Goal: Task Accomplishment & Management: Manage account settings

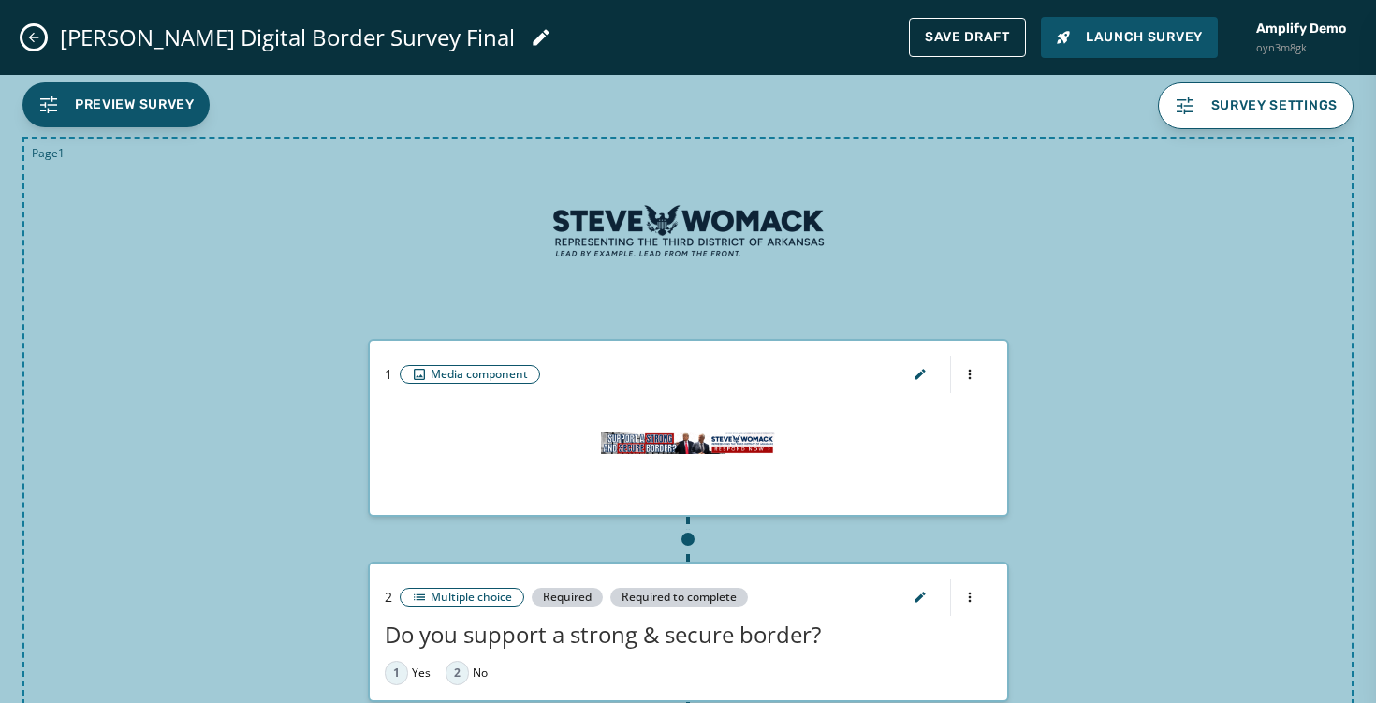
scroll to position [498, 0]
click at [152, 113] on span "Preview Survey" at bounding box center [135, 104] width 120 height 19
click at [743, 209] on img at bounding box center [688, 231] width 281 height 140
click at [1202, 111] on span "Survey settings" at bounding box center [1256, 106] width 165 height 22
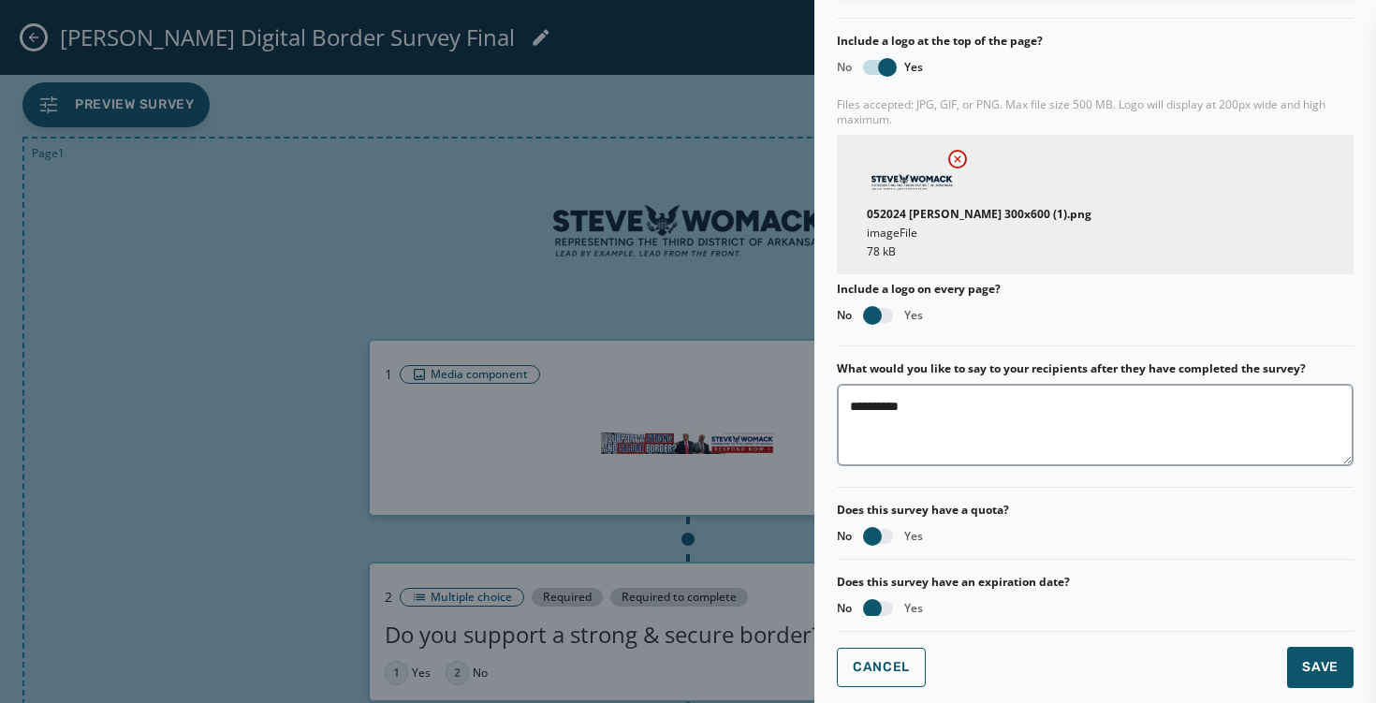
click at [719, 270] on div at bounding box center [688, 351] width 1376 height 703
click at [504, 191] on div at bounding box center [688, 351] width 1376 height 703
click at [1315, 660] on span "Save" at bounding box center [1320, 667] width 37 height 19
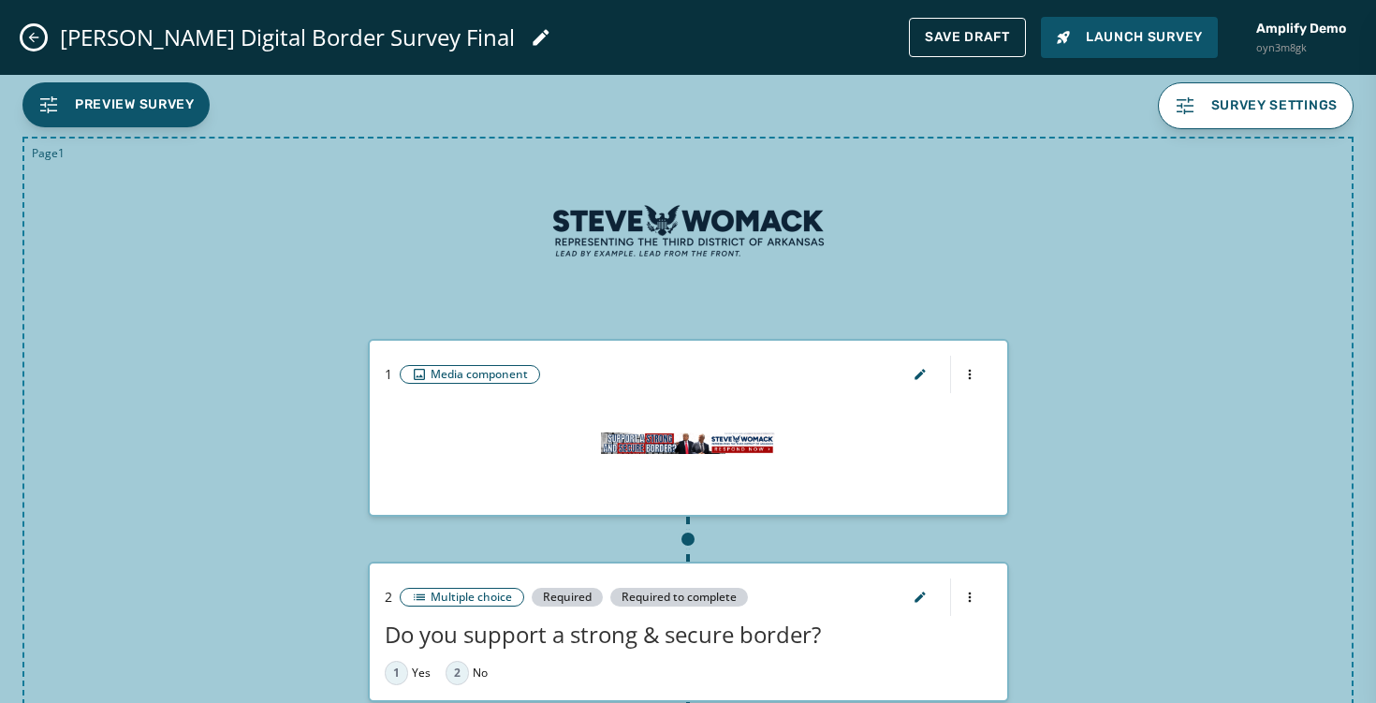
scroll to position [88, 0]
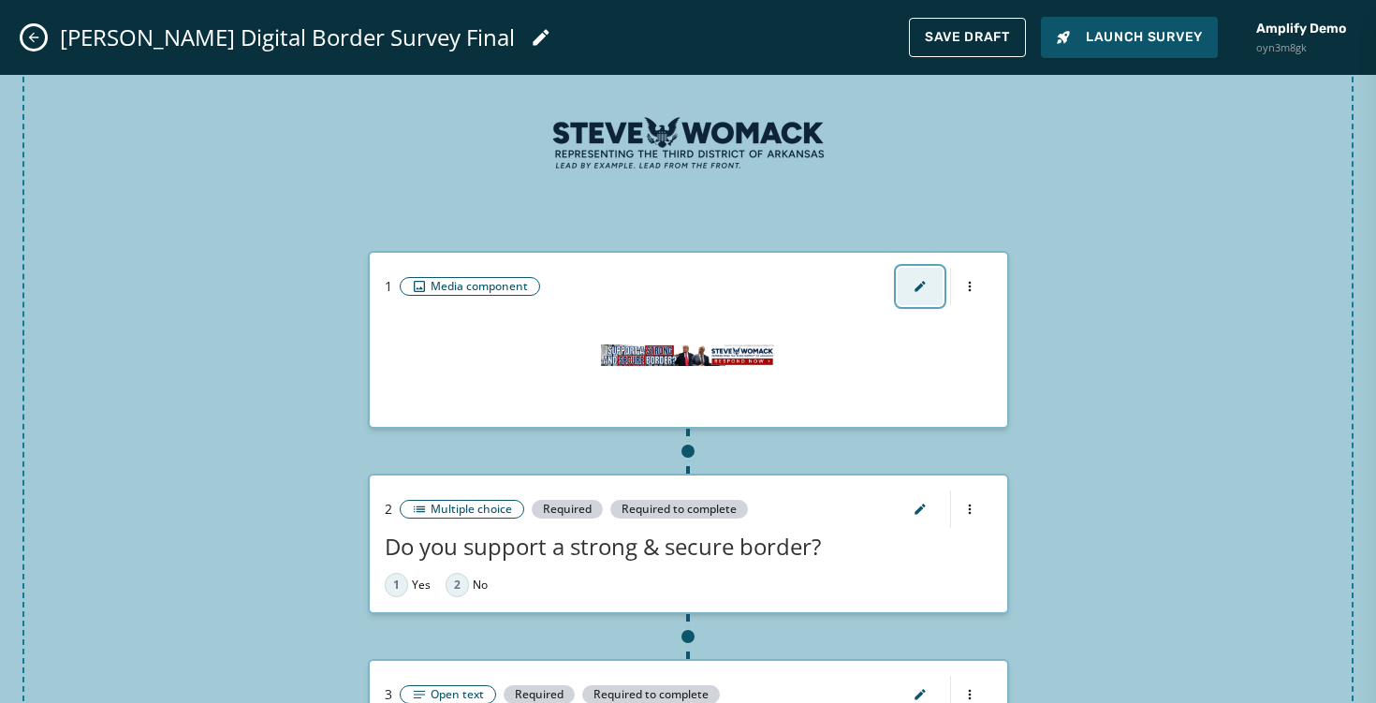
click at [922, 284] on icon "button" at bounding box center [920, 286] width 15 height 15
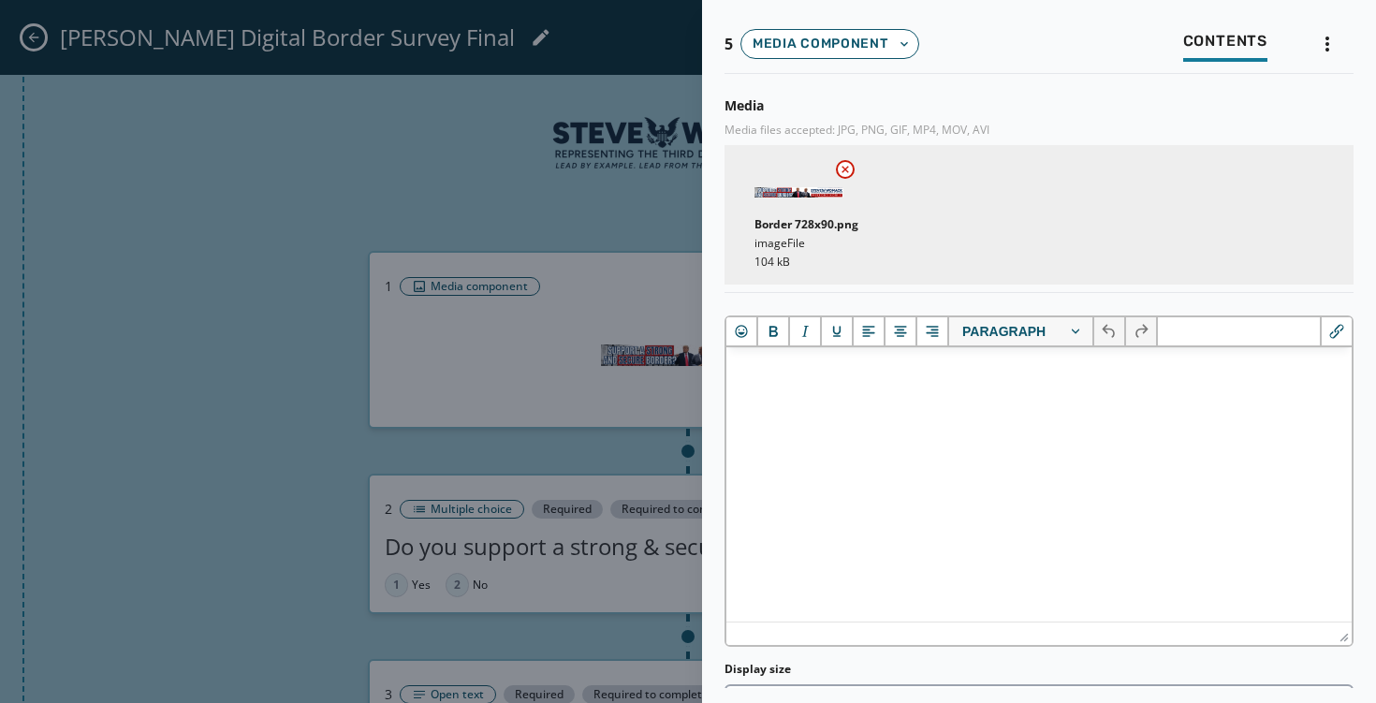
scroll to position [0, 0]
click at [466, 191] on div at bounding box center [688, 351] width 1376 height 703
click at [383, 186] on div at bounding box center [688, 351] width 1376 height 703
click at [257, 179] on div at bounding box center [688, 351] width 1376 height 703
click at [257, 181] on div at bounding box center [688, 351] width 1376 height 703
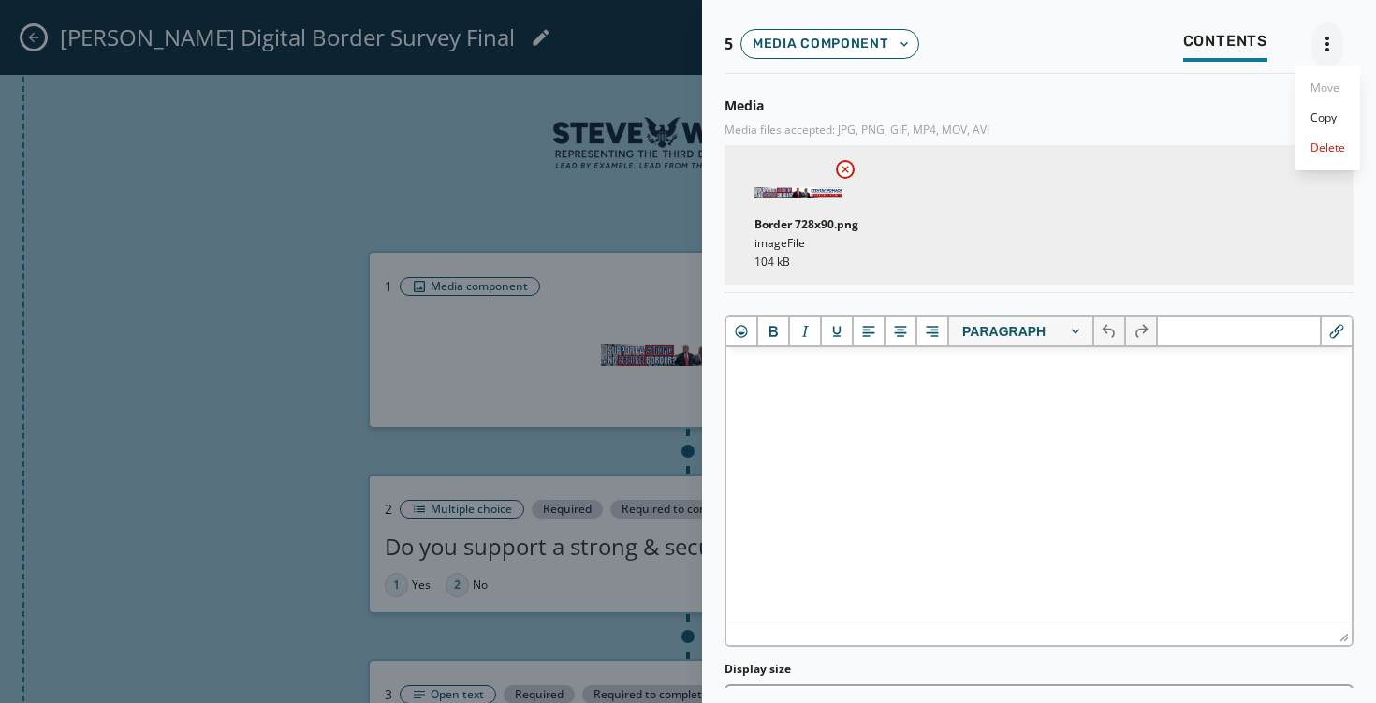
click at [1332, 39] on html "Skip To Main Content Amplify Demo oyn3m8gk [EMAIL_ADDRESS][DOMAIN_NAME] Surveys…" at bounding box center [688, 351] width 1376 height 703
click at [176, 332] on html "Skip To Main Content Amplify Demo oyn3m8gk [EMAIL_ADDRESS][DOMAIN_NAME] Surveys…" at bounding box center [688, 351] width 1376 height 703
click at [51, 51] on div at bounding box center [688, 351] width 1376 height 703
click at [18, 37] on div at bounding box center [688, 351] width 1376 height 703
click at [32, 37] on div at bounding box center [688, 351] width 1376 height 703
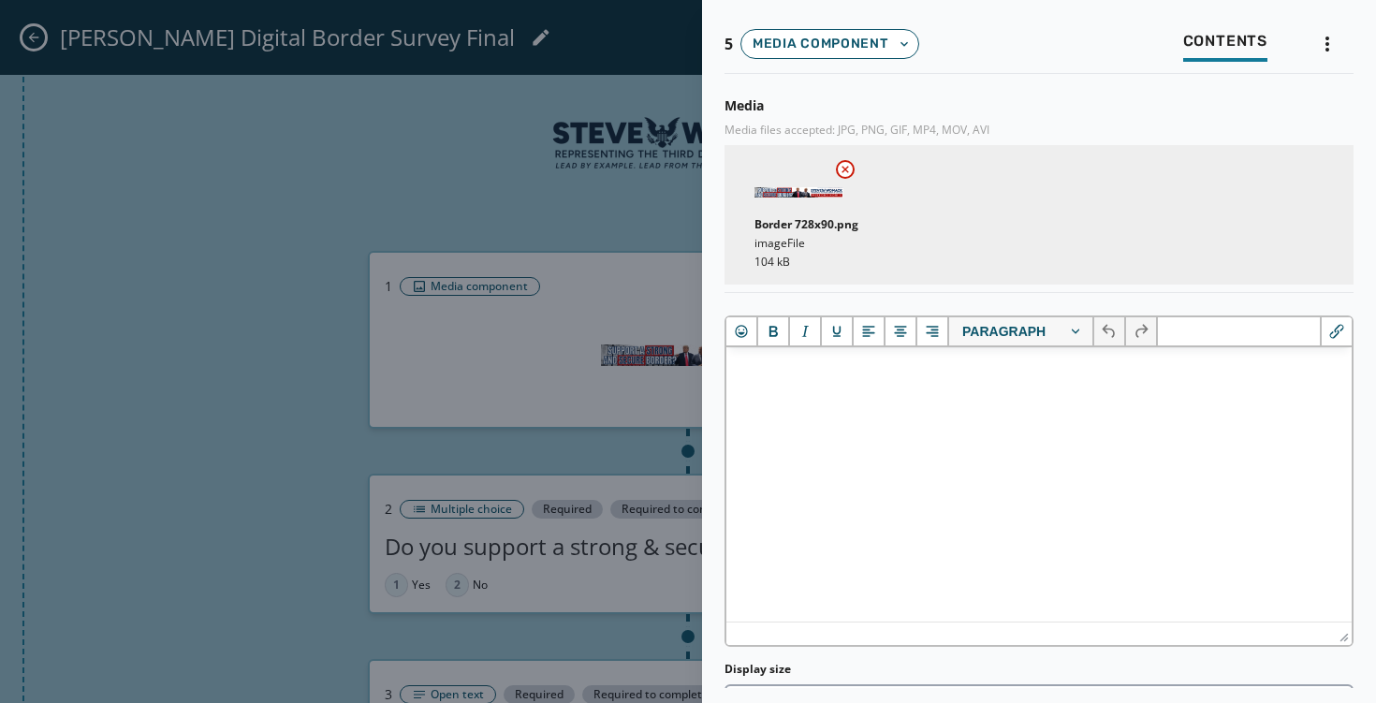
click at [32, 37] on div at bounding box center [688, 351] width 1376 height 703
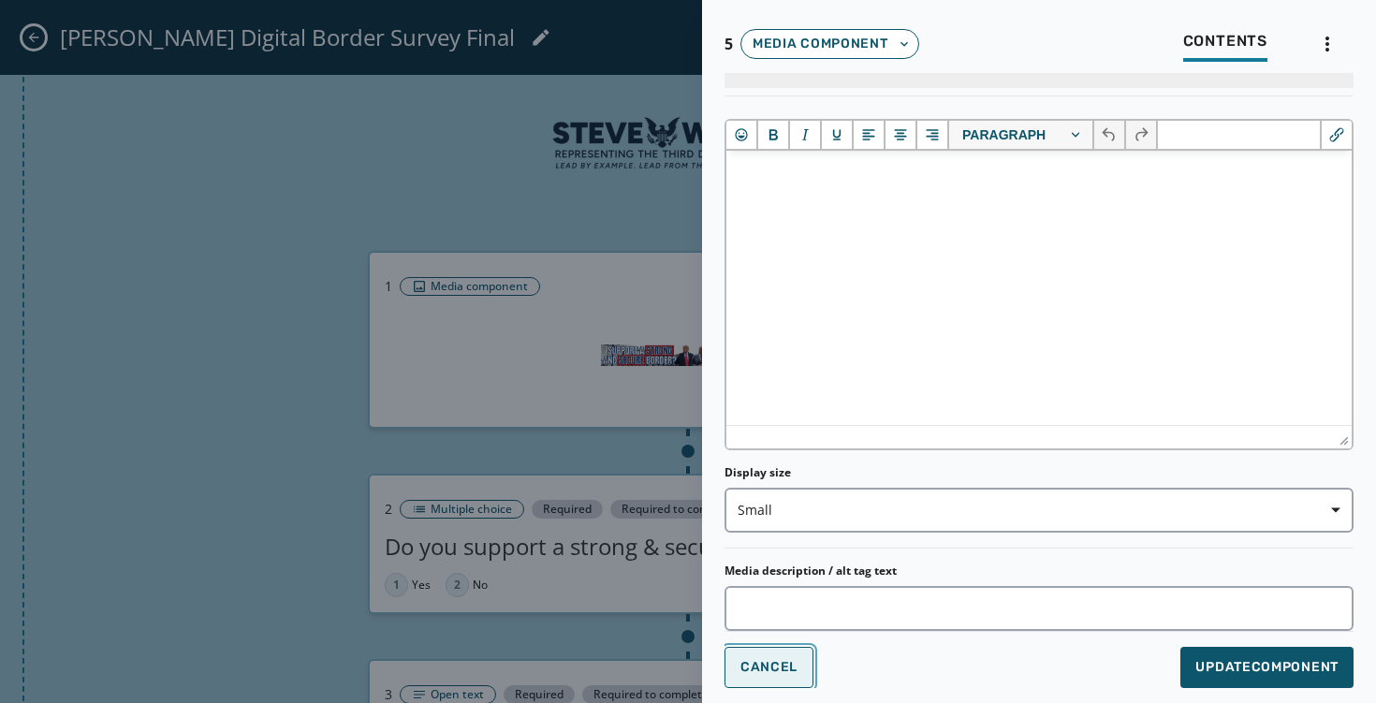
click at [778, 657] on button "Cancel" at bounding box center [769, 667] width 89 height 41
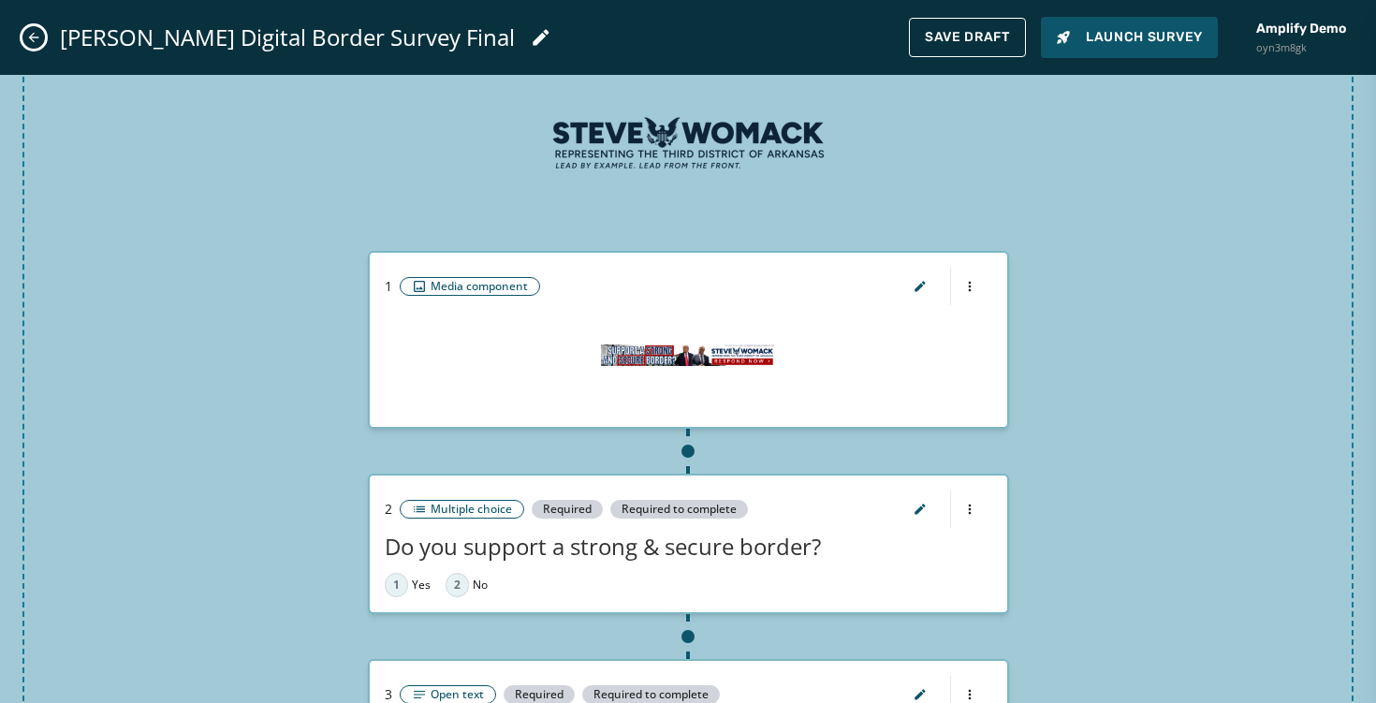
scroll to position [0, 0]
click at [917, 507] on icon "button" at bounding box center [920, 509] width 15 height 15
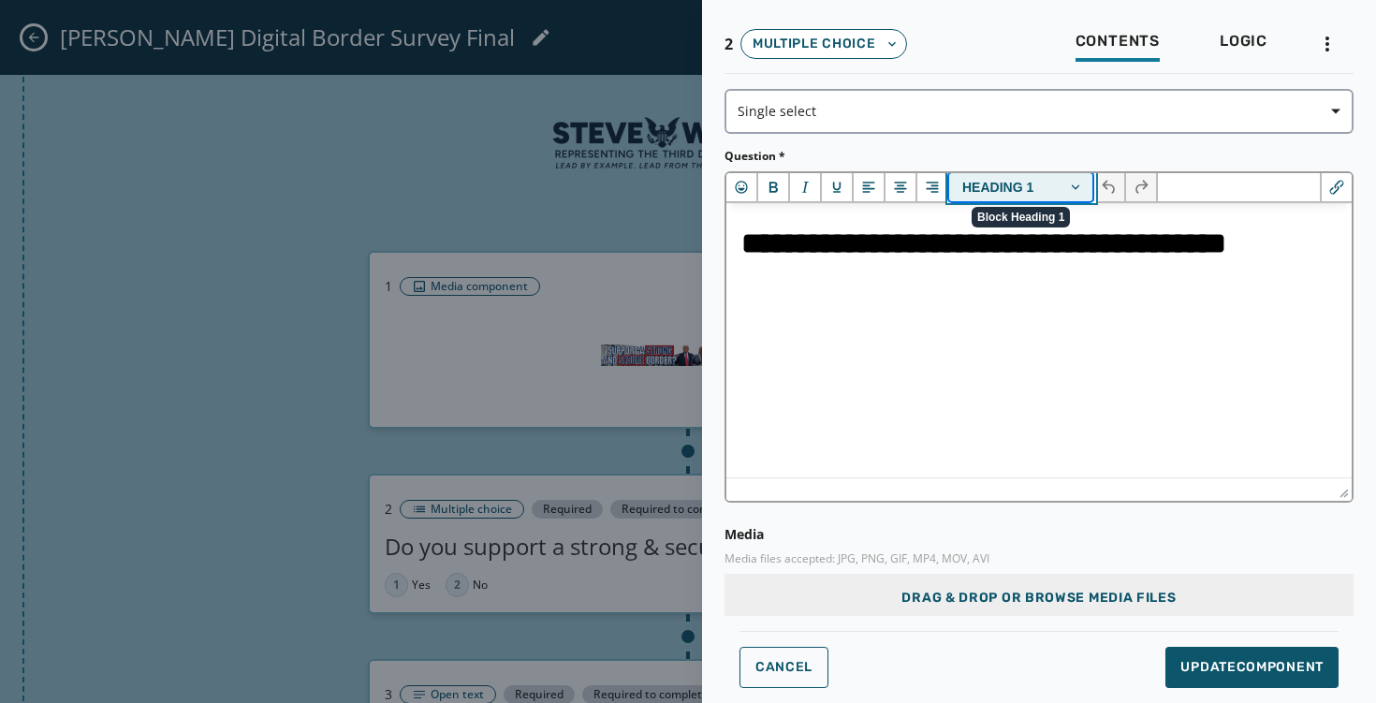
click at [1060, 182] on button "Heading 1" at bounding box center [1021, 187] width 145 height 28
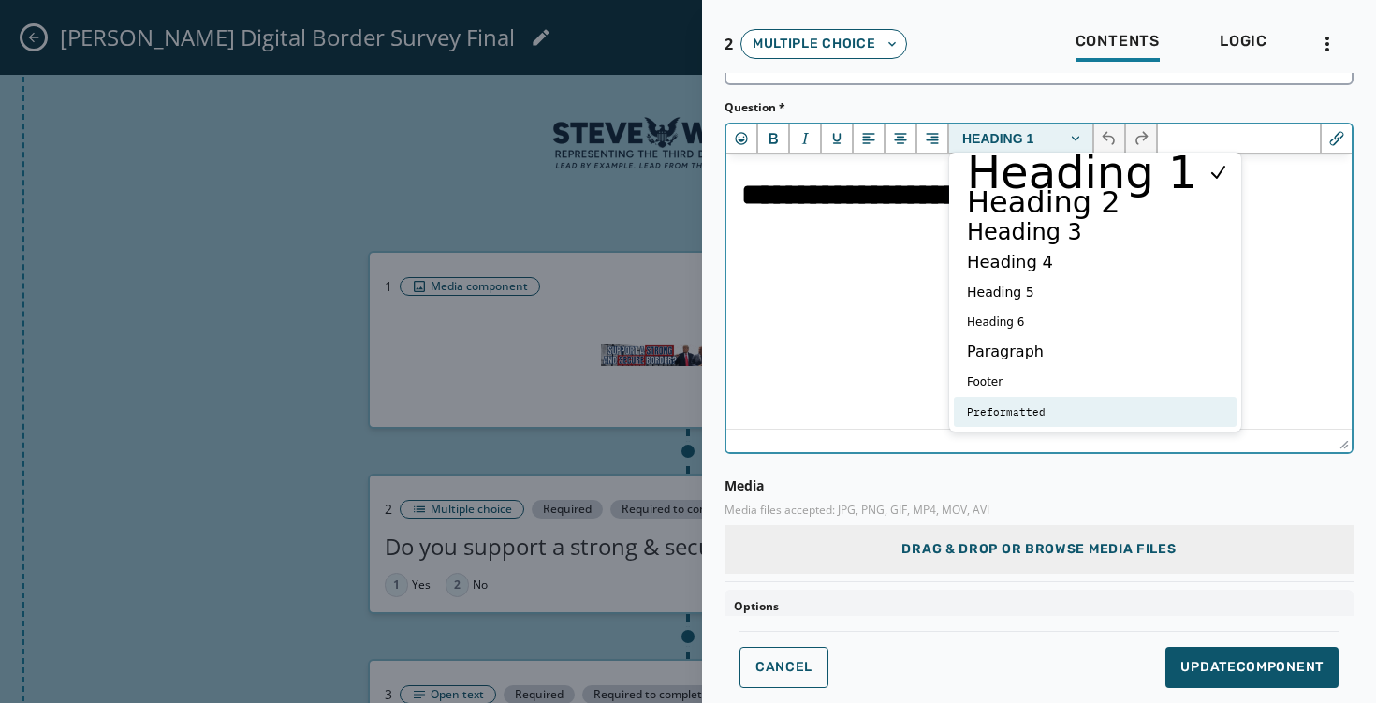
scroll to position [51, 0]
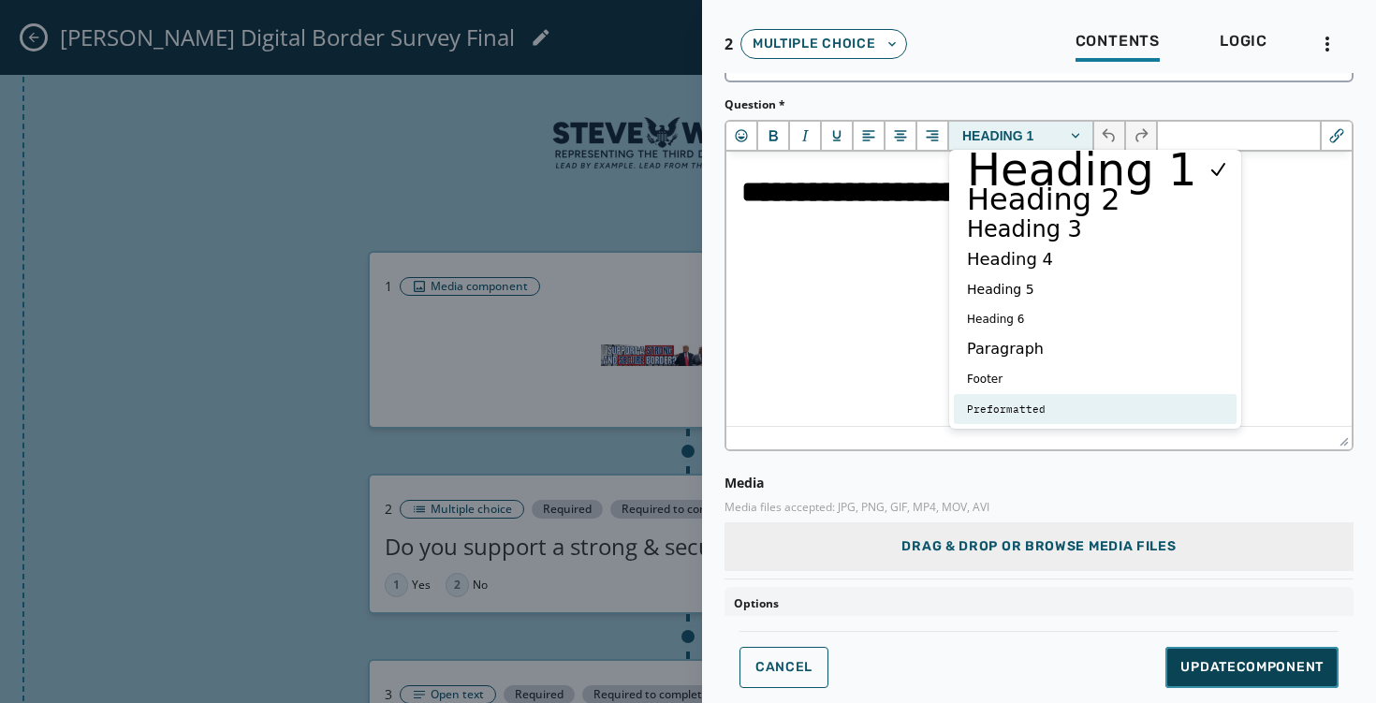
click at [1225, 666] on span "Update Component" at bounding box center [1252, 667] width 143 height 19
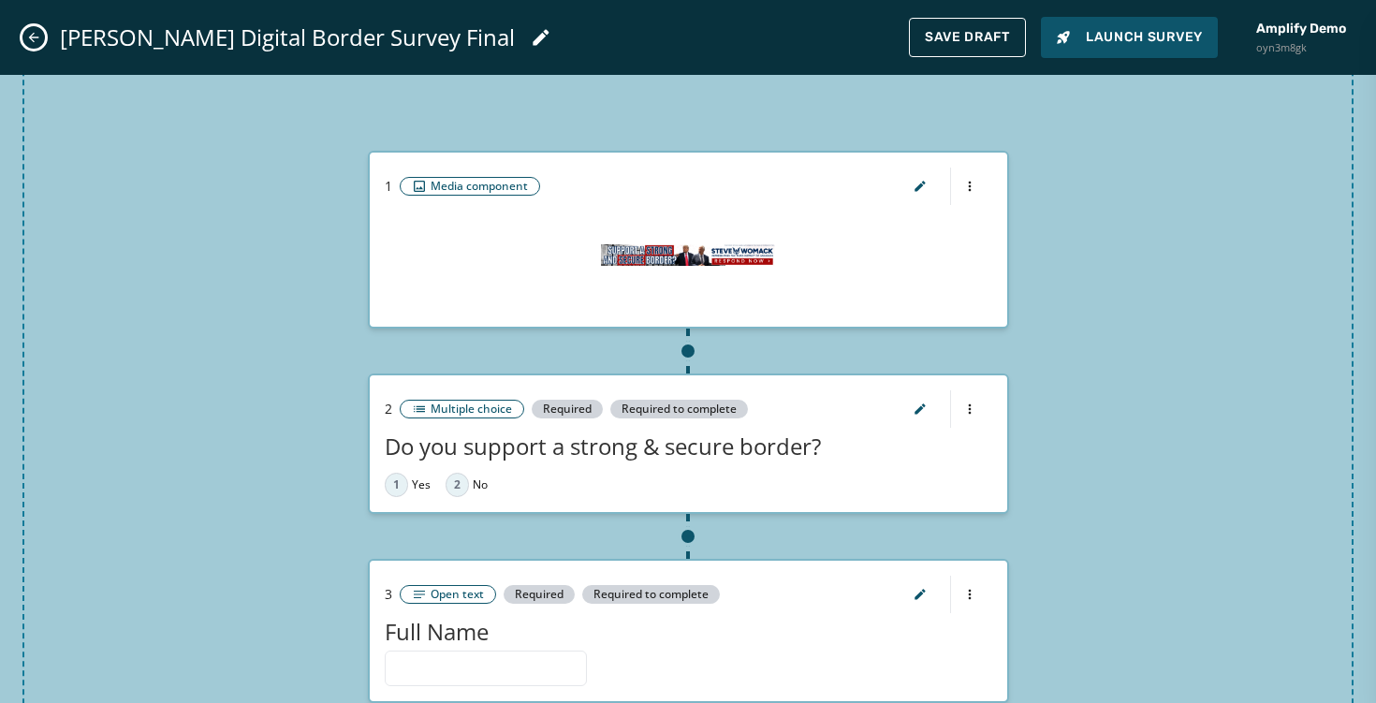
scroll to position [136, 0]
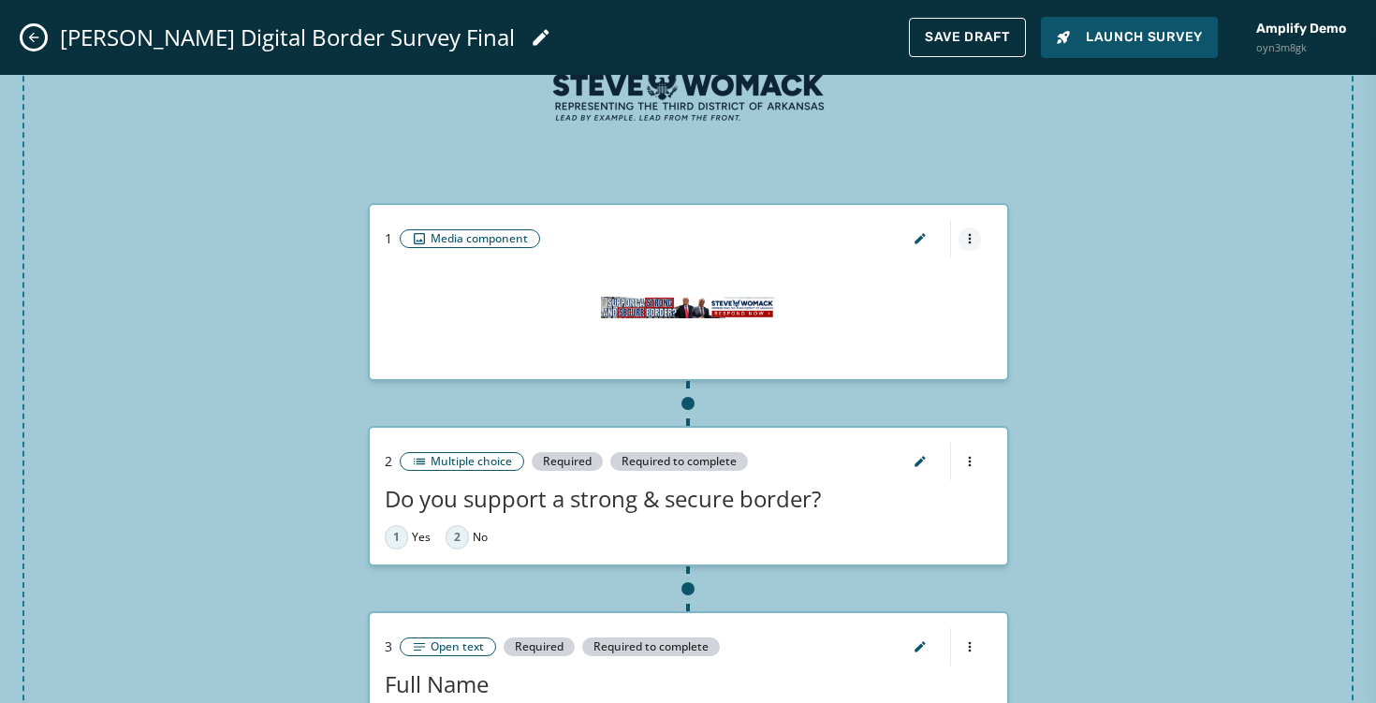
click at [970, 242] on html "Skip To Main Content Amplify Demo oyn3m8gk [EMAIL_ADDRESS][DOMAIN_NAME] Surveys…" at bounding box center [688, 351] width 1376 height 703
click at [962, 313] on div "Delete component" at bounding box center [969, 302] width 180 height 30
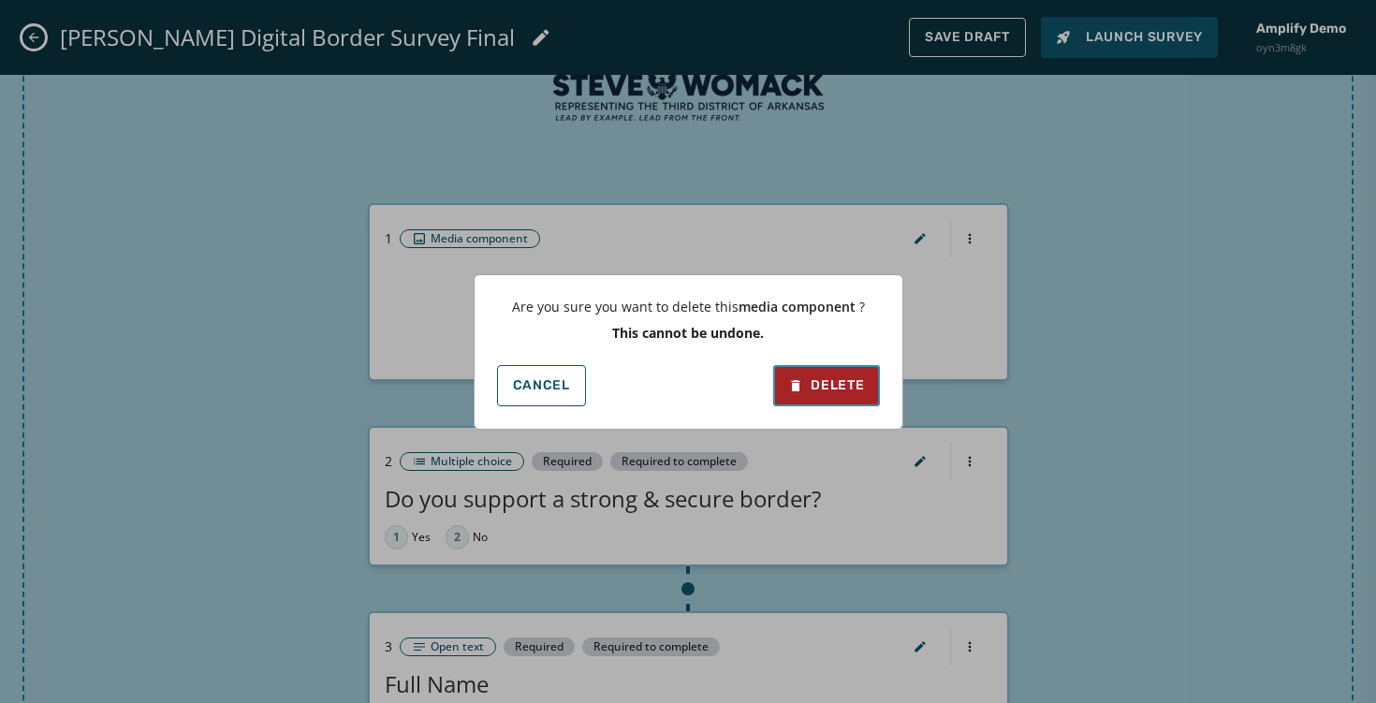
click at [830, 396] on button "Delete" at bounding box center [826, 385] width 106 height 41
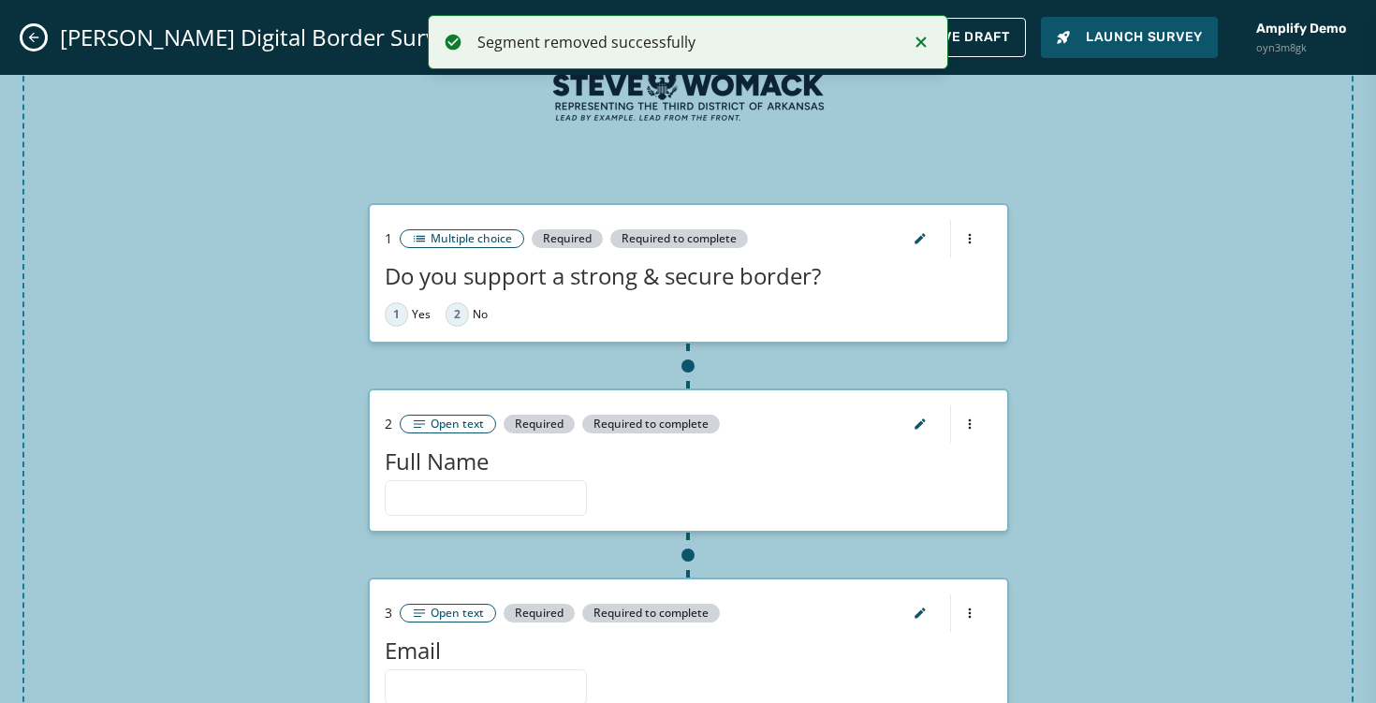
scroll to position [0, 0]
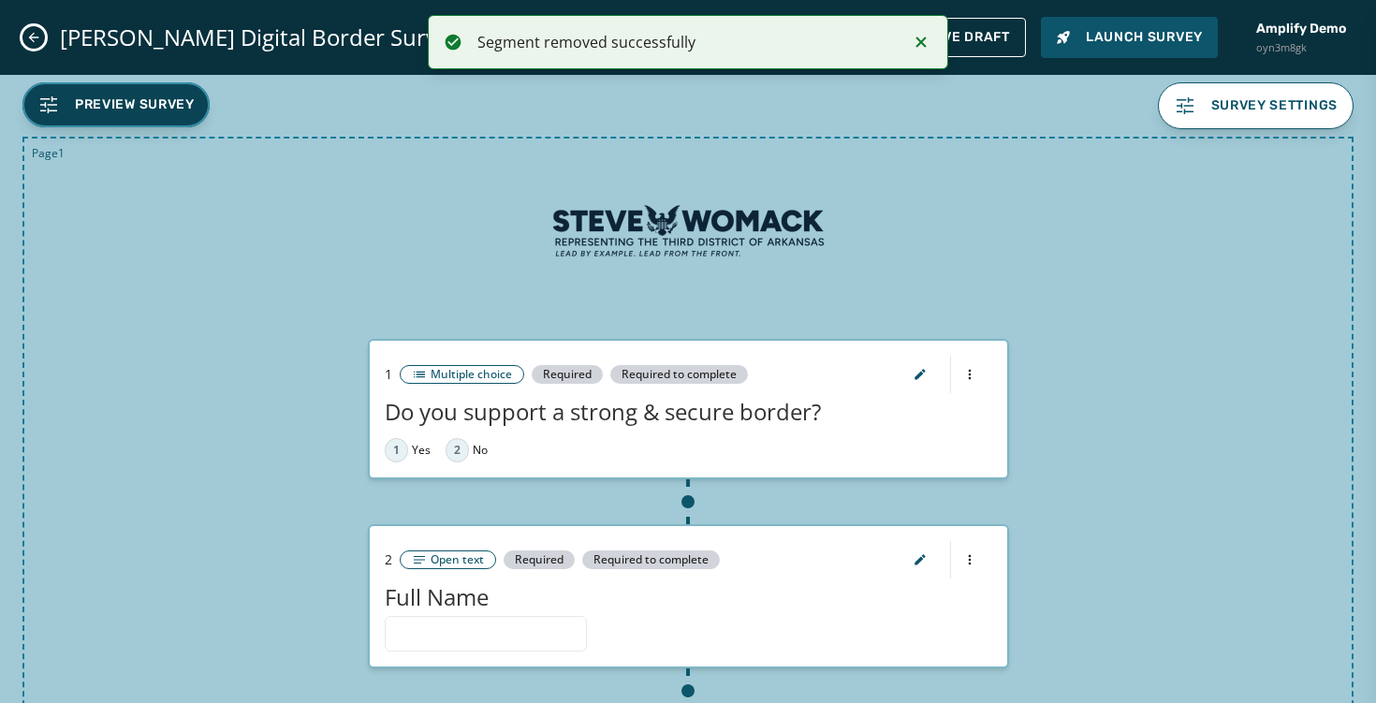
click at [133, 122] on button "Preview Survey" at bounding box center [115, 104] width 187 height 45
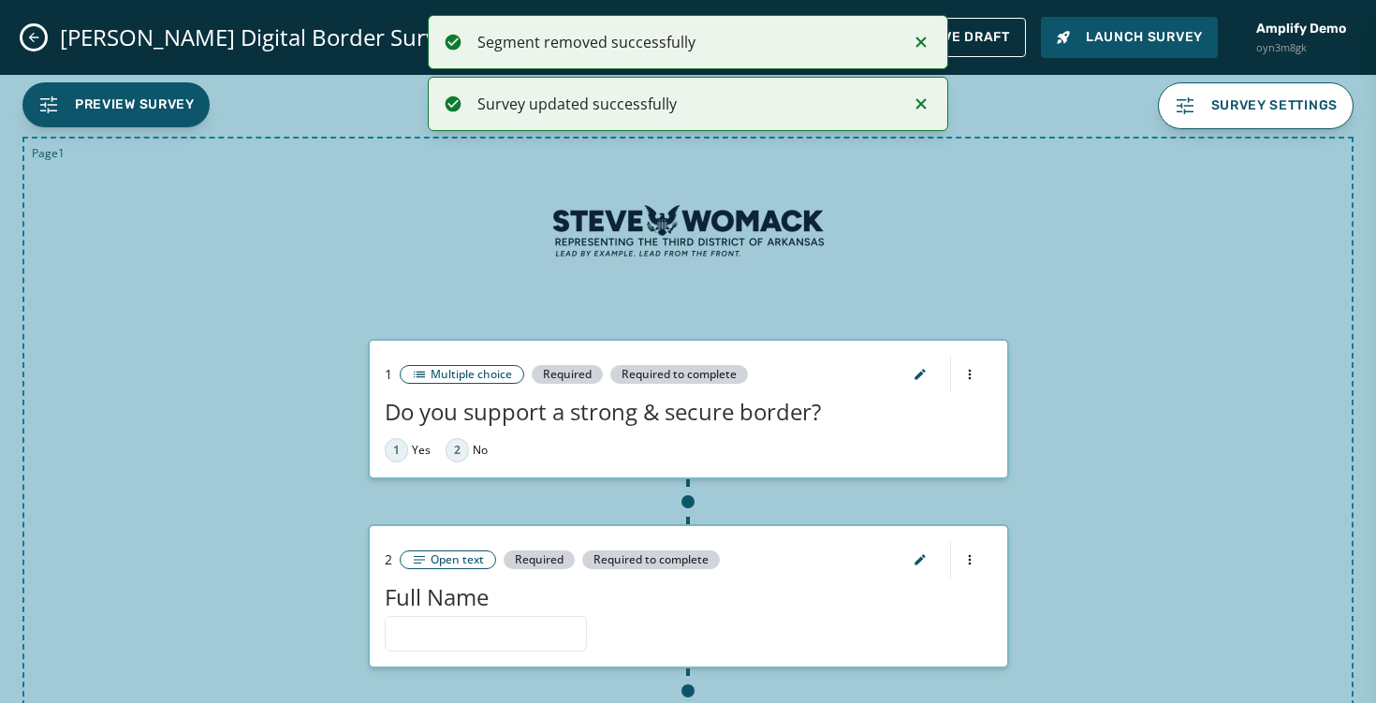
click at [631, 254] on img at bounding box center [688, 231] width 281 height 140
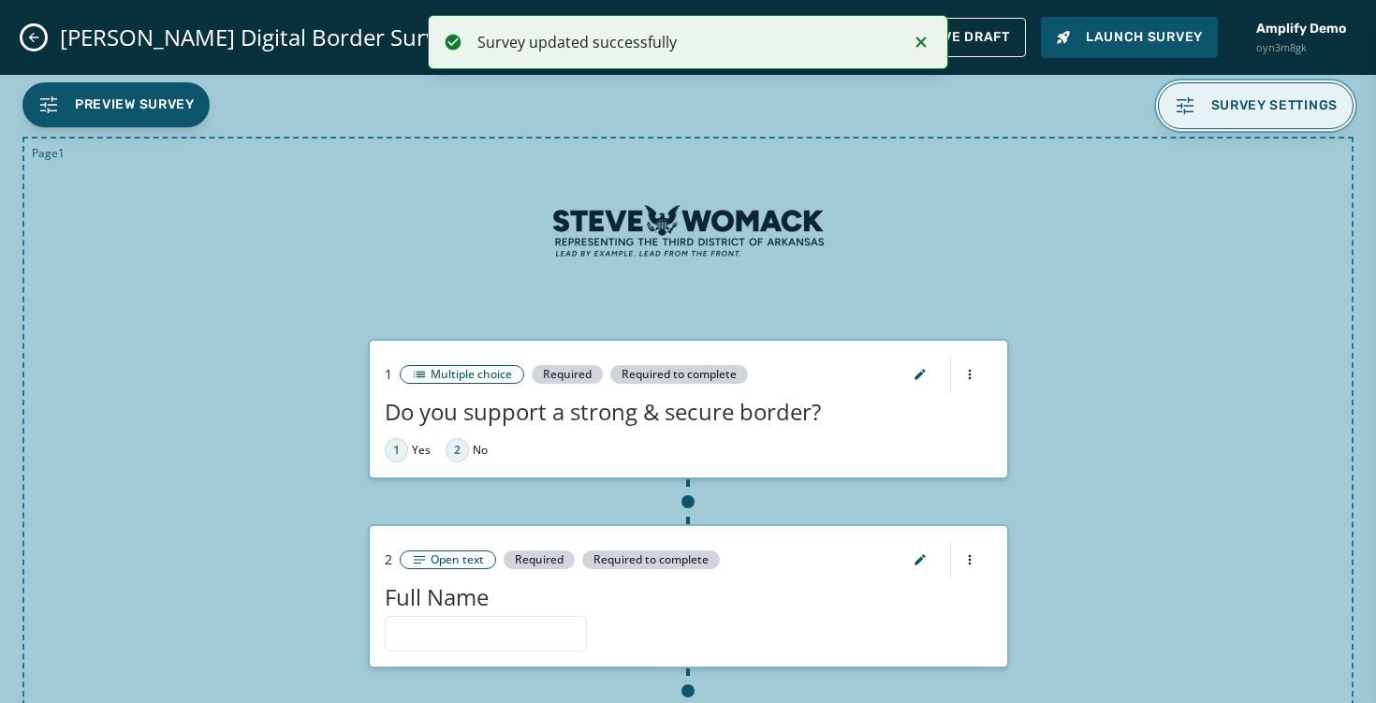
click at [1250, 104] on span "Survey settings" at bounding box center [1274, 105] width 127 height 15
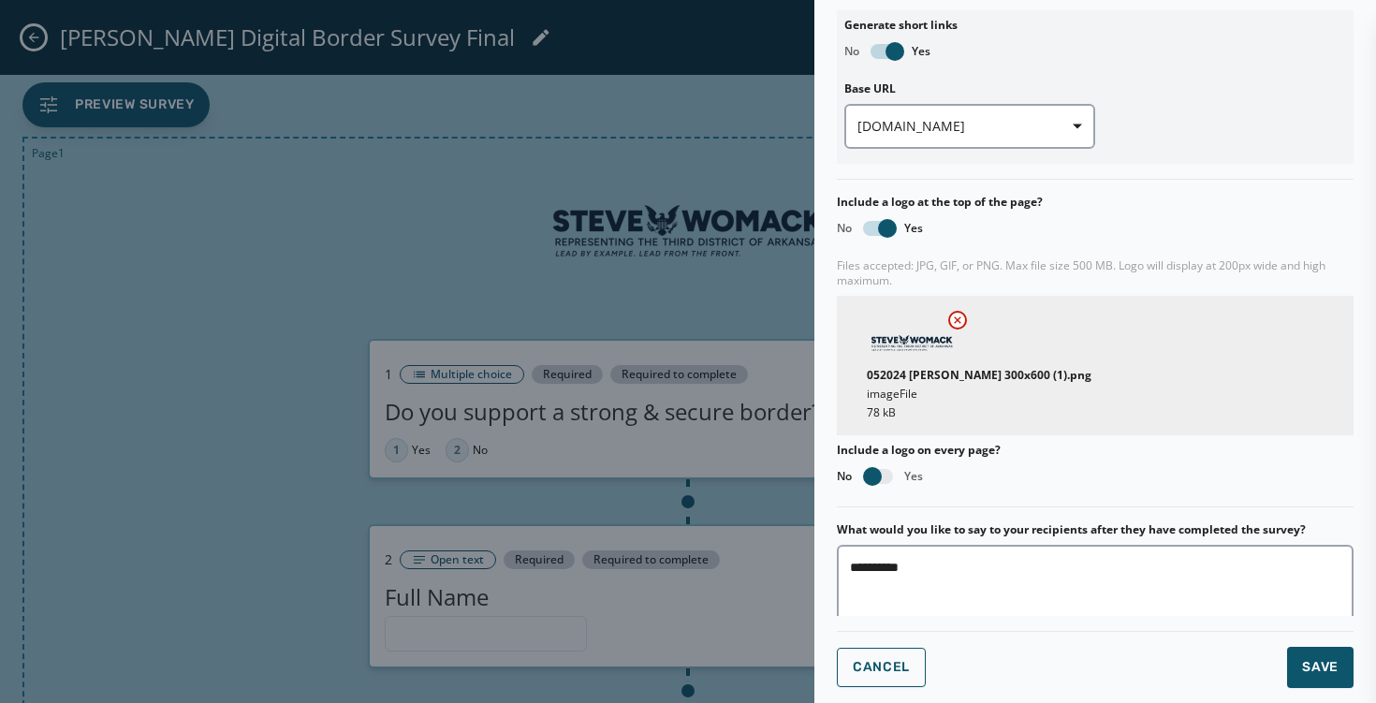
scroll to position [378, 0]
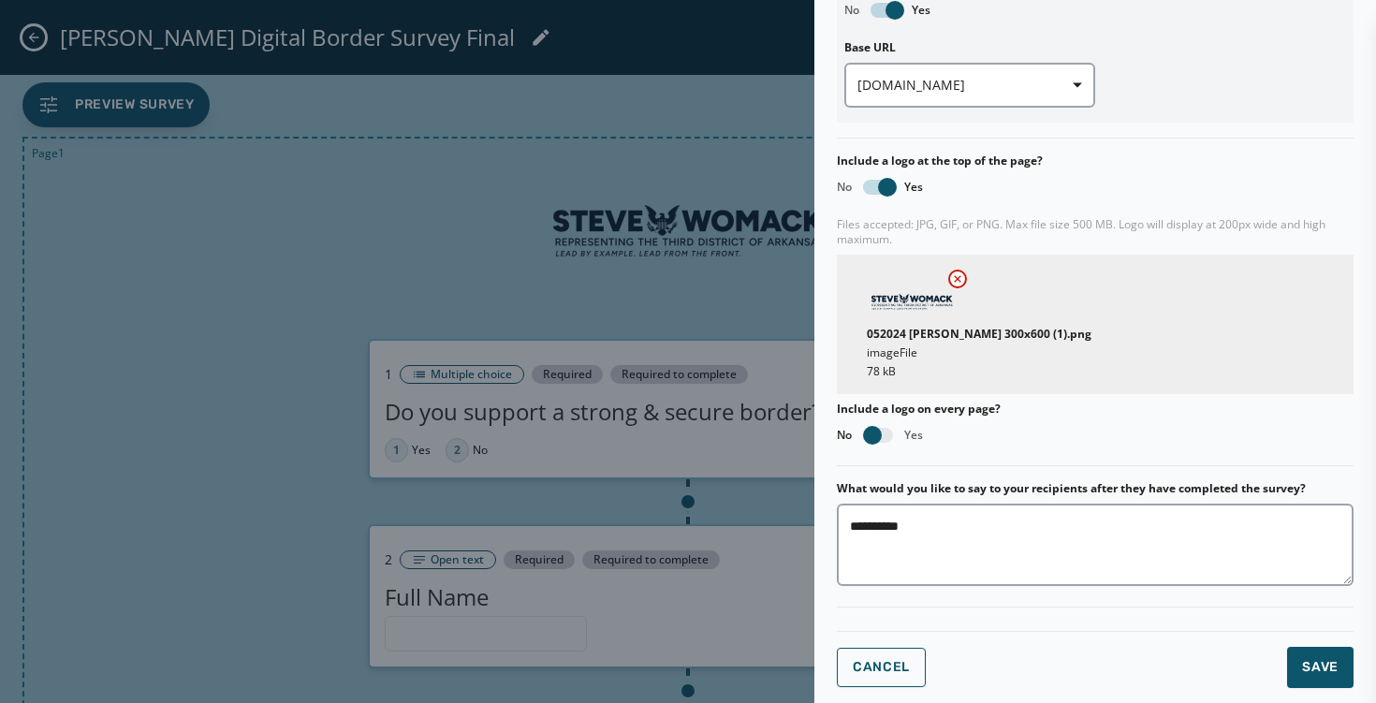
click at [958, 281] on icon at bounding box center [957, 279] width 15 height 15
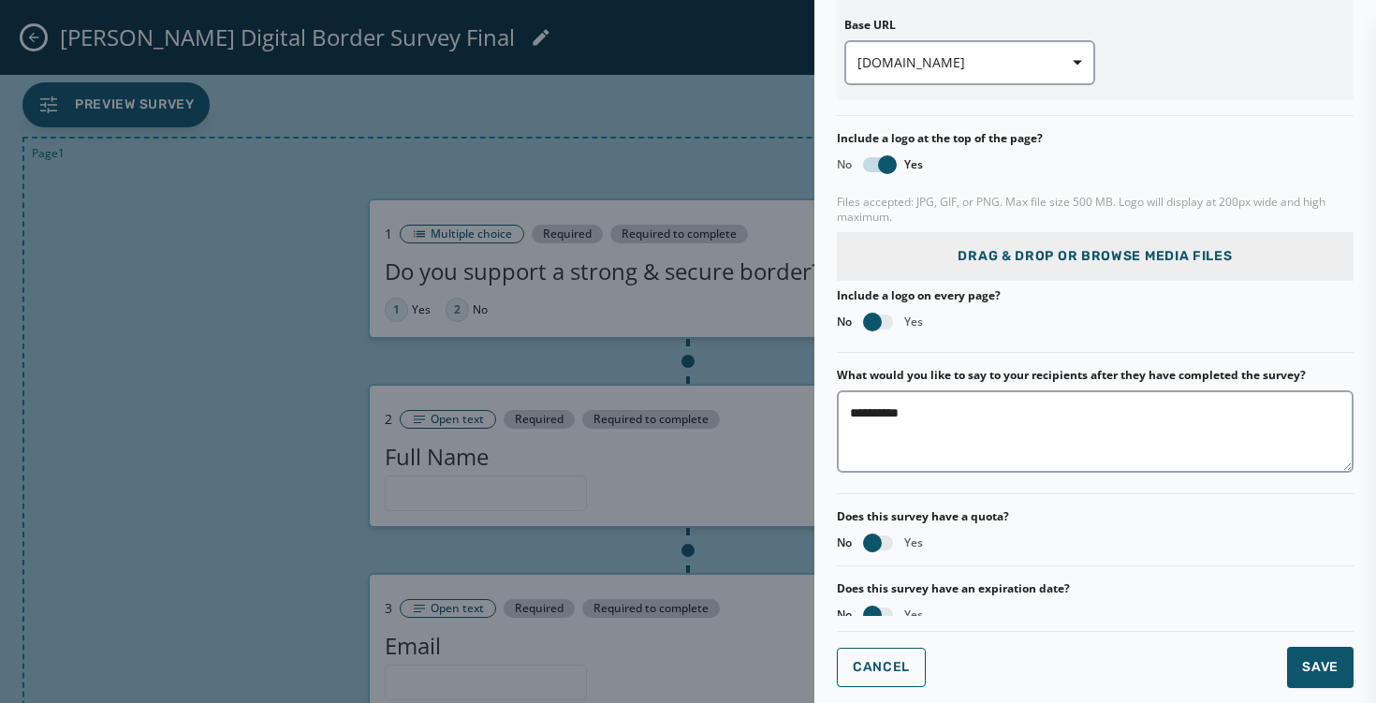
scroll to position [407, 0]
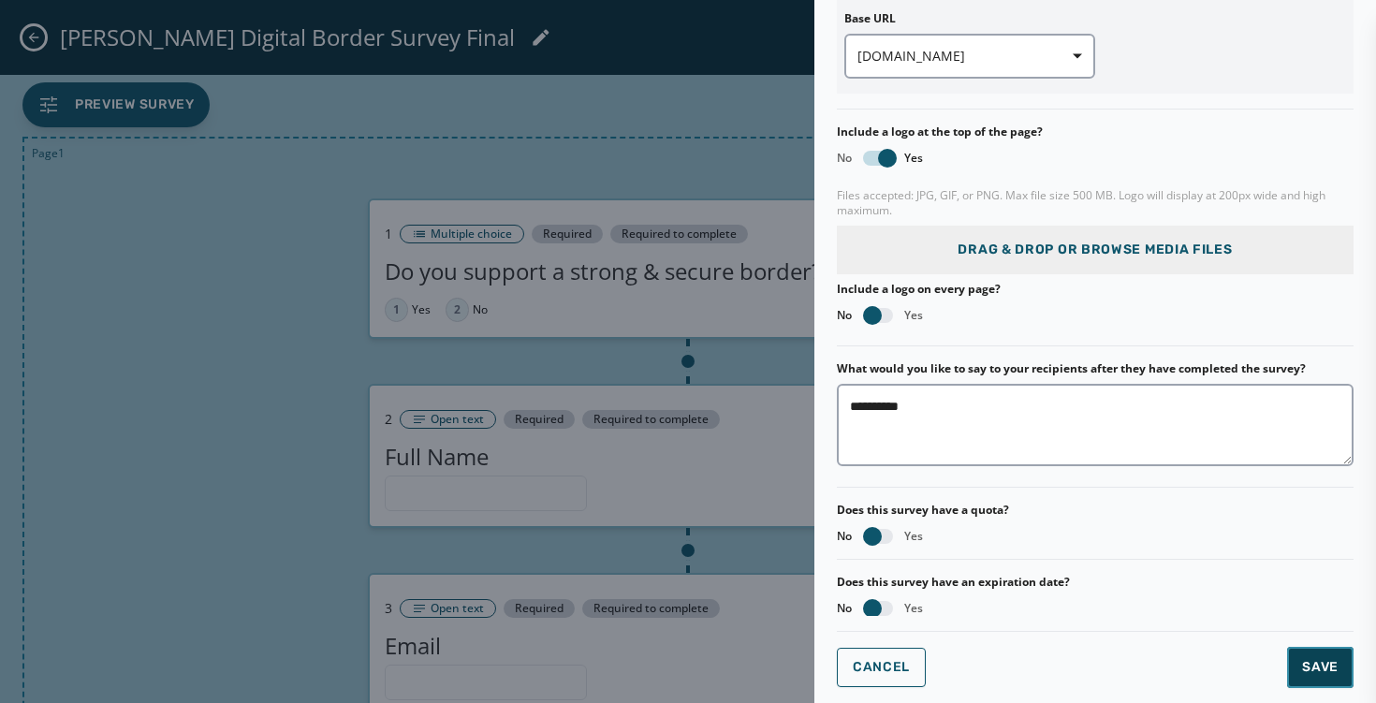
click at [1316, 672] on span "Save" at bounding box center [1320, 667] width 37 height 19
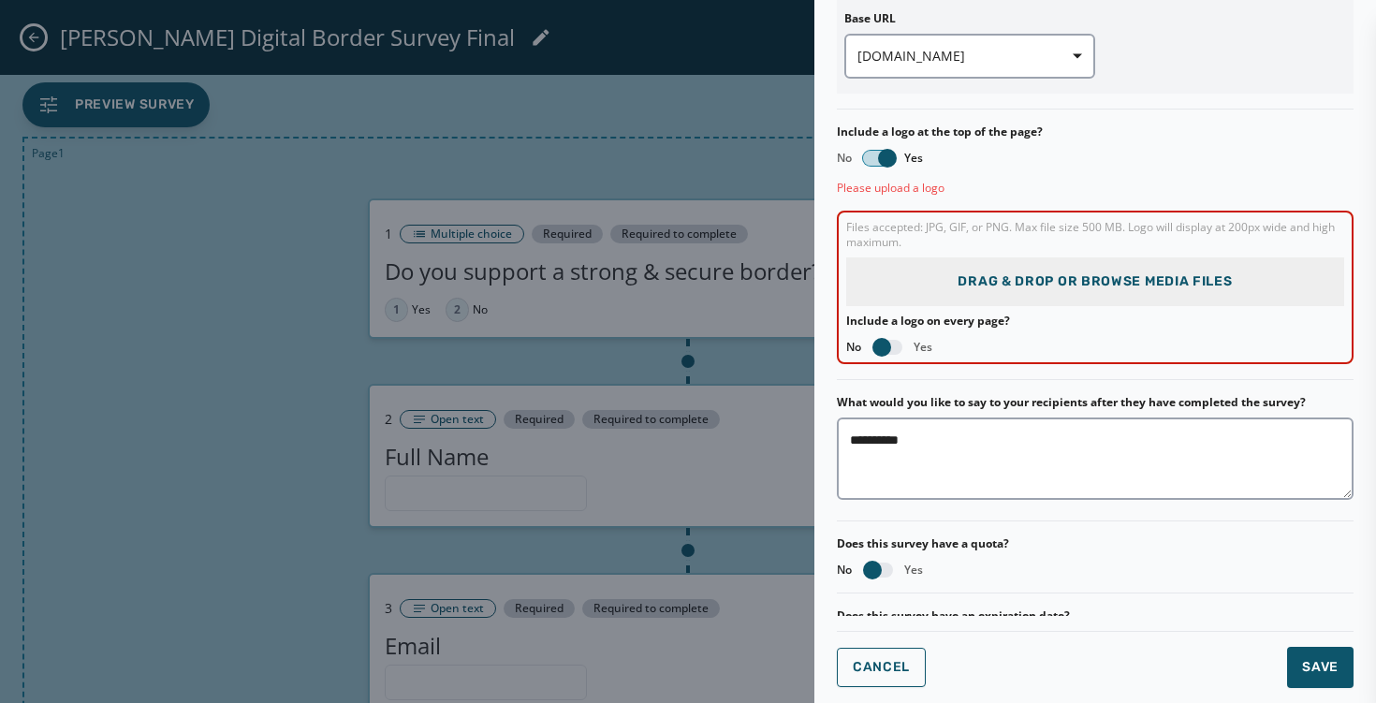
click at [895, 156] on span "button" at bounding box center [887, 158] width 19 height 19
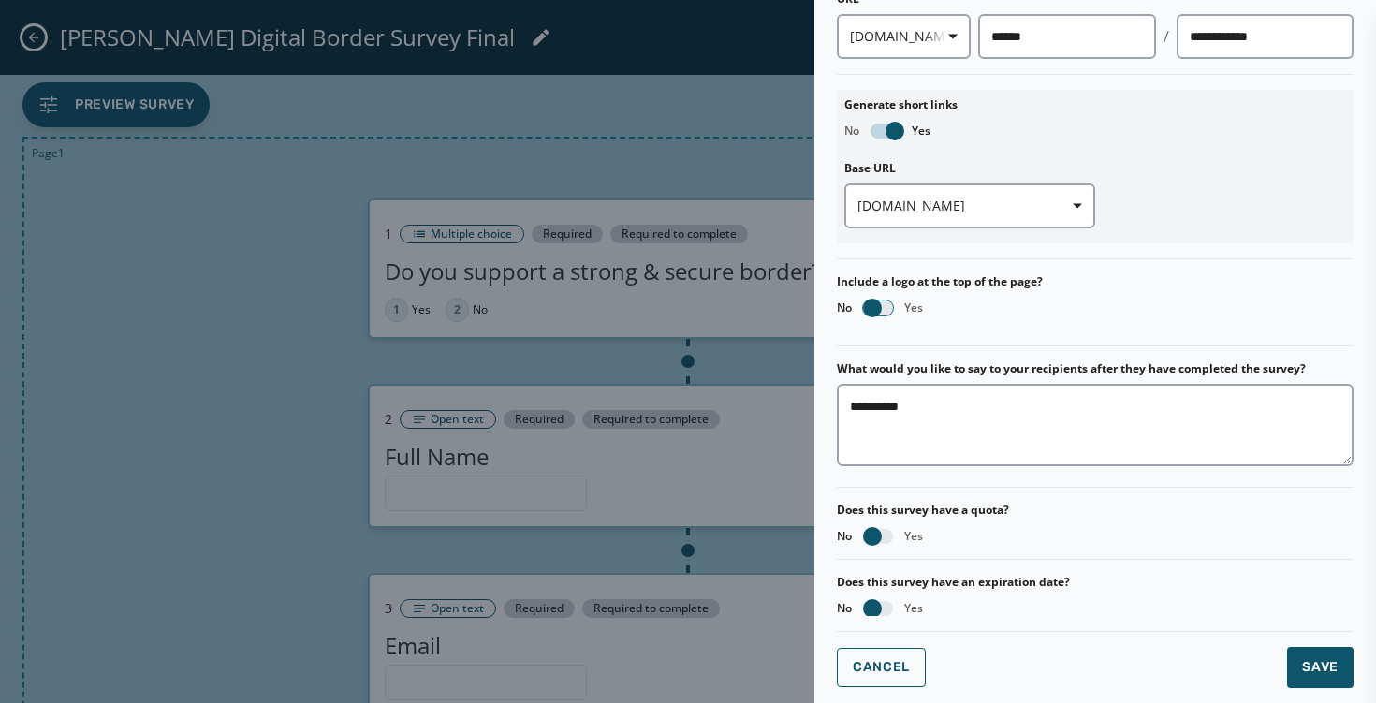
scroll to position [257, 0]
click at [1311, 668] on span "Save" at bounding box center [1320, 667] width 37 height 19
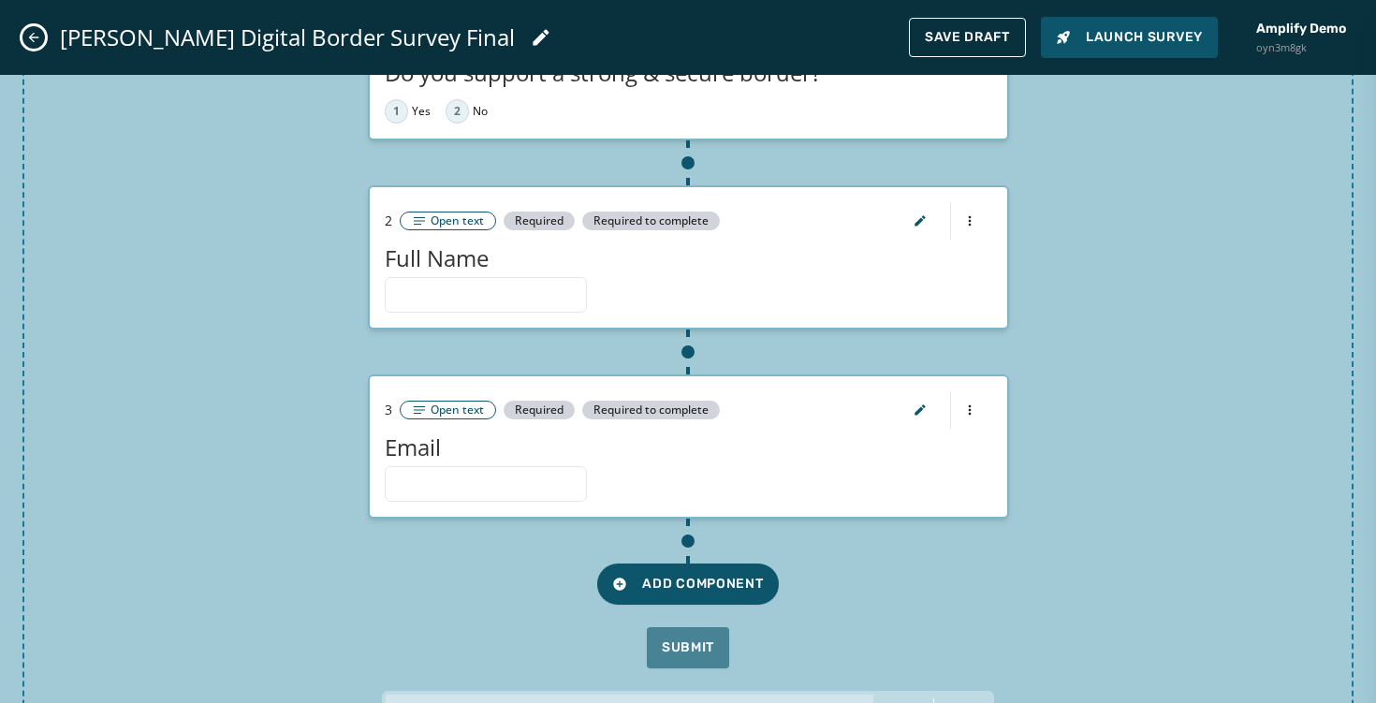
scroll to position [289, 0]
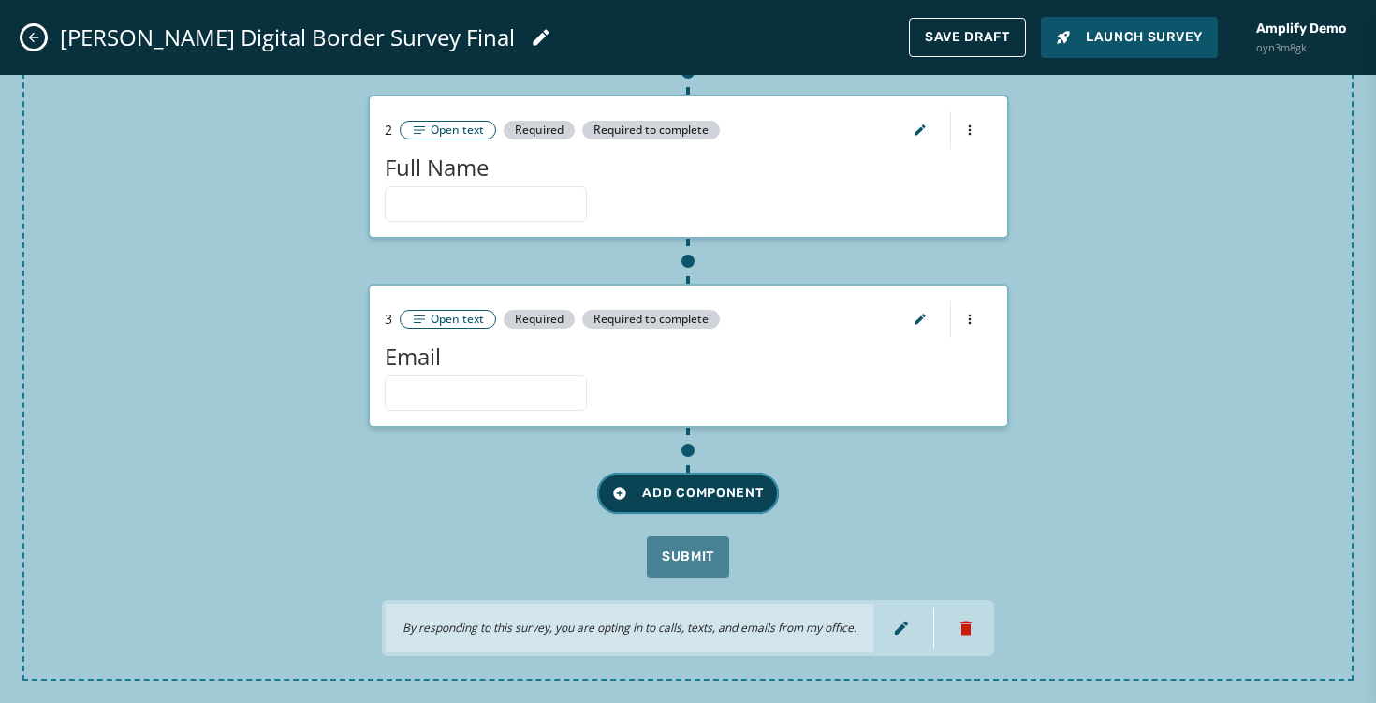
click at [754, 498] on span "Add Component" at bounding box center [687, 493] width 151 height 19
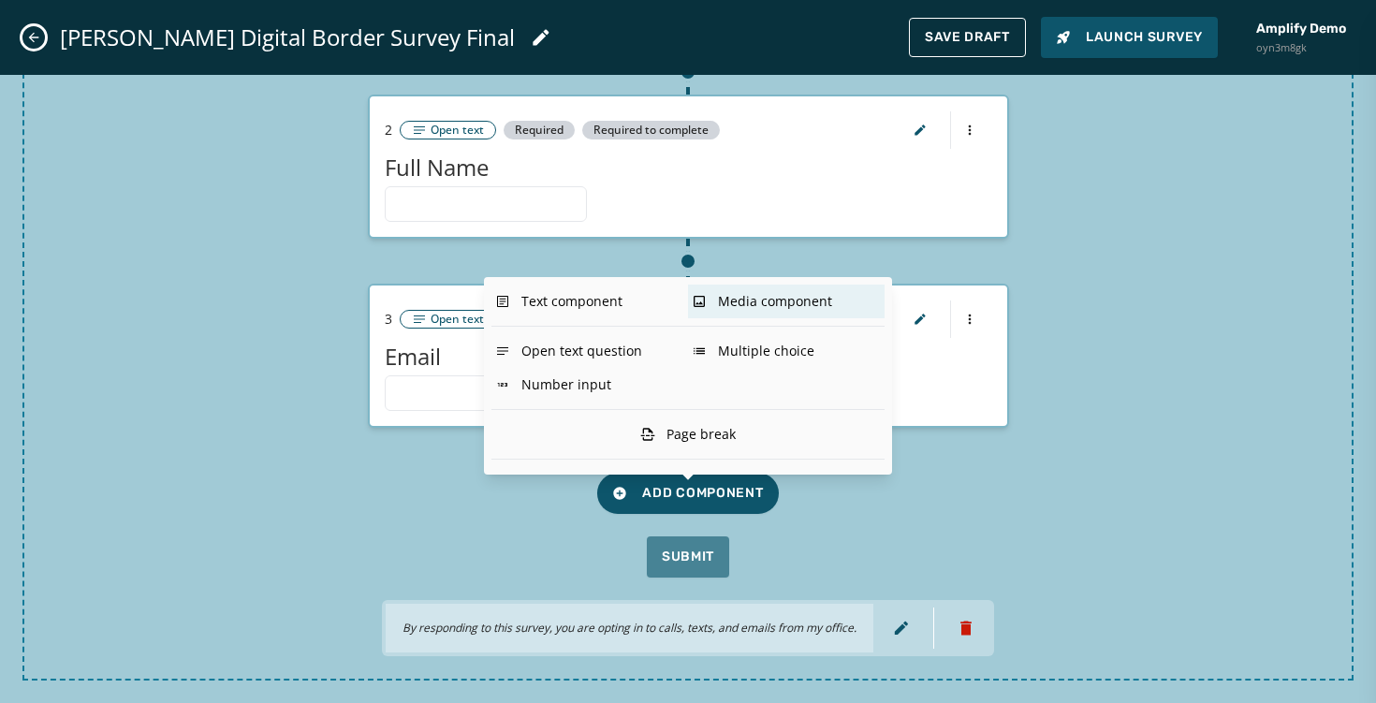
click at [803, 295] on div "Media component" at bounding box center [786, 302] width 197 height 34
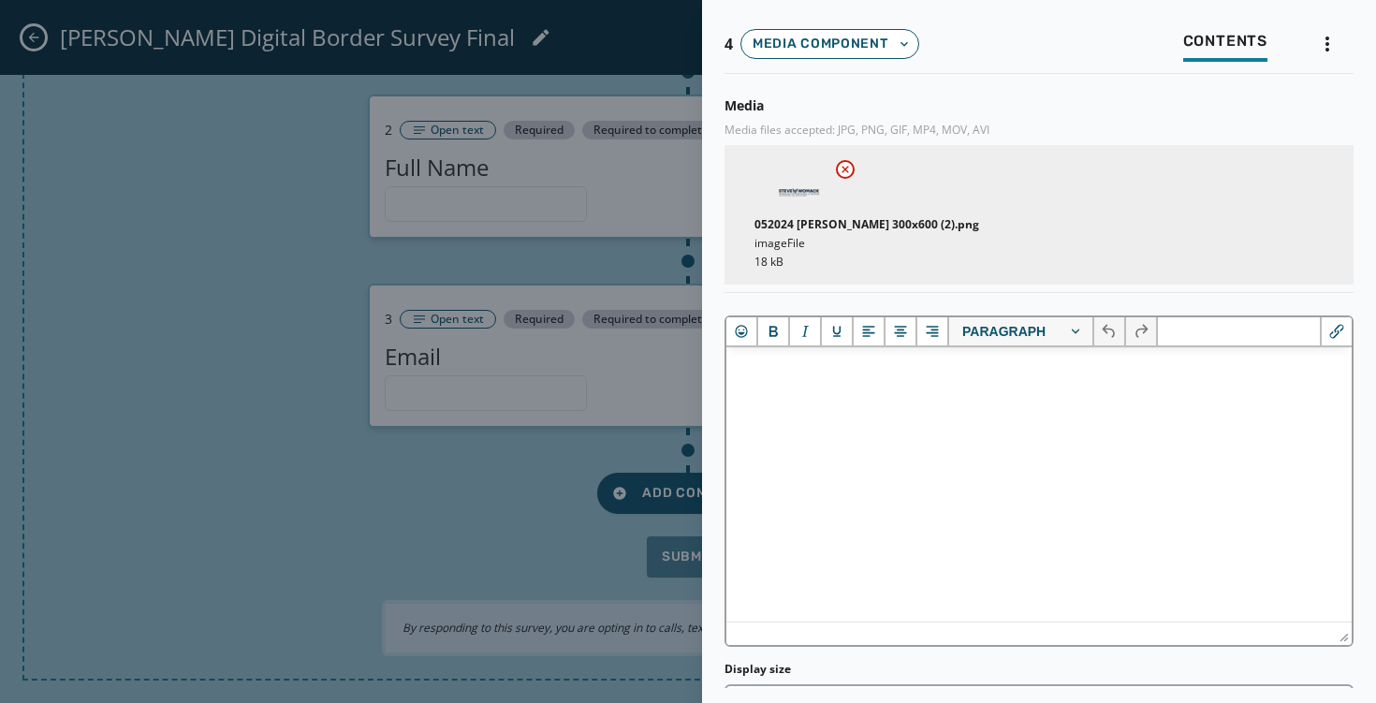
scroll to position [197, 0]
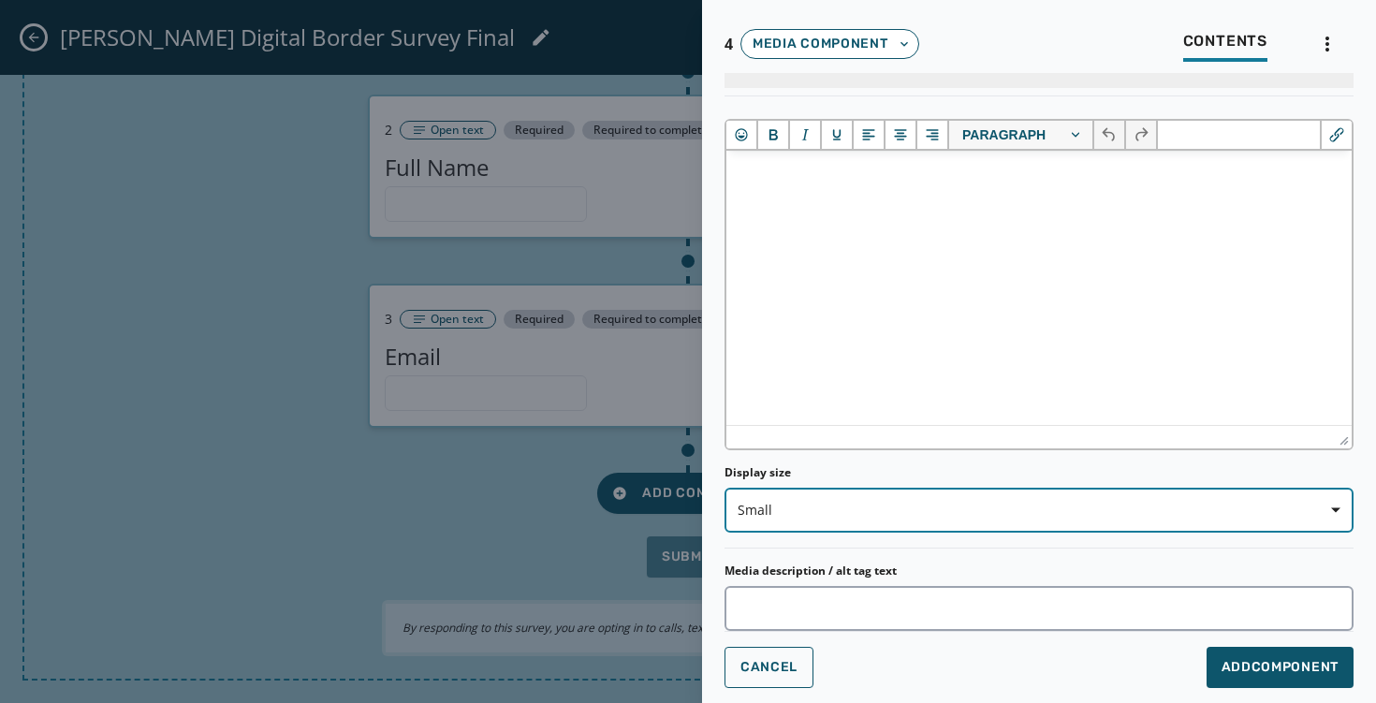
click at [1168, 528] on button "Small" at bounding box center [1039, 510] width 629 height 45
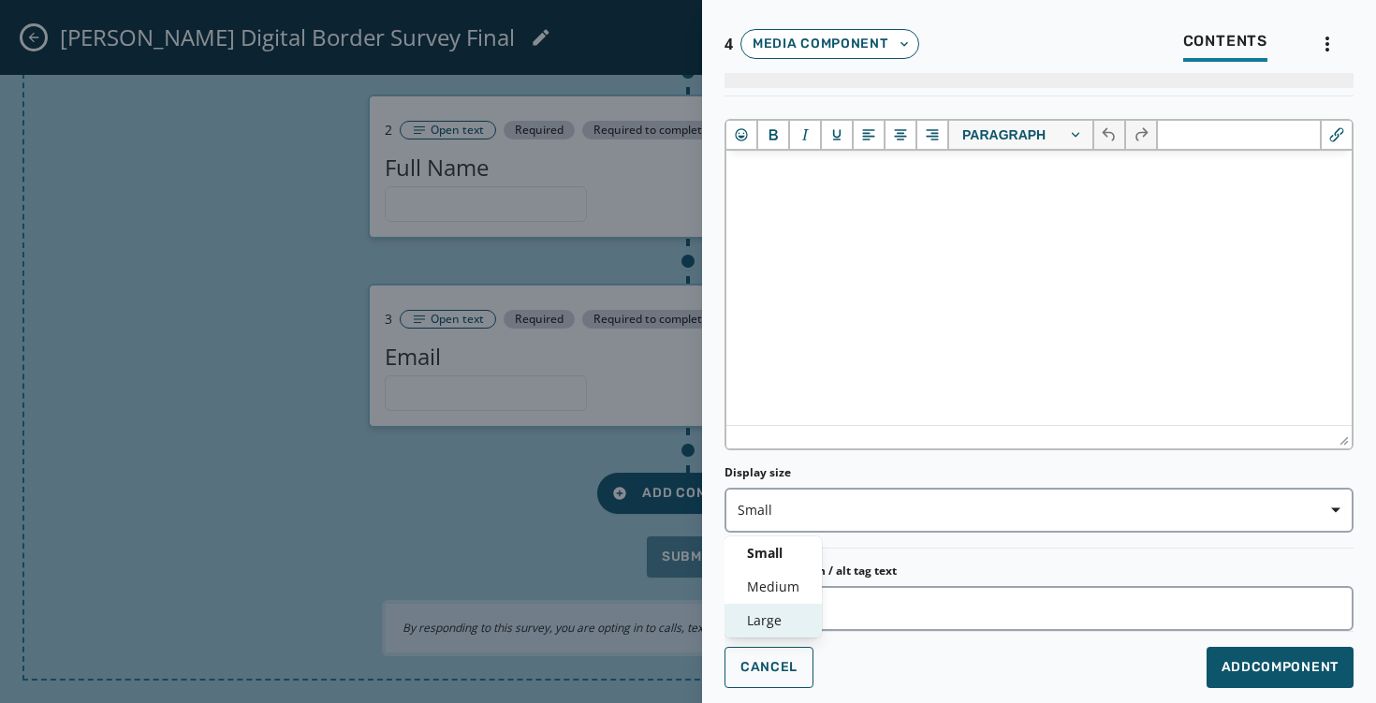
click at [790, 612] on span "Large" at bounding box center [773, 620] width 52 height 19
click at [1240, 669] on span "Add Component" at bounding box center [1280, 667] width 117 height 19
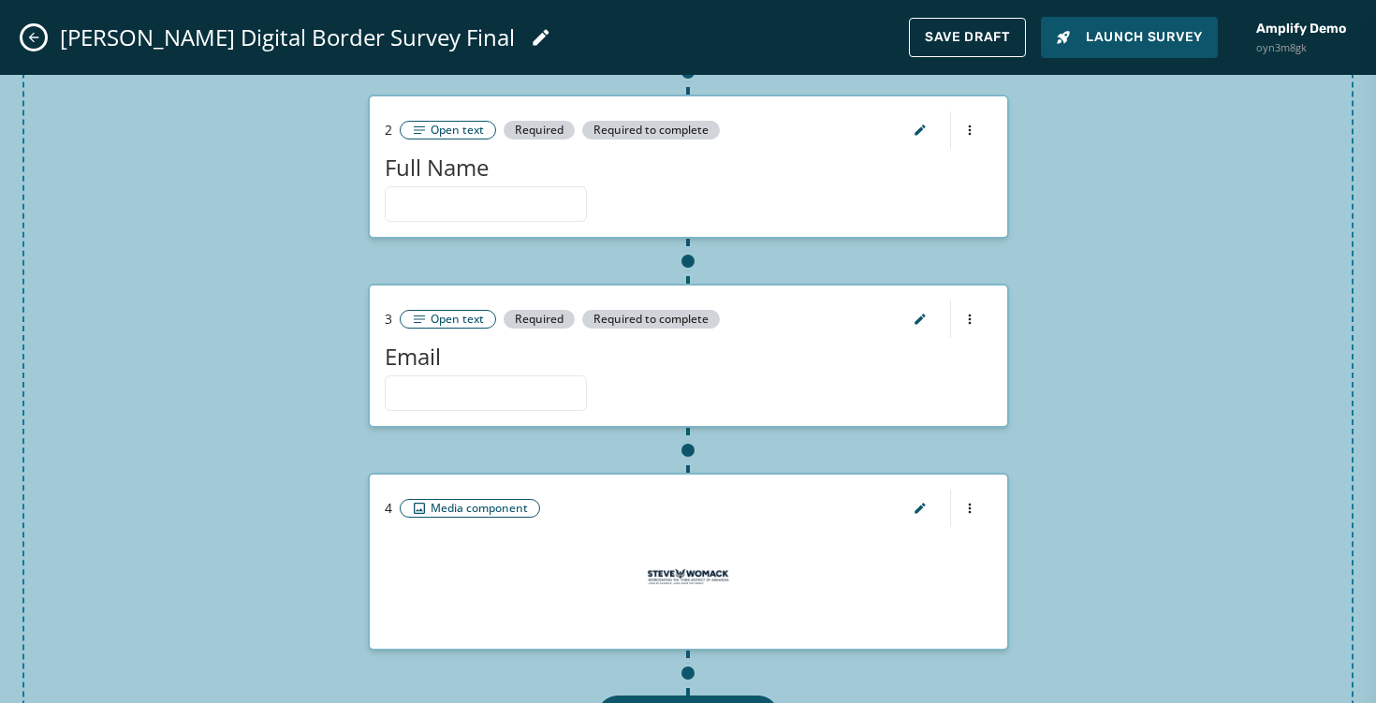
scroll to position [0, 0]
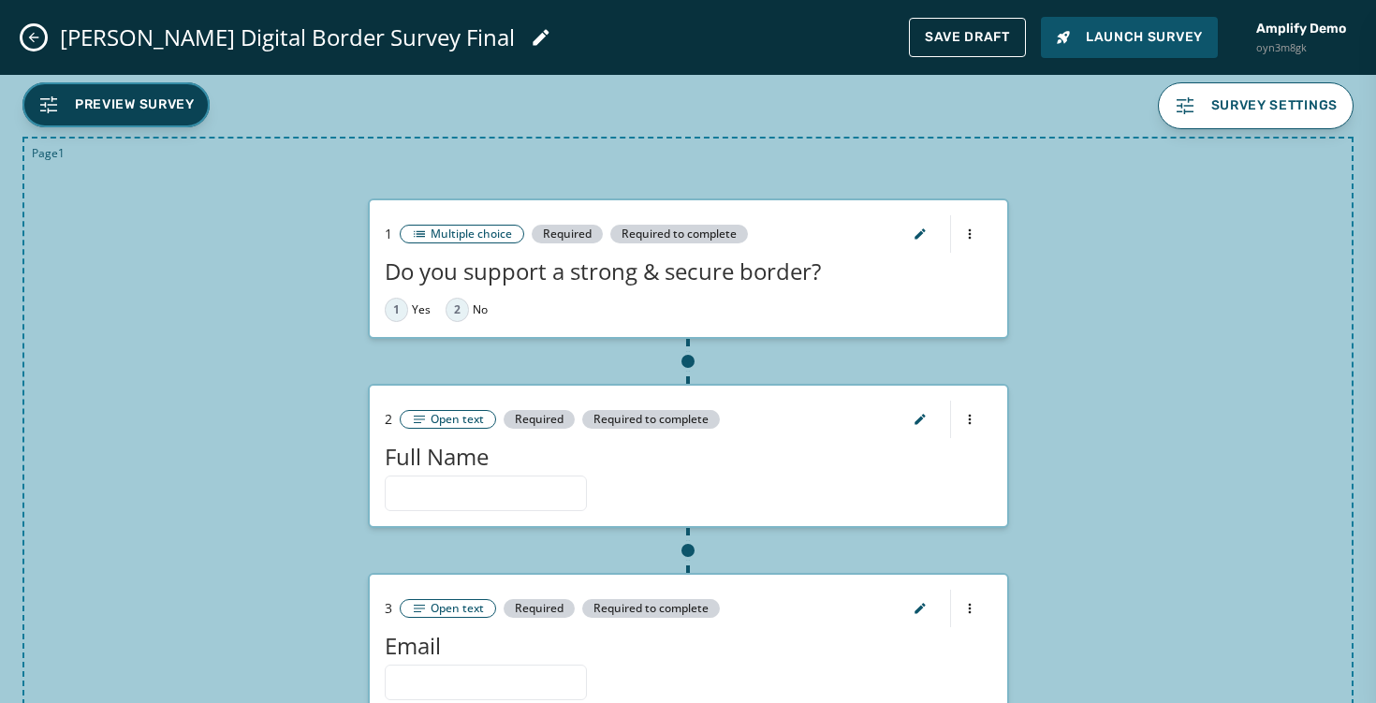
click at [153, 111] on span "Preview Survey" at bounding box center [135, 104] width 120 height 19
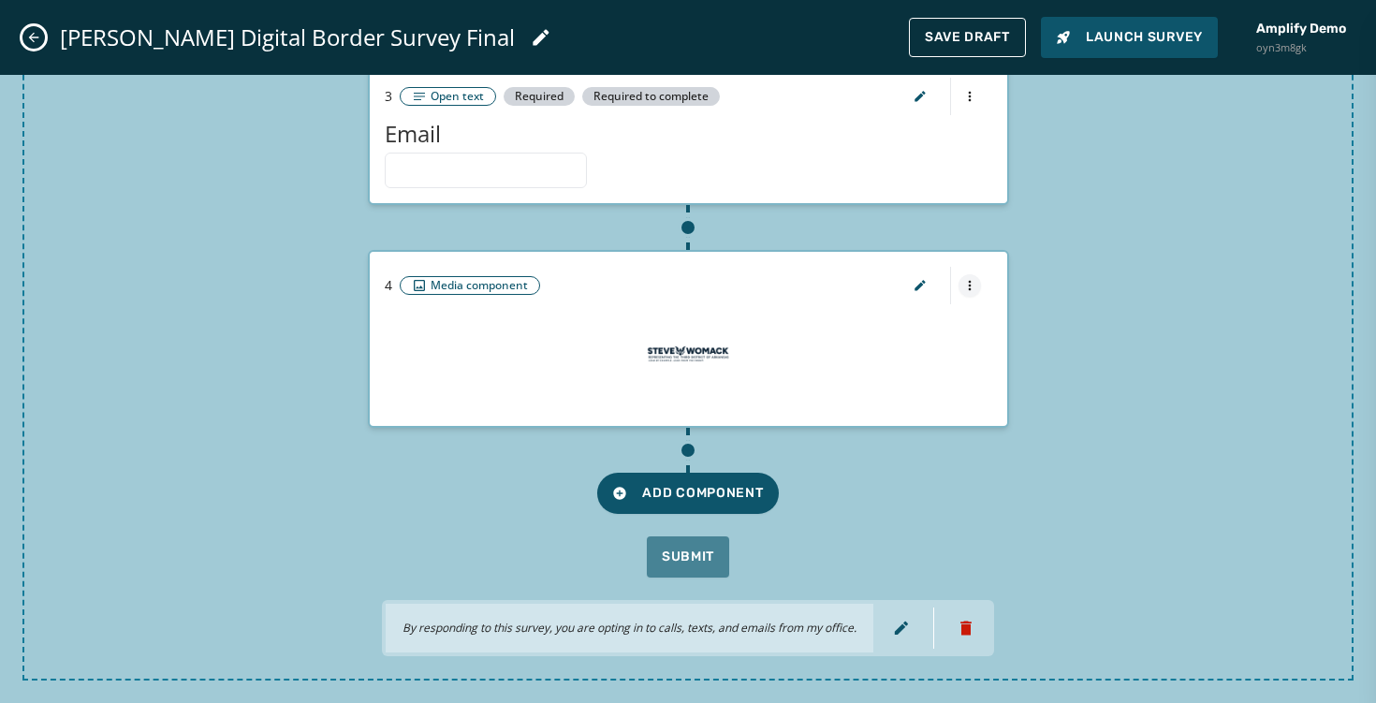
click at [962, 284] on html "Skip To Main Content Amplify Demo oyn3m8gk [EMAIL_ADDRESS][DOMAIN_NAME] Surveys…" at bounding box center [688, 351] width 1376 height 703
click at [958, 349] on div "Delete component" at bounding box center [969, 349] width 180 height 30
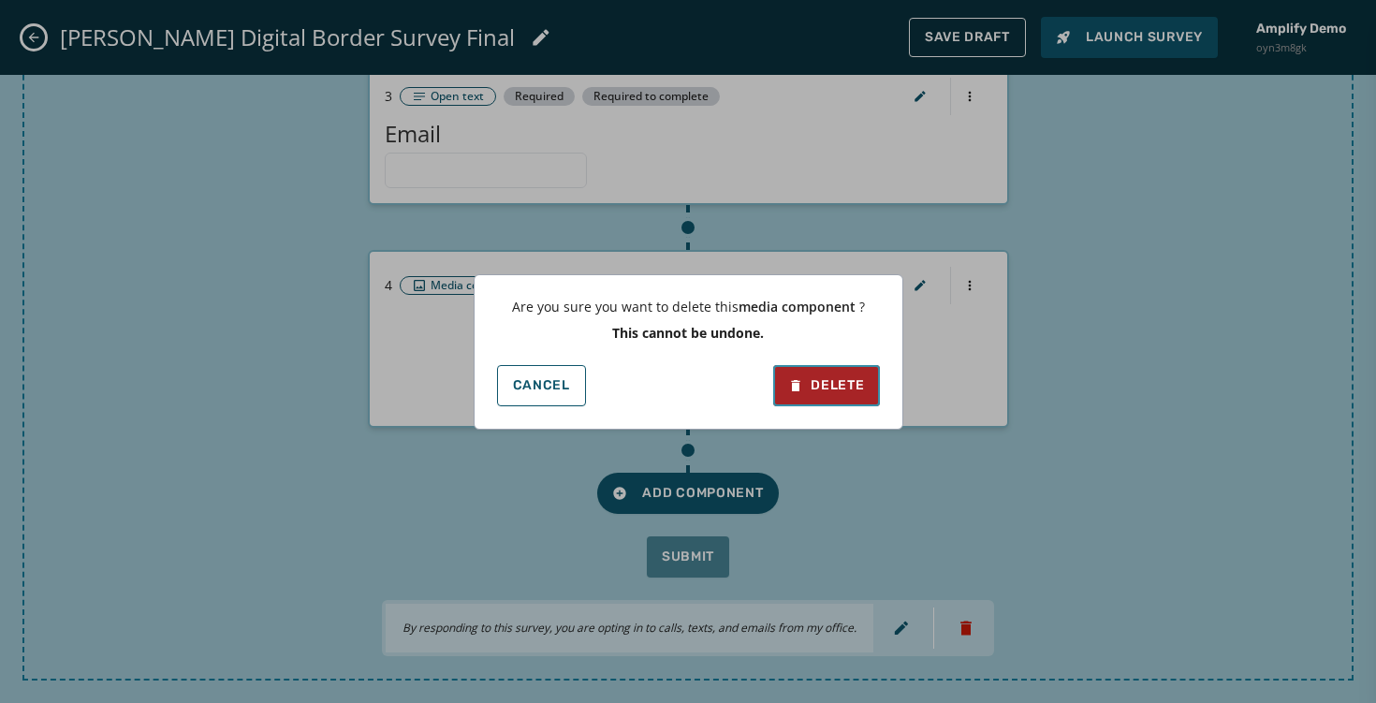
click at [848, 391] on div "Delete" at bounding box center [826, 385] width 76 height 19
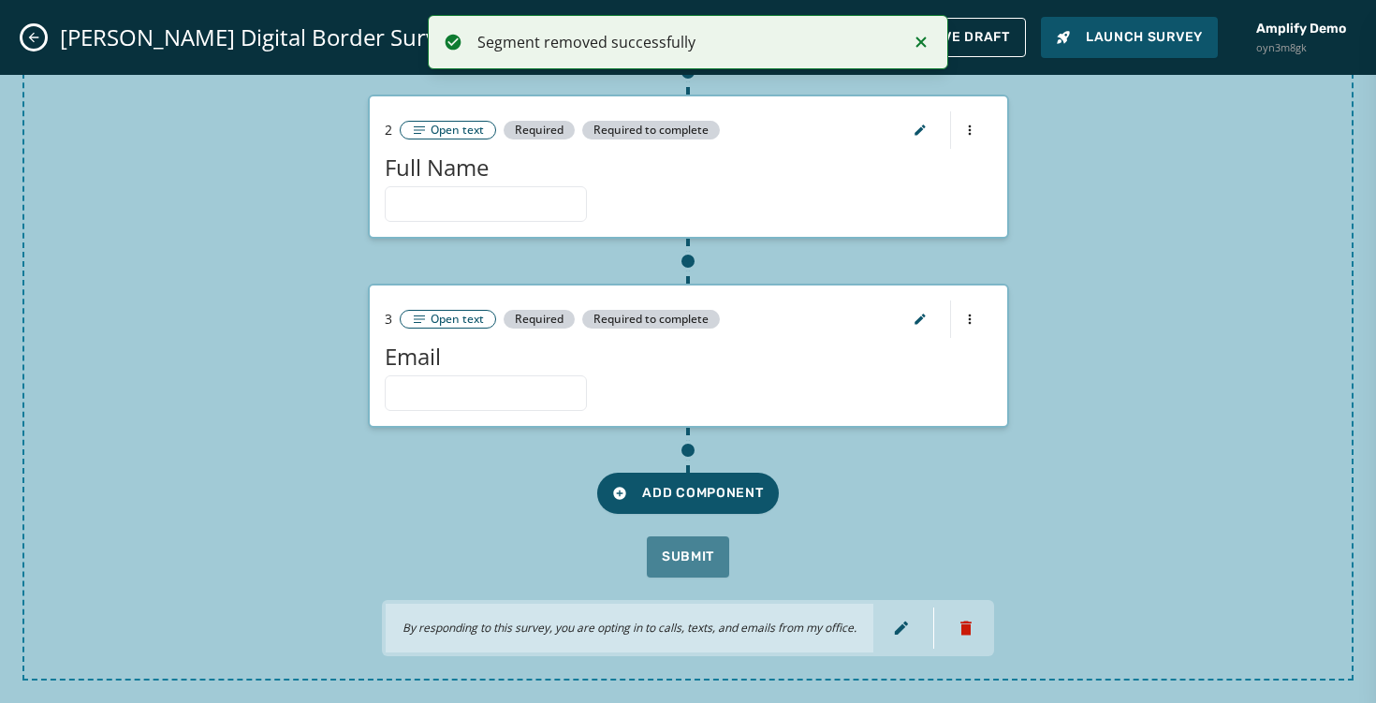
scroll to position [289, 0]
click at [701, 467] on div at bounding box center [688, 450] width 49 height 45
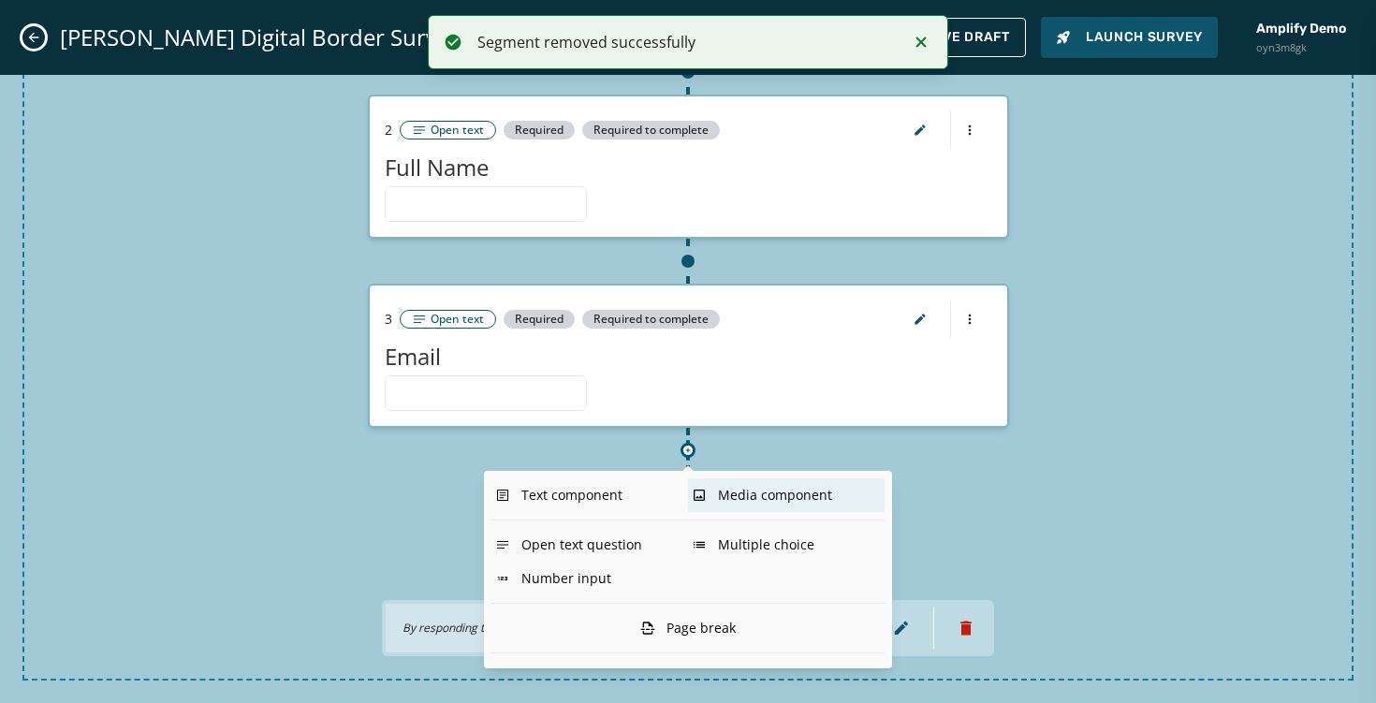
click at [741, 500] on div "Media component" at bounding box center [786, 495] width 197 height 34
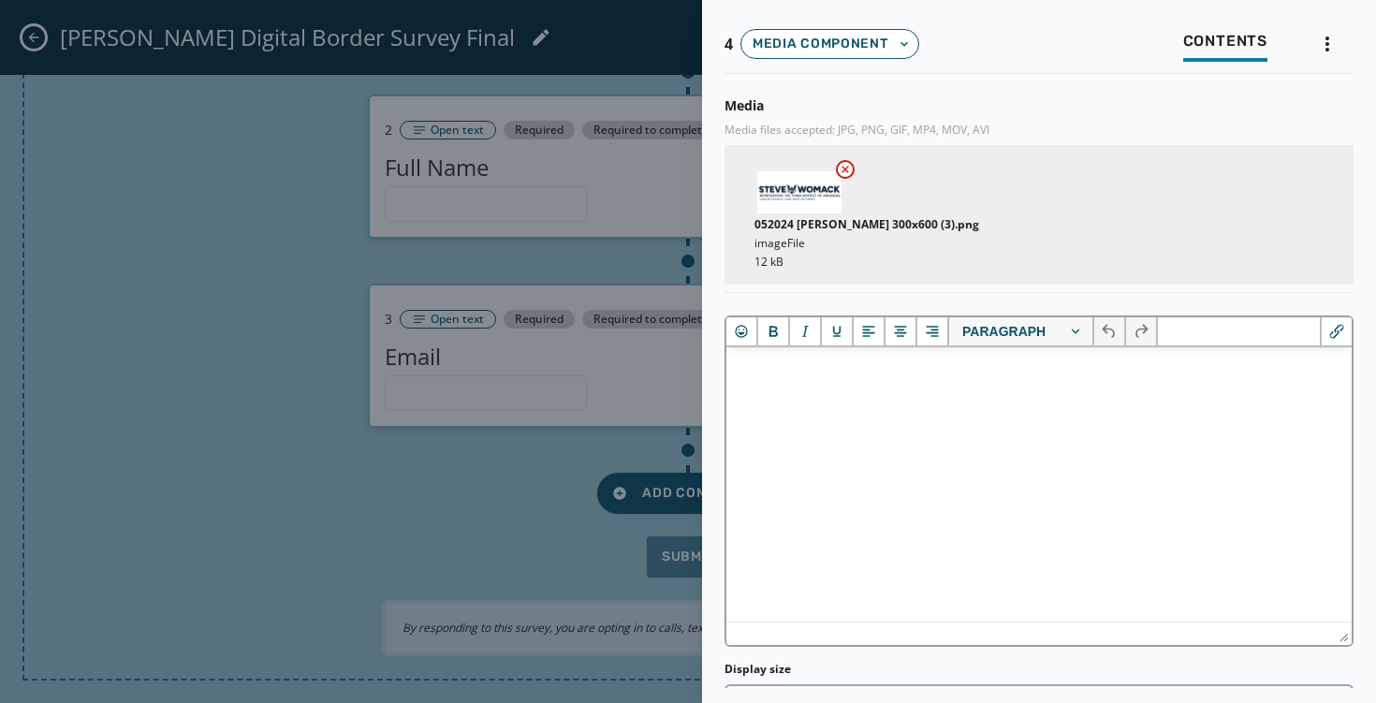
scroll to position [197, 0]
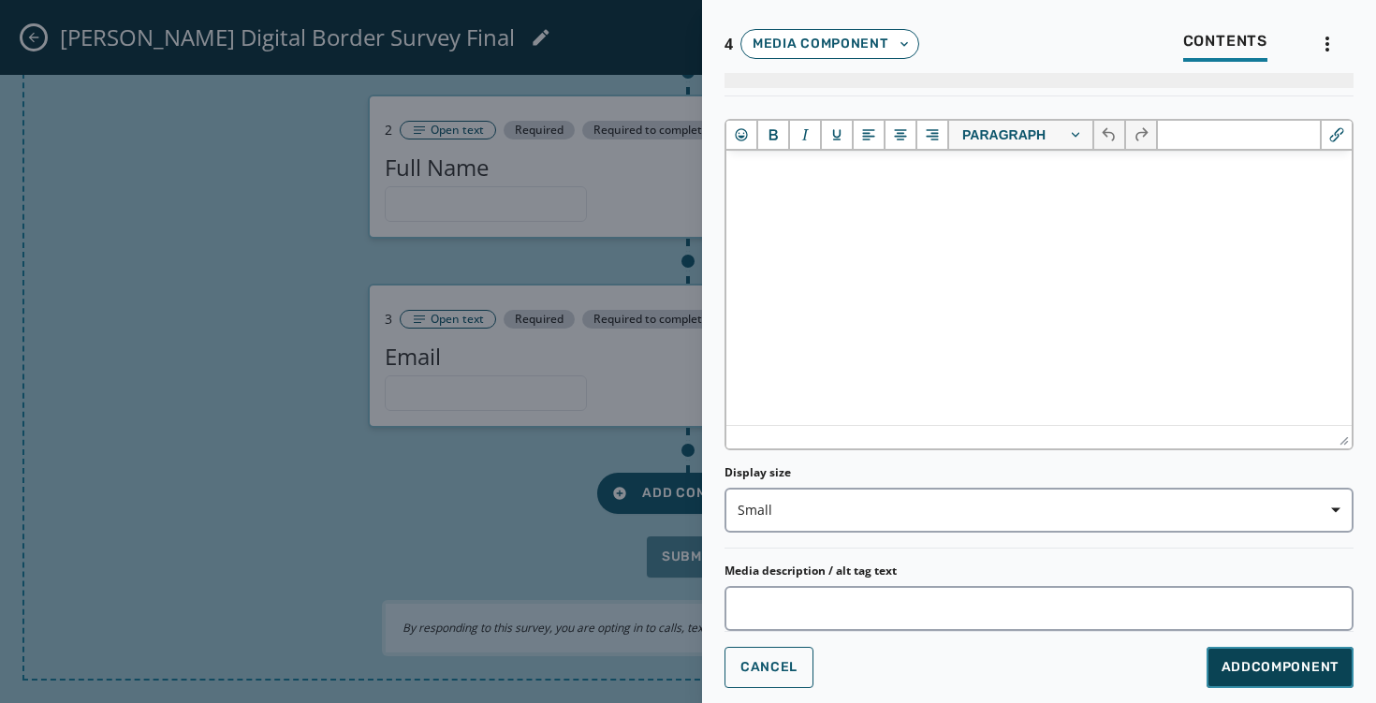
click at [1237, 672] on span "Add Component" at bounding box center [1280, 667] width 117 height 19
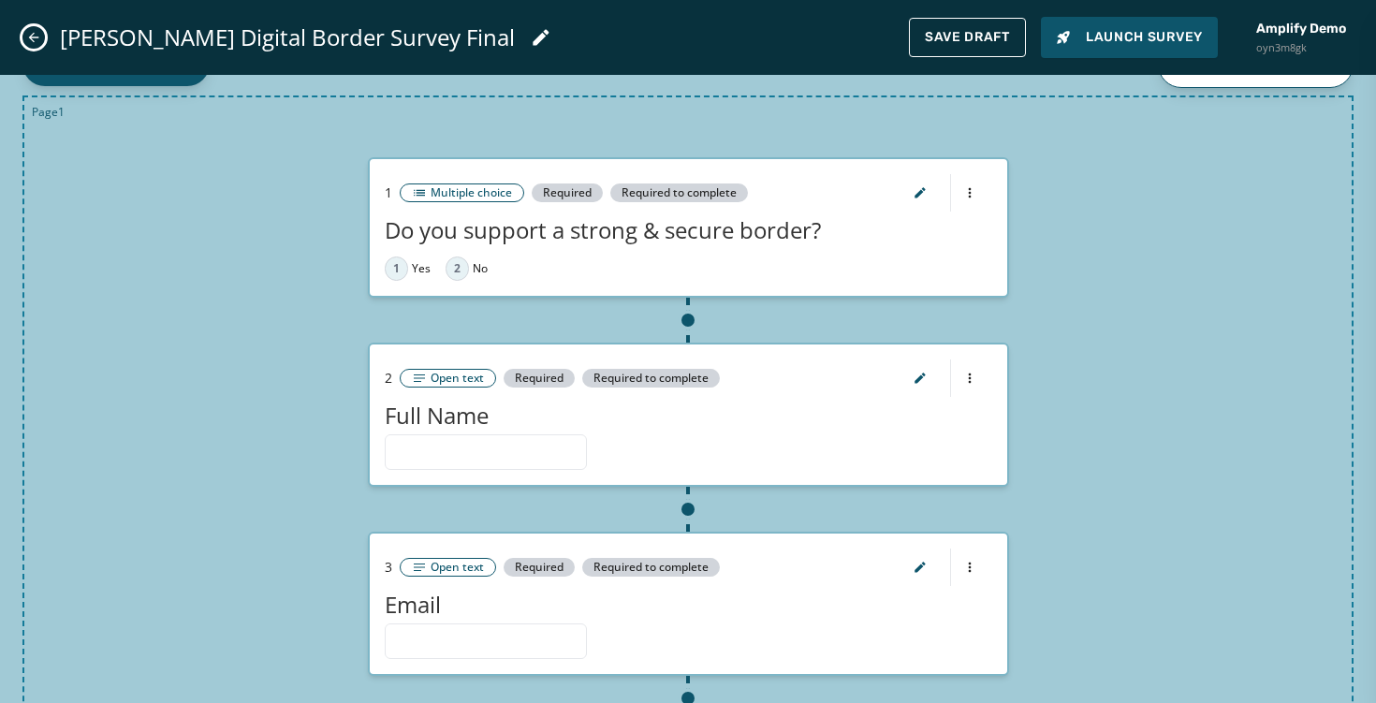
scroll to position [3, 0]
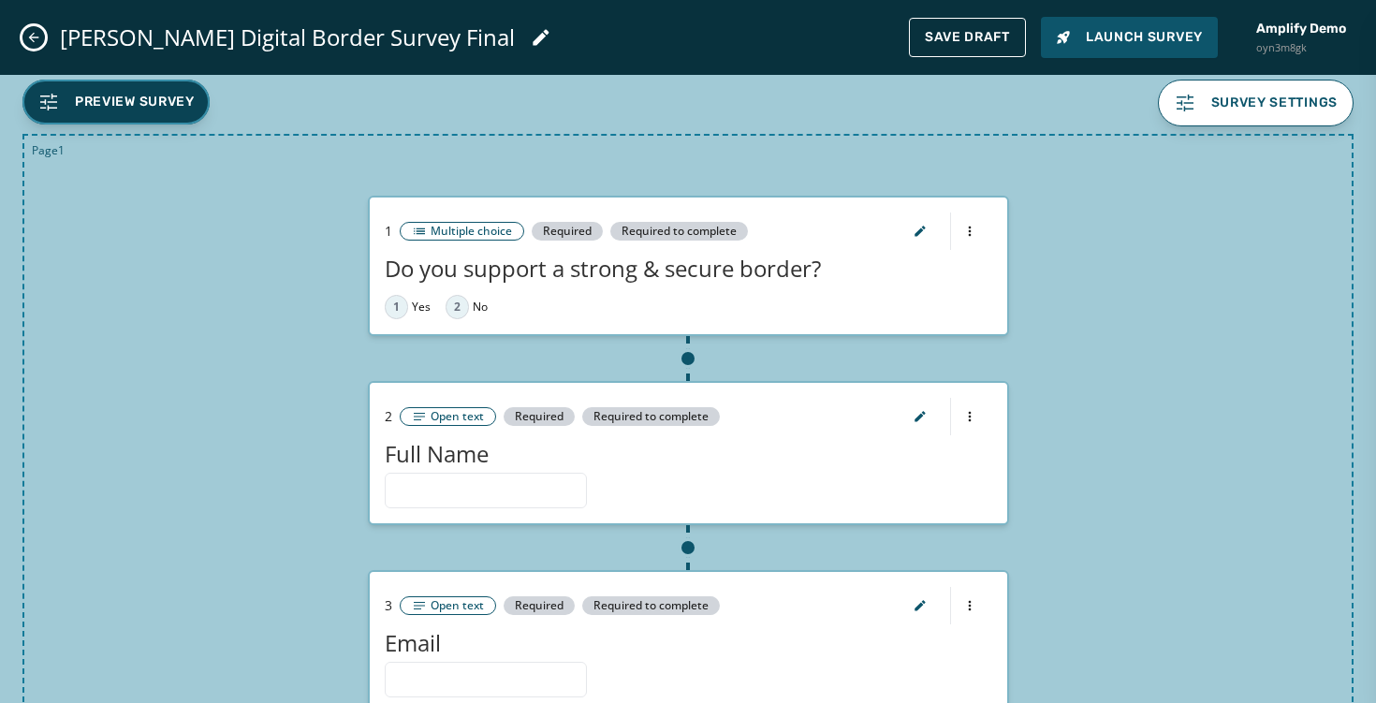
click at [165, 94] on span "Preview Survey" at bounding box center [135, 102] width 120 height 19
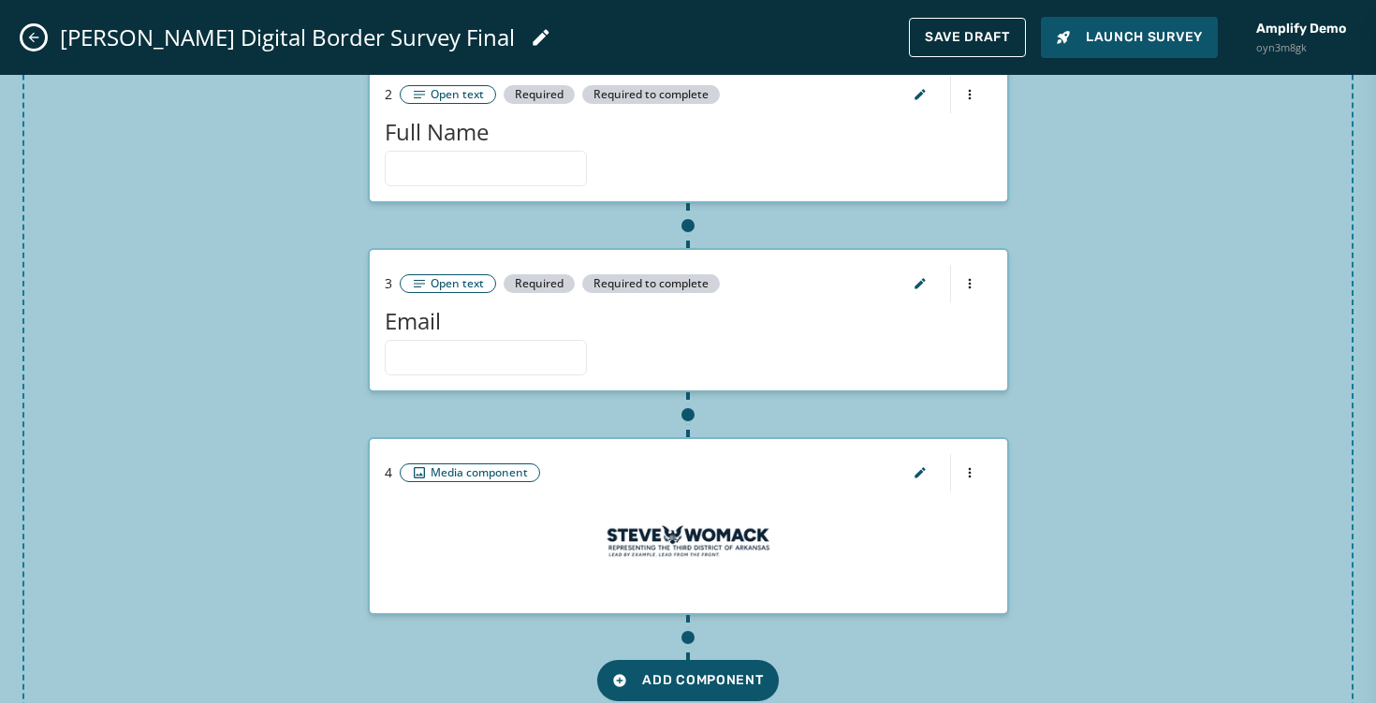
scroll to position [512, 0]
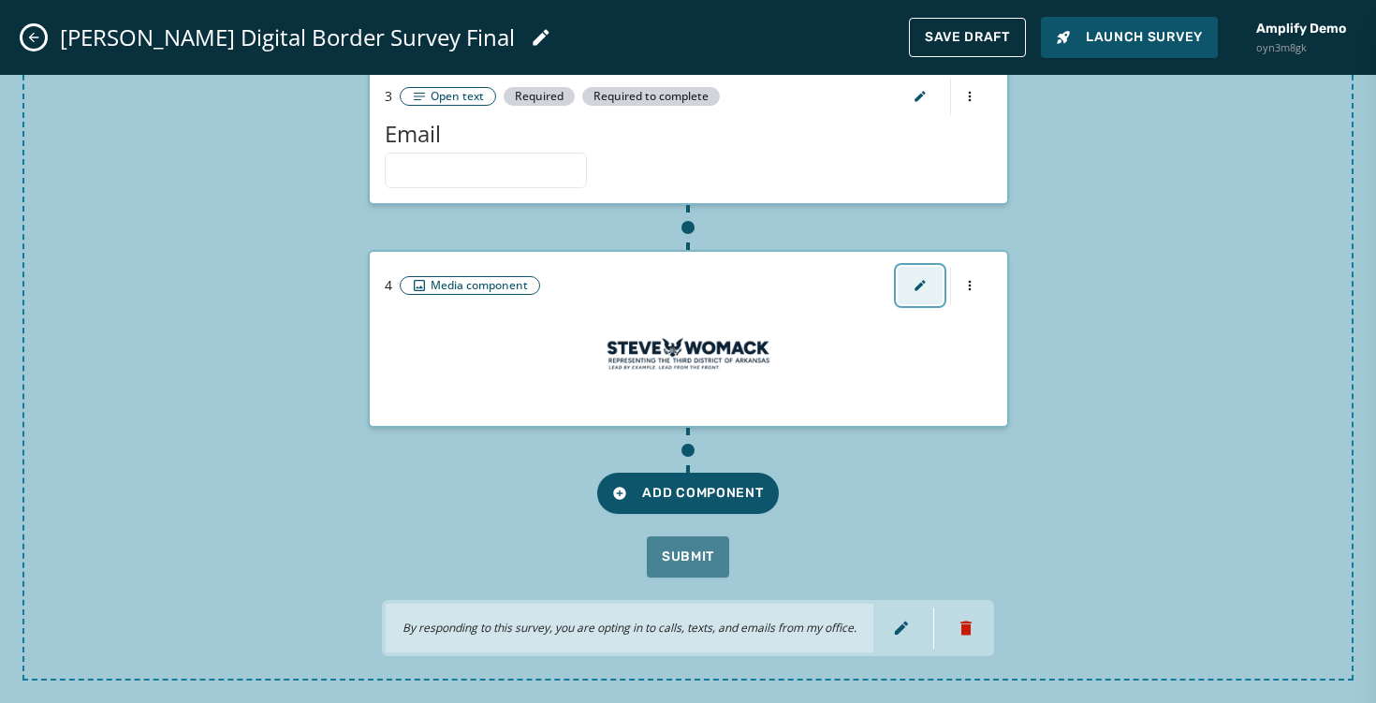
click at [924, 288] on icon "button" at bounding box center [920, 285] width 15 height 15
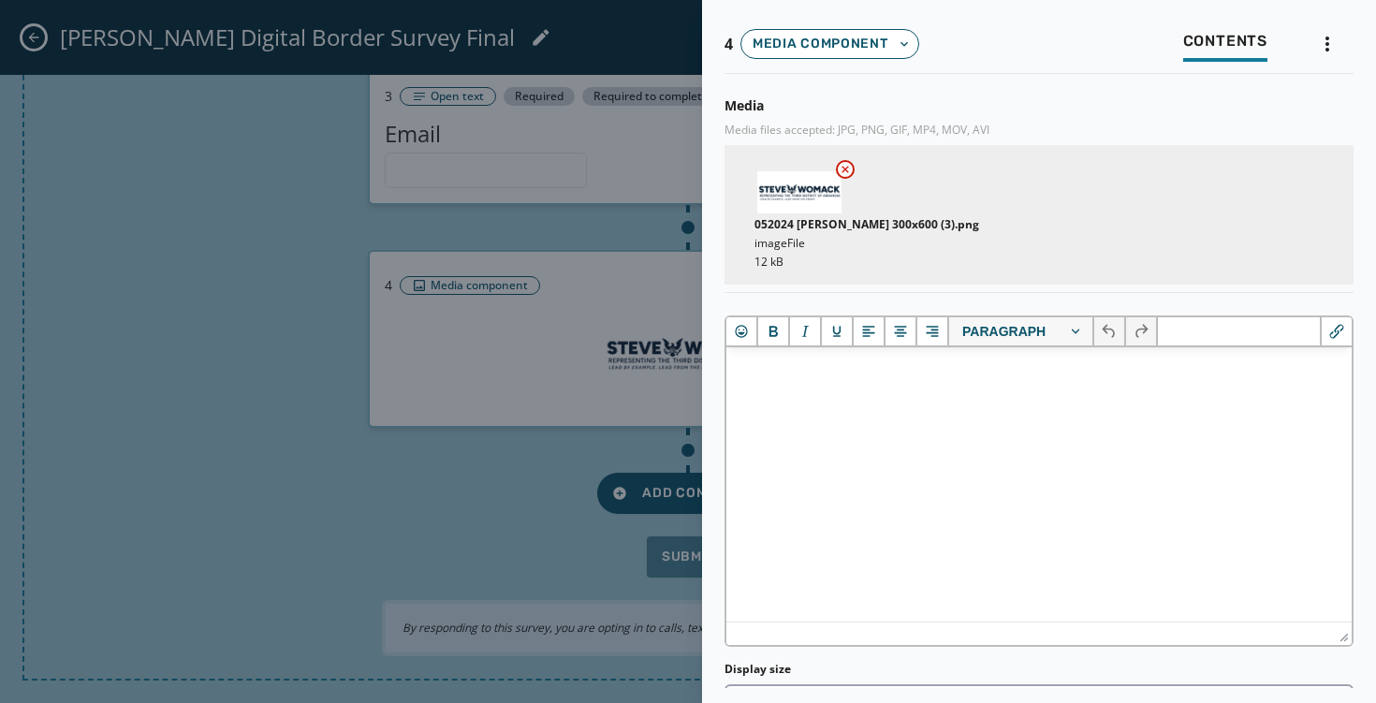
scroll to position [197, 0]
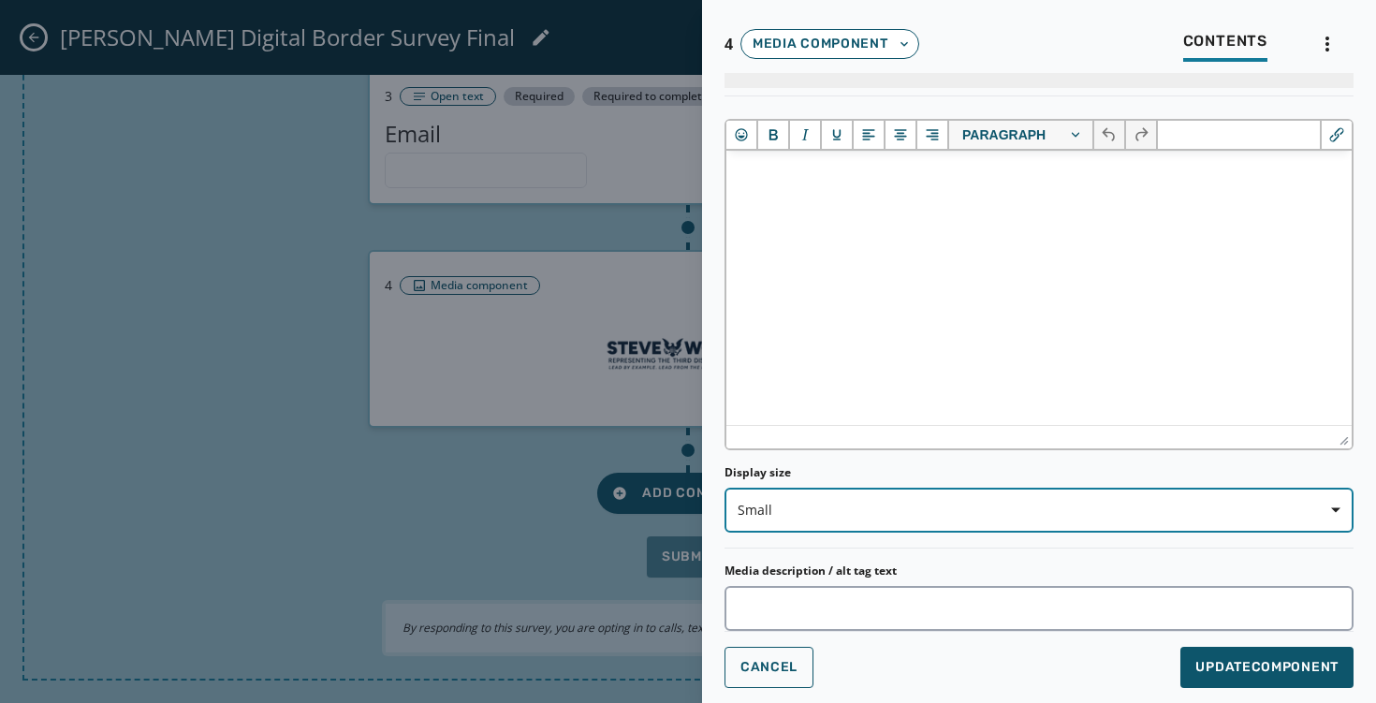
click at [824, 513] on span "Small" at bounding box center [1039, 510] width 603 height 19
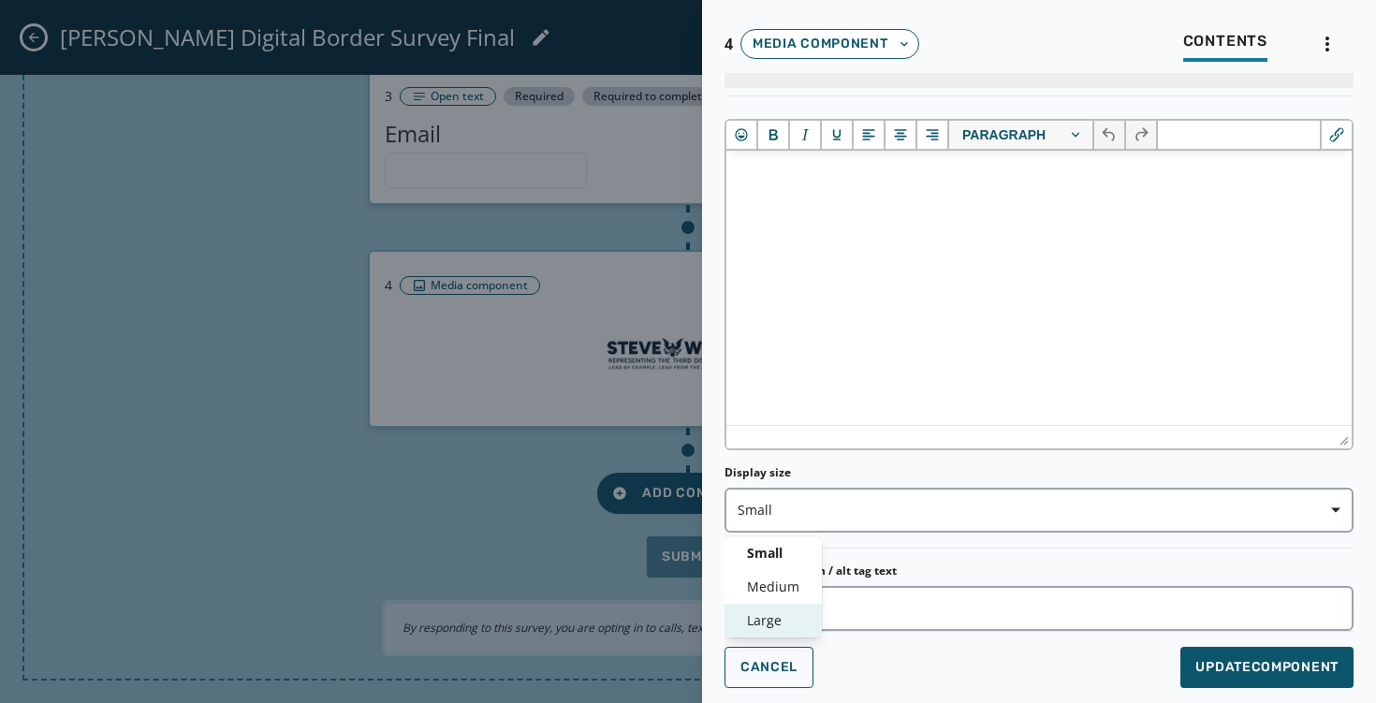
click at [791, 611] on span "Large" at bounding box center [773, 620] width 52 height 19
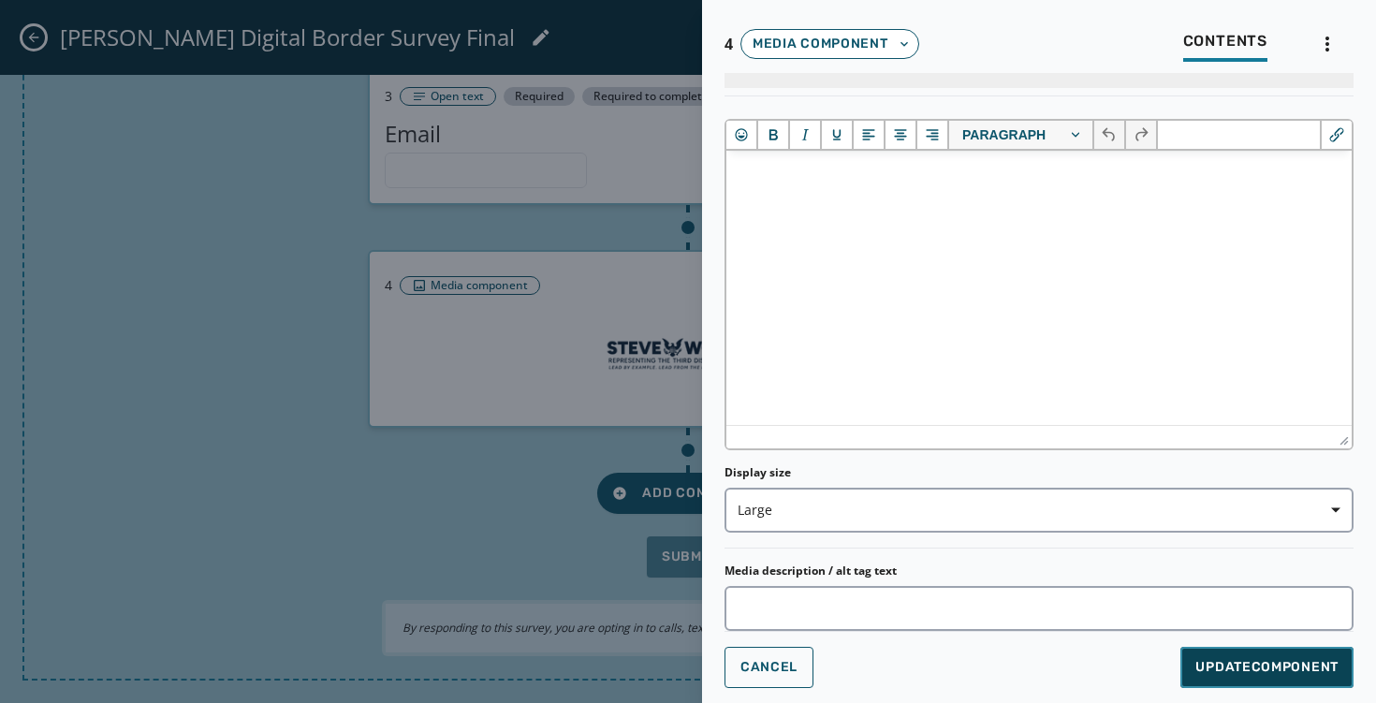
click at [1230, 664] on span "Update Component" at bounding box center [1267, 667] width 143 height 19
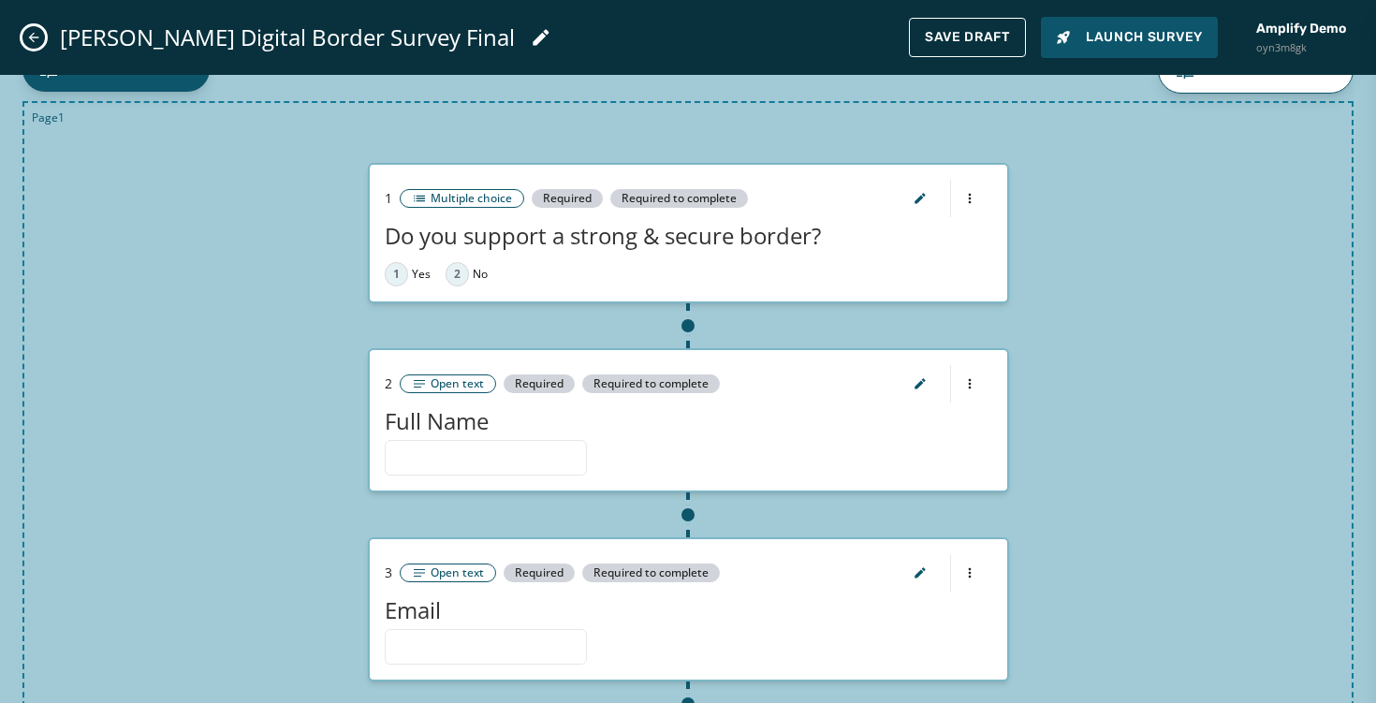
scroll to position [0, 0]
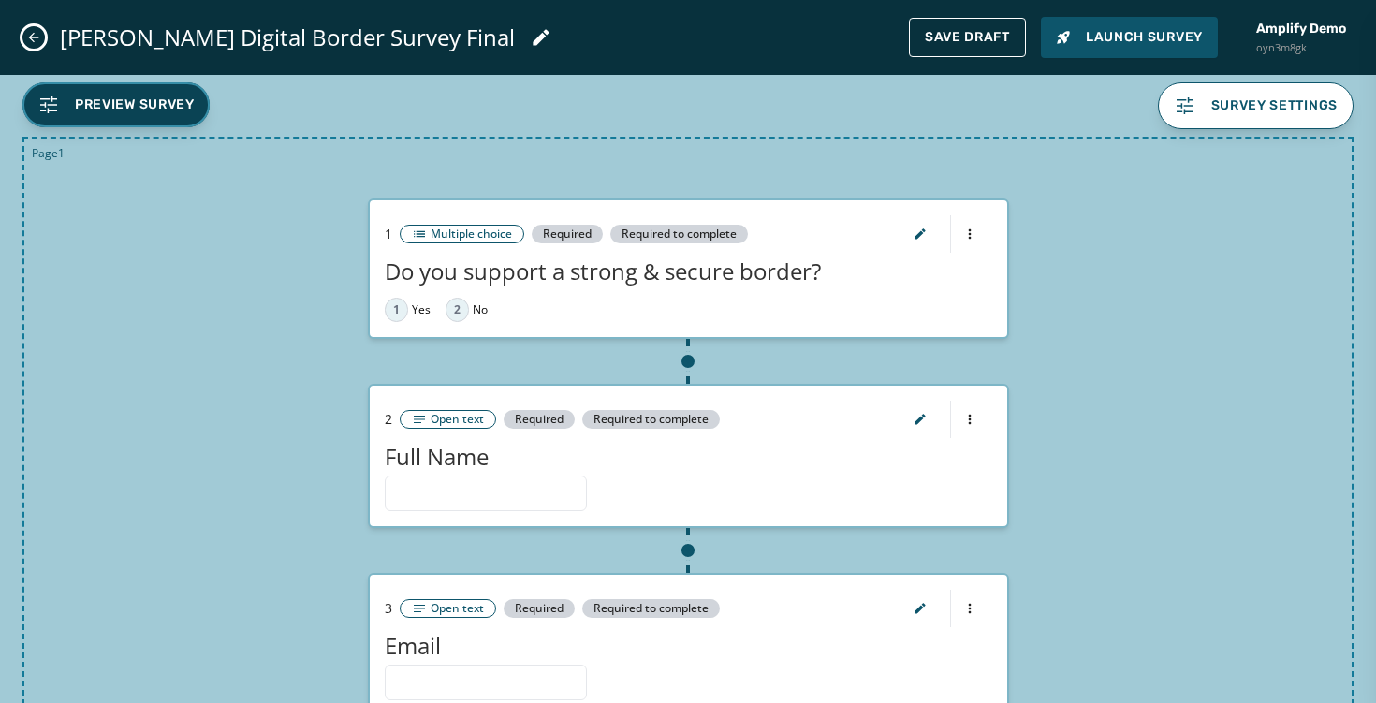
click at [167, 92] on button "Preview Survey" at bounding box center [115, 104] width 187 height 45
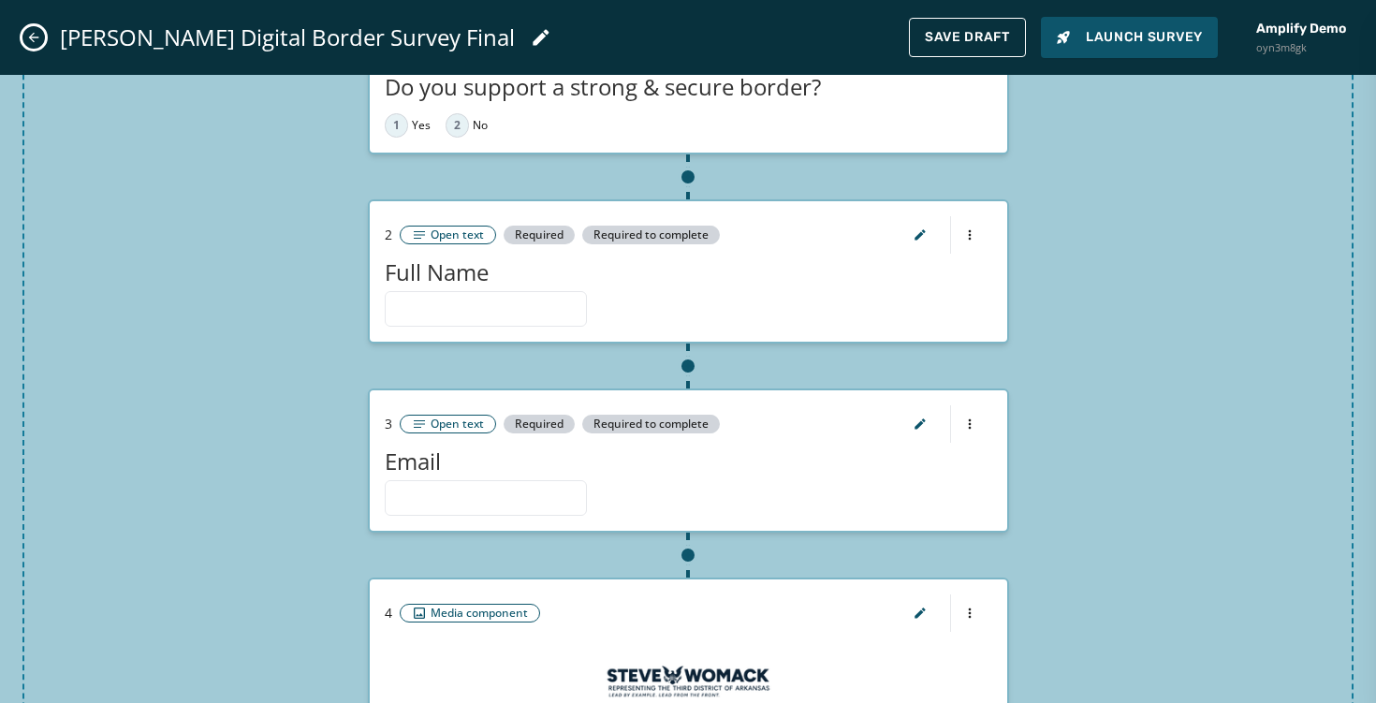
scroll to position [512, 0]
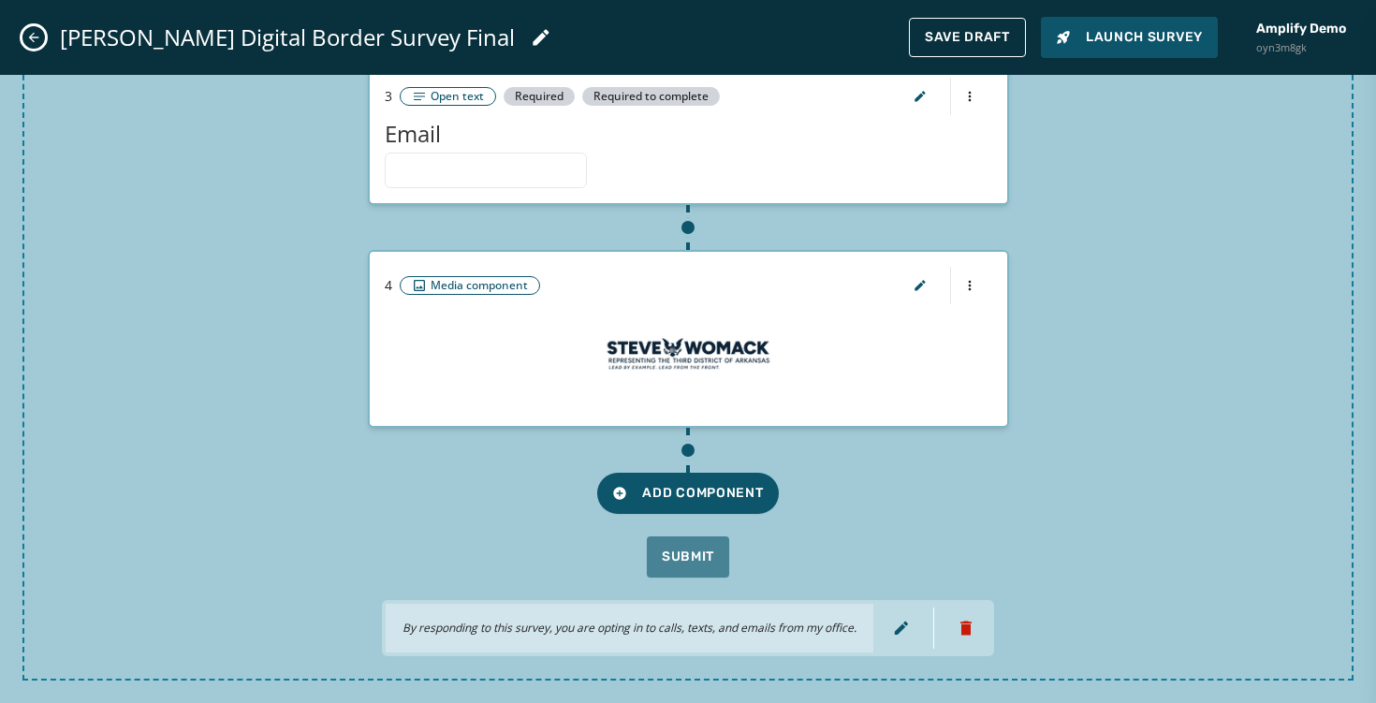
click at [980, 284] on div at bounding box center [945, 285] width 95 height 37
click at [975, 284] on html "Skip To Main Content Amplify Demo oyn3m8gk [EMAIL_ADDRESS][DOMAIN_NAME] Surveys…" at bounding box center [688, 351] width 1376 height 703
click at [966, 346] on div "Delete component" at bounding box center [969, 349] width 180 height 30
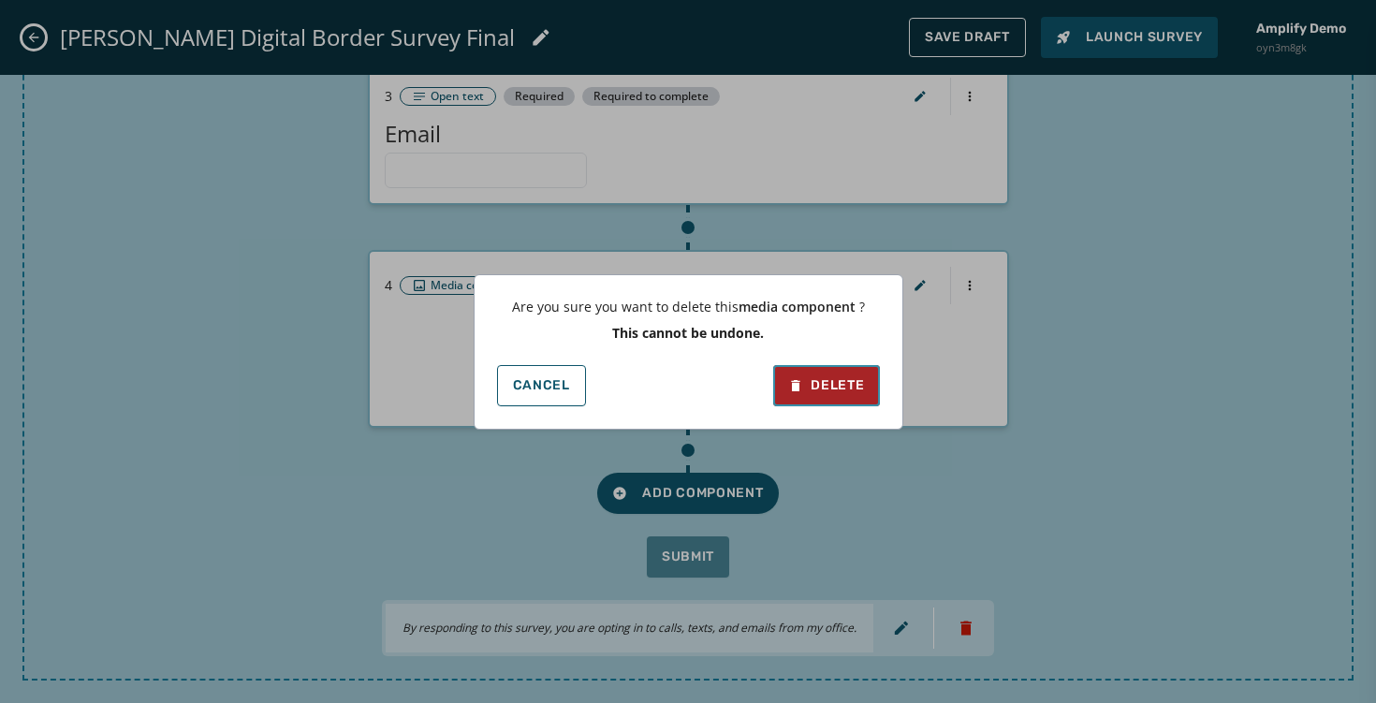
click at [849, 393] on div "Delete" at bounding box center [826, 385] width 76 height 19
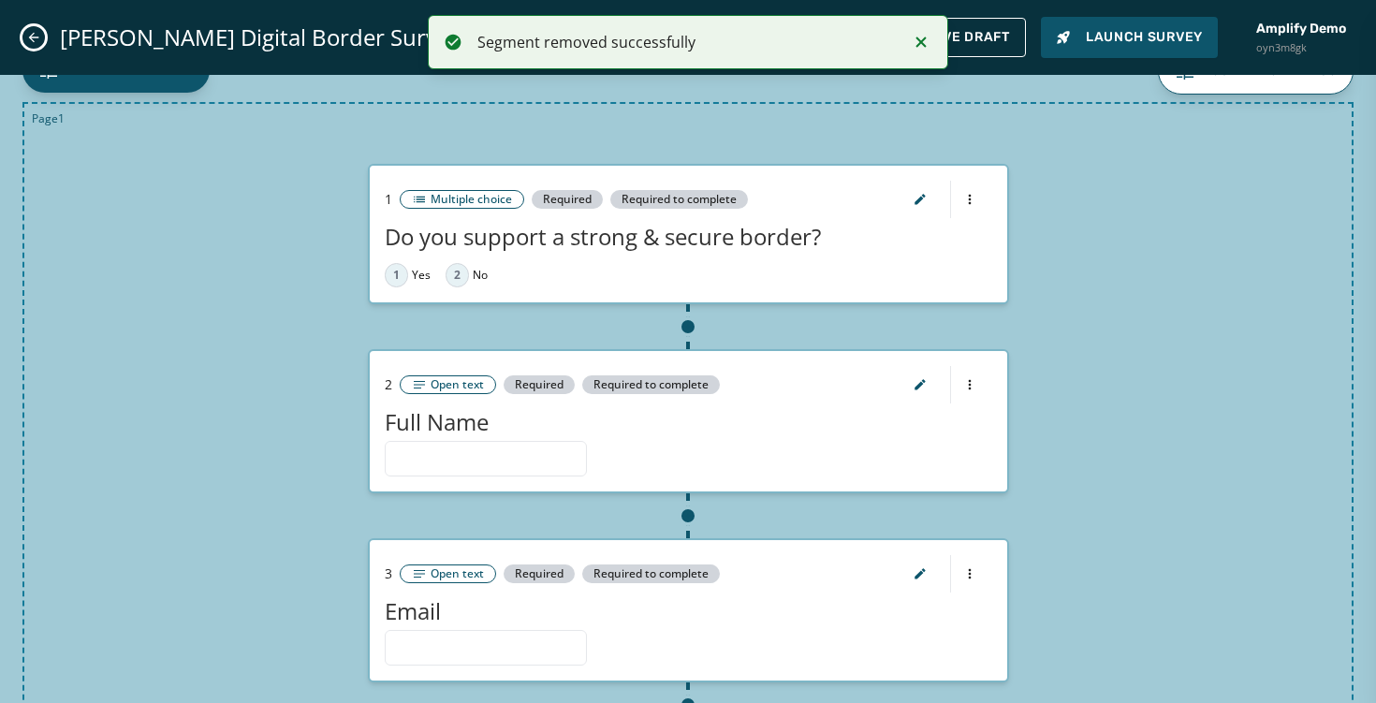
scroll to position [37, 0]
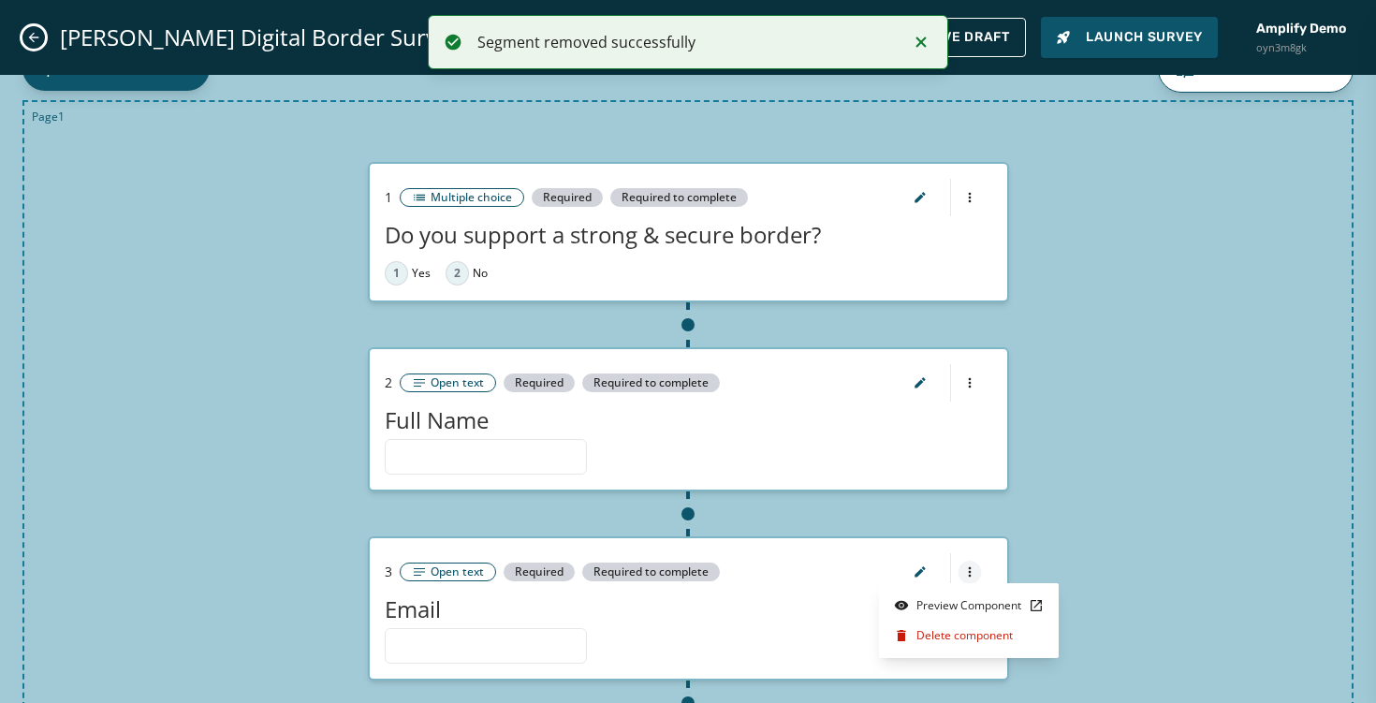
click at [963, 563] on html "Segment removed successfully Skip To Main Content Amplify Demo oyn3m8gk [EMAIL_…" at bounding box center [688, 351] width 1376 height 703
click at [962, 624] on div "Delete component" at bounding box center [969, 636] width 180 height 30
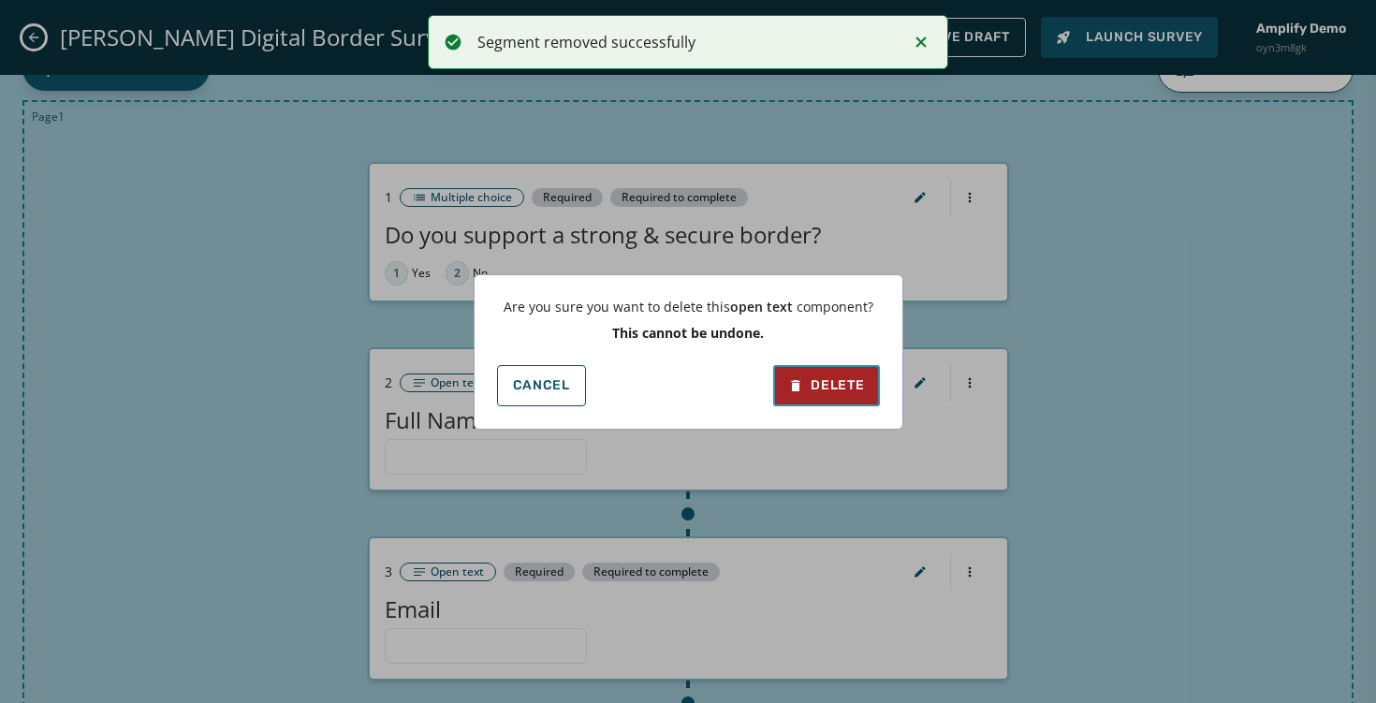
click at [819, 391] on div "Delete" at bounding box center [826, 385] width 76 height 19
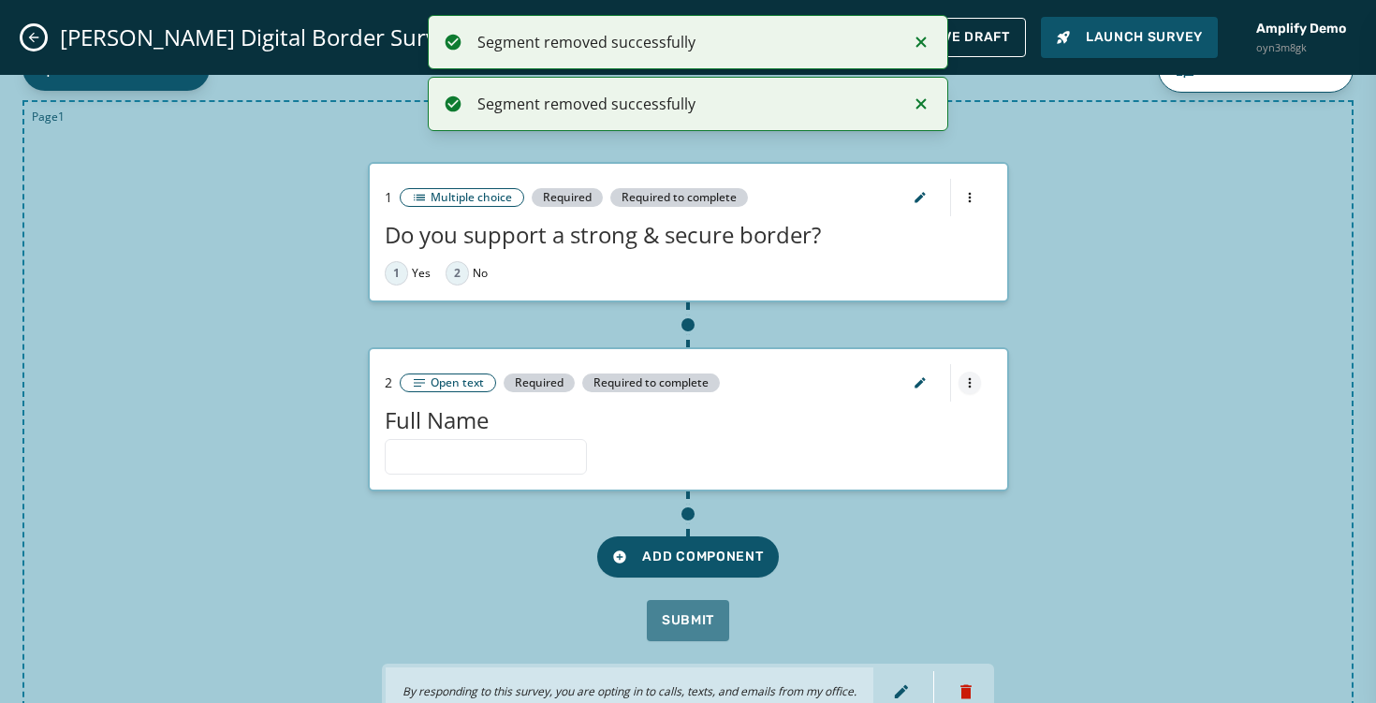
click at [971, 378] on html "Segment removed successfully Segment removed successfully Skip To Main Content …" at bounding box center [688, 351] width 1376 height 703
click at [955, 446] on div "Delete component" at bounding box center [969, 447] width 180 height 30
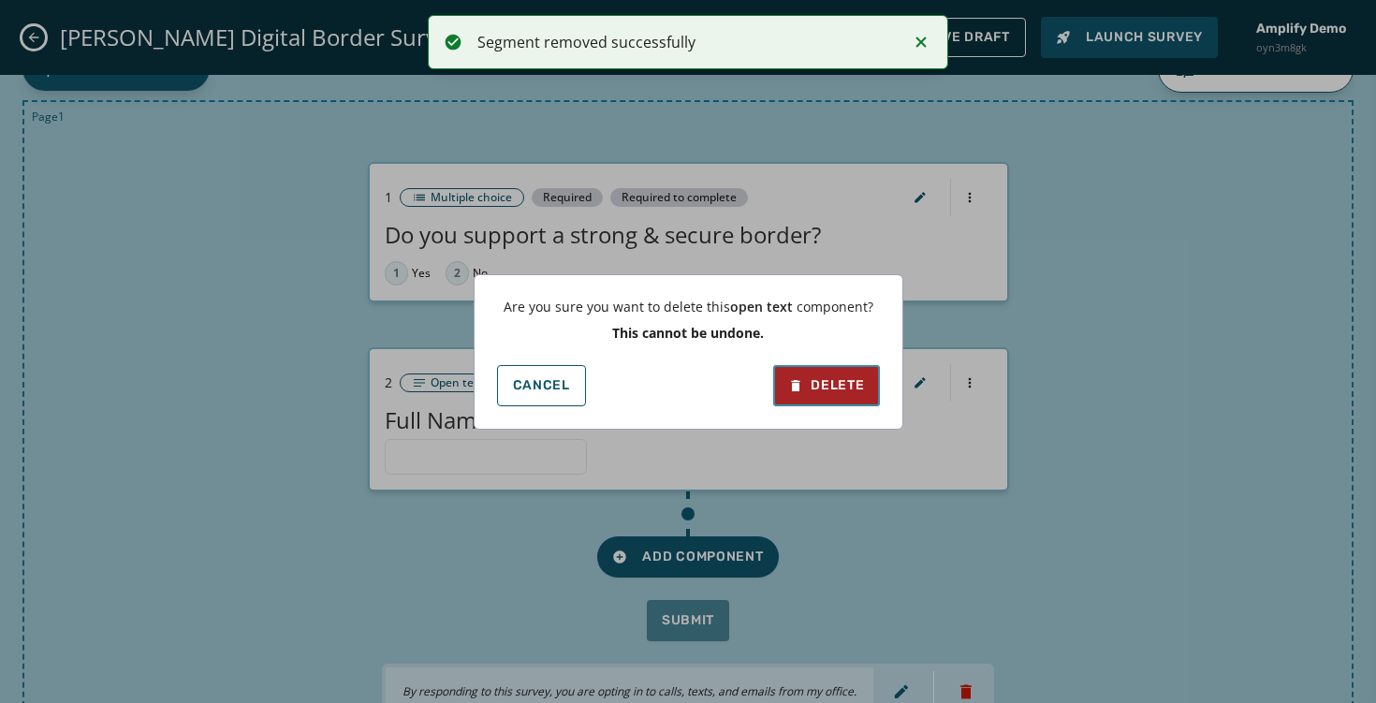
click at [859, 384] on div "Delete" at bounding box center [826, 385] width 76 height 19
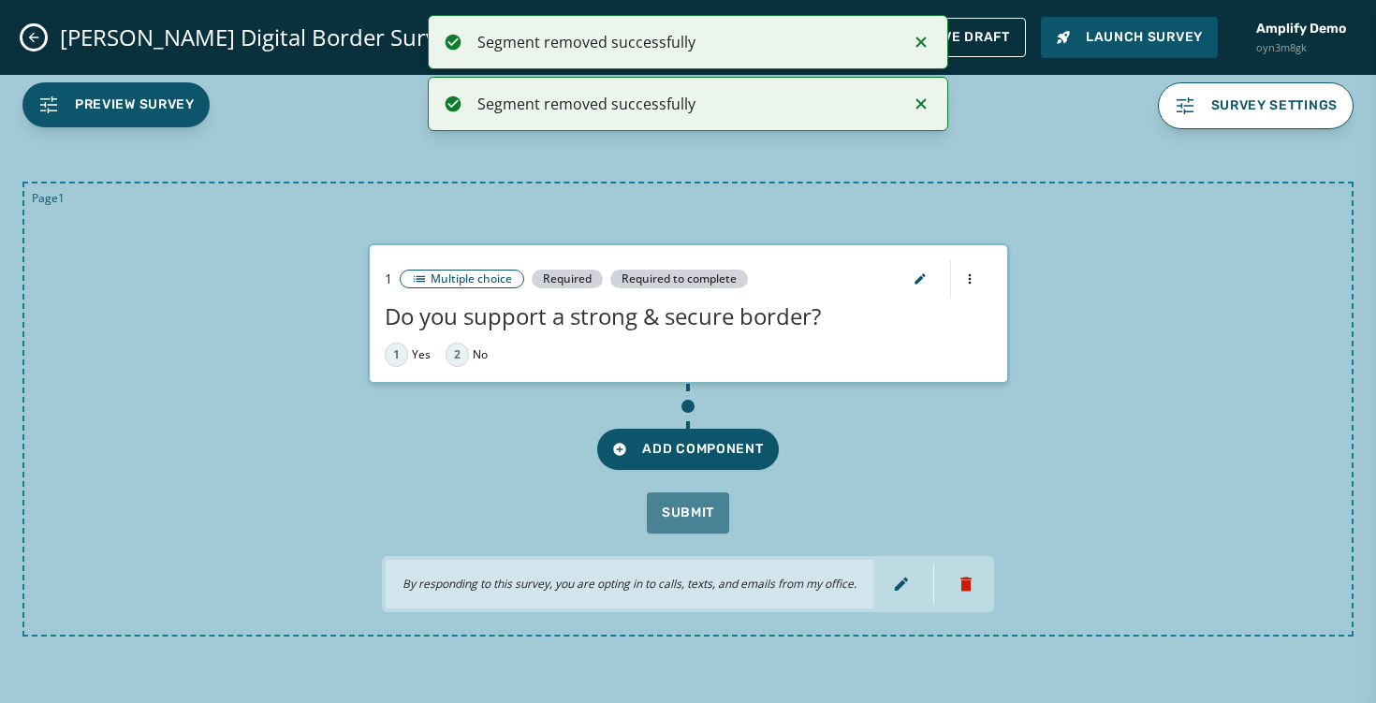
scroll to position [0, 0]
click at [968, 268] on html "Segment removed successfully Segment removed successfully Skip To Main Content …" at bounding box center [688, 351] width 1376 height 703
click at [968, 338] on div "Delete component" at bounding box center [969, 343] width 180 height 30
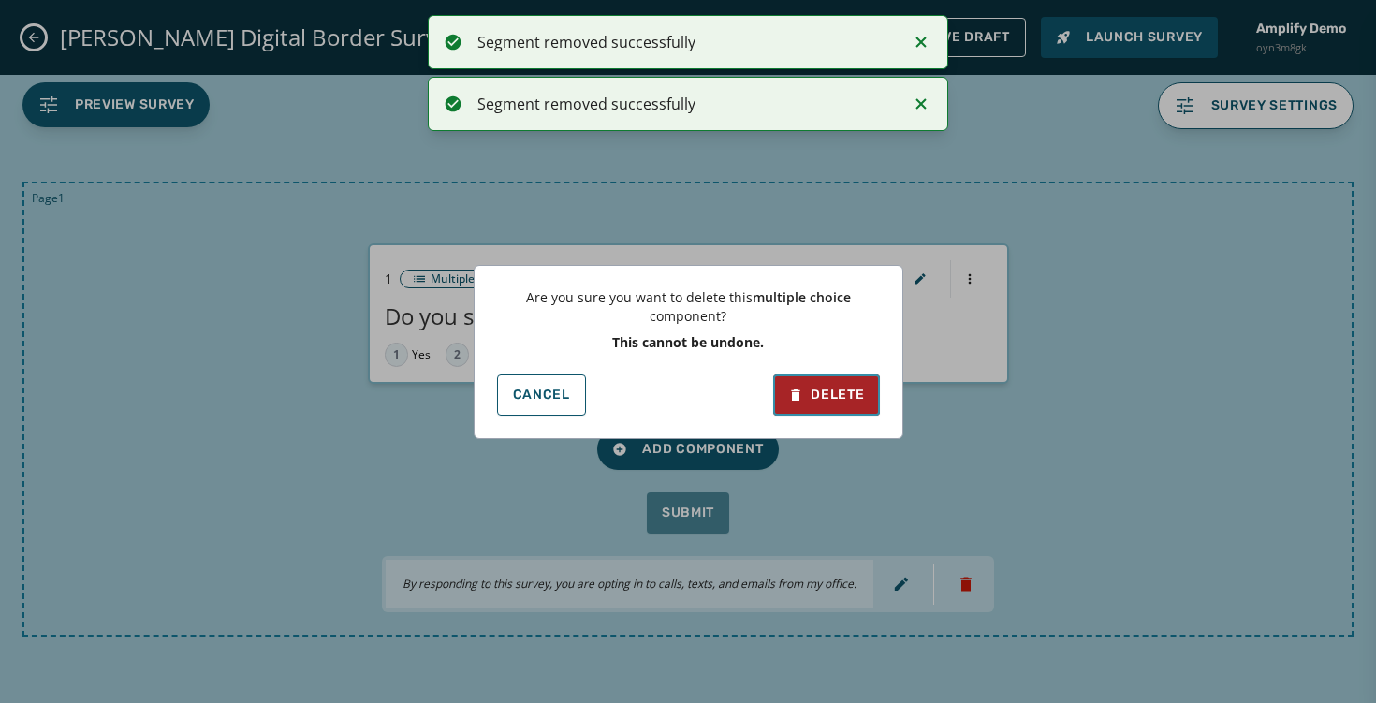
click at [821, 378] on button "Delete" at bounding box center [826, 394] width 106 height 41
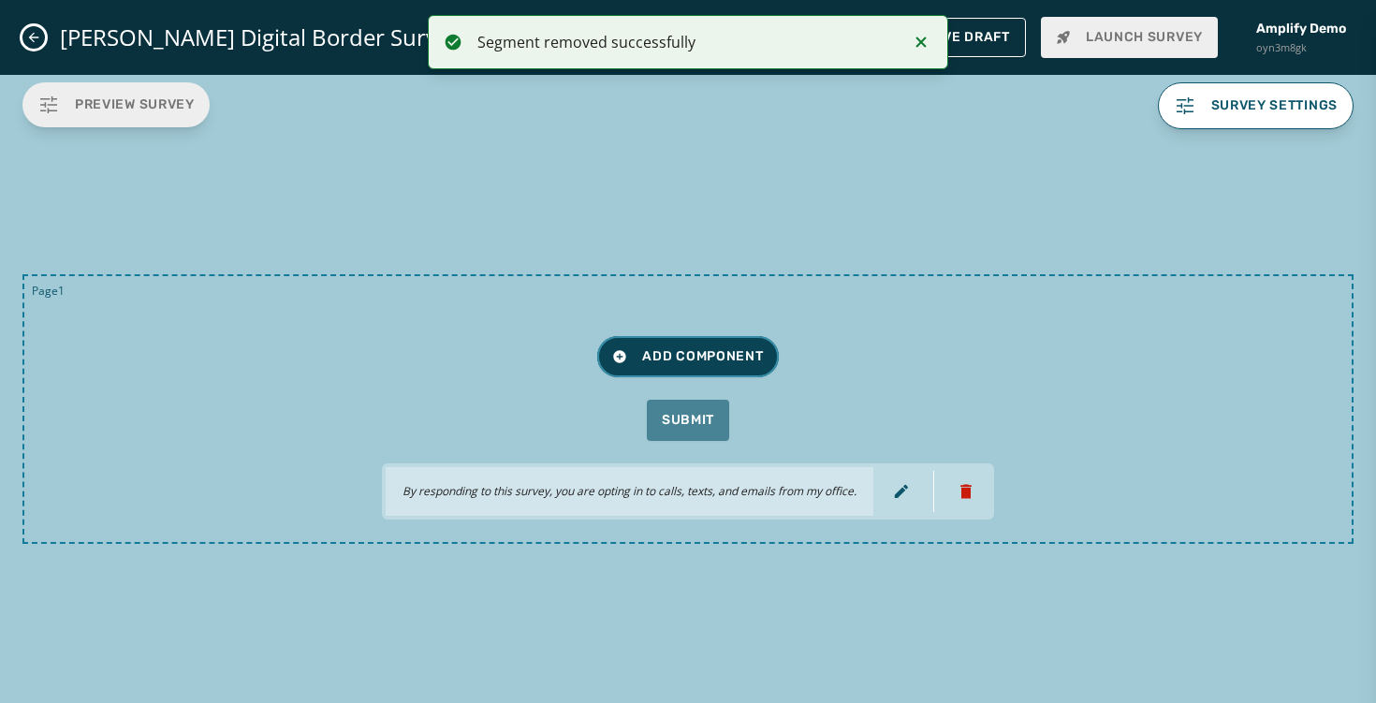
click at [677, 346] on button "Add Component" at bounding box center [687, 356] width 181 height 41
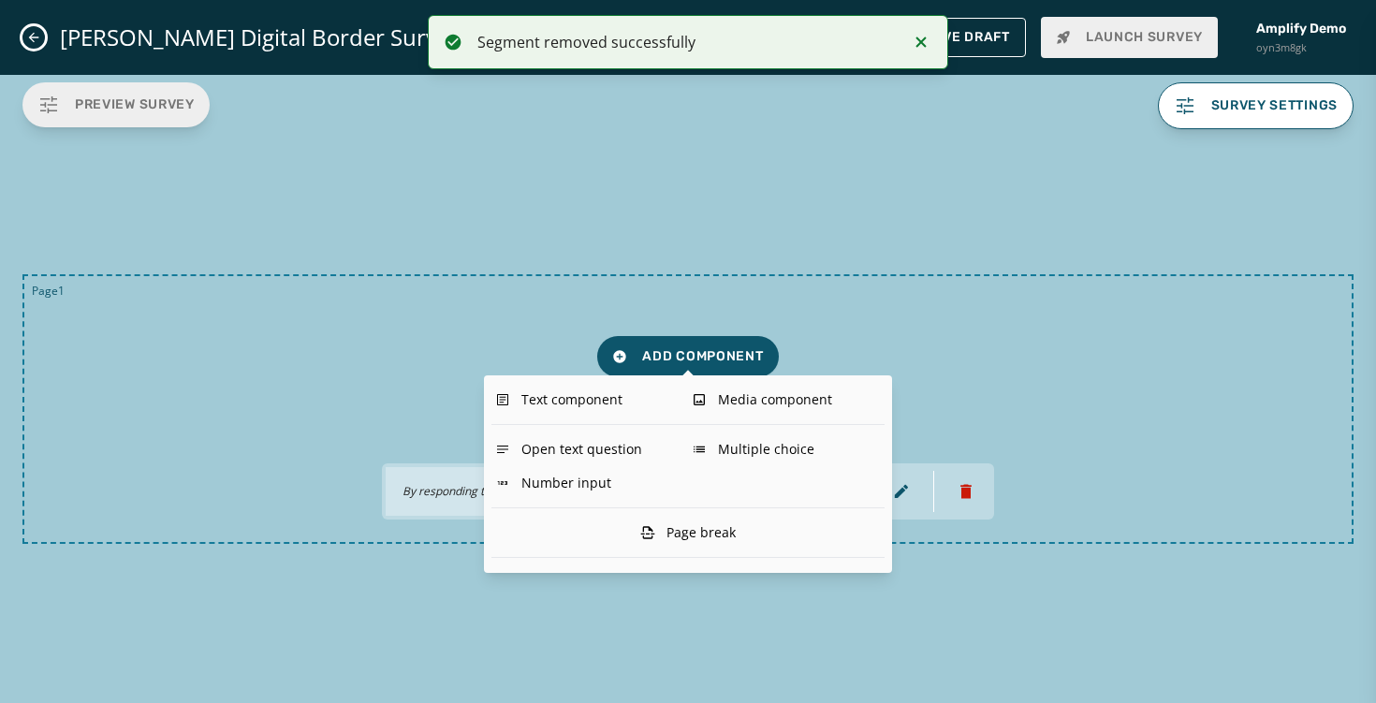
click at [734, 381] on div "Text component Media component Open text question Number input Multiple choice …" at bounding box center [688, 474] width 408 height 198
click at [735, 389] on div "Media component" at bounding box center [786, 400] width 197 height 34
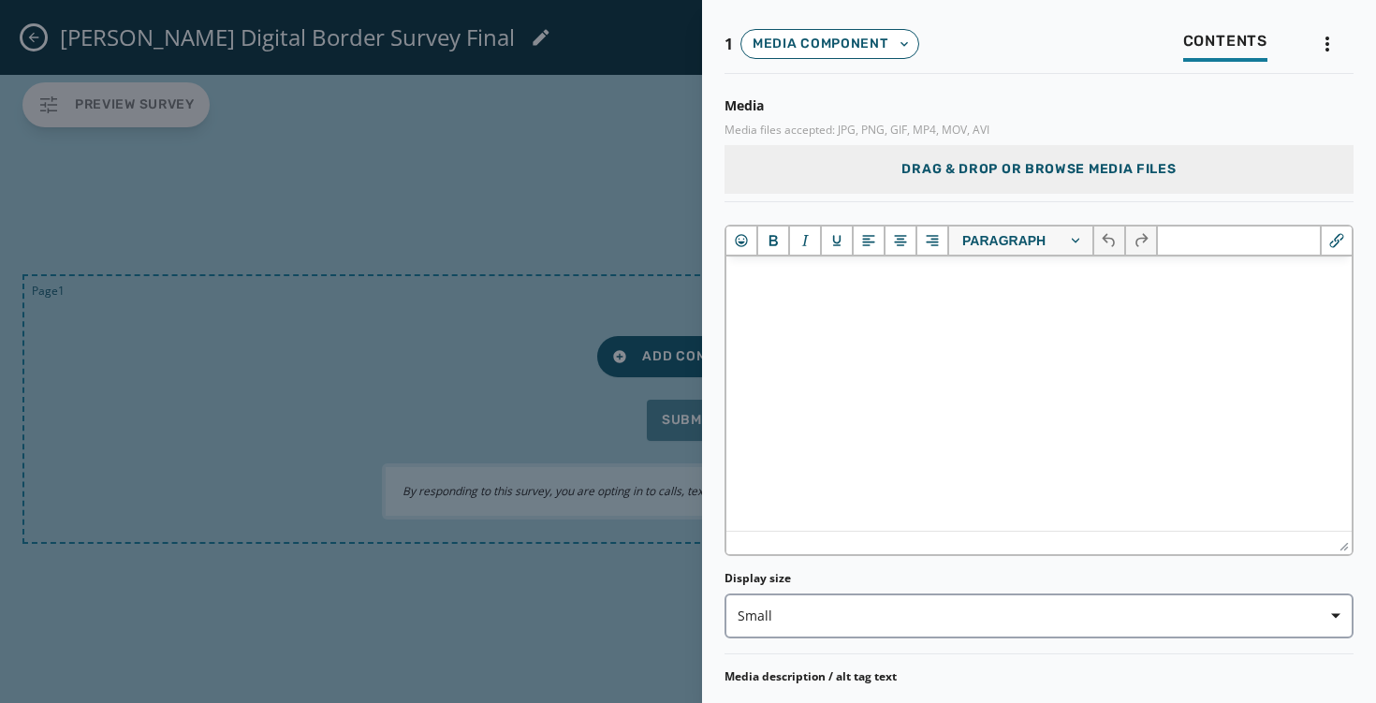
click at [609, 191] on div at bounding box center [688, 351] width 1376 height 703
click at [658, 108] on div at bounding box center [688, 351] width 1376 height 703
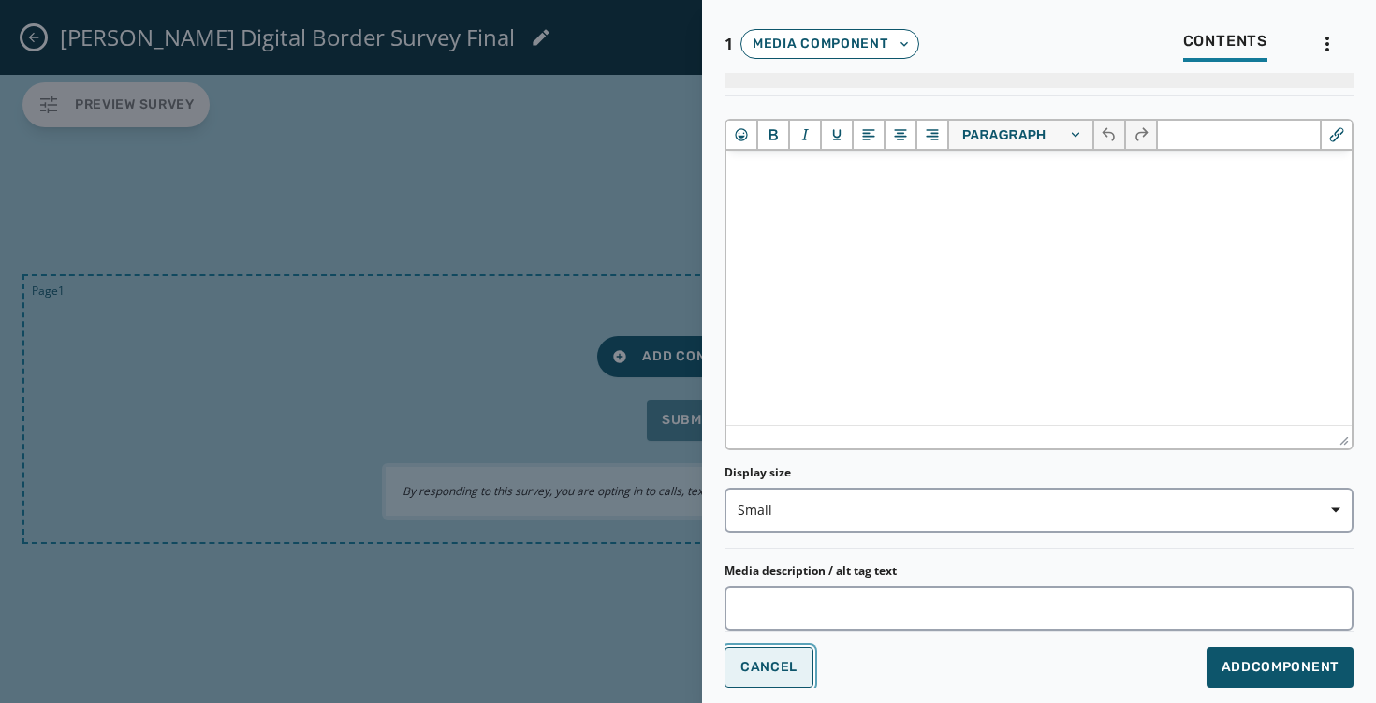
click at [784, 660] on span "Cancel" at bounding box center [769, 667] width 57 height 15
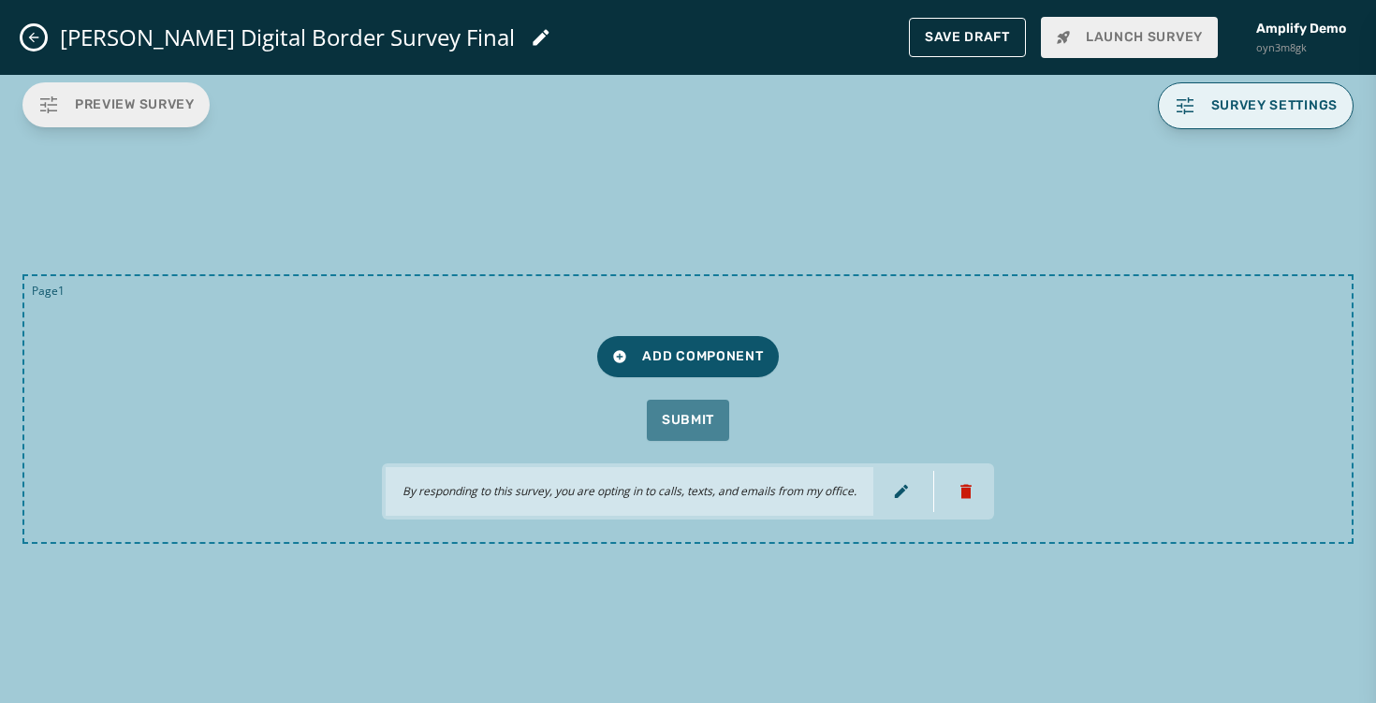
scroll to position [0, 0]
click at [1268, 118] on button "Survey settings" at bounding box center [1256, 105] width 197 height 47
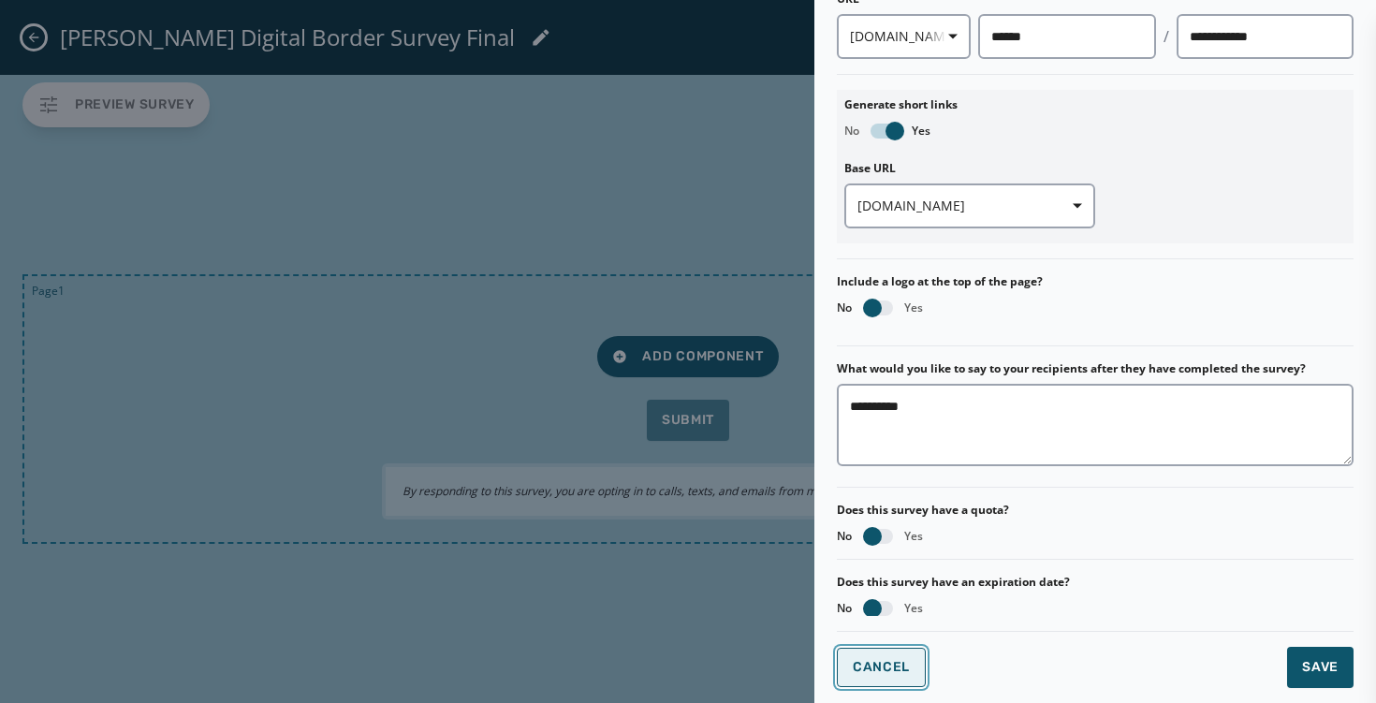
click at [895, 679] on button "Cancel" at bounding box center [881, 667] width 89 height 39
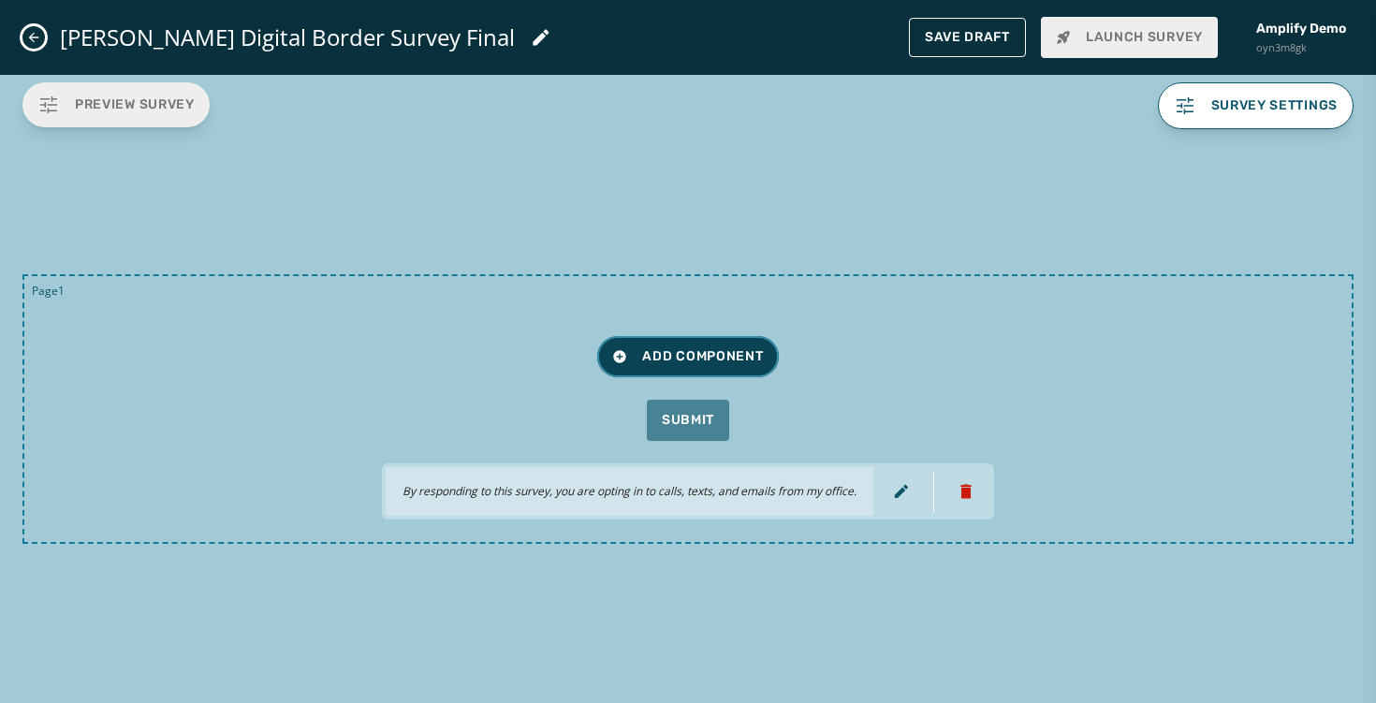
click at [683, 367] on button "Add Component" at bounding box center [687, 356] width 181 height 41
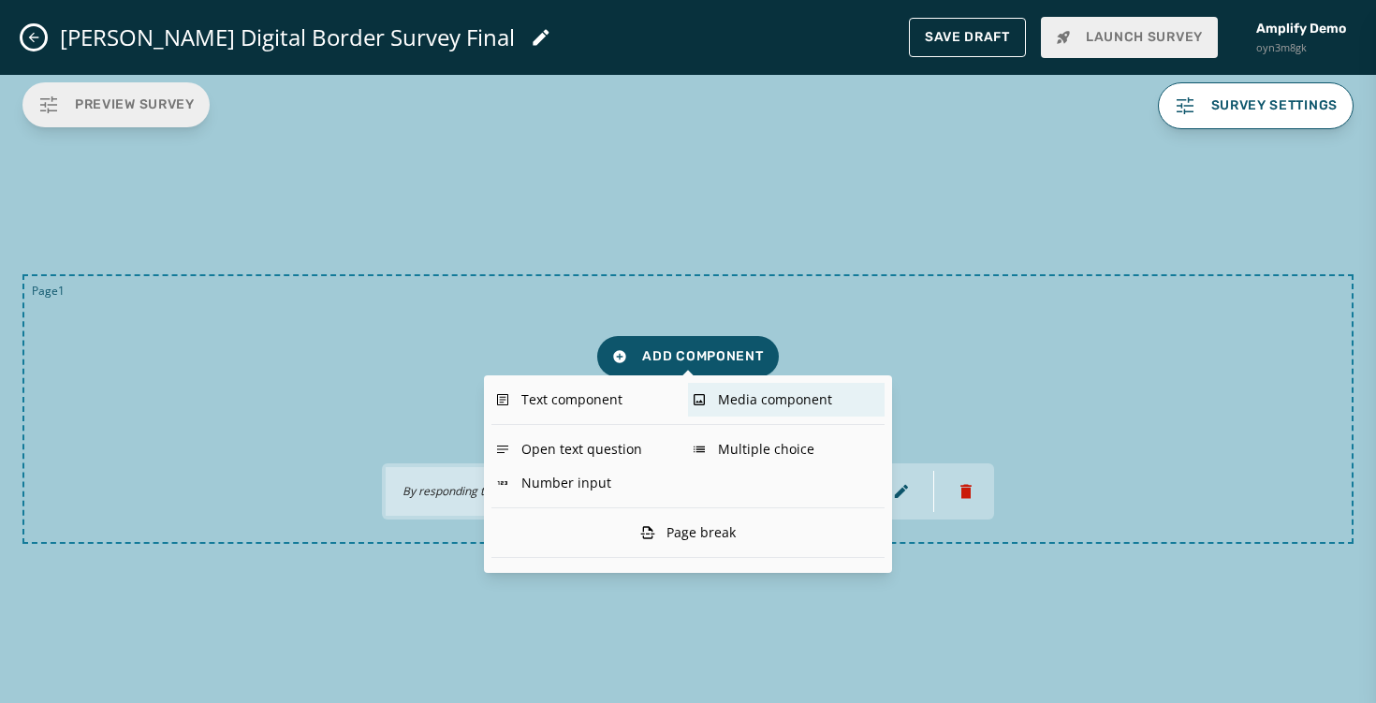
click at [732, 402] on div "Media component" at bounding box center [786, 400] width 197 height 34
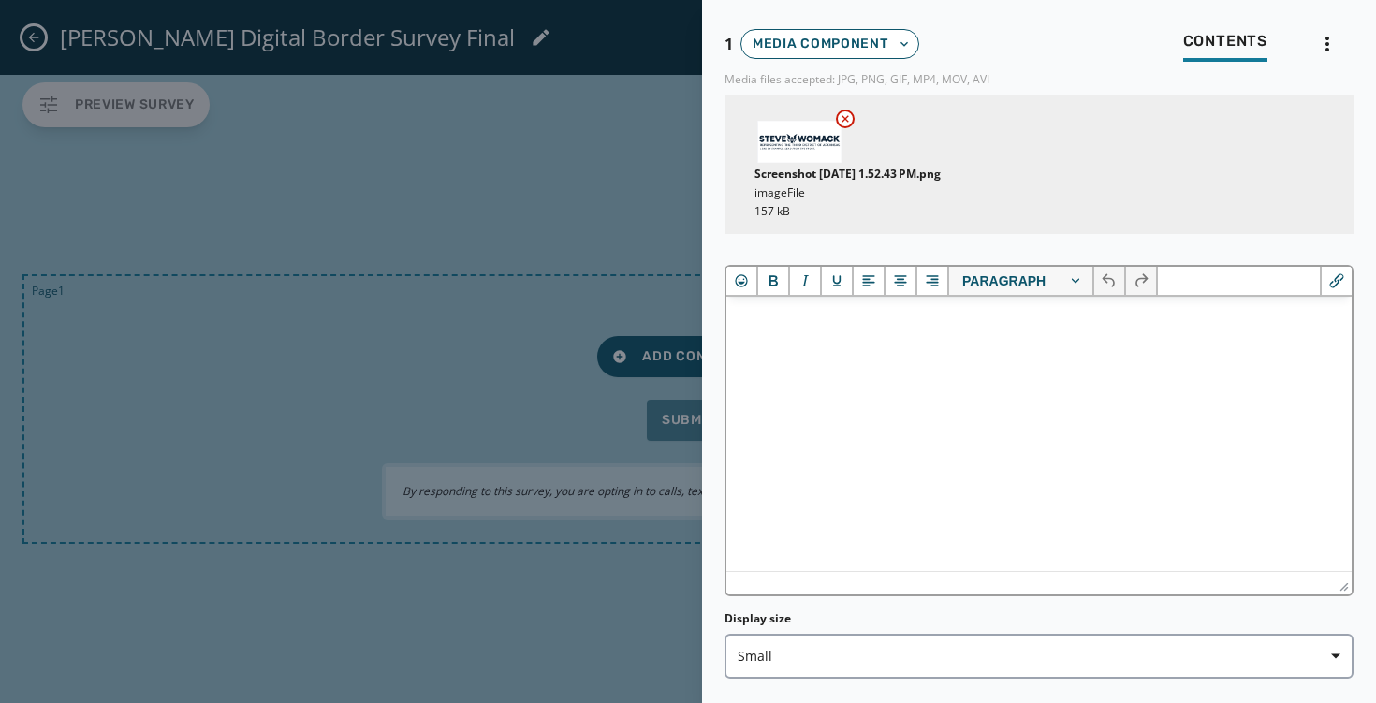
scroll to position [197, 0]
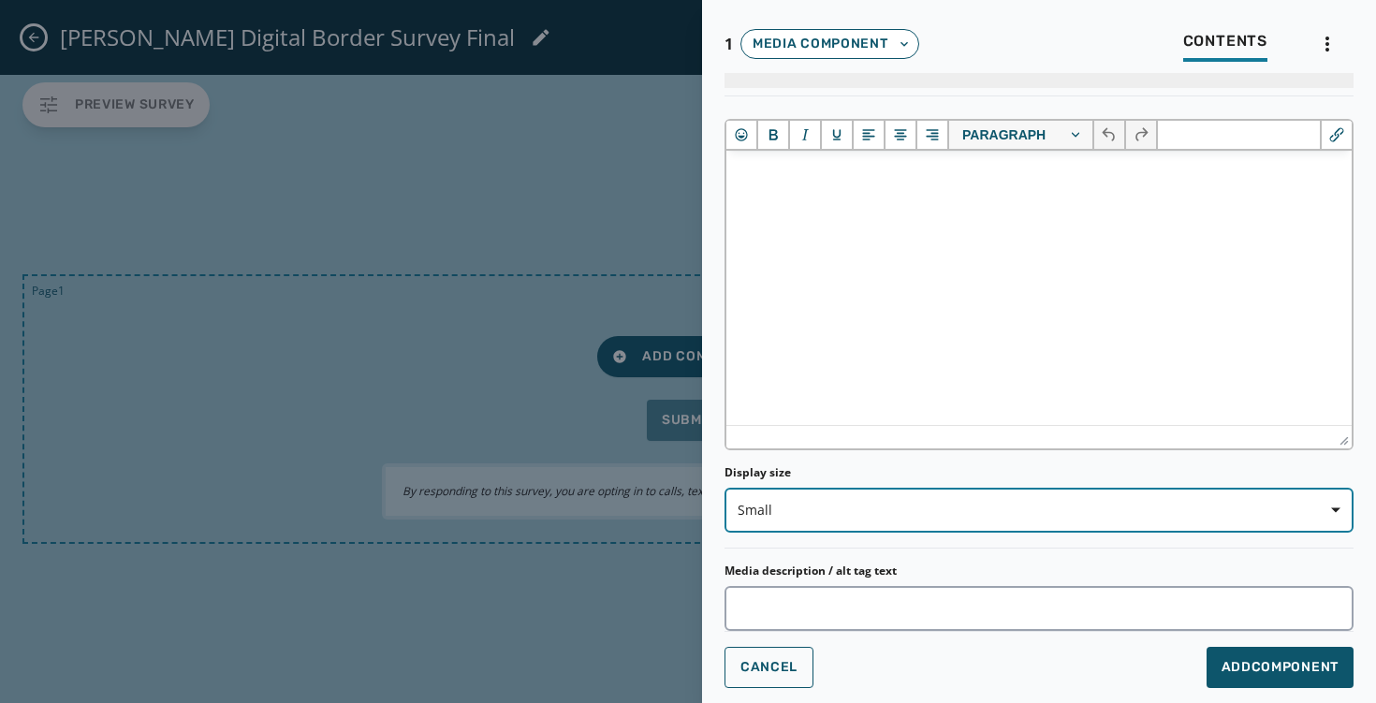
click at [845, 519] on span "Small" at bounding box center [1039, 510] width 603 height 19
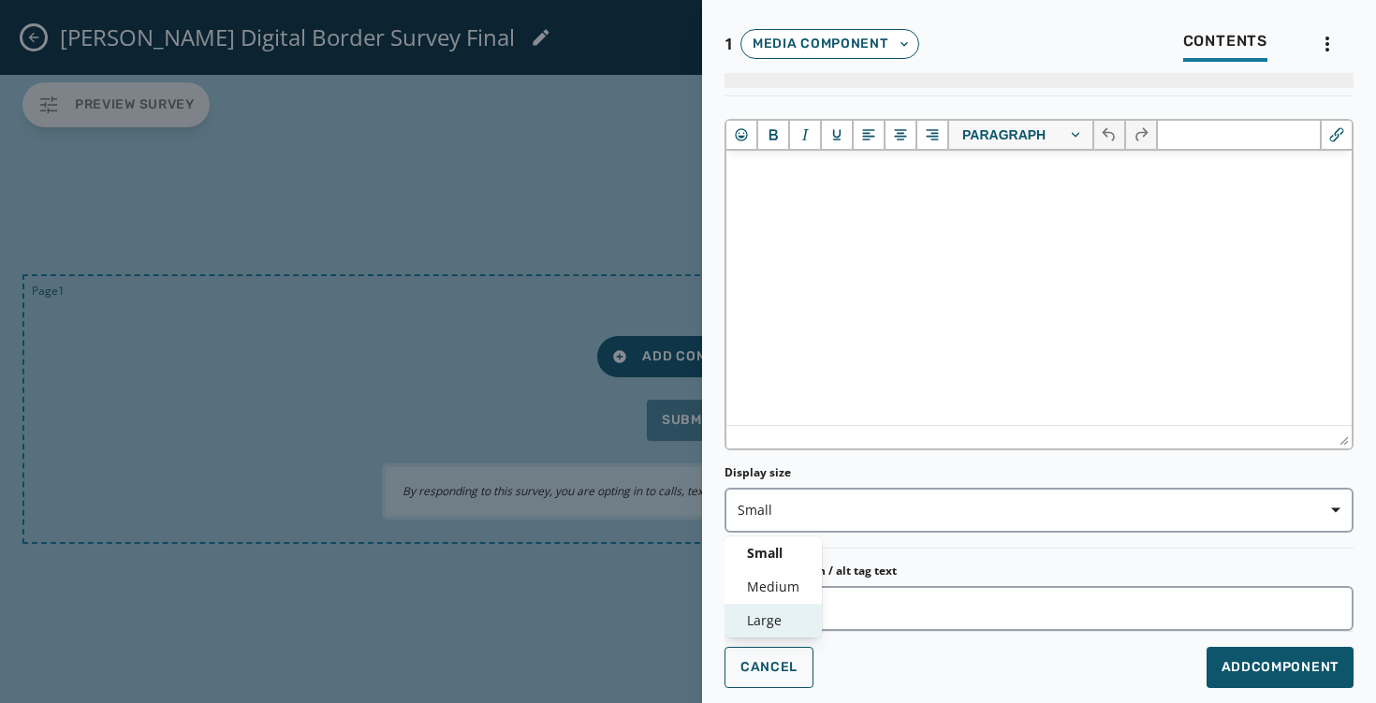
click at [794, 609] on div "Large" at bounding box center [773, 621] width 97 height 34
click at [1264, 661] on span "Add Component" at bounding box center [1280, 667] width 117 height 19
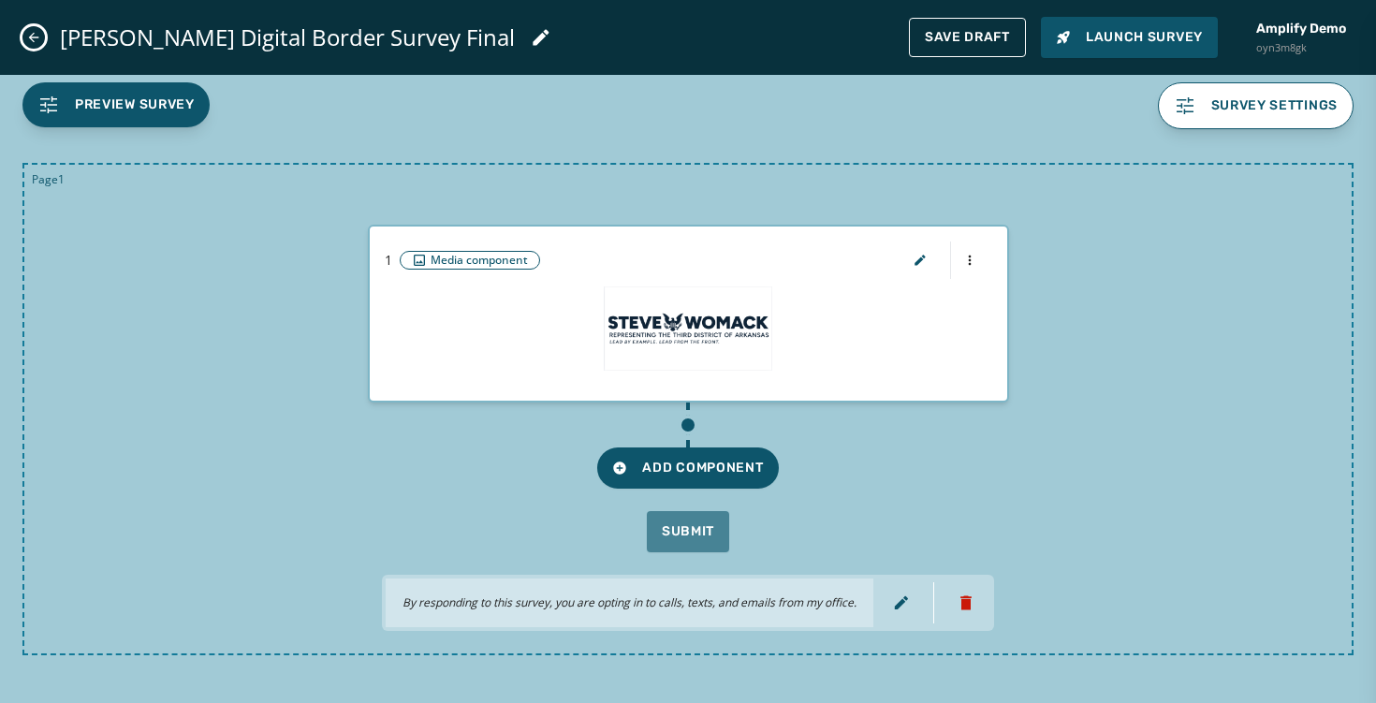
scroll to position [0, 0]
click at [164, 97] on span "Preview Survey" at bounding box center [135, 104] width 120 height 19
click at [674, 456] on button "Add Component" at bounding box center [687, 468] width 181 height 41
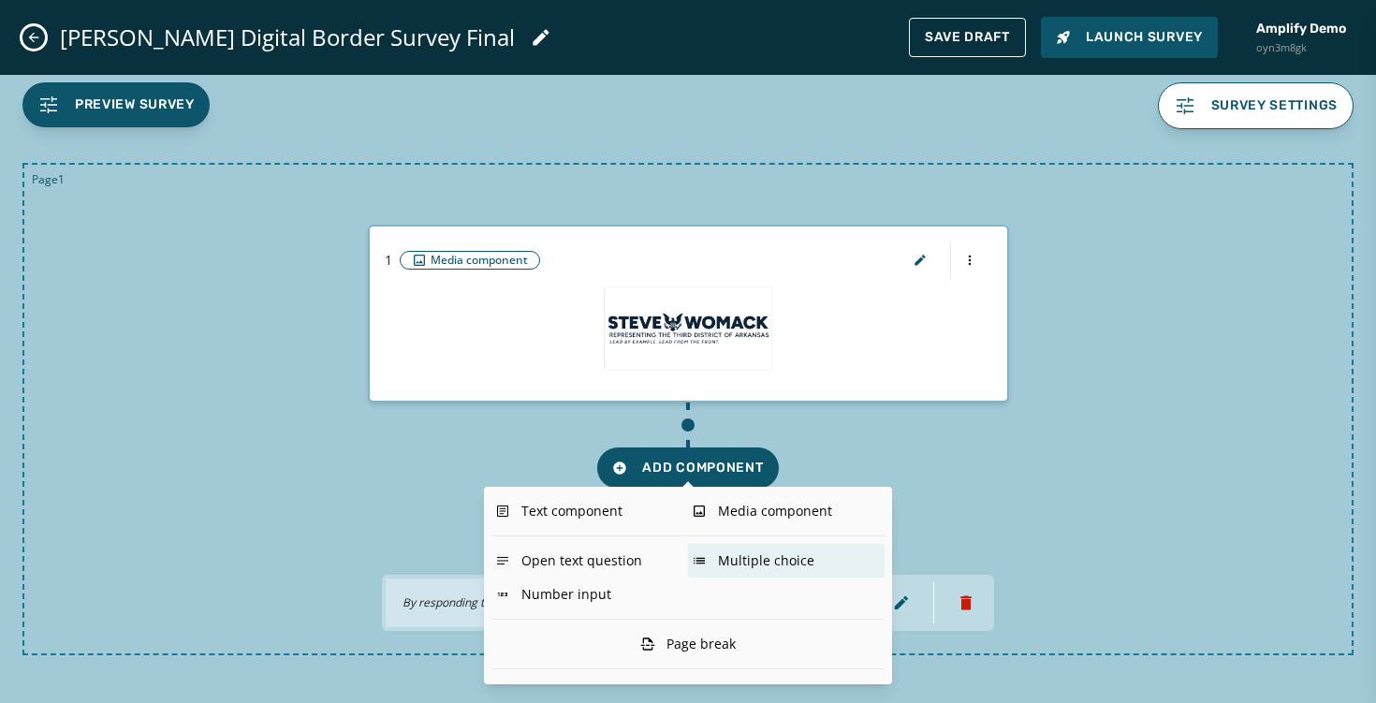
click at [725, 559] on div "Multiple choice" at bounding box center [786, 561] width 197 height 34
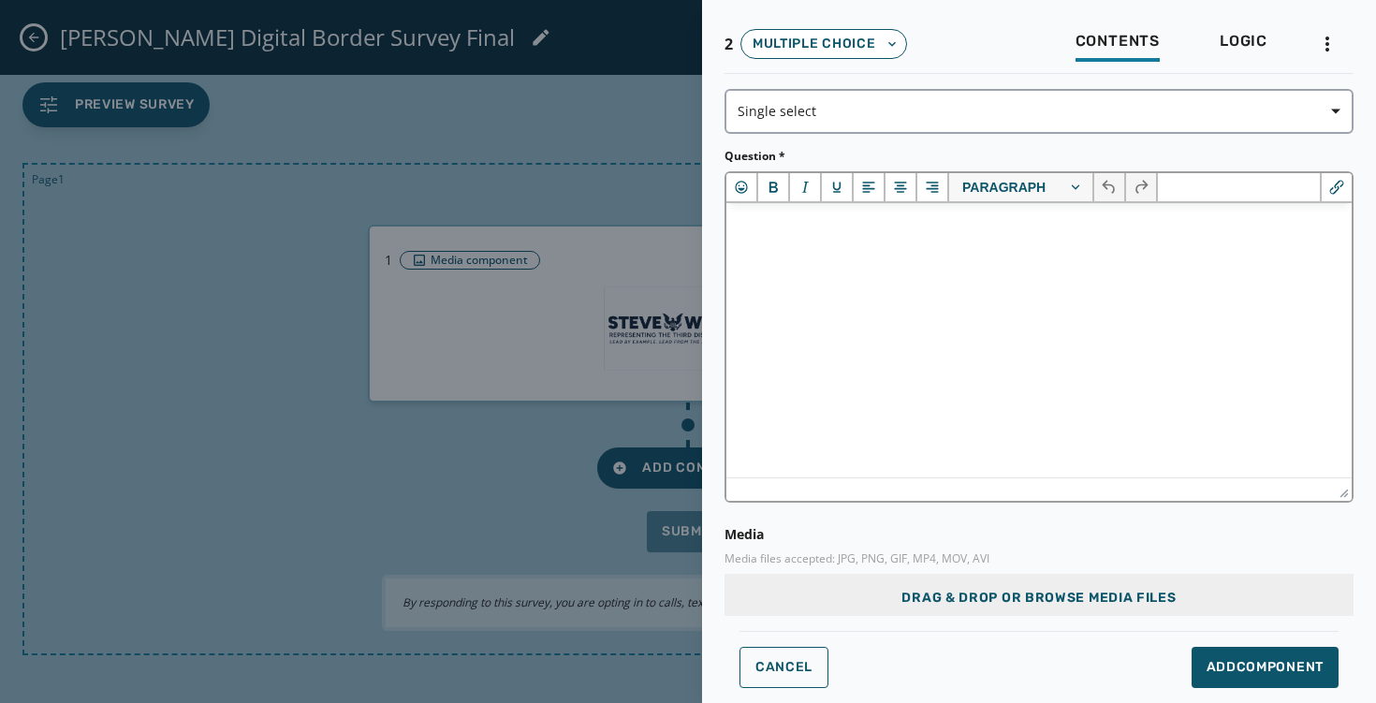
click at [823, 254] on html at bounding box center [1039, 228] width 625 height 51
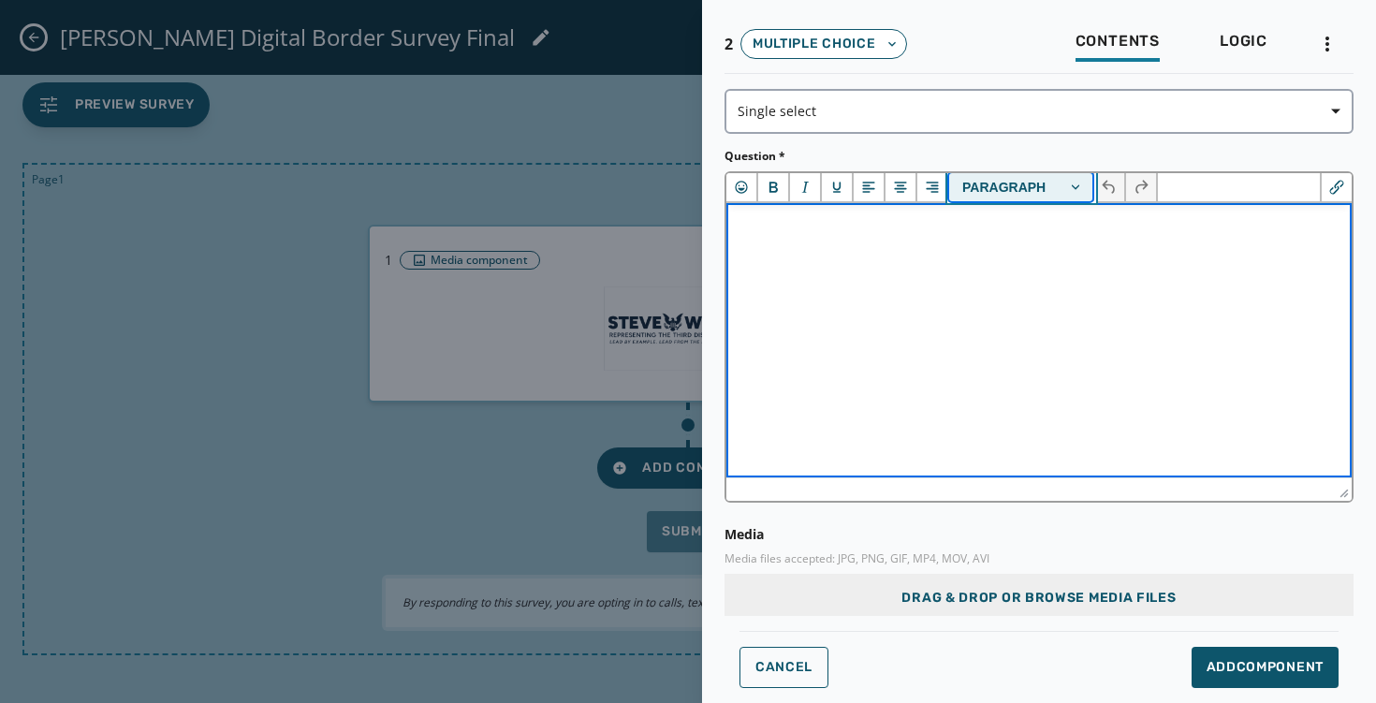
click at [1030, 181] on button "Paragraph" at bounding box center [1021, 187] width 145 height 28
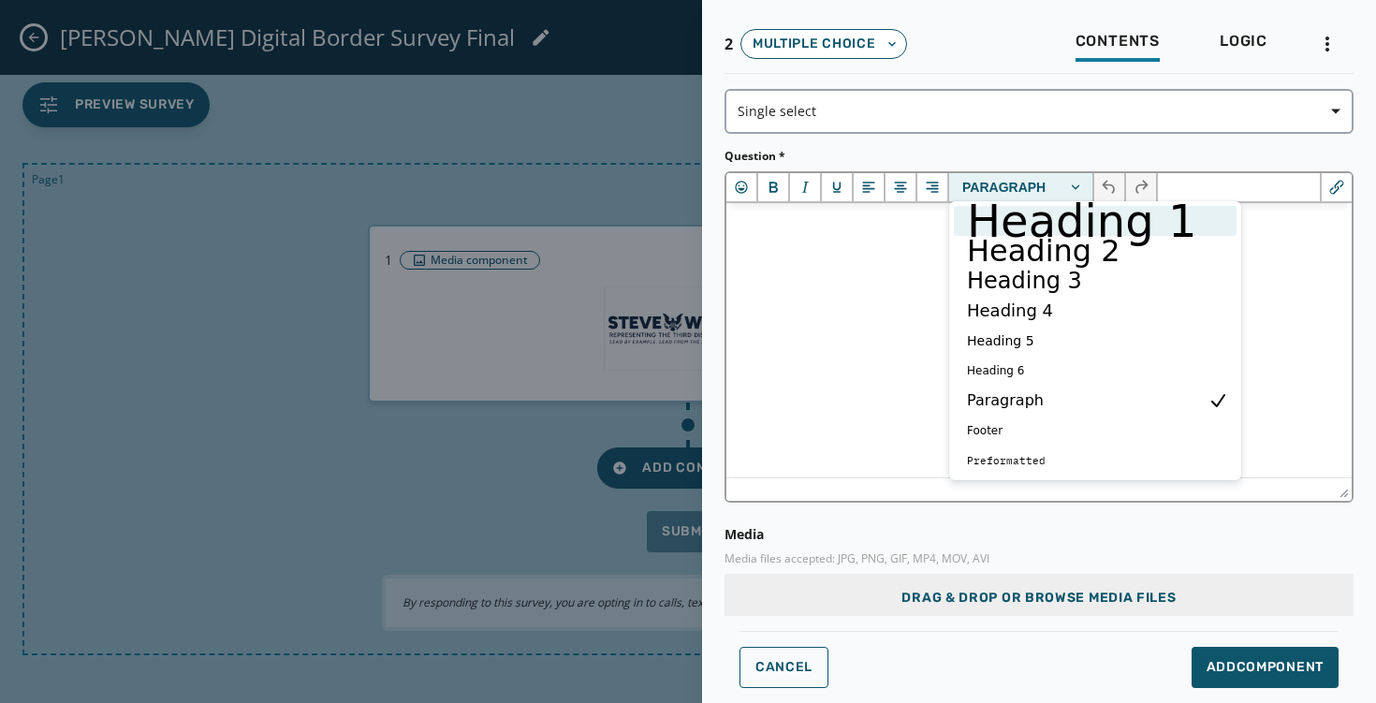
click at [1066, 218] on h1 "Heading 1" at bounding box center [1082, 221] width 234 height 22
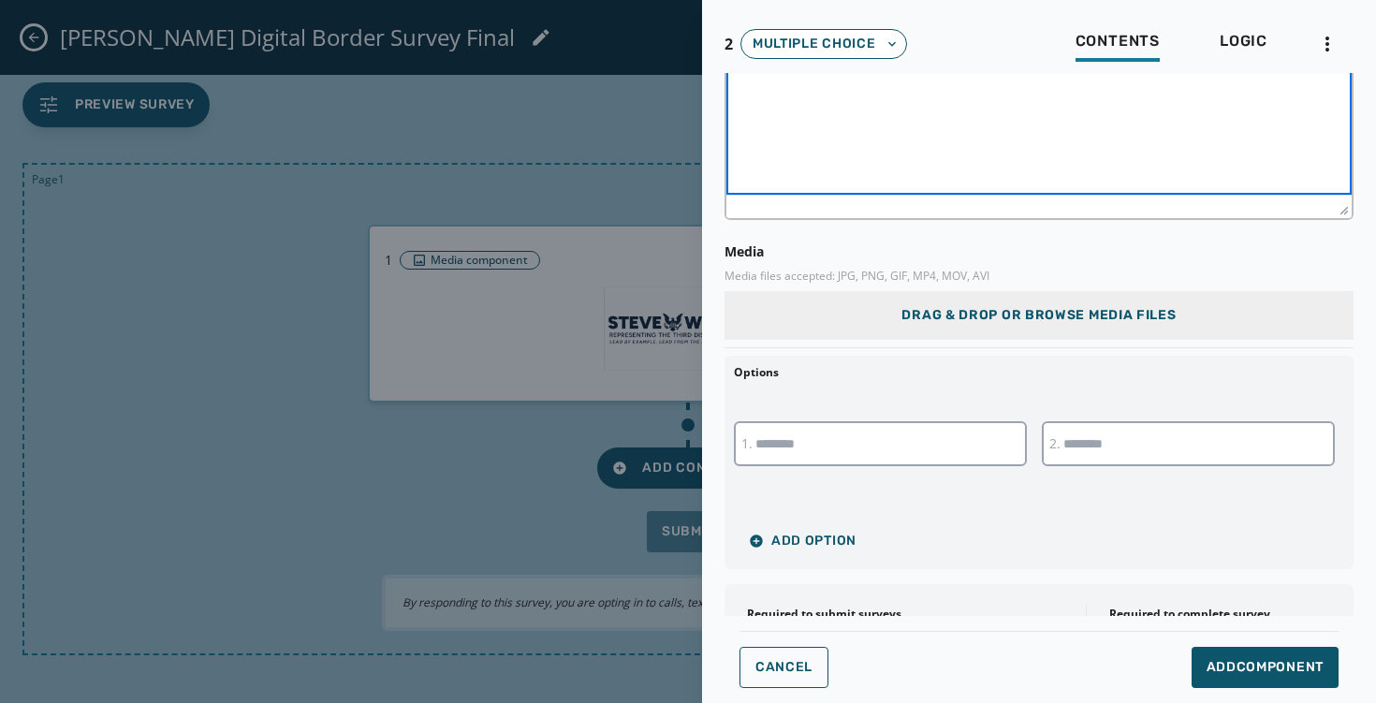
scroll to position [352, 0]
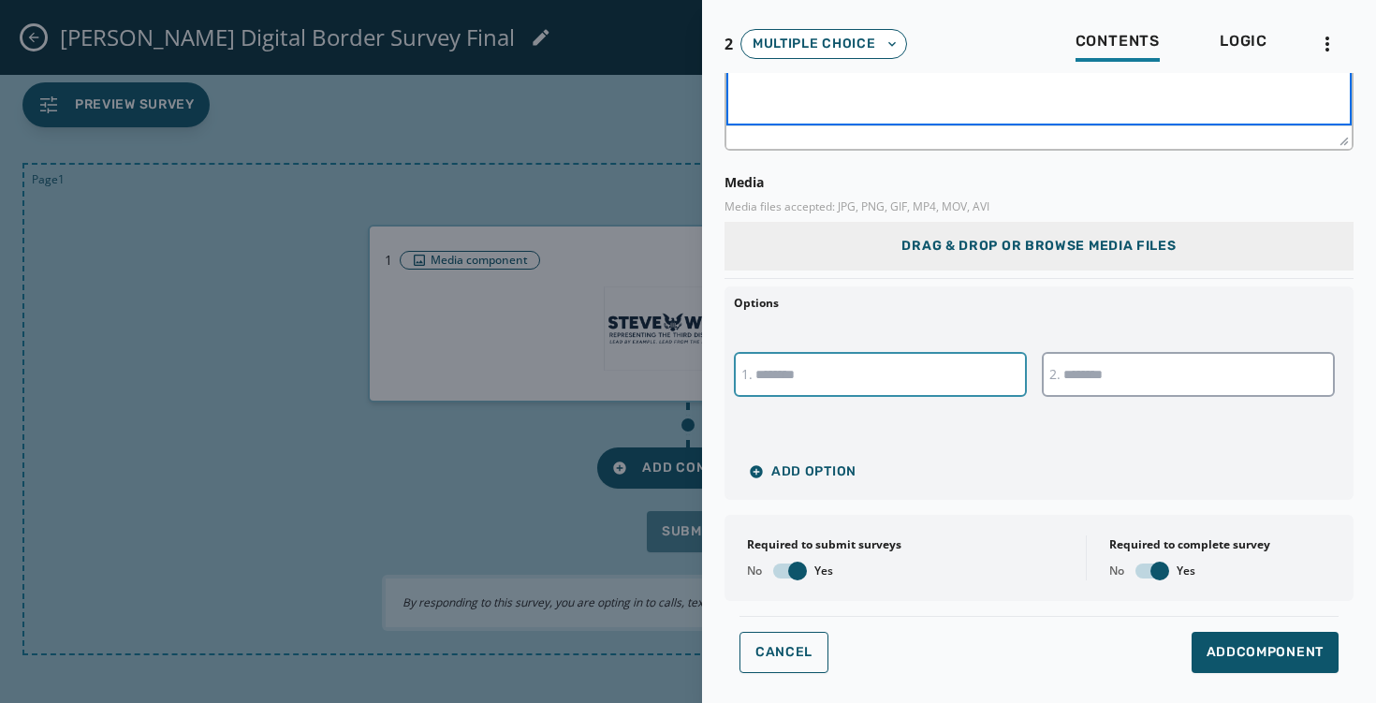
click at [867, 365] on input "text" at bounding box center [880, 374] width 293 height 45
type input "***"
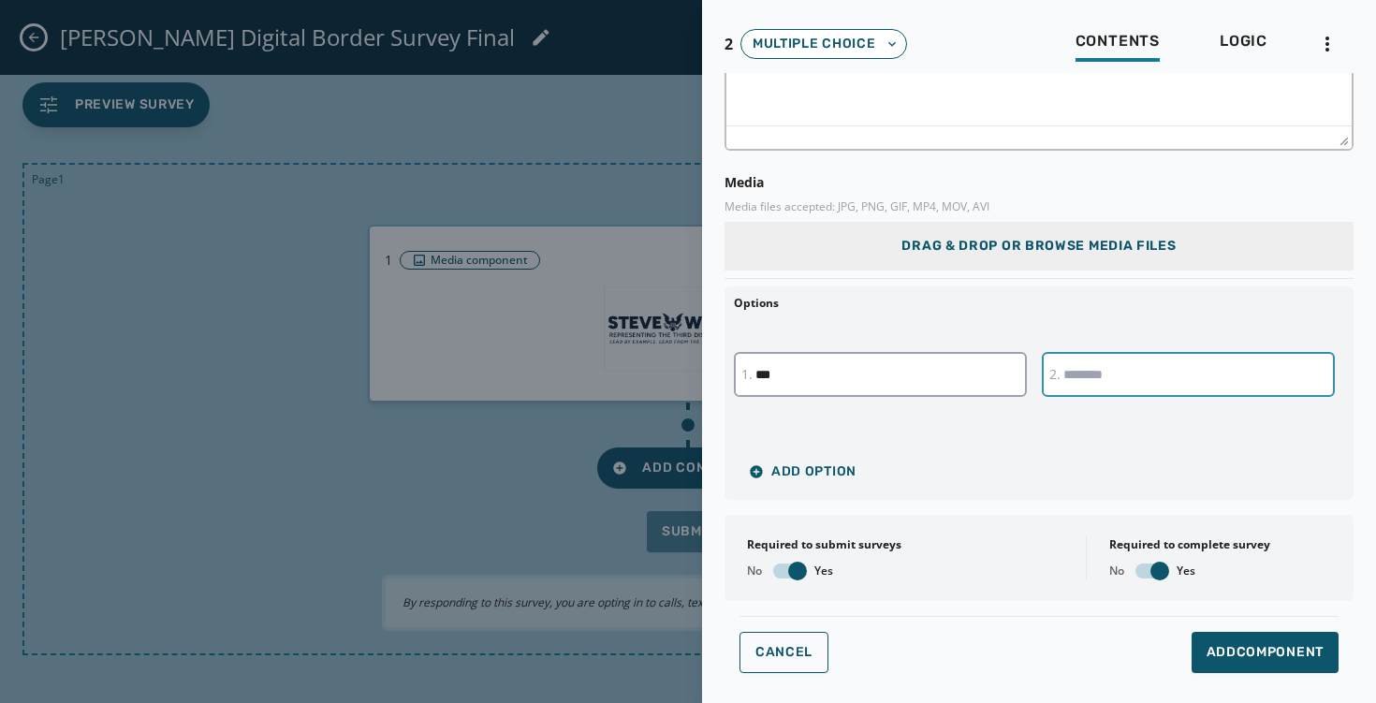
click at [1079, 385] on input "text" at bounding box center [1188, 374] width 293 height 45
type input "**"
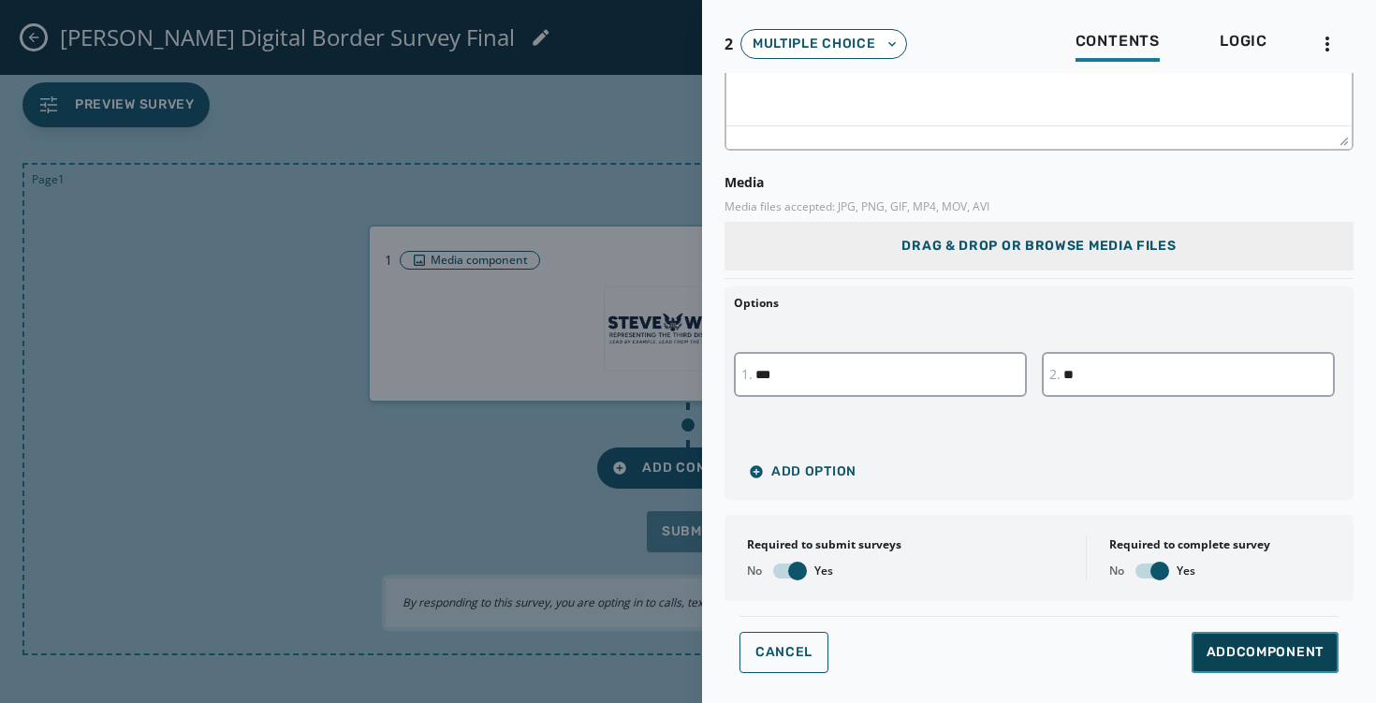
click at [1217, 662] on button "Add Component" at bounding box center [1265, 652] width 147 height 41
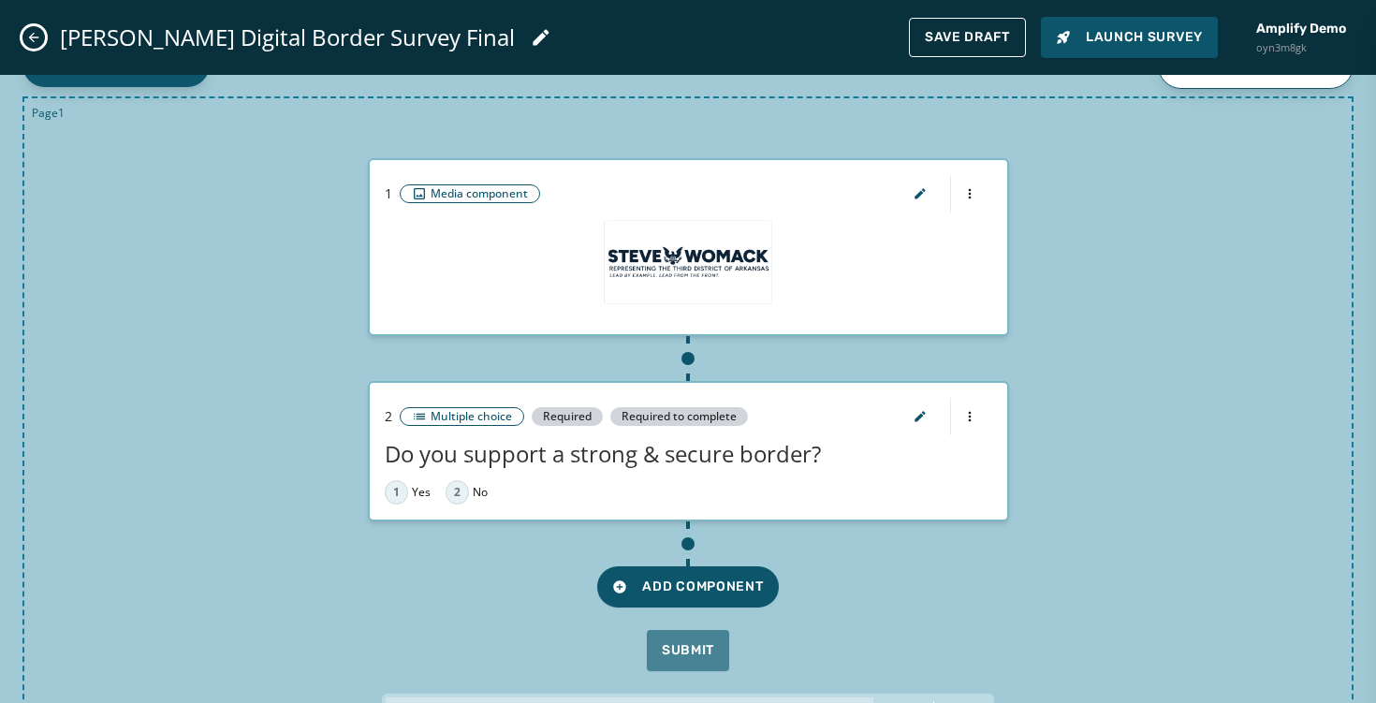
scroll to position [44, 0]
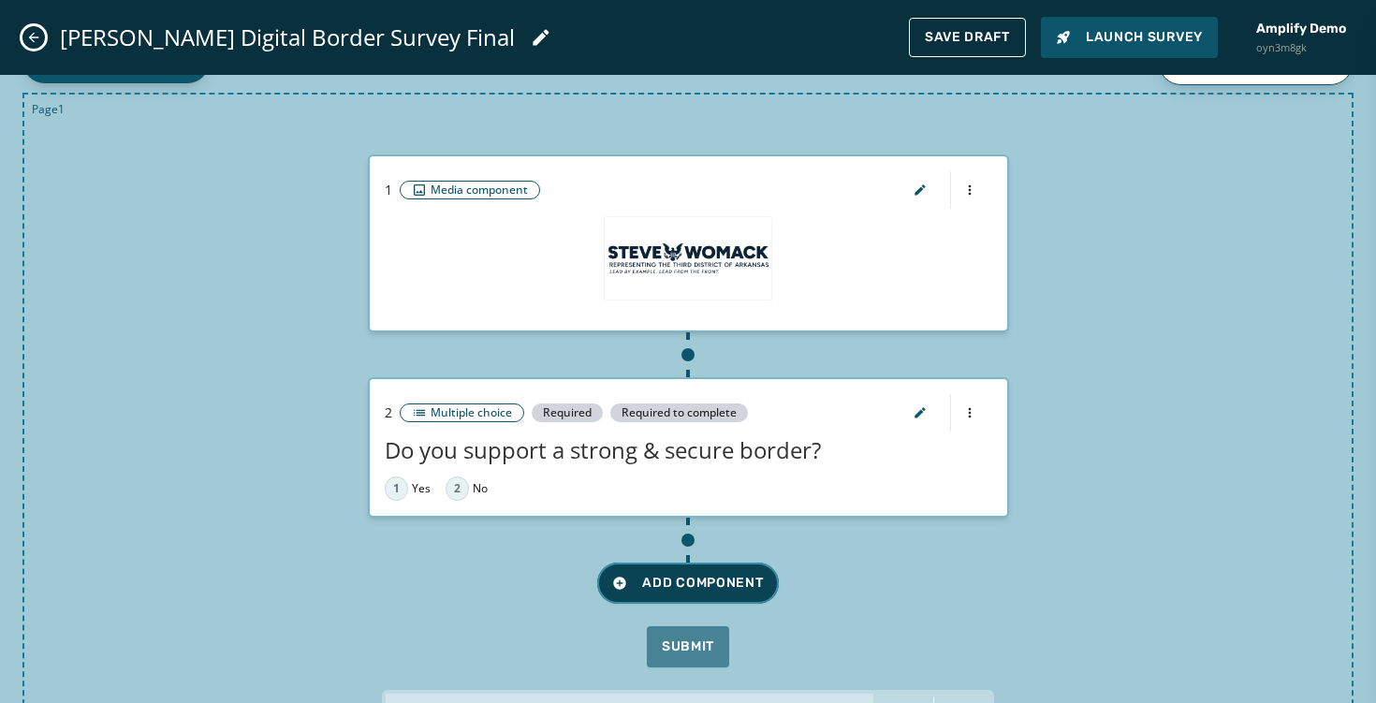
click at [732, 583] on span "Add Component" at bounding box center [687, 583] width 151 height 19
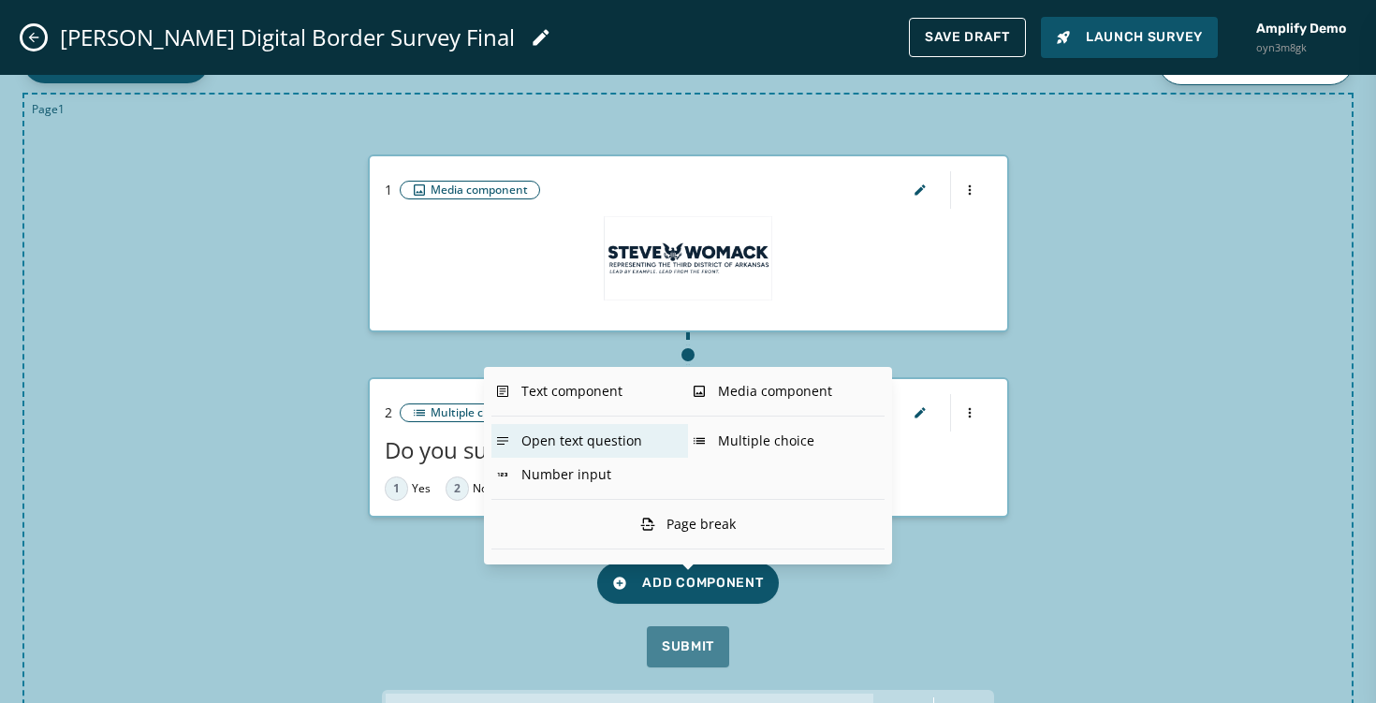
click at [623, 445] on div "Open text question" at bounding box center [590, 441] width 197 height 34
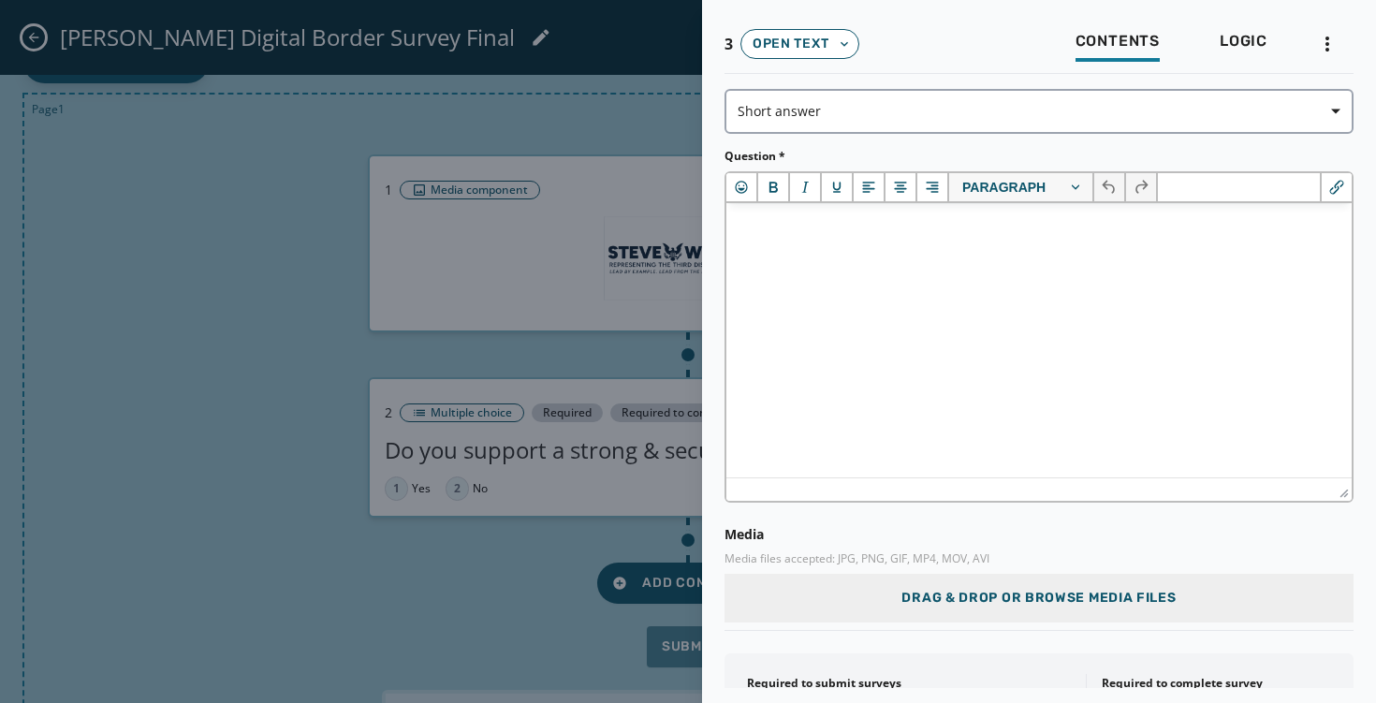
scroll to position [0, 0]
click at [888, 241] on html at bounding box center [1039, 228] width 625 height 51
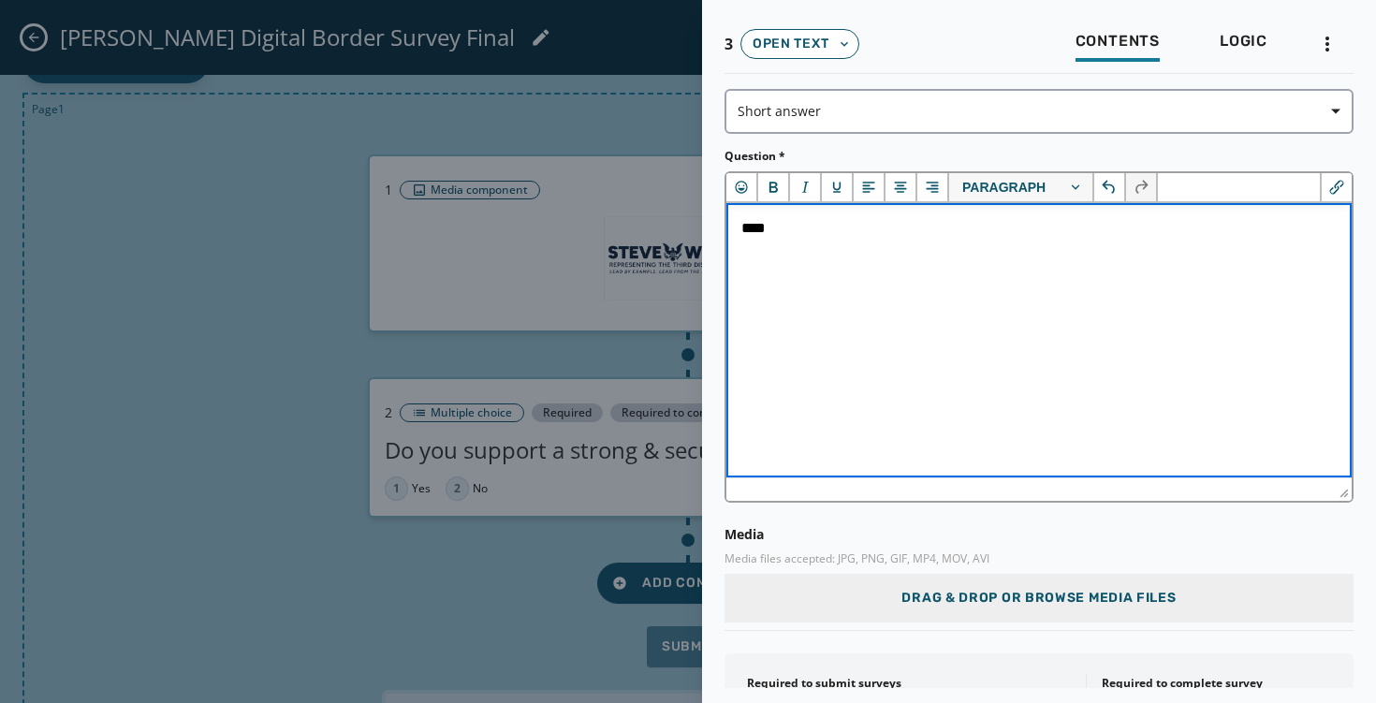
click at [830, 237] on p "****" at bounding box center [1038, 228] width 595 height 21
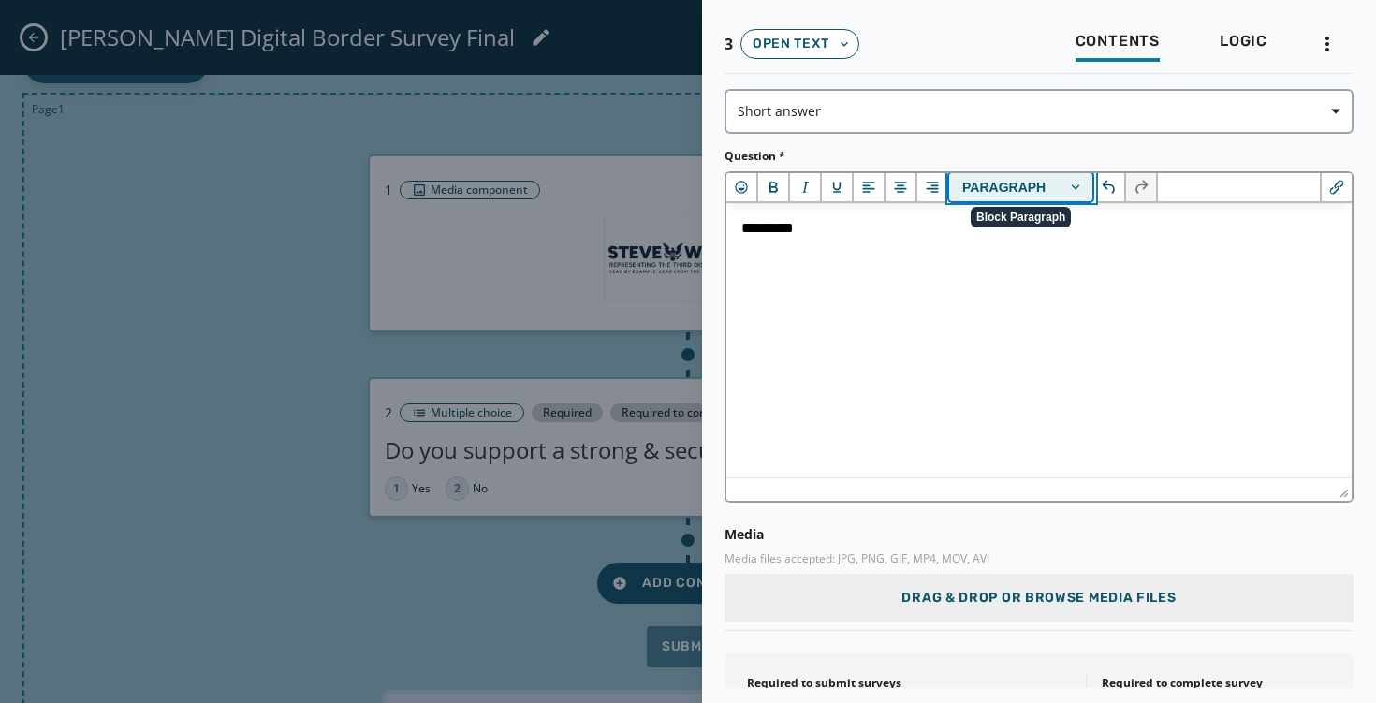
click at [996, 200] on button "Paragraph" at bounding box center [1021, 187] width 145 height 28
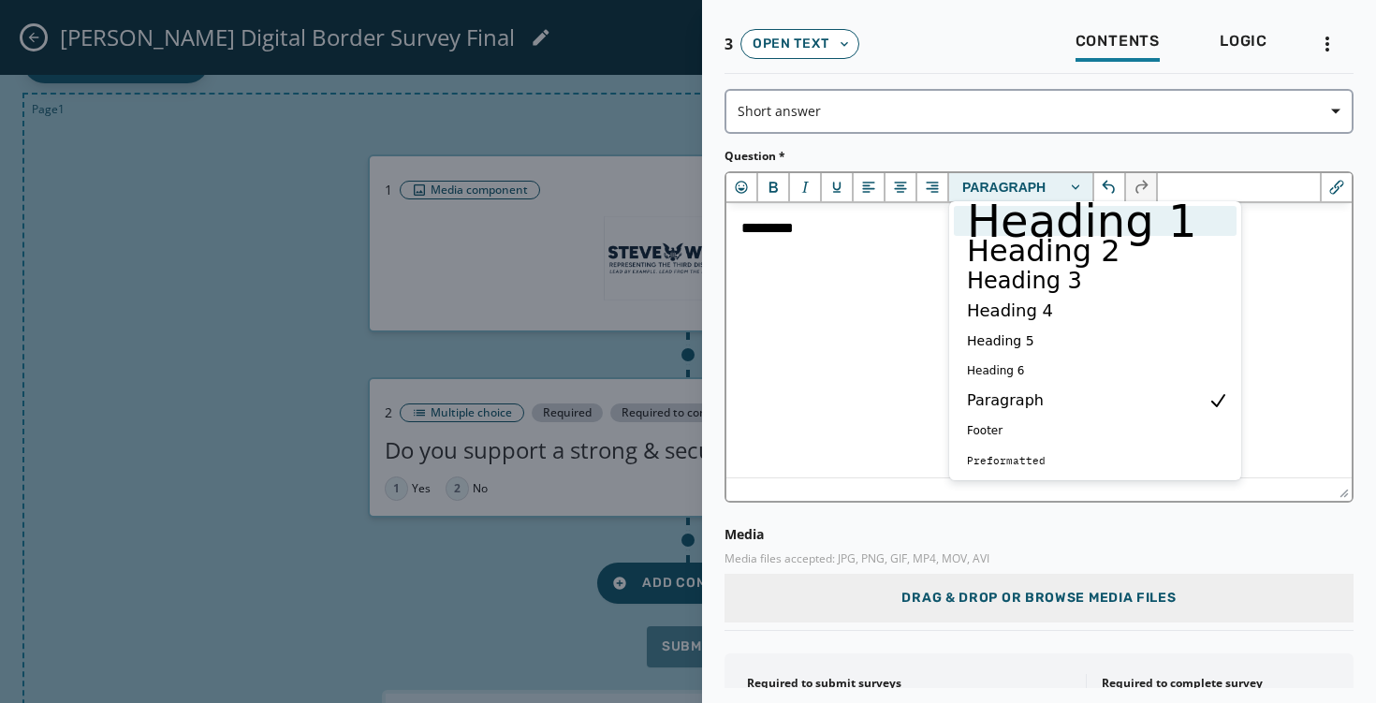
click at [1024, 215] on h1 "Heading 1" at bounding box center [1082, 221] width 234 height 22
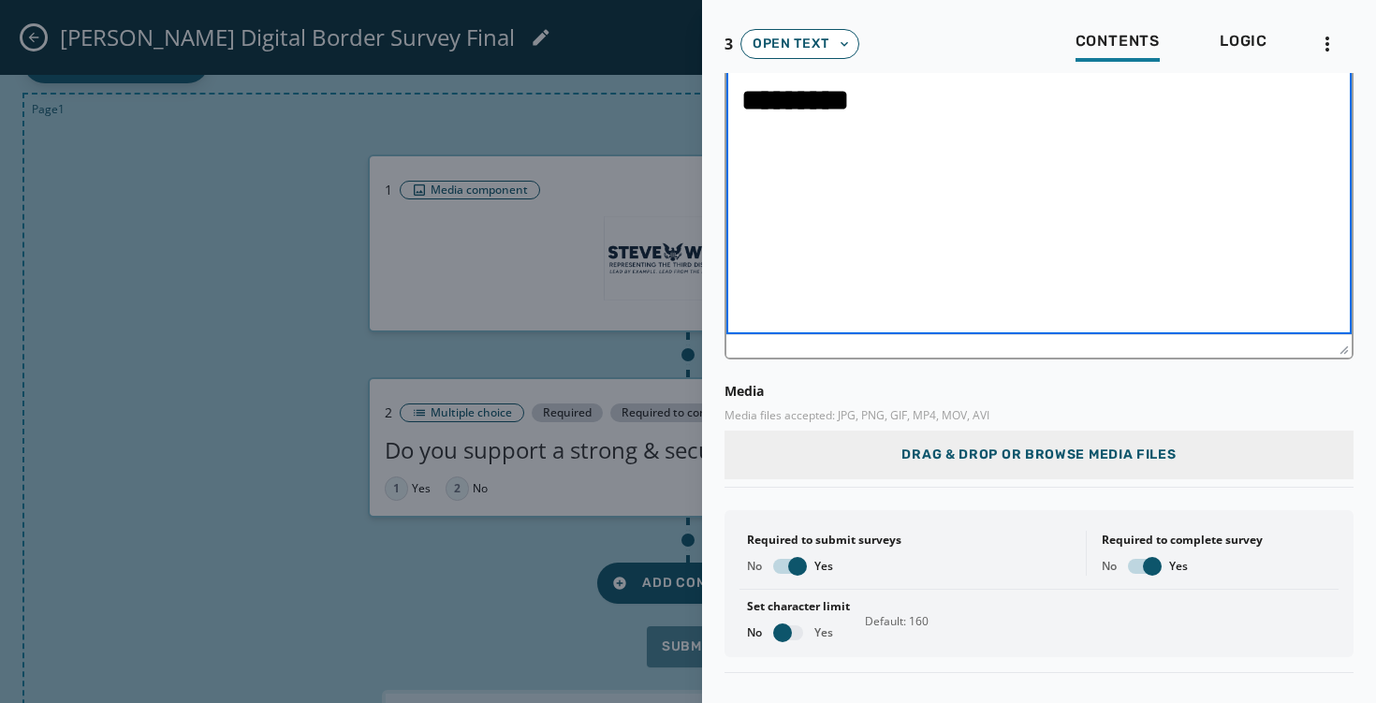
scroll to position [184, 0]
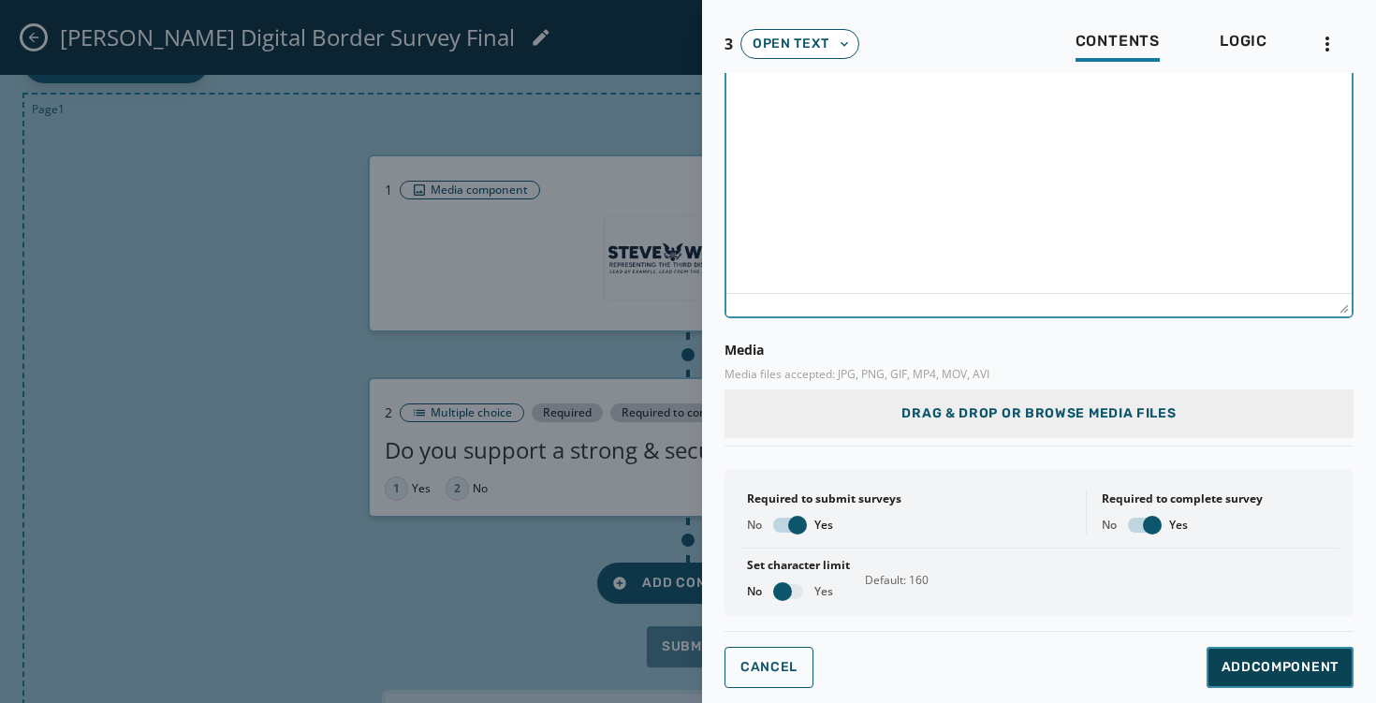
click at [1235, 673] on span "Add Component" at bounding box center [1280, 667] width 117 height 19
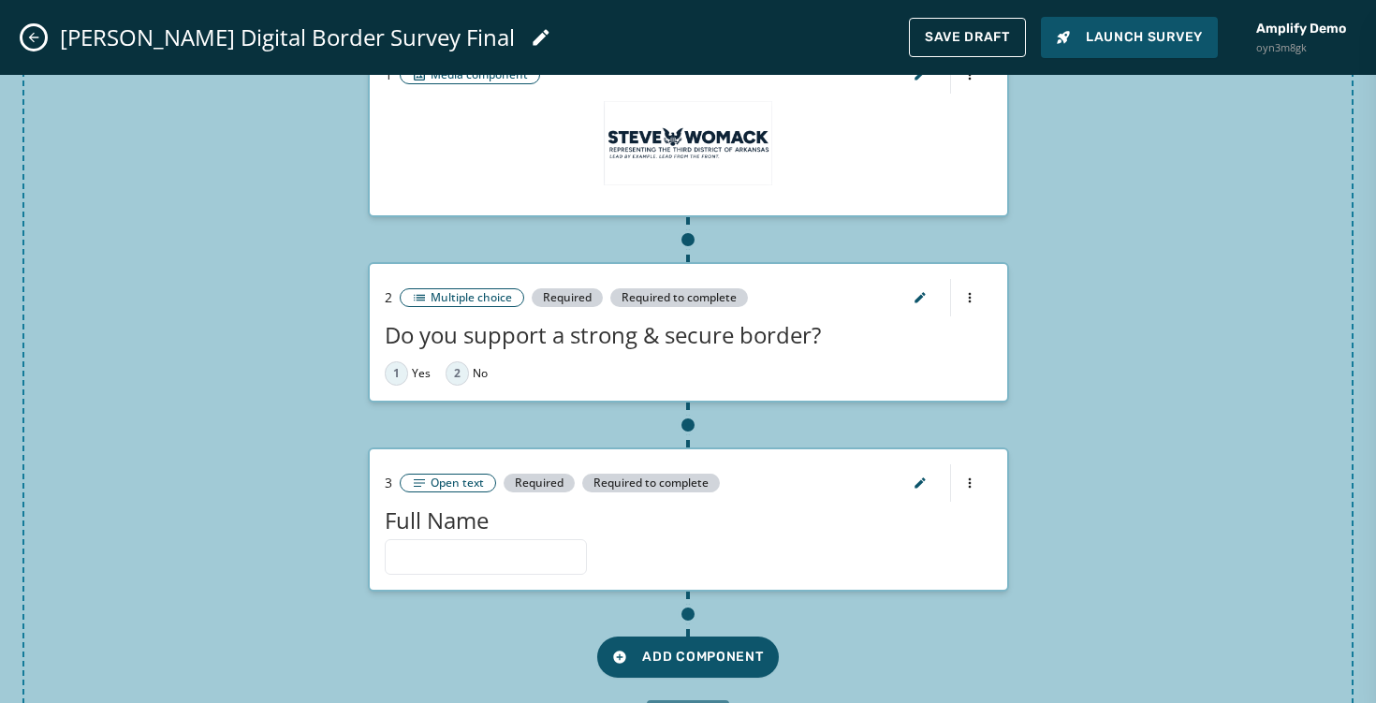
scroll to position [323, 0]
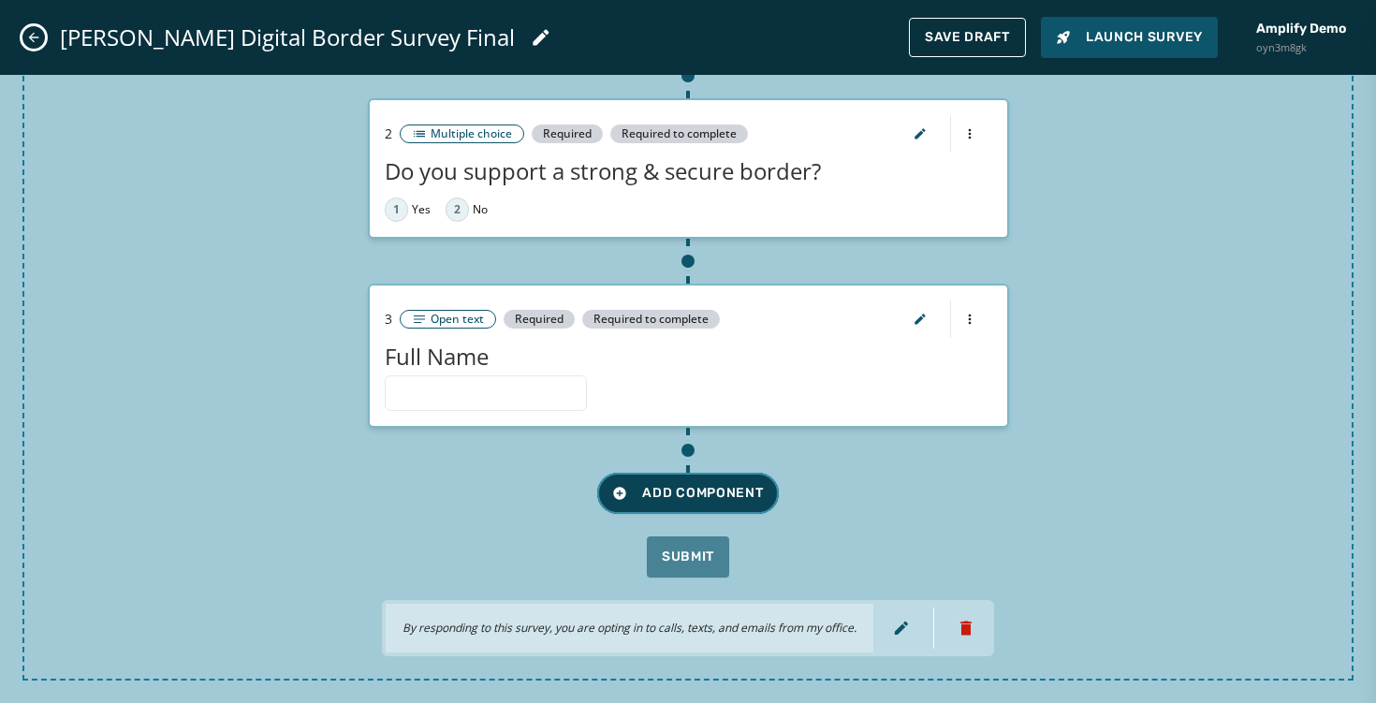
click at [694, 495] on span "Add Component" at bounding box center [687, 493] width 151 height 19
click at [1035, 358] on div "Page 1 1 Media component 2 Multiple choice Required Required to complete Do you…" at bounding box center [687, 247] width 1331 height 867
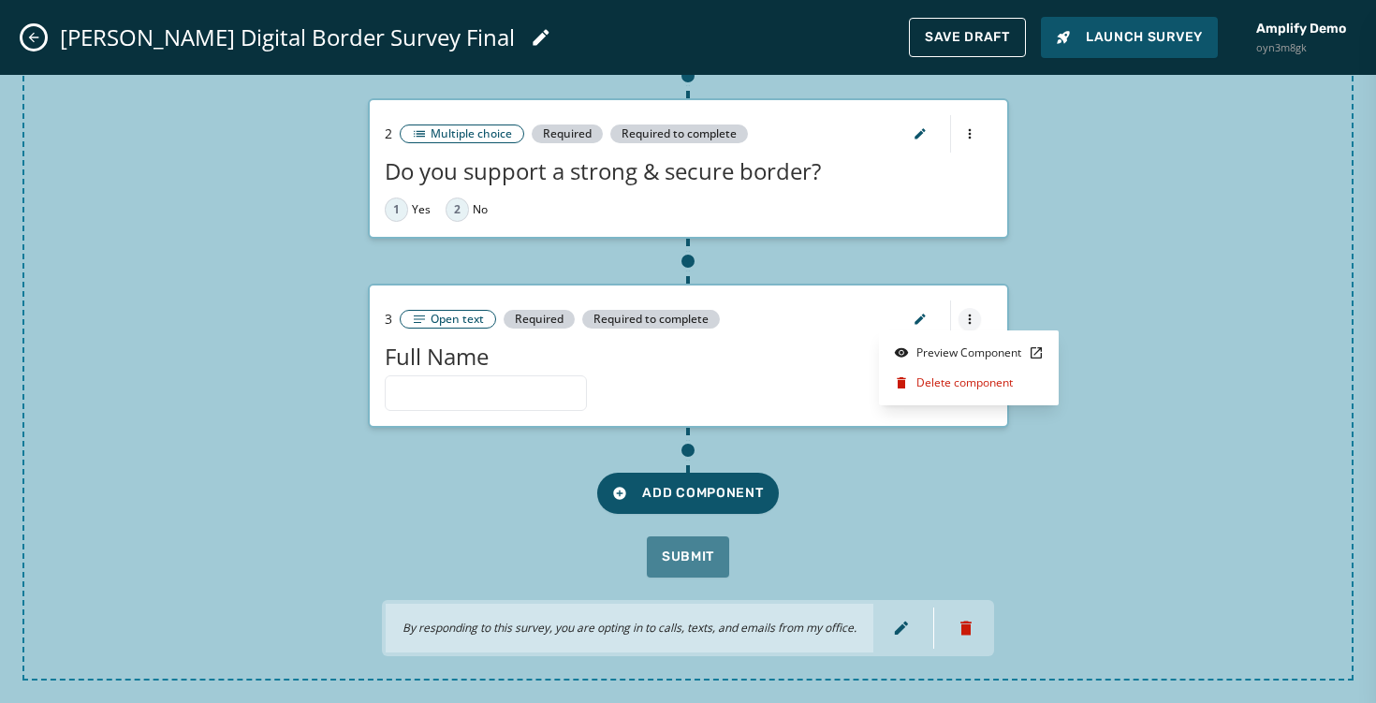
click at [976, 324] on html "Skip To Main Content Amplify Demo oyn3m8gk [EMAIL_ADDRESS][DOMAIN_NAME] Surveys…" at bounding box center [688, 351] width 1376 height 703
click at [1109, 346] on html "Skip To Main Content Amplify Demo oyn3m8gk [EMAIL_ADDRESS][DOMAIN_NAME] Surveys…" at bounding box center [688, 351] width 1376 height 703
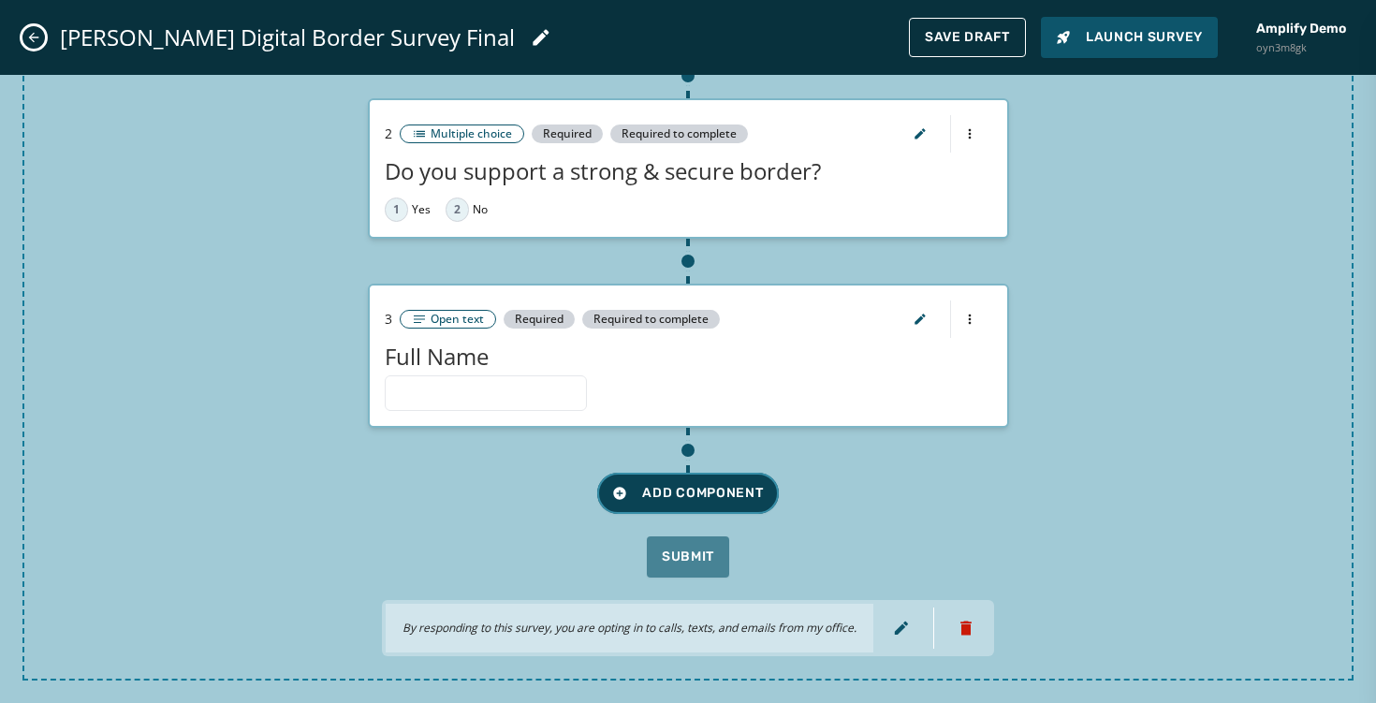
click at [739, 486] on span "Add Component" at bounding box center [687, 493] width 151 height 19
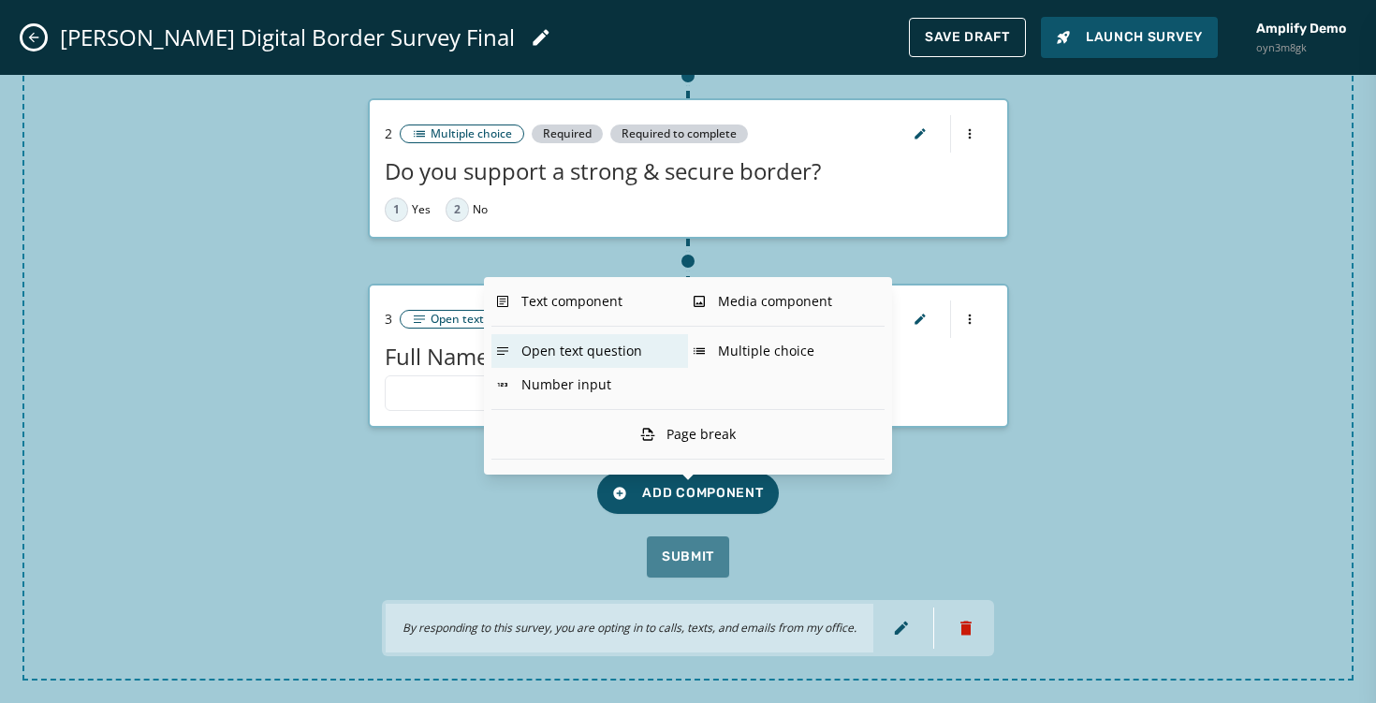
click at [618, 358] on div "Open text question" at bounding box center [590, 351] width 197 height 34
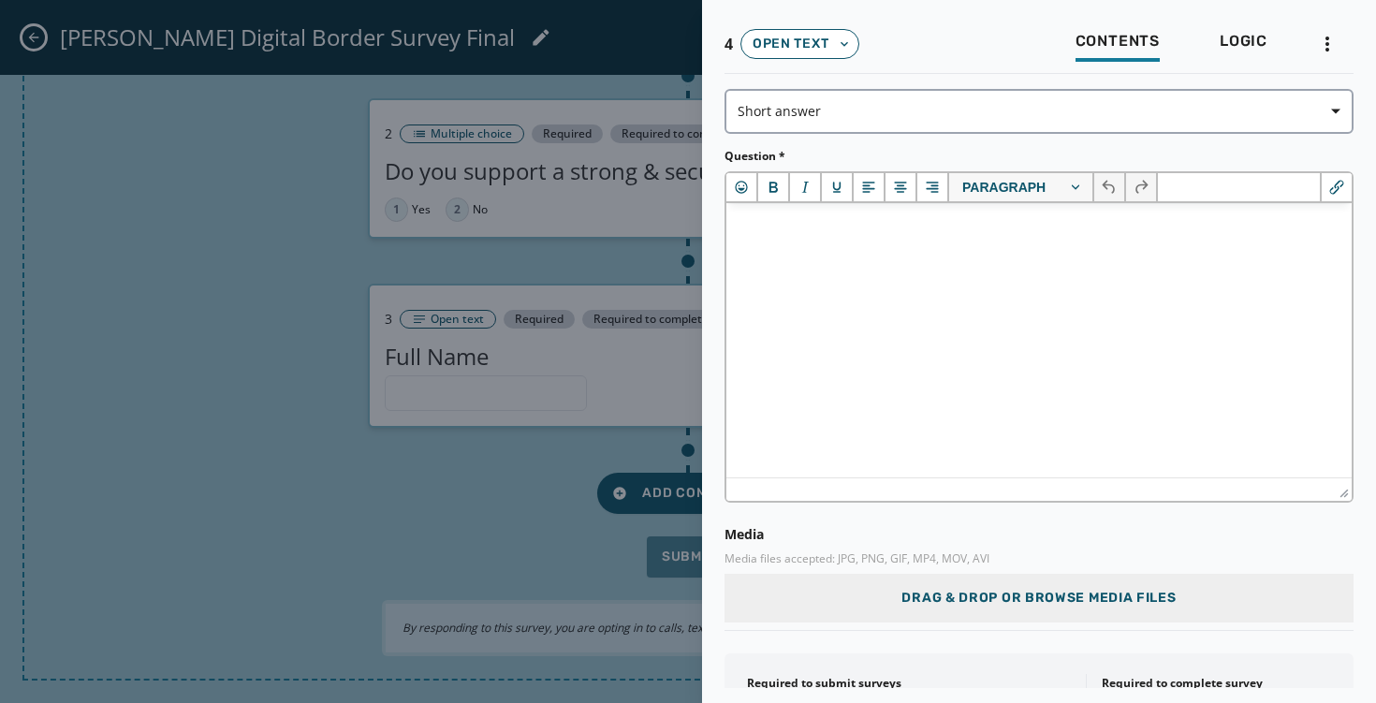
scroll to position [0, 0]
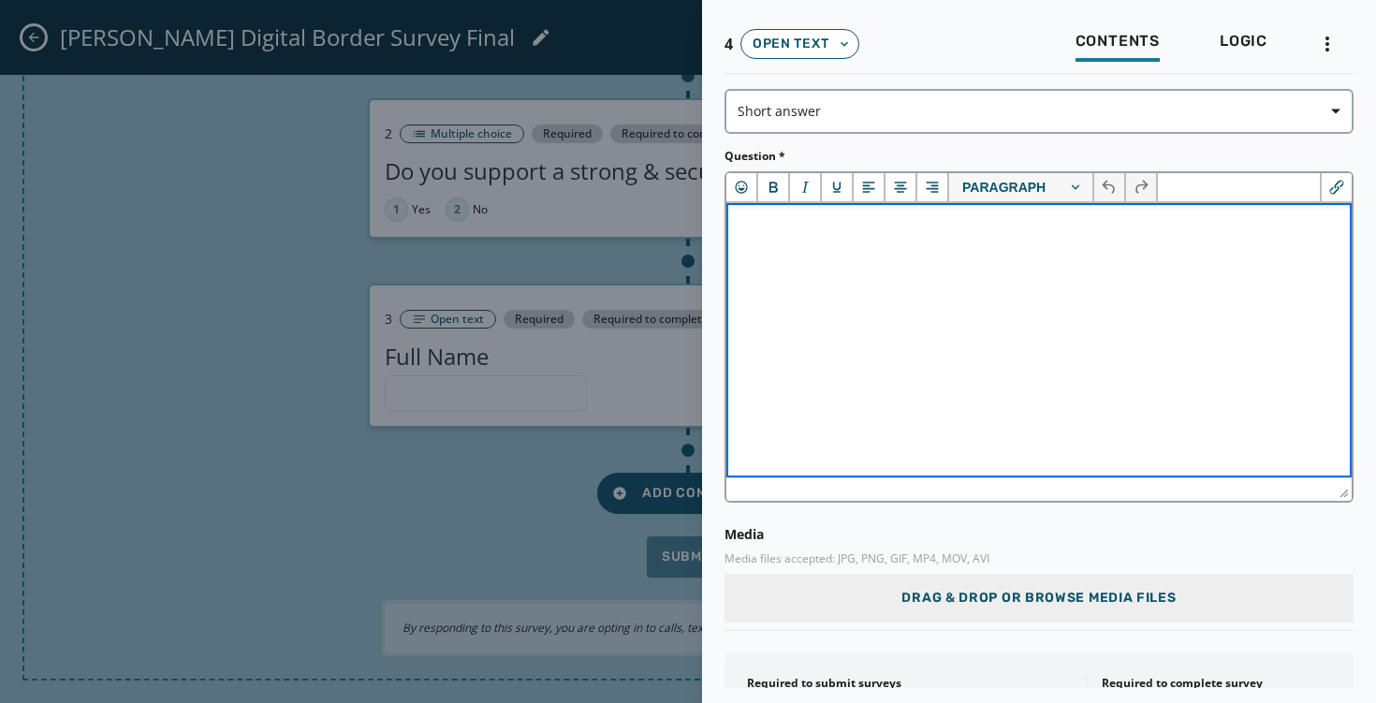
click at [790, 254] on html at bounding box center [1039, 228] width 625 height 51
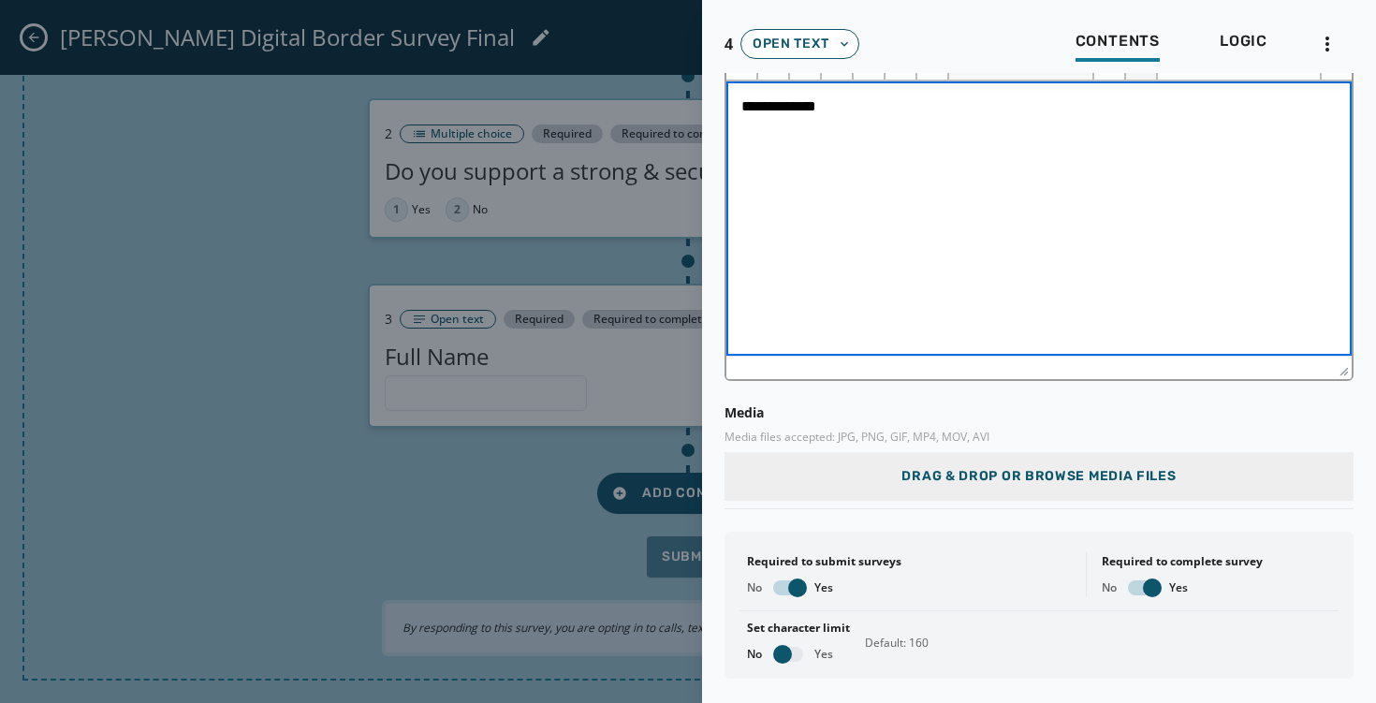
scroll to position [184, 0]
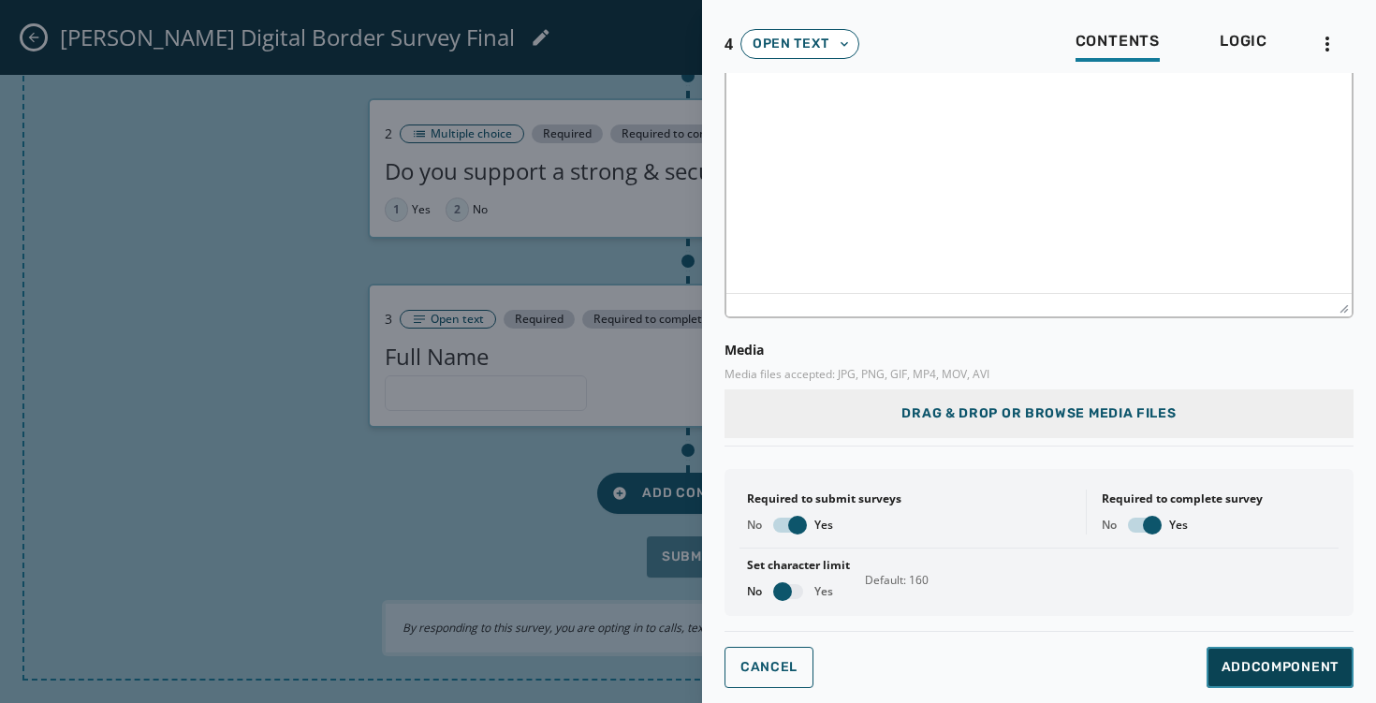
click at [1234, 684] on button "Add Component" at bounding box center [1280, 667] width 147 height 41
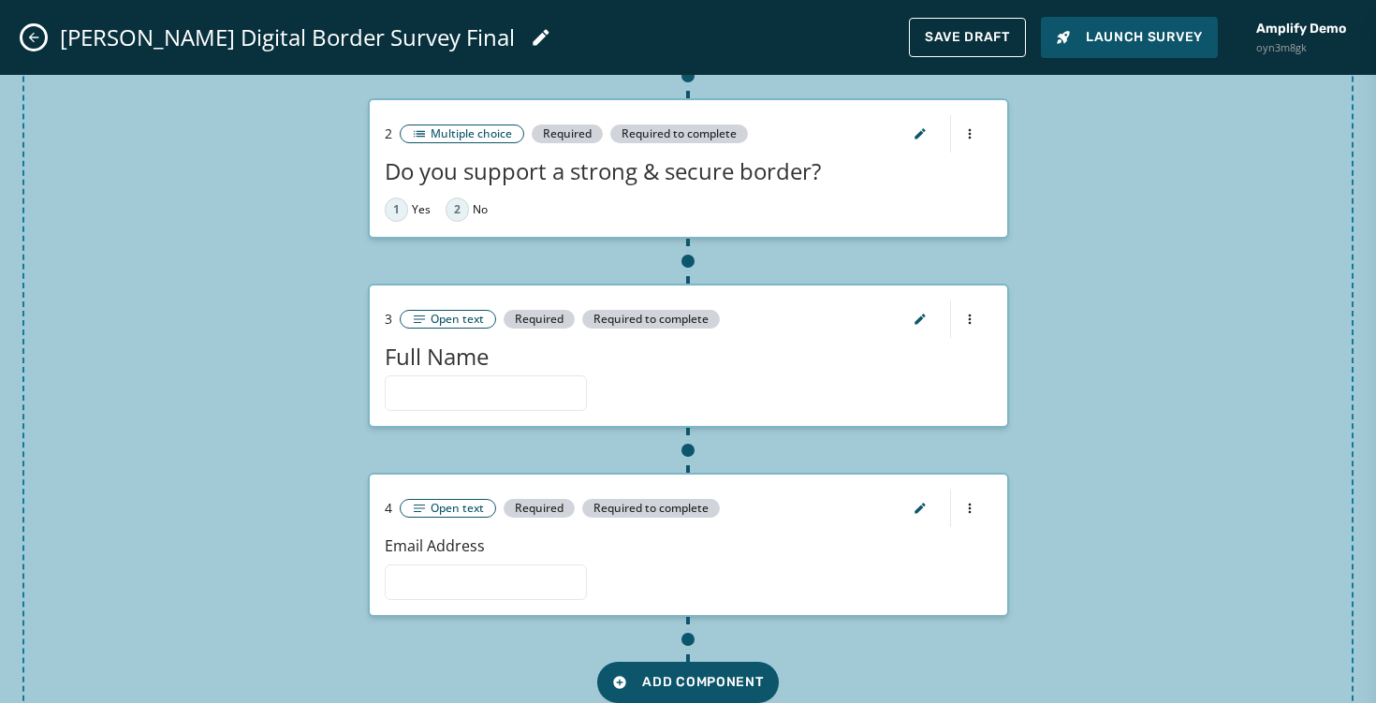
scroll to position [0, 0]
click at [964, 503] on html "Skip To Main Content Amplify Demo oyn3m8gk [EMAIL_ADDRESS][DOMAIN_NAME] Surveys…" at bounding box center [688, 351] width 1376 height 703
click at [965, 535] on div "Preview Component" at bounding box center [969, 542] width 180 height 30
click at [918, 510] on icon "button" at bounding box center [920, 508] width 10 height 10
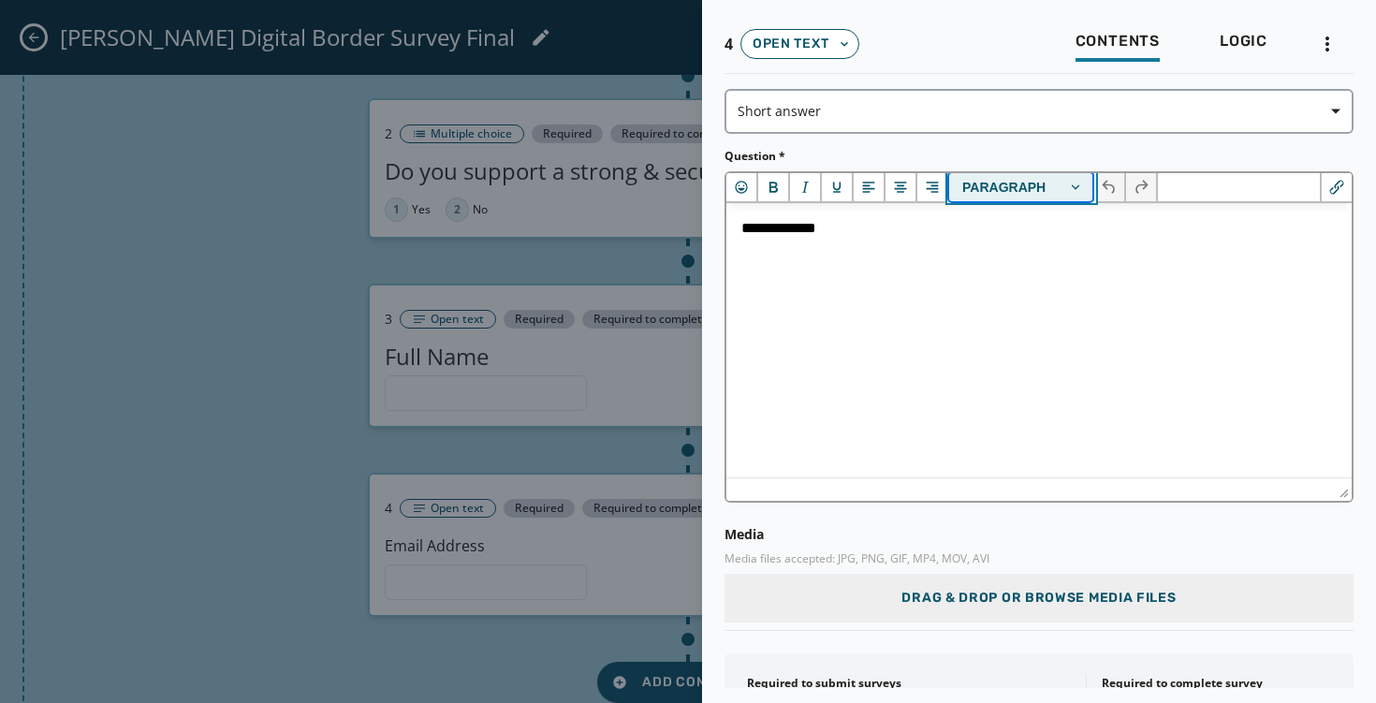
click at [1063, 190] on button "Paragraph" at bounding box center [1021, 187] width 145 height 28
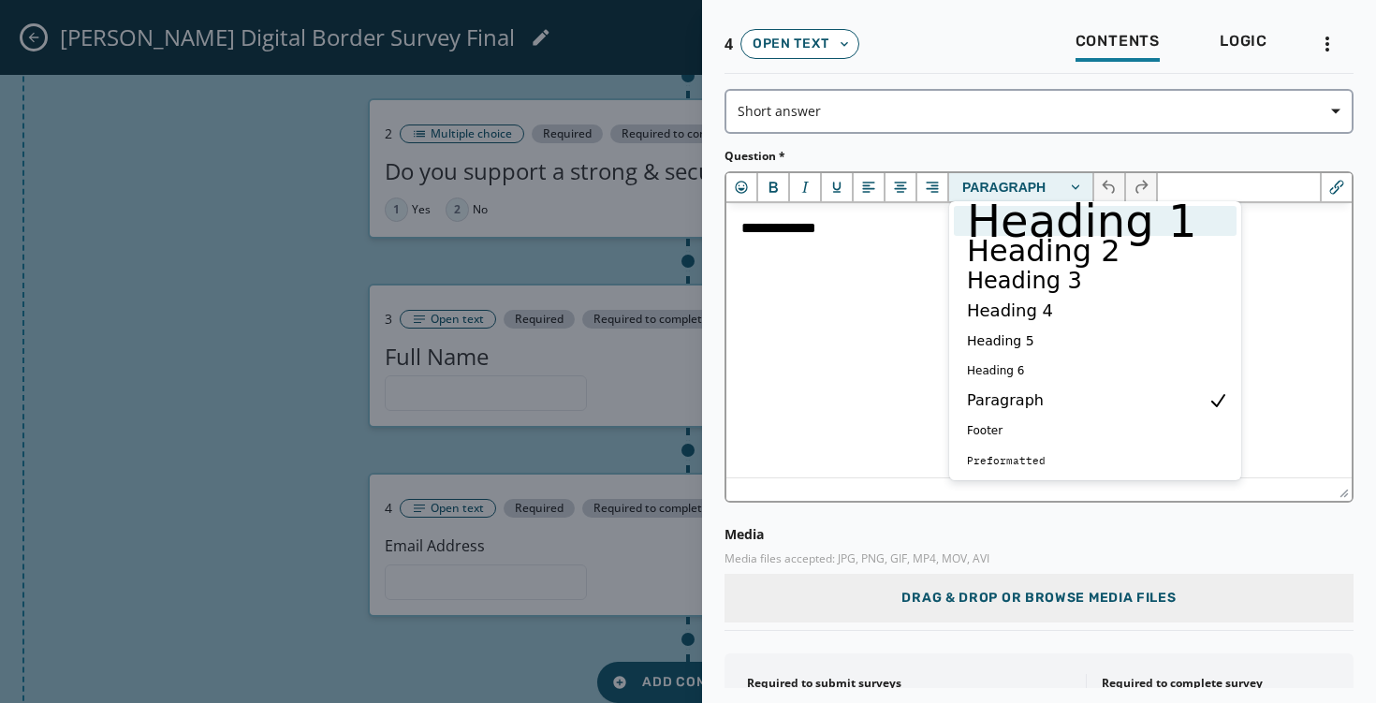
click at [1047, 220] on h1 "Heading 1" at bounding box center [1082, 221] width 234 height 22
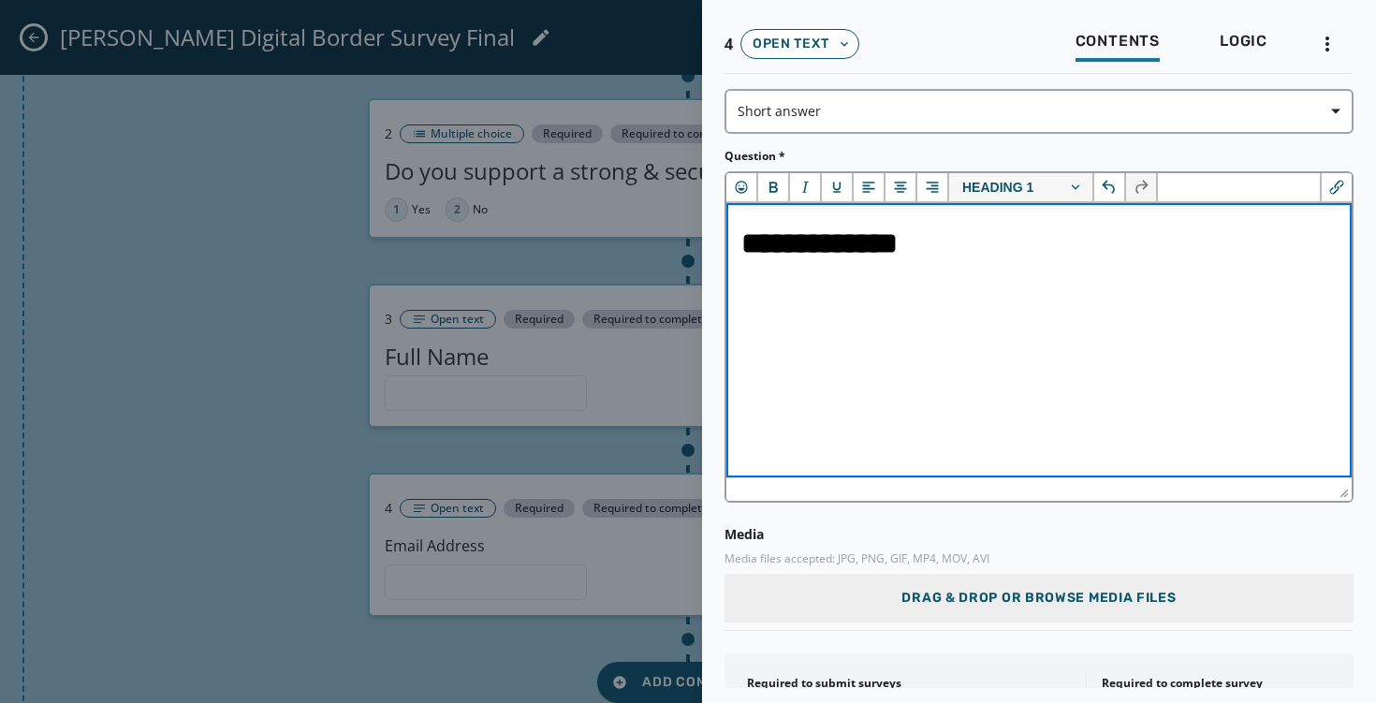
scroll to position [184, 0]
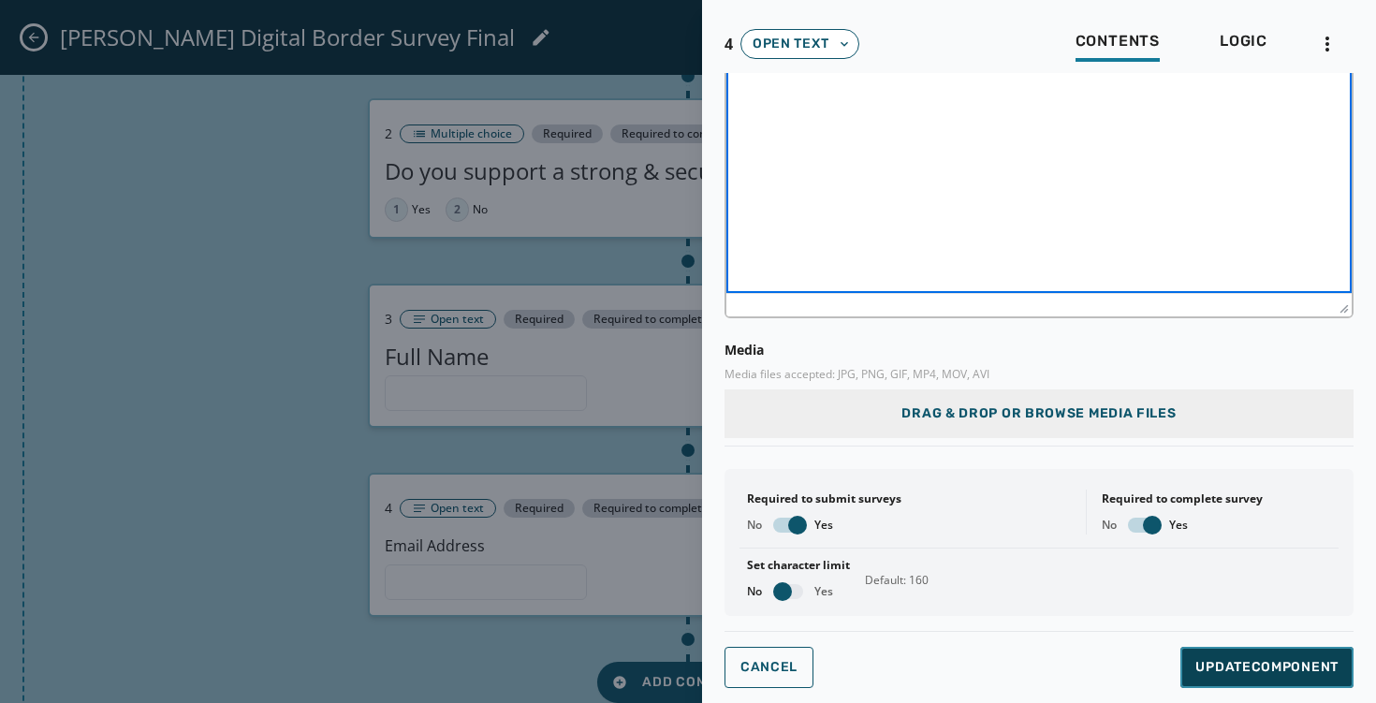
click at [1250, 661] on span "Update Component" at bounding box center [1267, 667] width 143 height 19
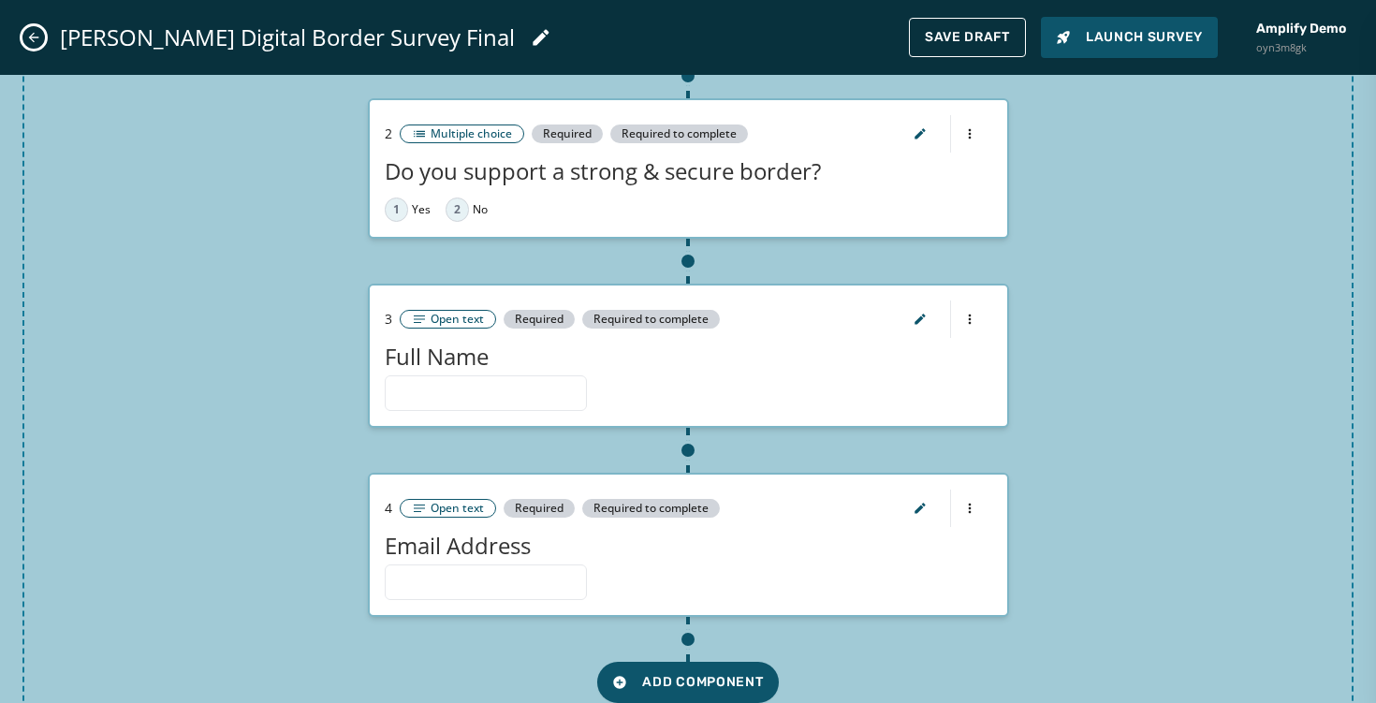
scroll to position [0, 0]
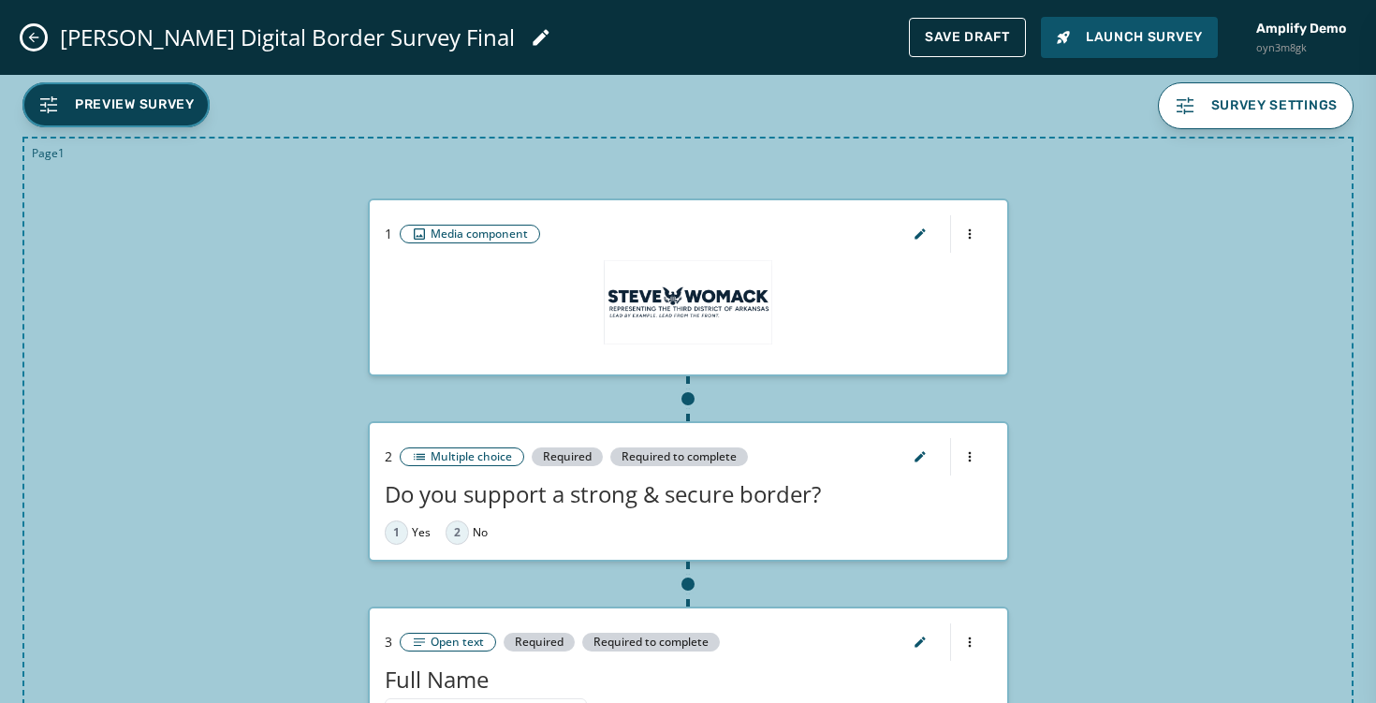
click at [163, 113] on span "Preview Survey" at bounding box center [135, 104] width 120 height 19
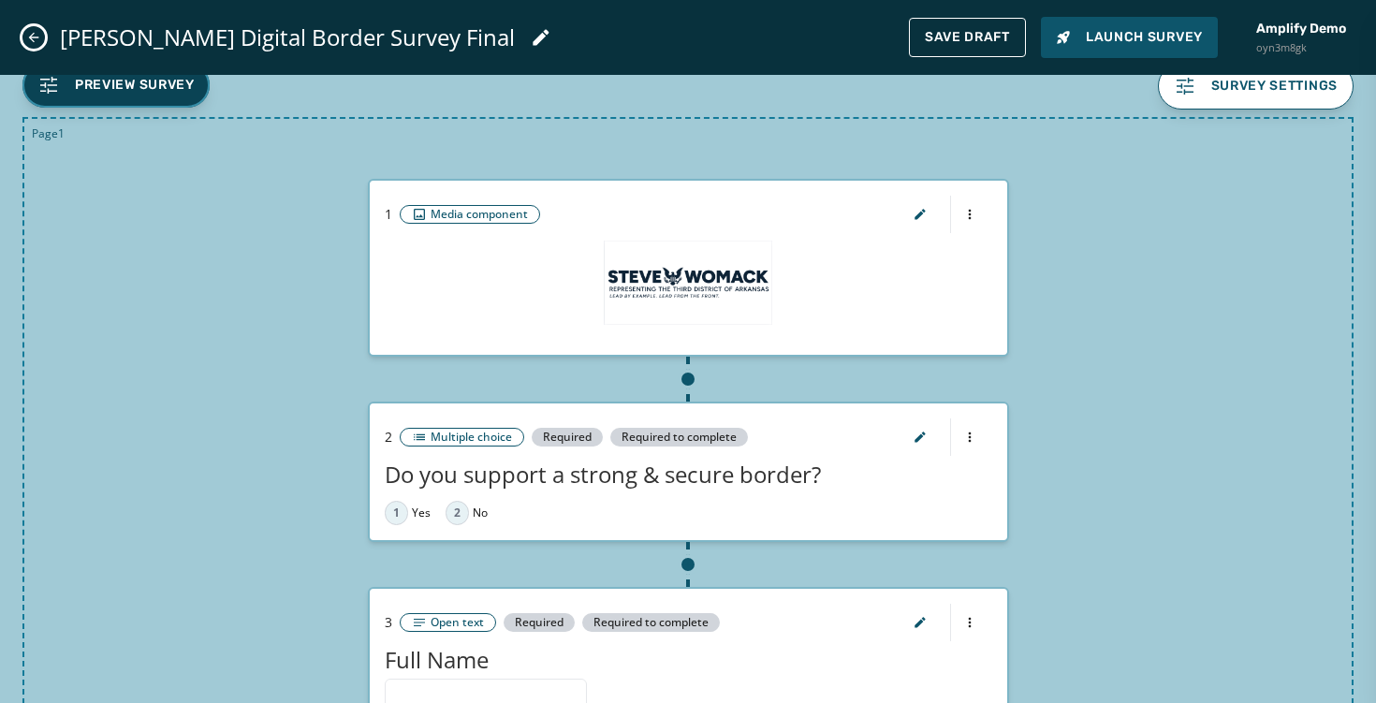
scroll to position [18, 0]
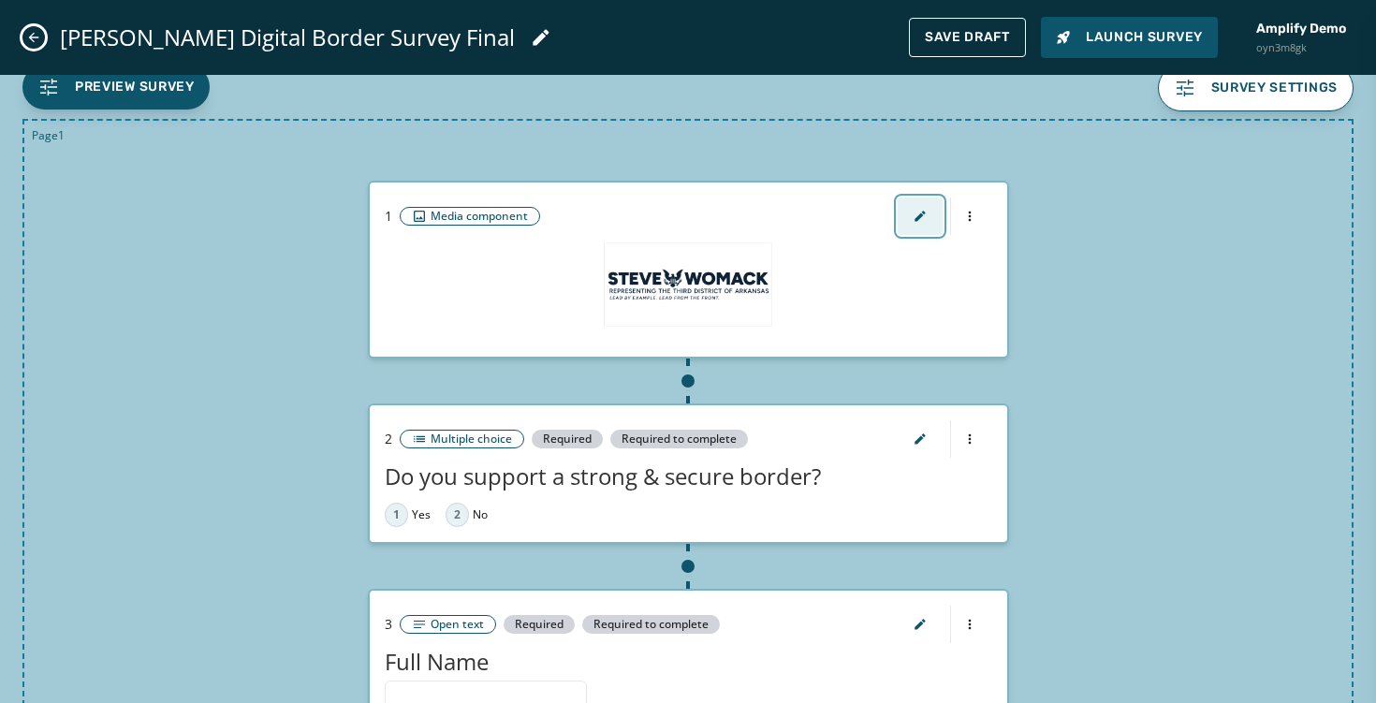
click at [907, 227] on button "button" at bounding box center [920, 216] width 45 height 37
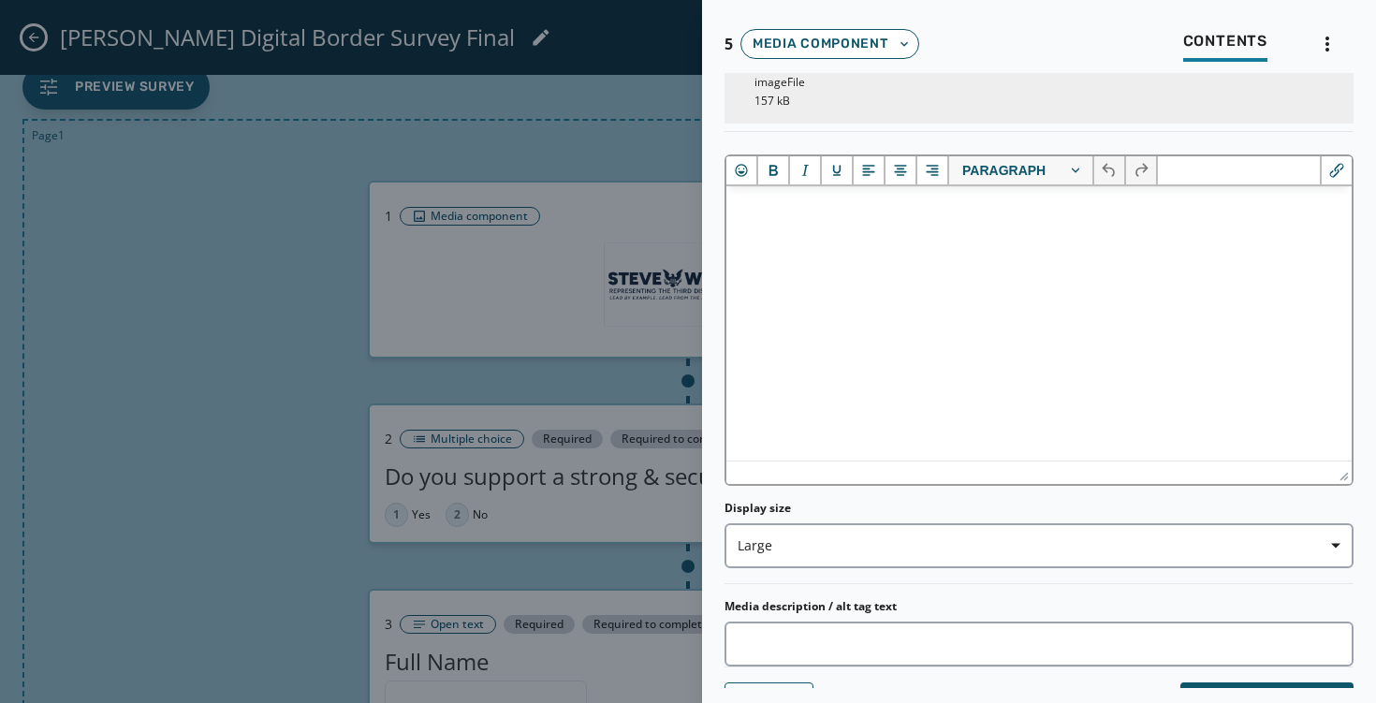
scroll to position [197, 0]
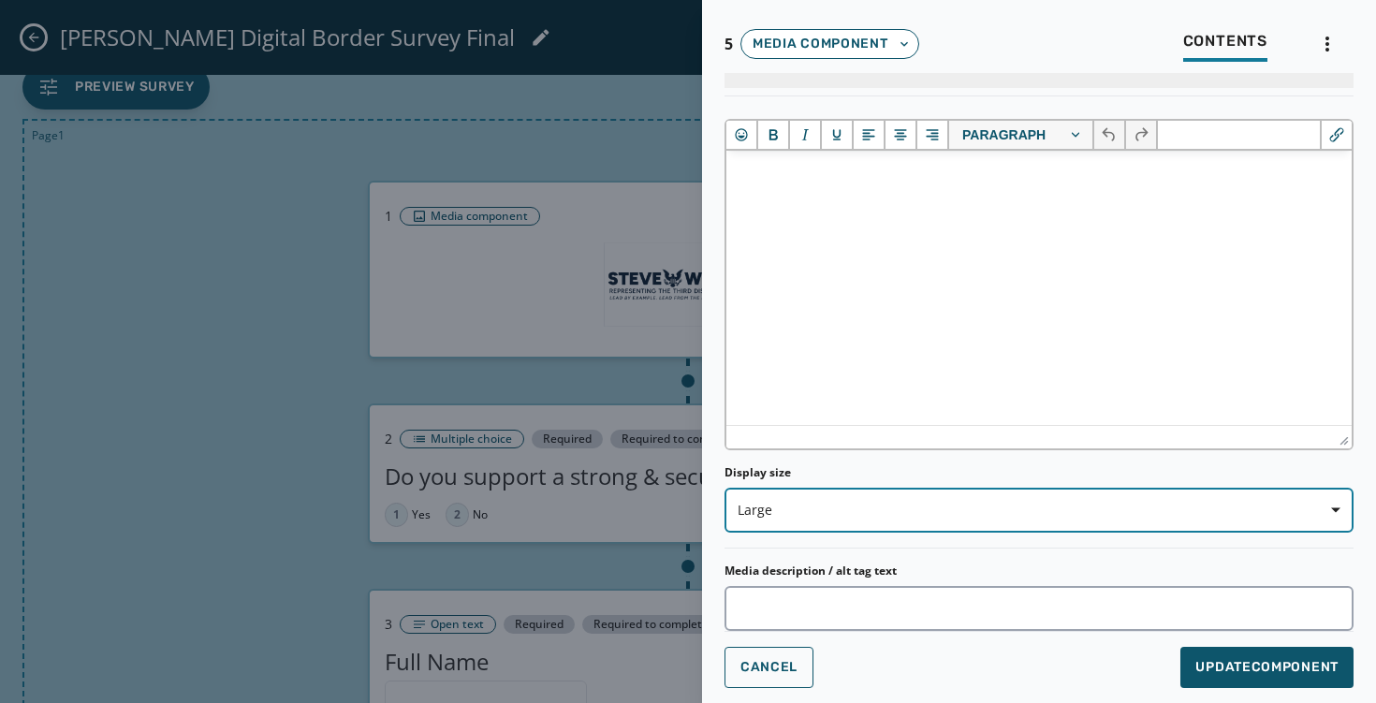
click at [924, 511] on span "Large" at bounding box center [1039, 510] width 603 height 19
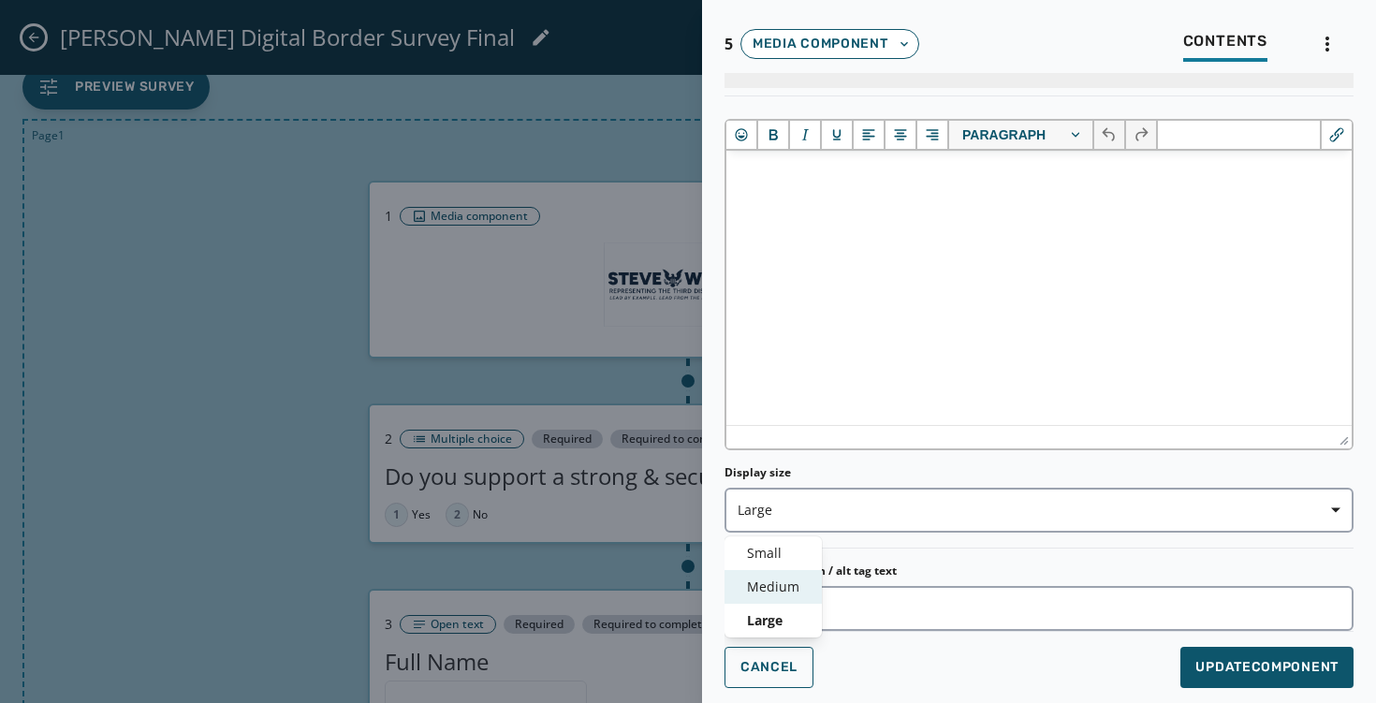
click at [782, 592] on span "Medium" at bounding box center [773, 587] width 52 height 19
click at [1231, 659] on span "Update Component" at bounding box center [1267, 667] width 143 height 19
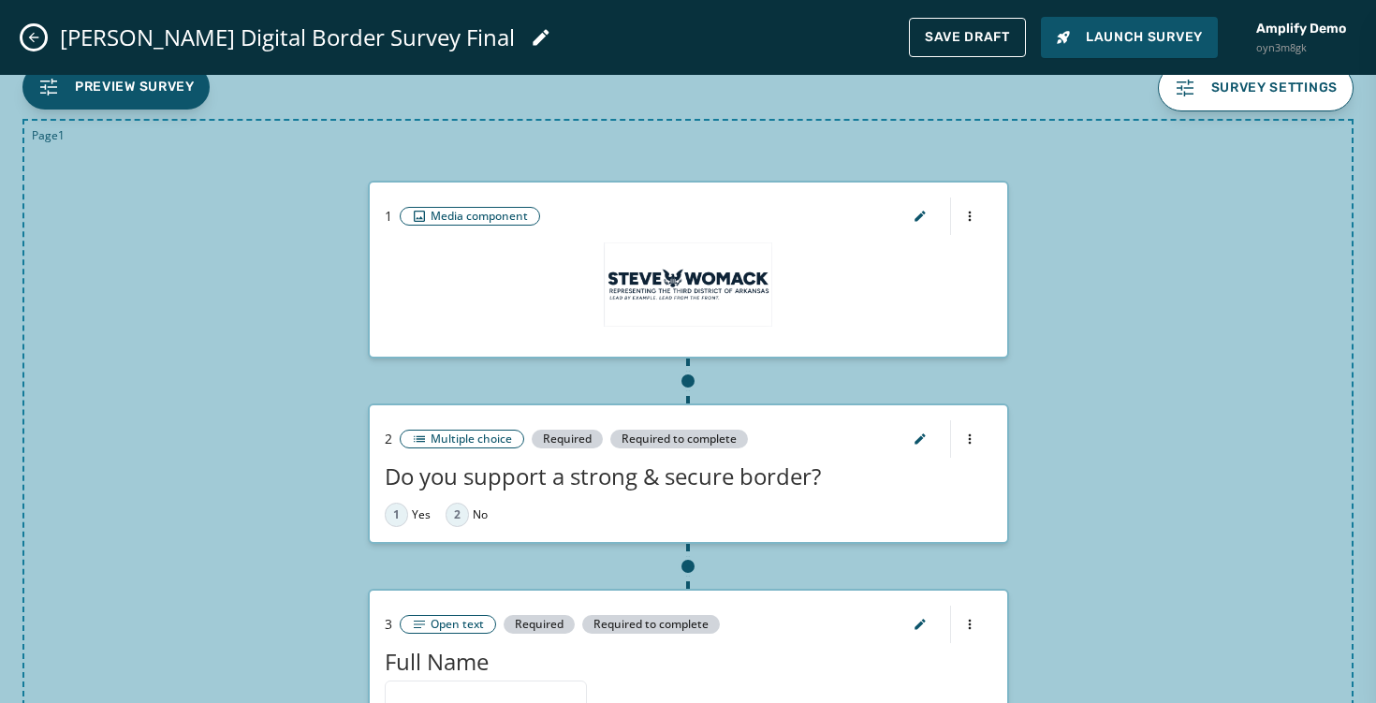
scroll to position [0, 0]
click at [175, 107] on button "Preview Survey" at bounding box center [115, 87] width 187 height 45
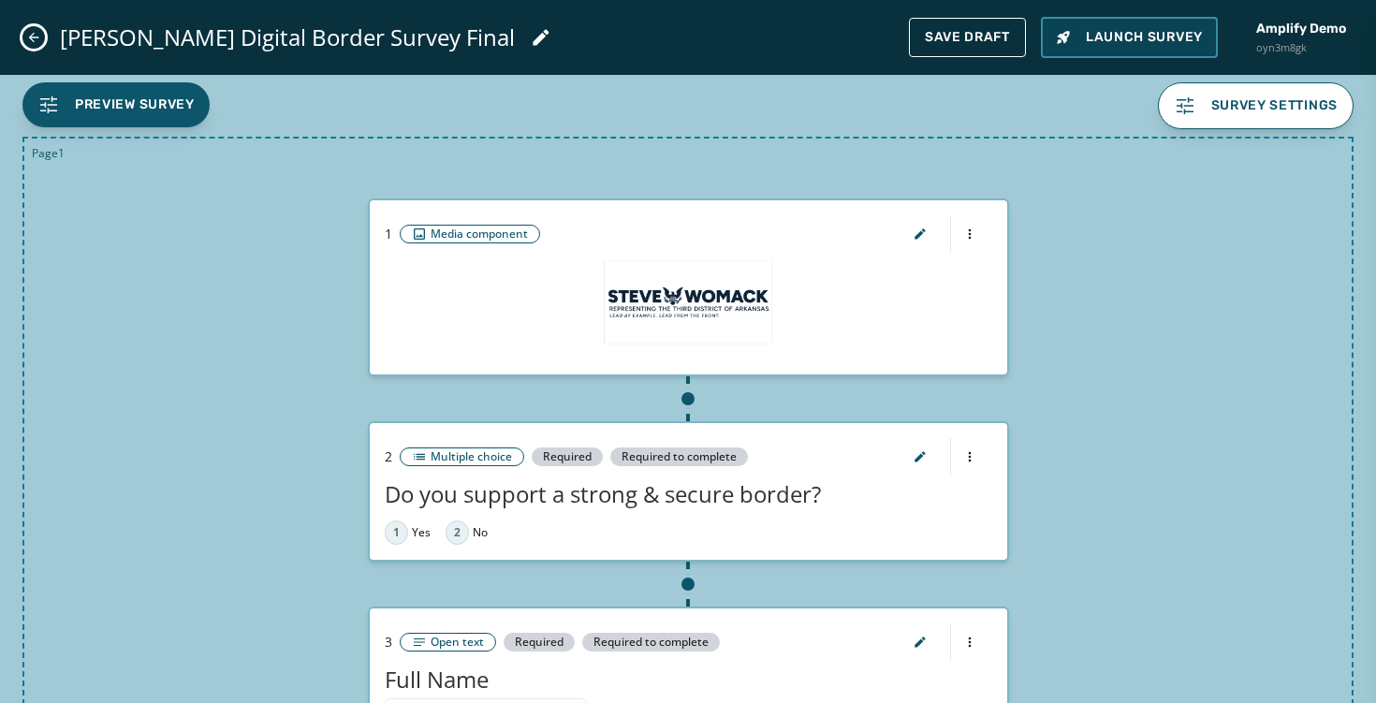
click at [1140, 29] on span "Launch Survey" at bounding box center [1129, 37] width 147 height 19
type input "**********"
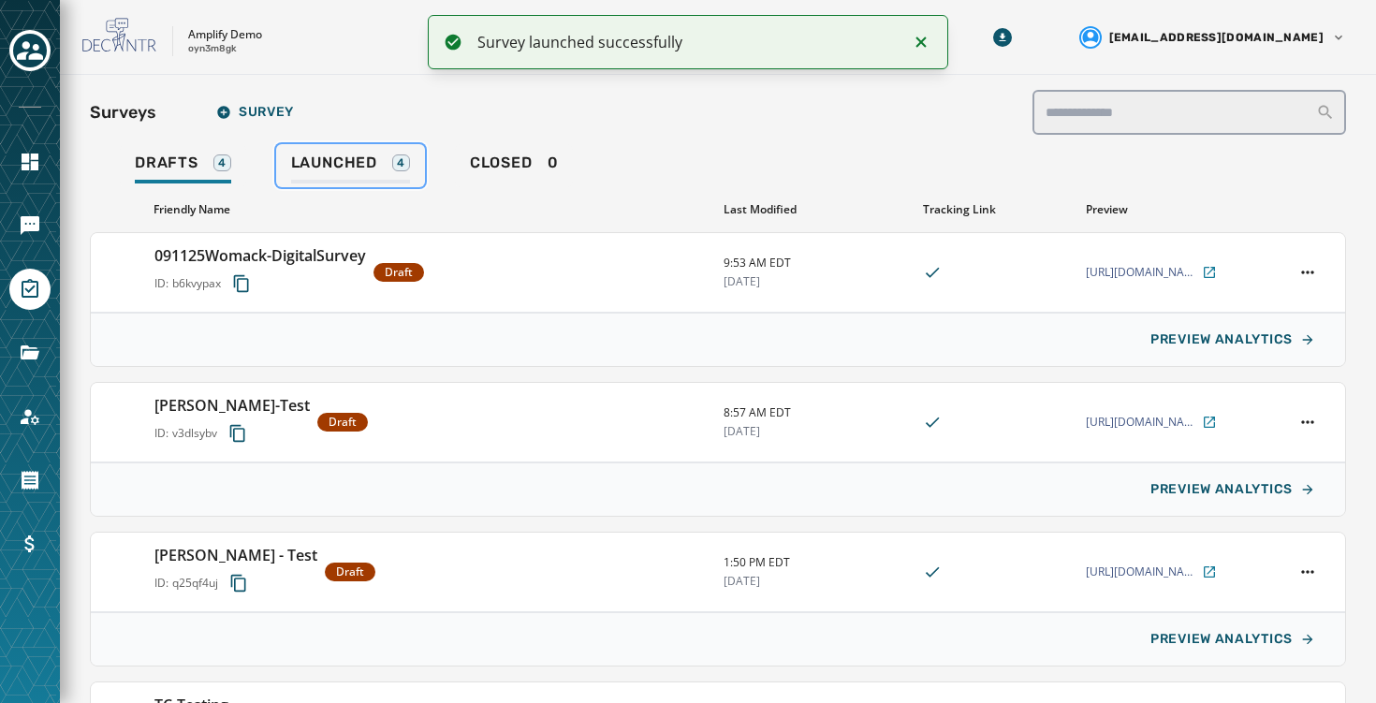
click at [326, 166] on span "Launched" at bounding box center [334, 163] width 86 height 19
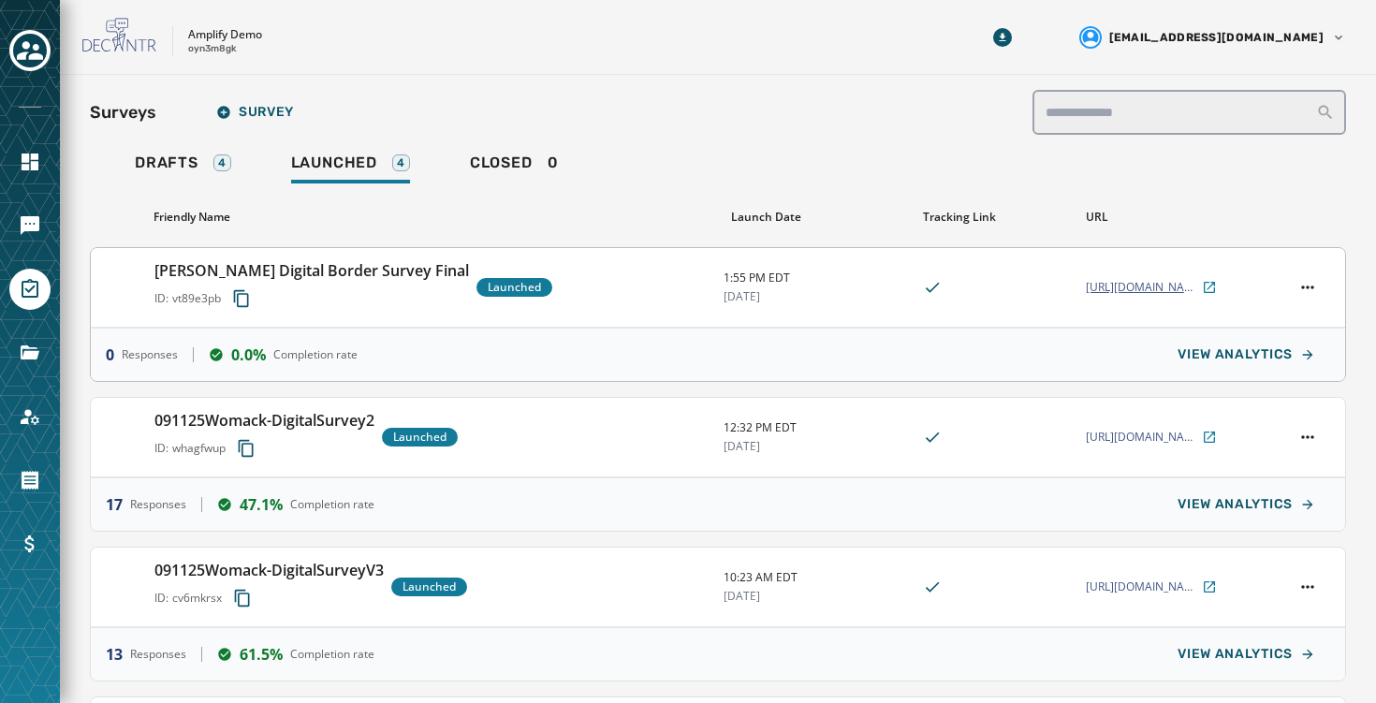
click at [1175, 289] on span "[URL][DOMAIN_NAME][PERSON_NAME]" at bounding box center [1142, 287] width 112 height 15
click at [142, 359] on span "Responses" at bounding box center [150, 354] width 56 height 15
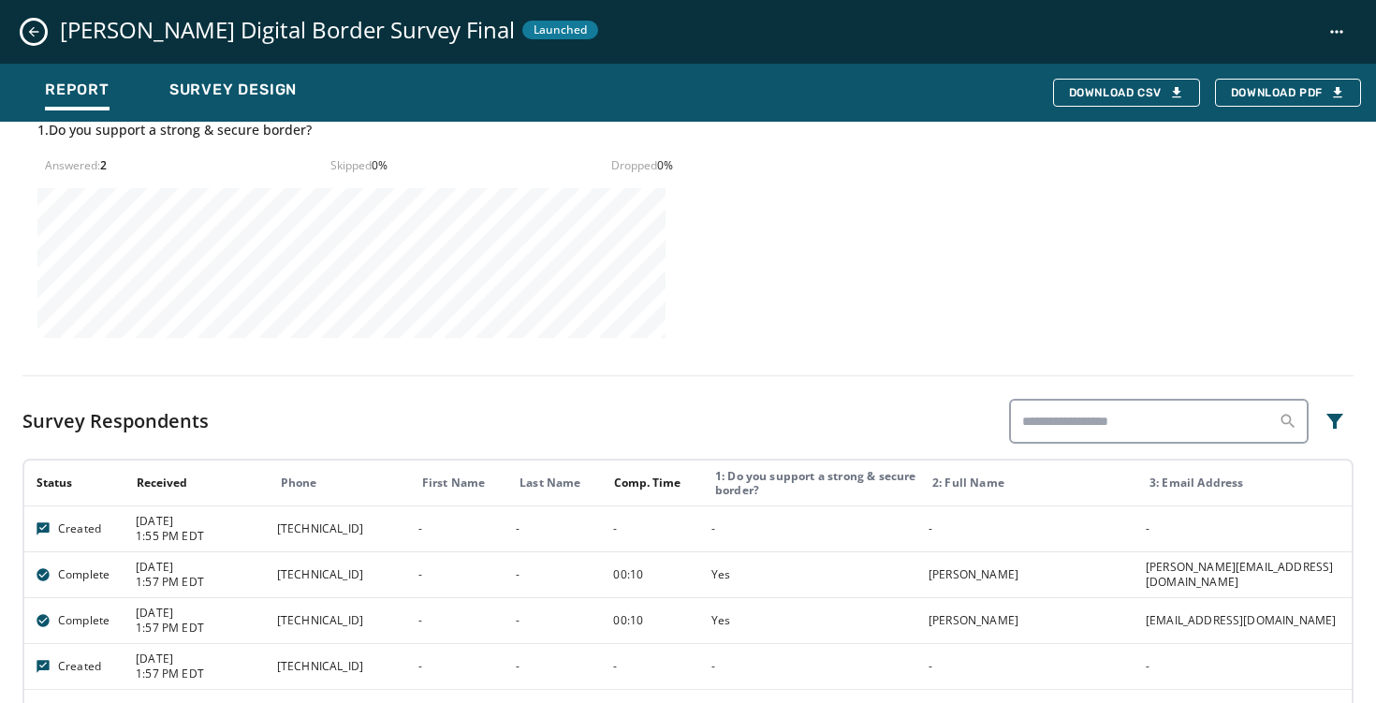
scroll to position [743, 0]
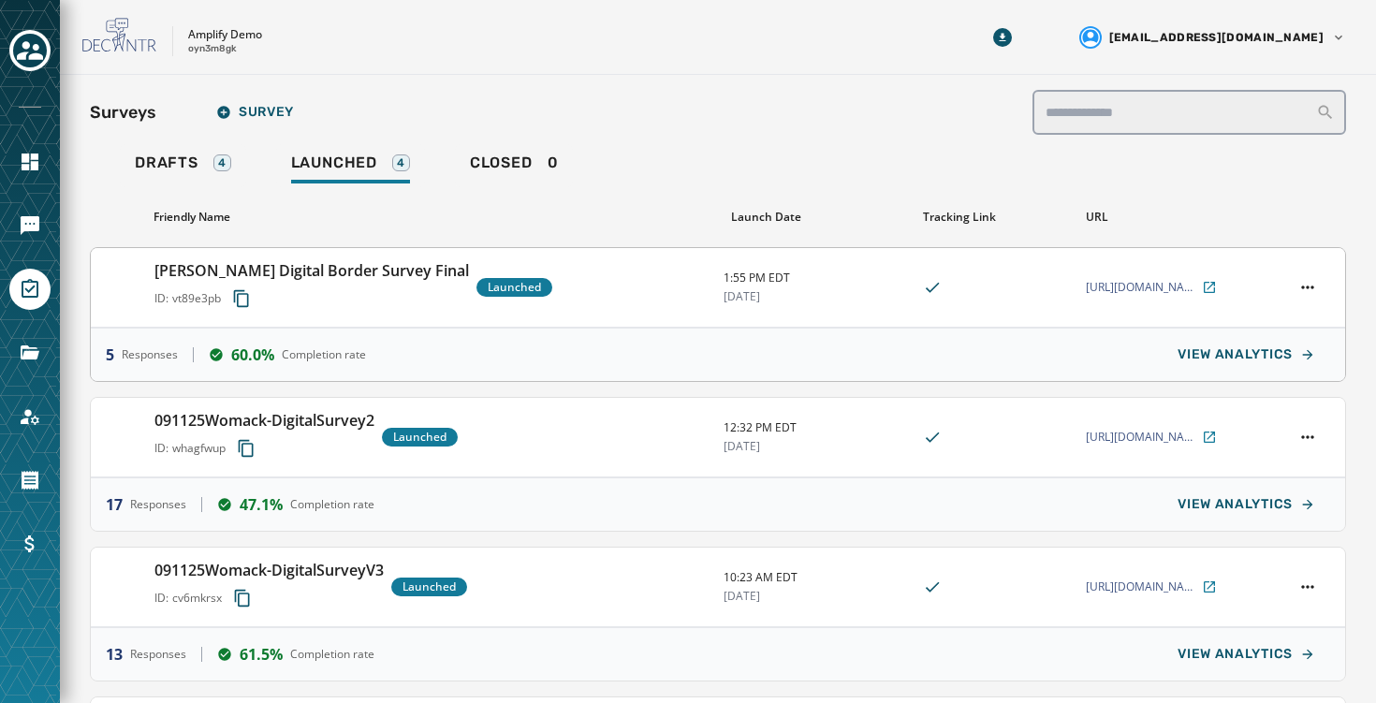
click at [294, 275] on h3 "[PERSON_NAME] Digital Border Survey Final" at bounding box center [311, 270] width 315 height 22
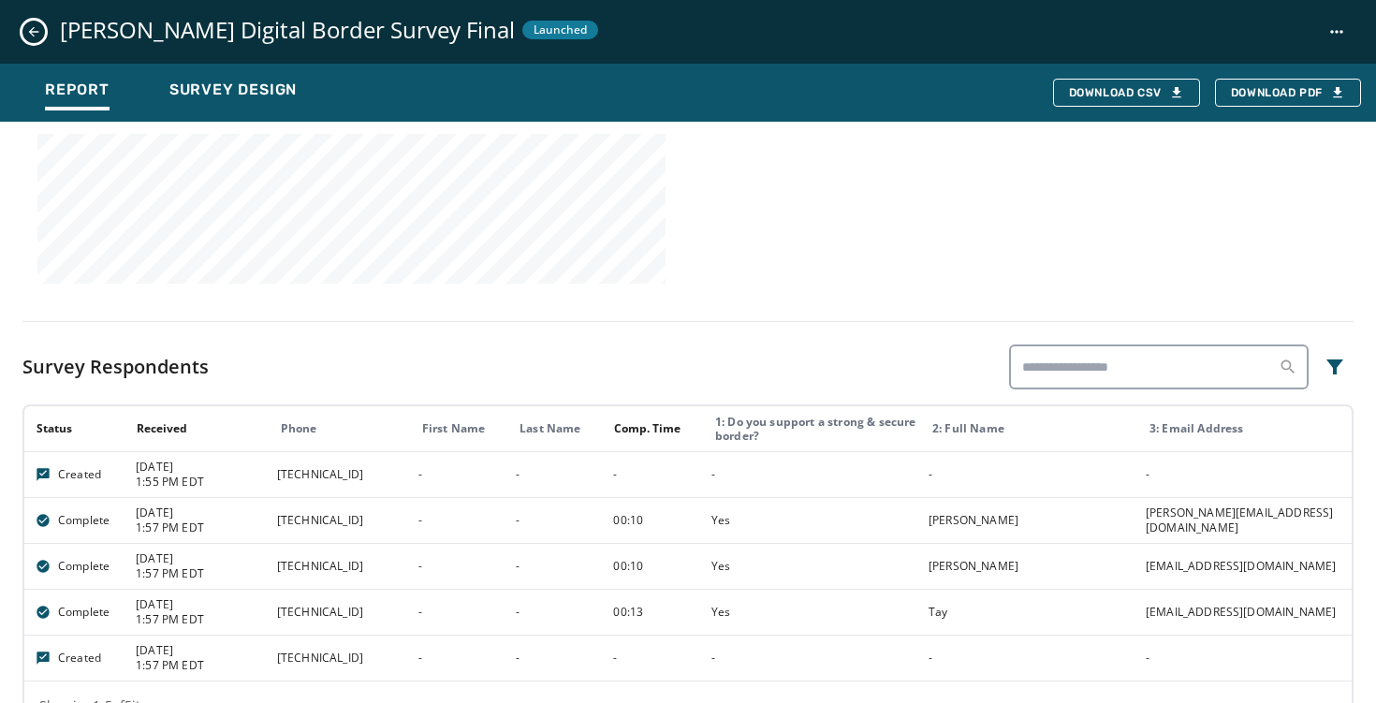
scroll to position [789, 0]
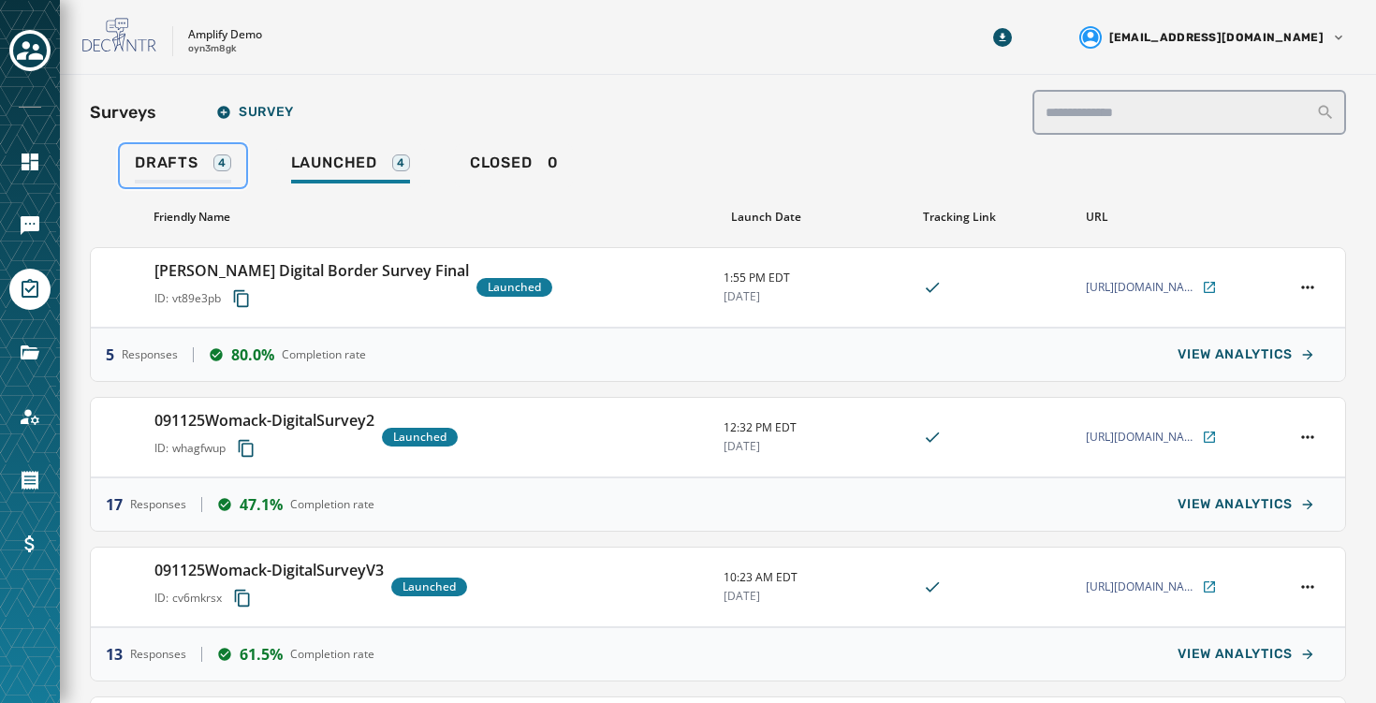
click at [152, 166] on span "Drafts" at bounding box center [167, 163] width 64 height 19
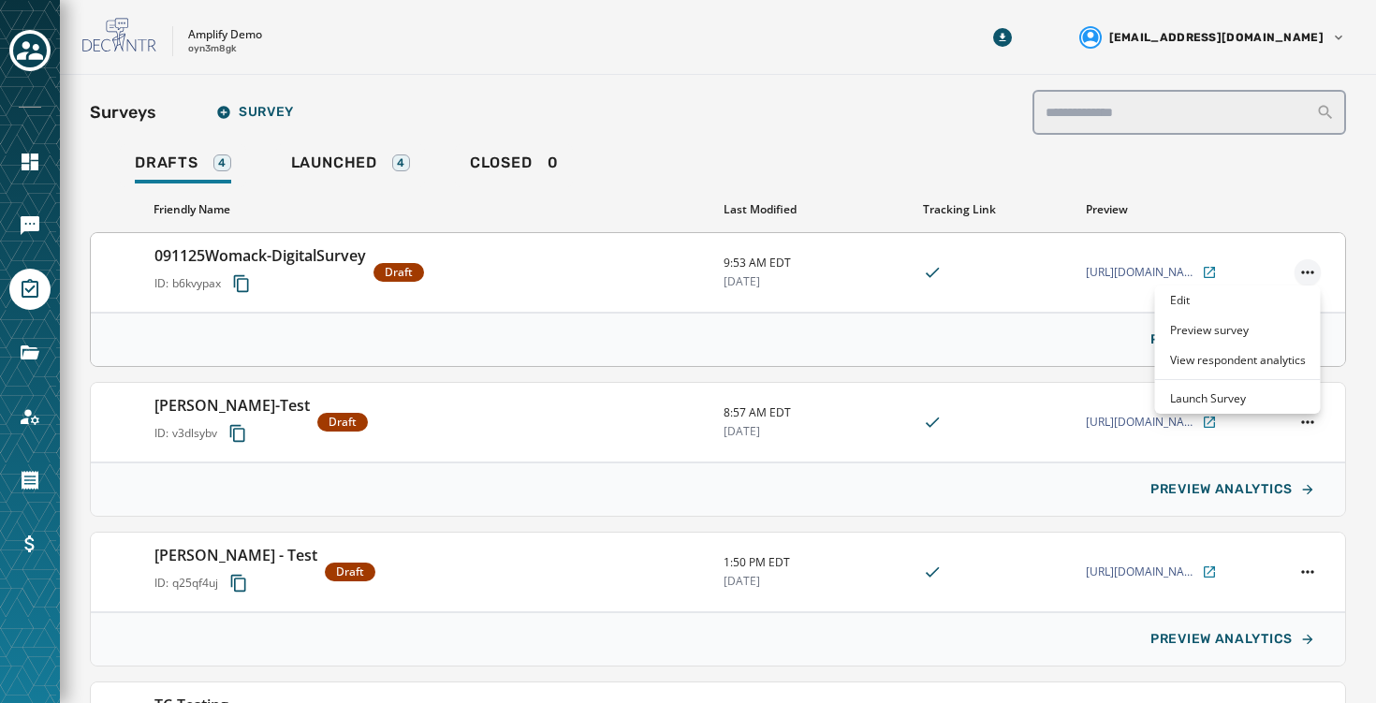
click at [1301, 270] on html "**********" at bounding box center [688, 351] width 1376 height 703
click at [333, 164] on html "**********" at bounding box center [688, 351] width 1376 height 703
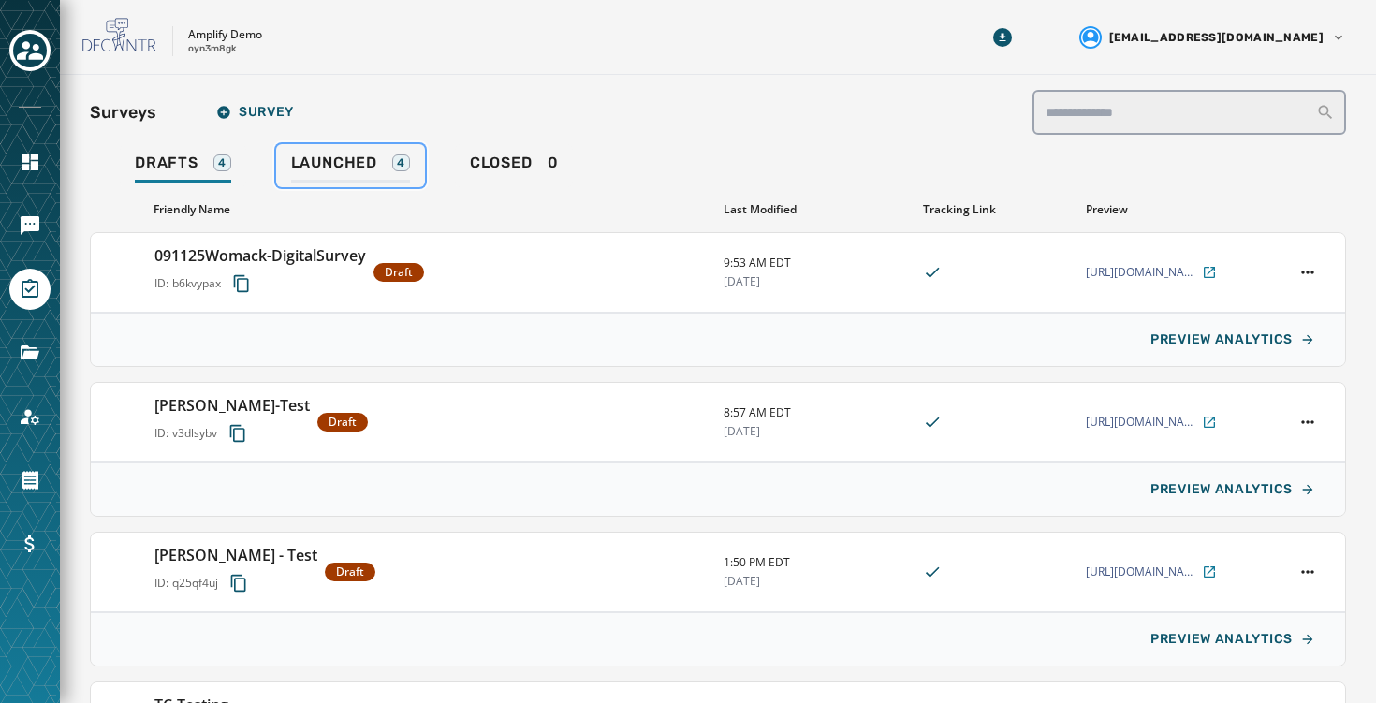
click at [311, 175] on div "Launched 4" at bounding box center [350, 169] width 119 height 30
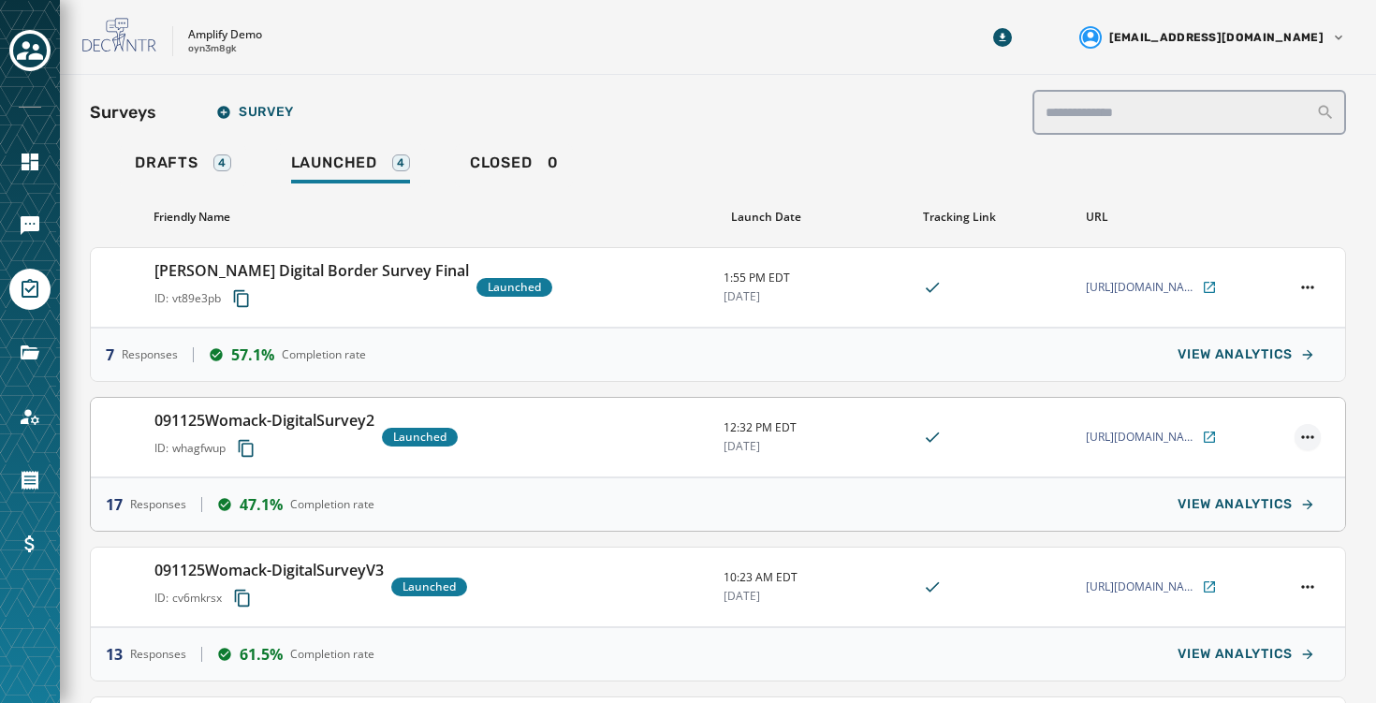
click at [1320, 437] on html "Skip To Main Content Amplify Demo oyn3m8gk neha@meetamplify.com Surveys Survey …" at bounding box center [688, 351] width 1376 height 703
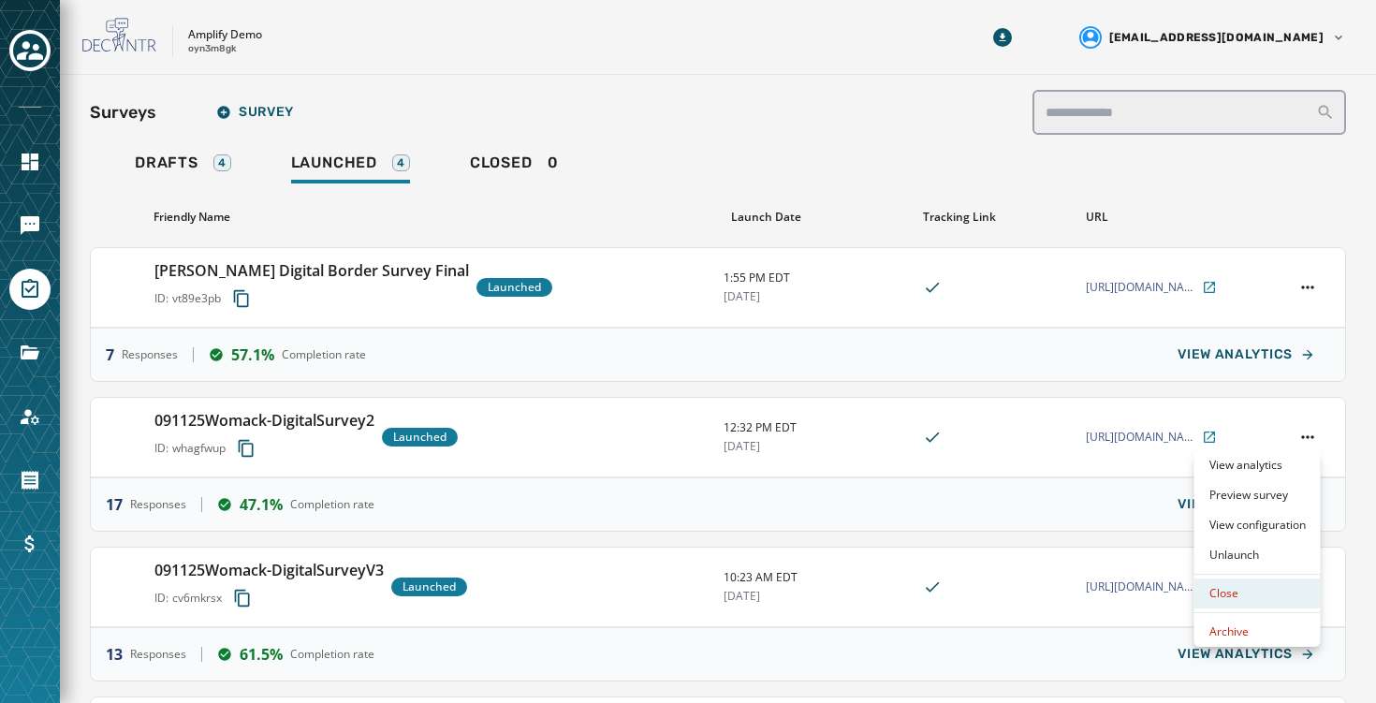
click at [1252, 600] on div "Close" at bounding box center [1258, 594] width 126 height 30
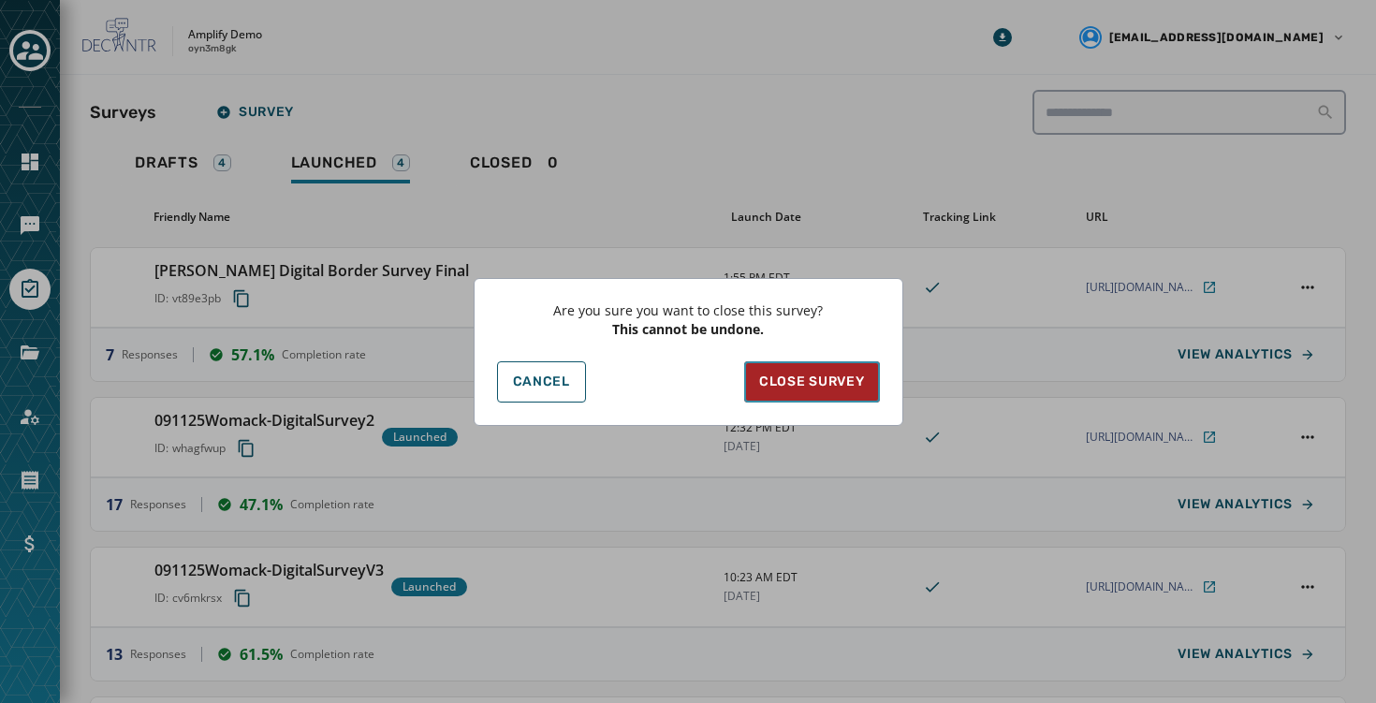
click at [835, 385] on span "Close Survey" at bounding box center [811, 382] width 105 height 19
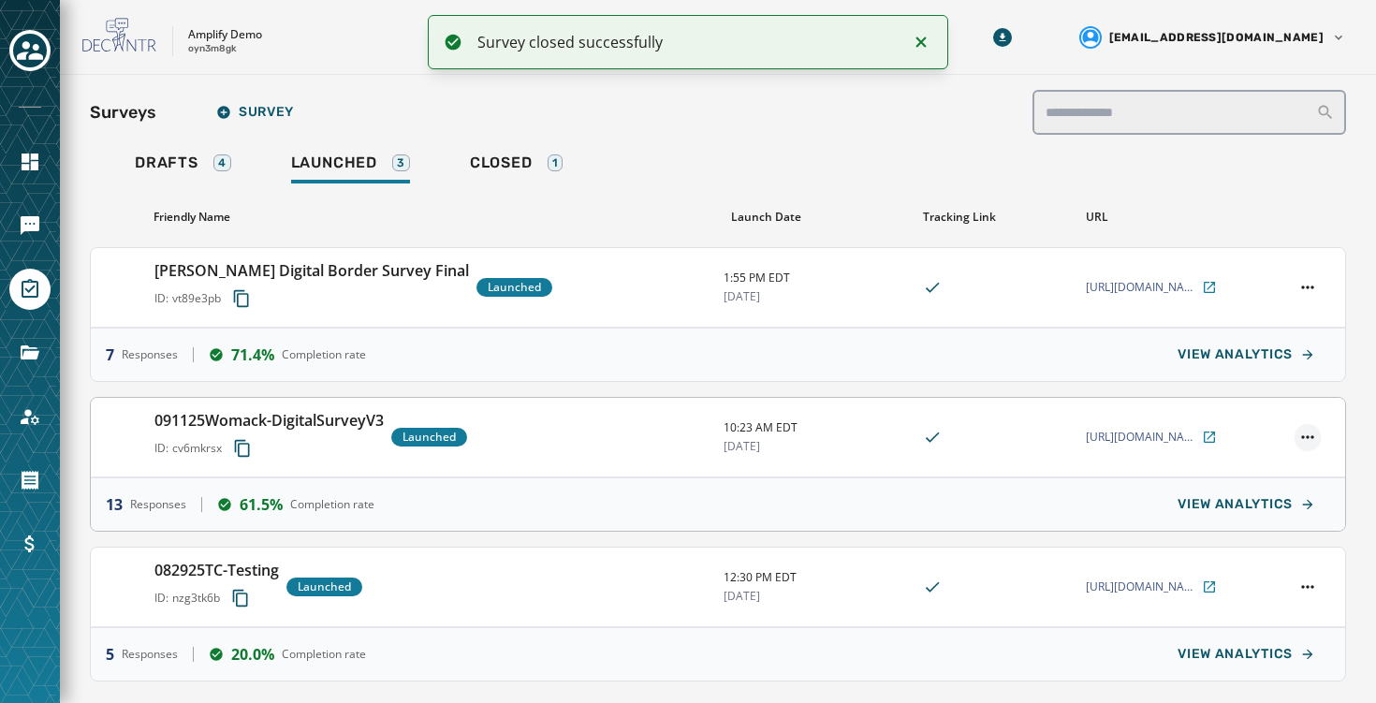
click at [1311, 432] on html "**********" at bounding box center [688, 351] width 1376 height 703
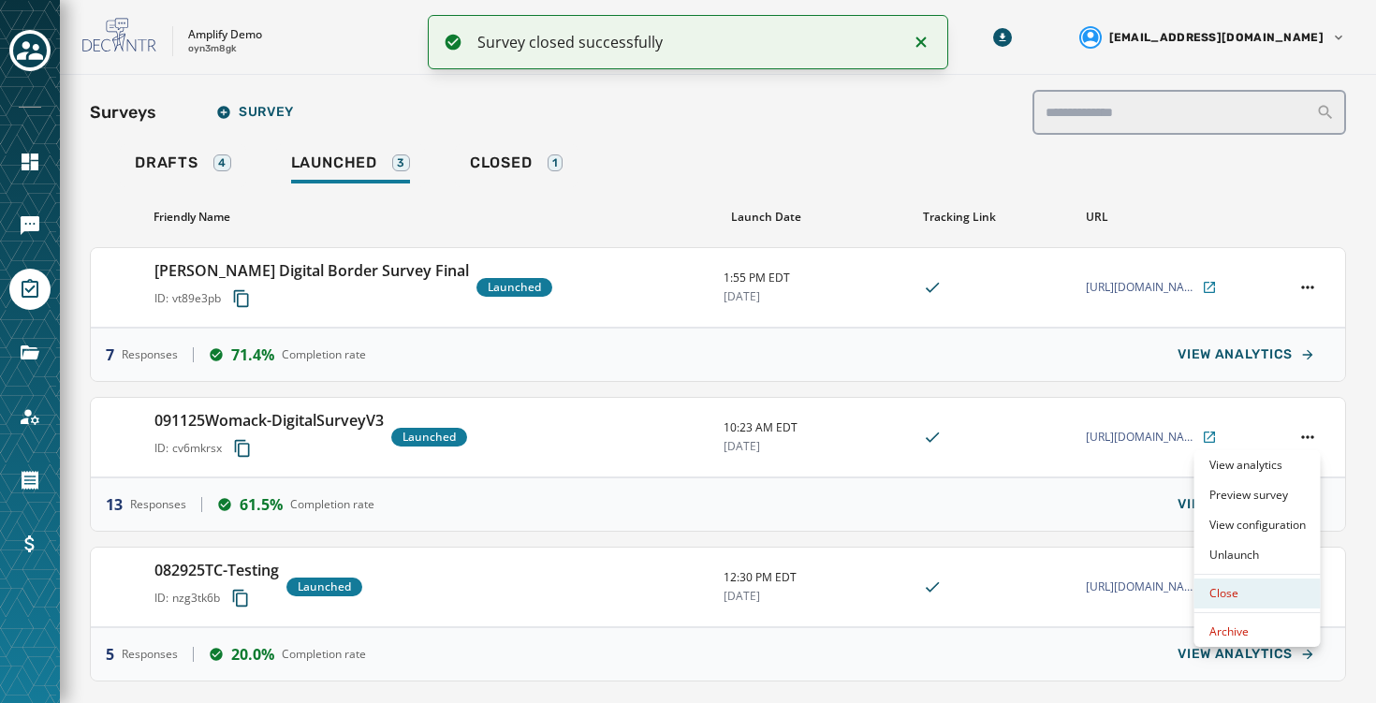
click at [1241, 593] on div "Close" at bounding box center [1258, 594] width 126 height 30
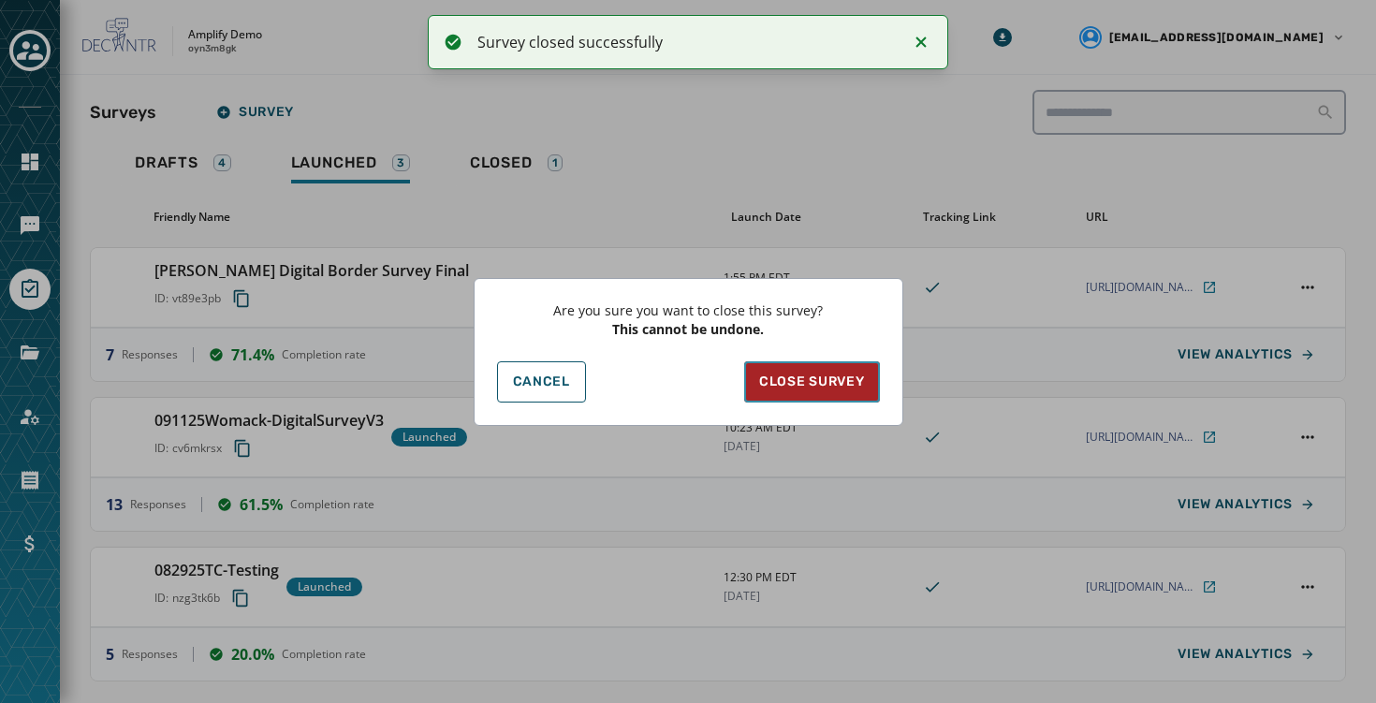
click at [831, 382] on span "Close Survey" at bounding box center [811, 382] width 105 height 19
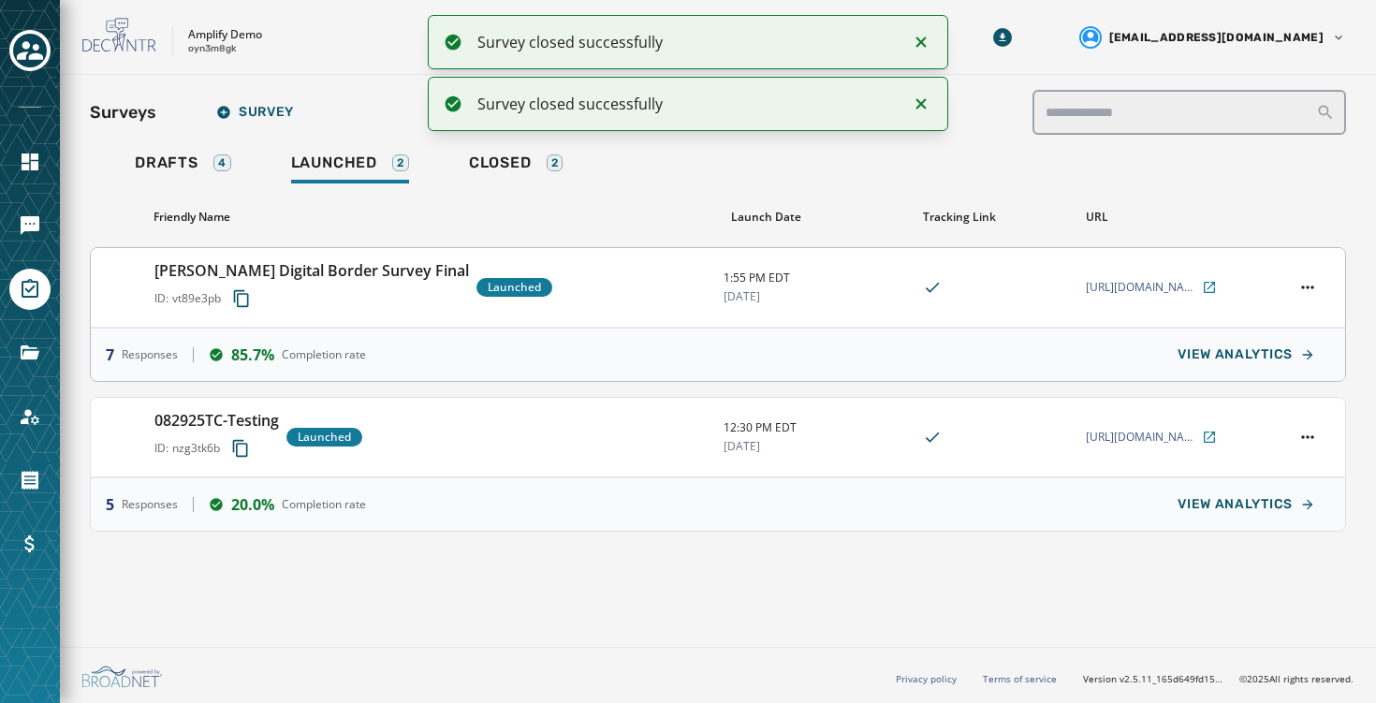
click at [299, 277] on h3 "[PERSON_NAME] Digital Border Survey Final" at bounding box center [311, 270] width 315 height 22
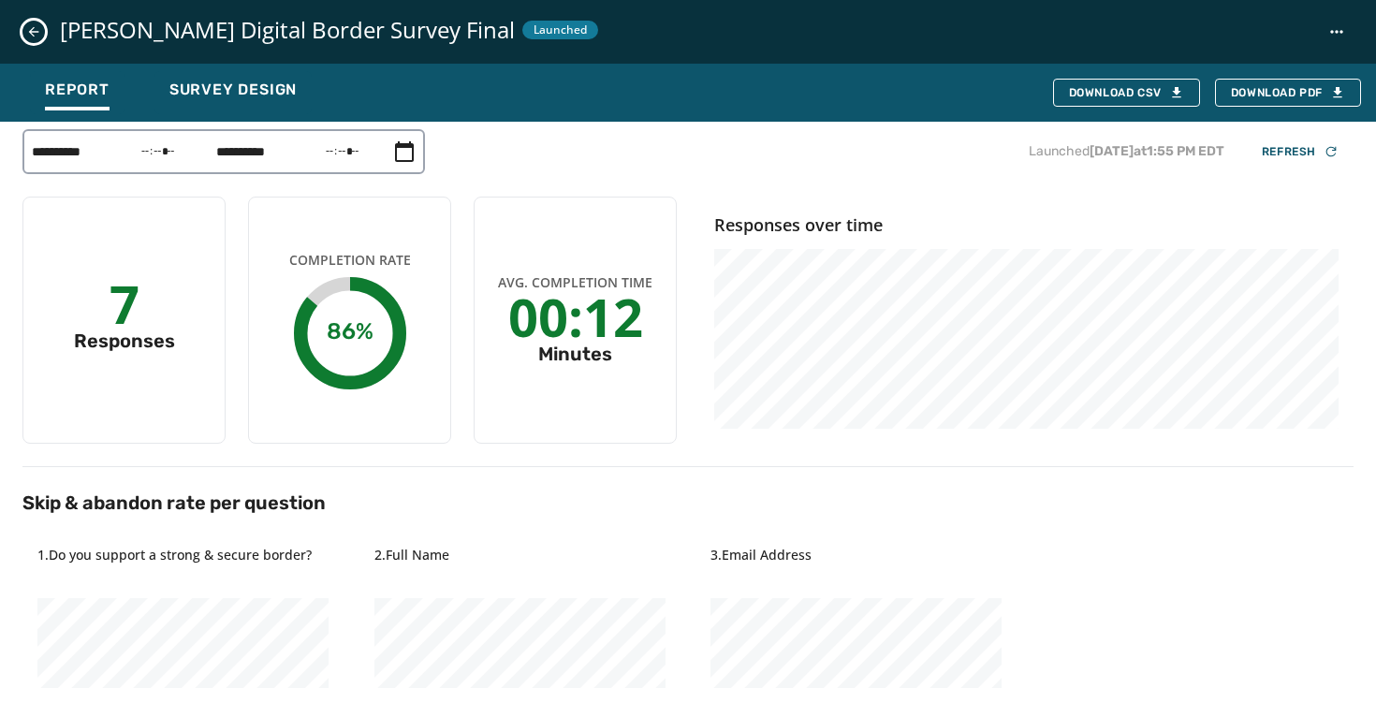
click at [35, 40] on button "Close survey details drawer" at bounding box center [33, 32] width 22 height 22
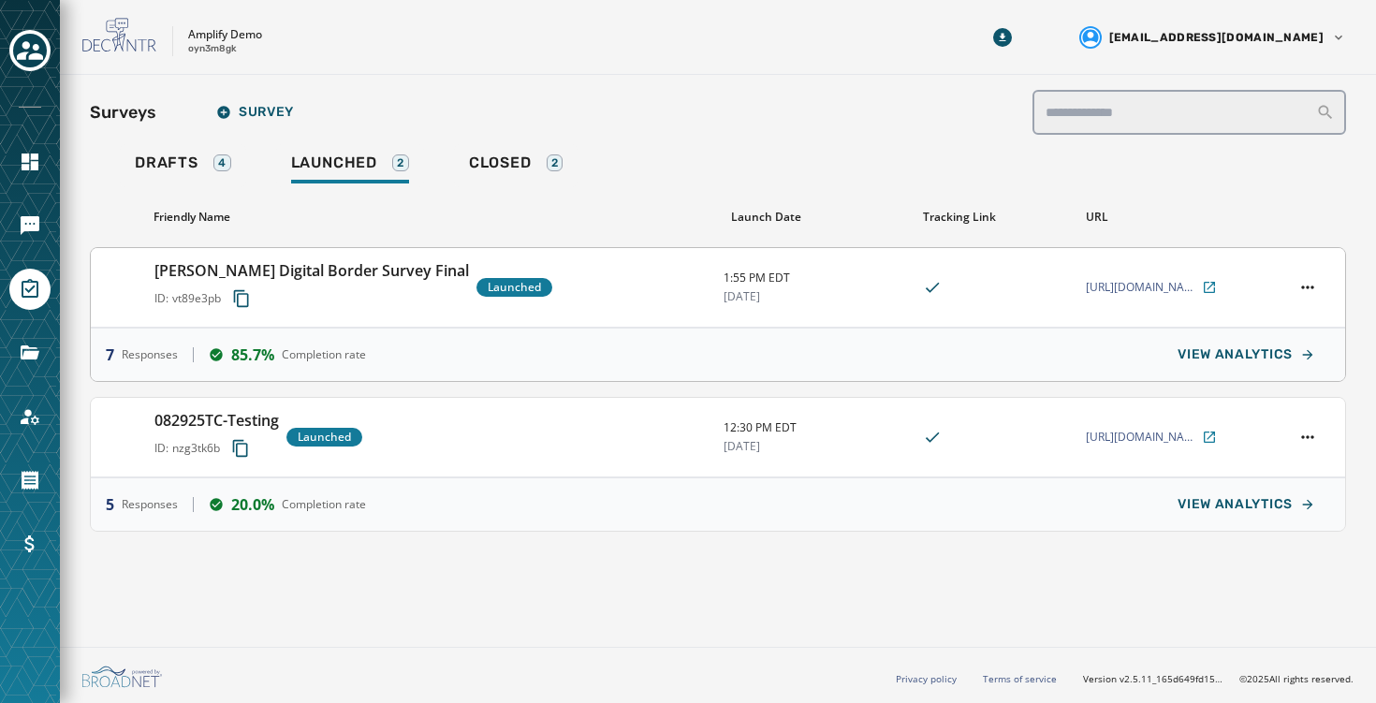
click at [154, 360] on span "Responses" at bounding box center [150, 354] width 56 height 15
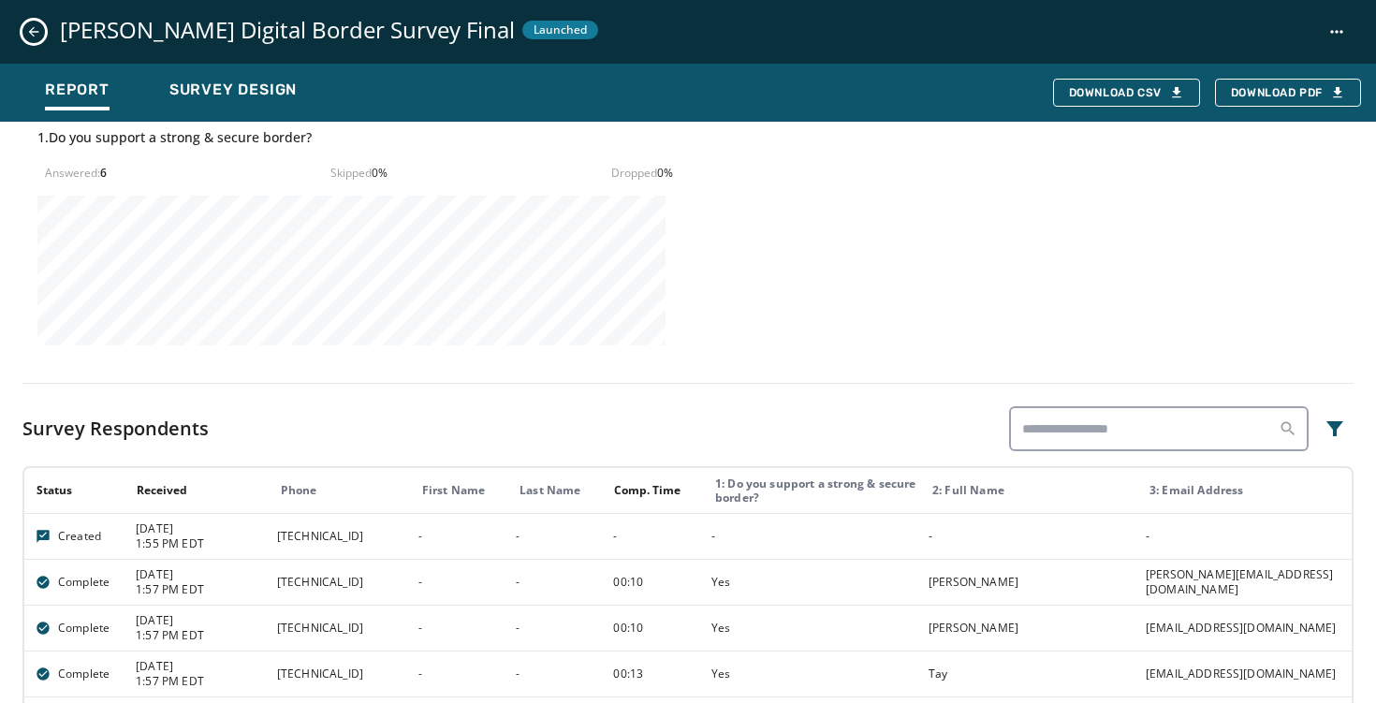
scroll to position [881, 0]
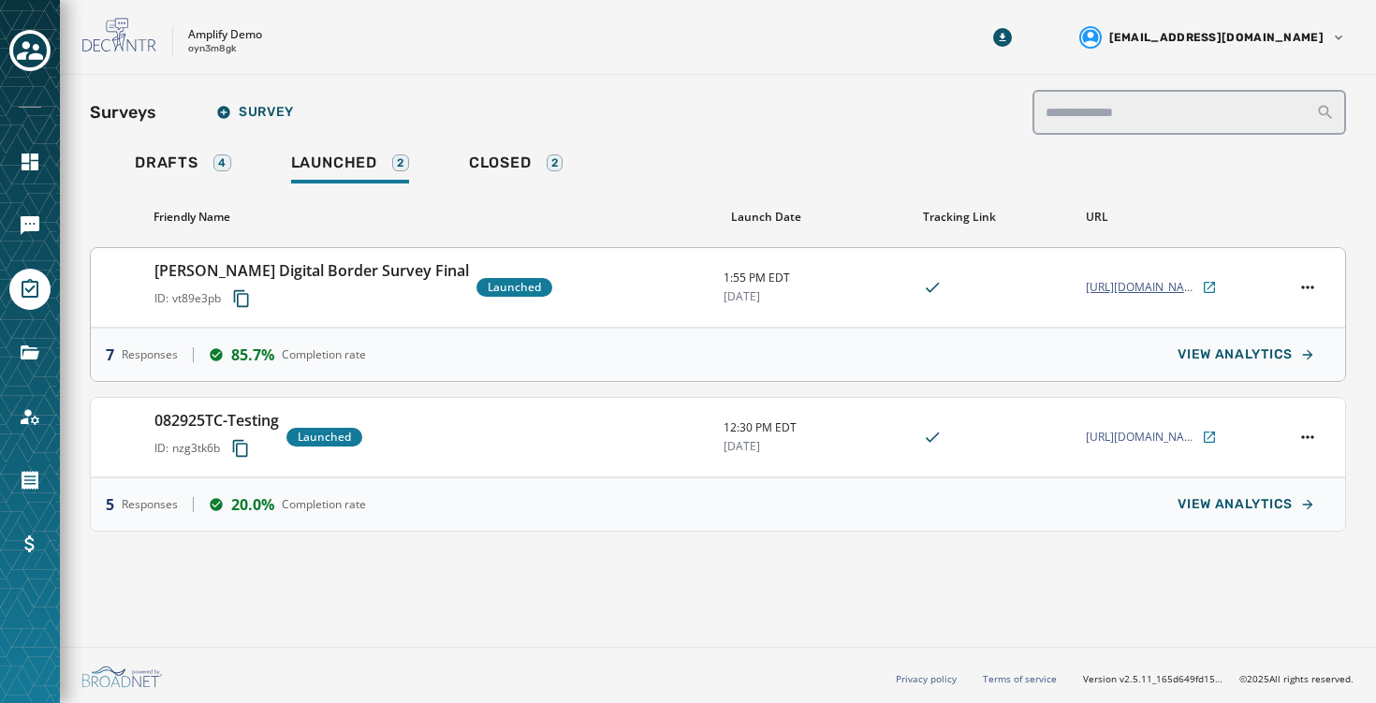
click at [1151, 290] on span "[URL][DOMAIN_NAME][PERSON_NAME]" at bounding box center [1142, 287] width 112 height 15
click at [1137, 292] on span "[URL][DOMAIN_NAME][PERSON_NAME]" at bounding box center [1142, 287] width 112 height 15
click at [181, 169] on span "Drafts" at bounding box center [167, 163] width 64 height 19
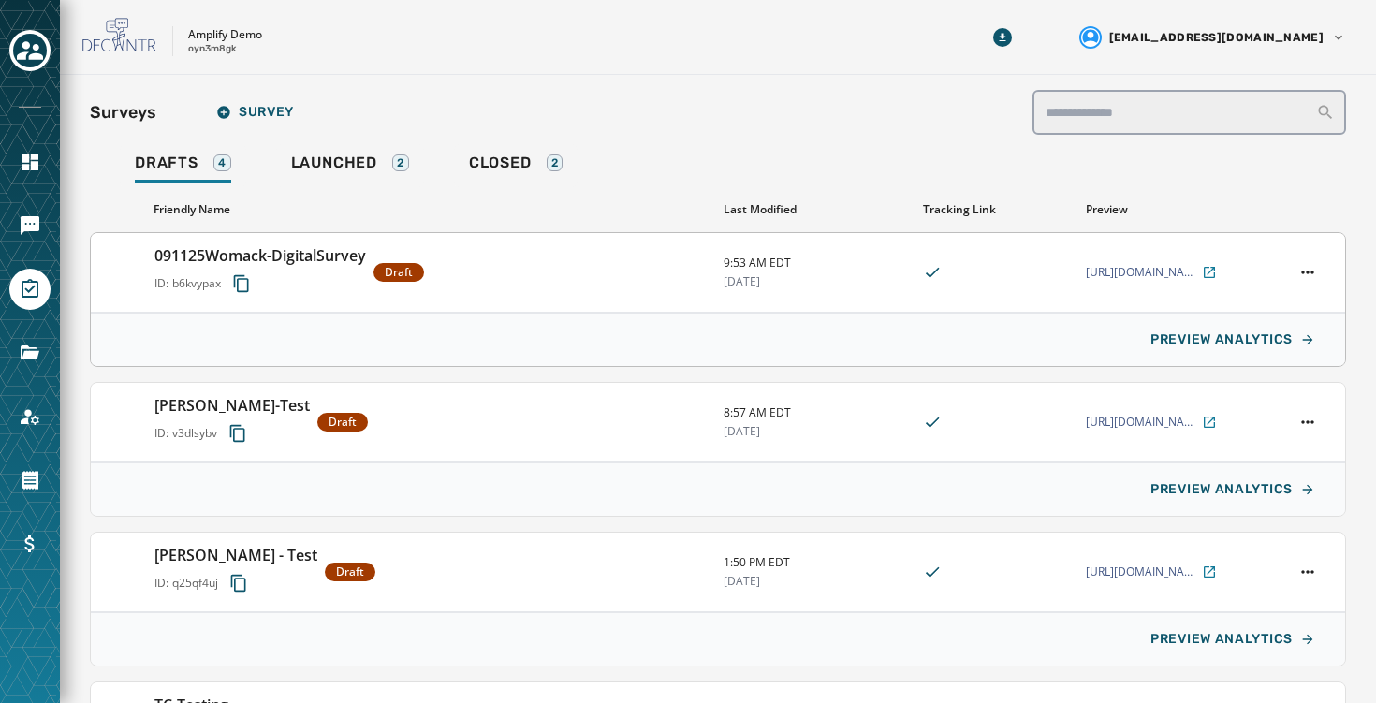
click at [1319, 265] on div at bounding box center [1307, 272] width 45 height 26
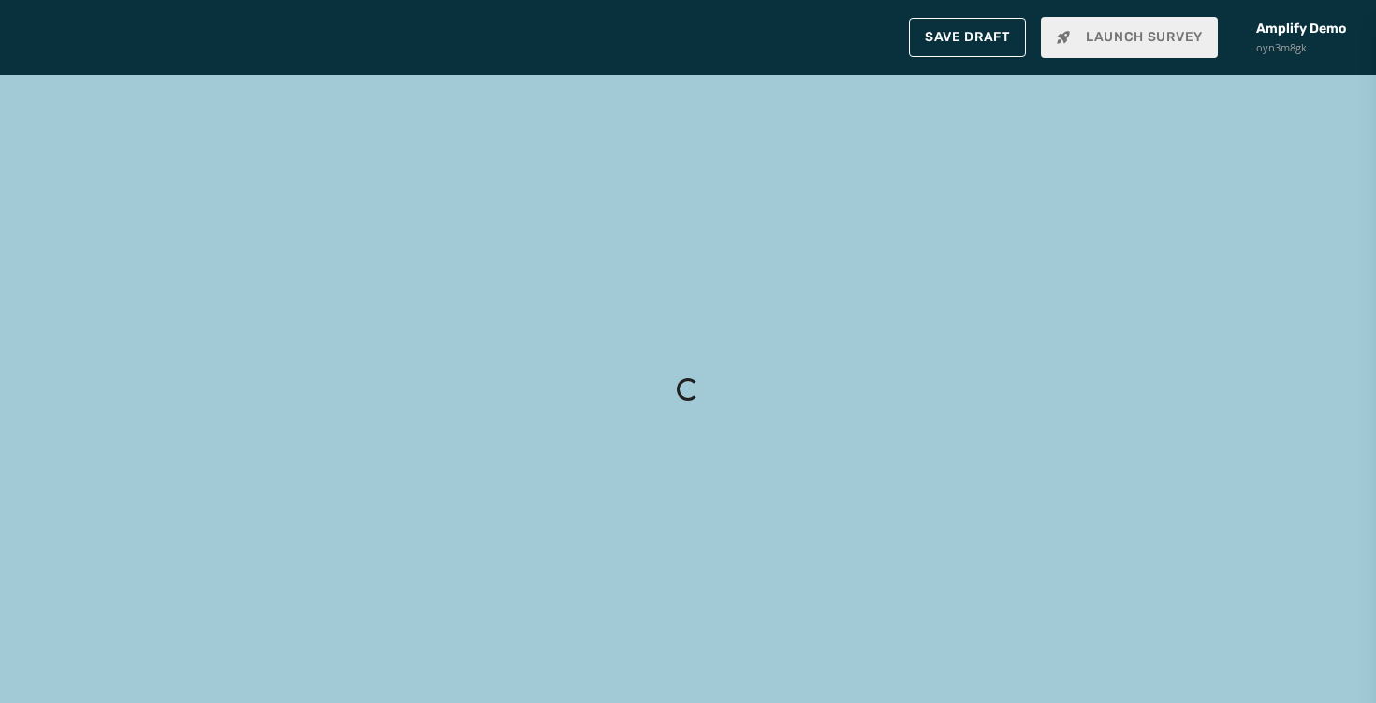
type input "**********"
type input "******"
type input "**********"
type textarea "**********"
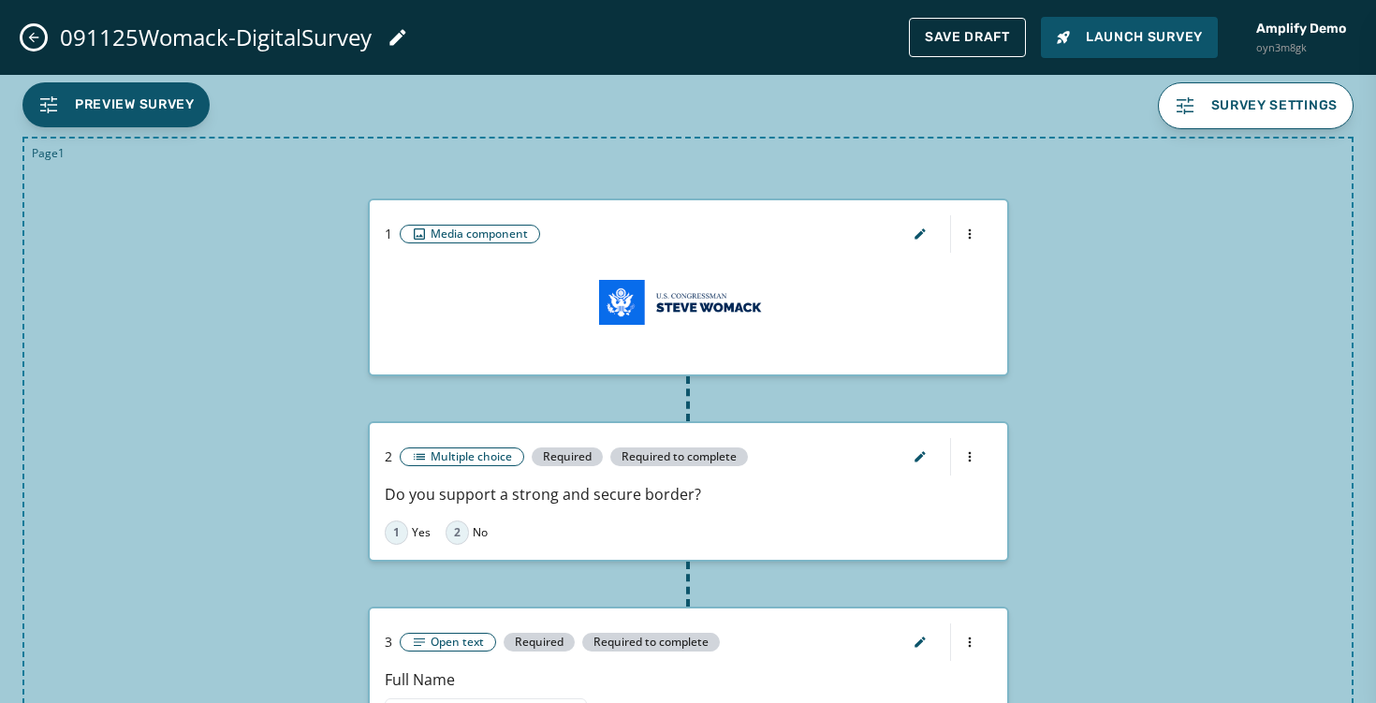
click at [38, 49] on div "091125Womack-DigitalSurvey" at bounding box center [215, 37] width 387 height 52
click at [31, 42] on icon "Close admin drawer" at bounding box center [33, 37] width 15 height 15
type input "**********"
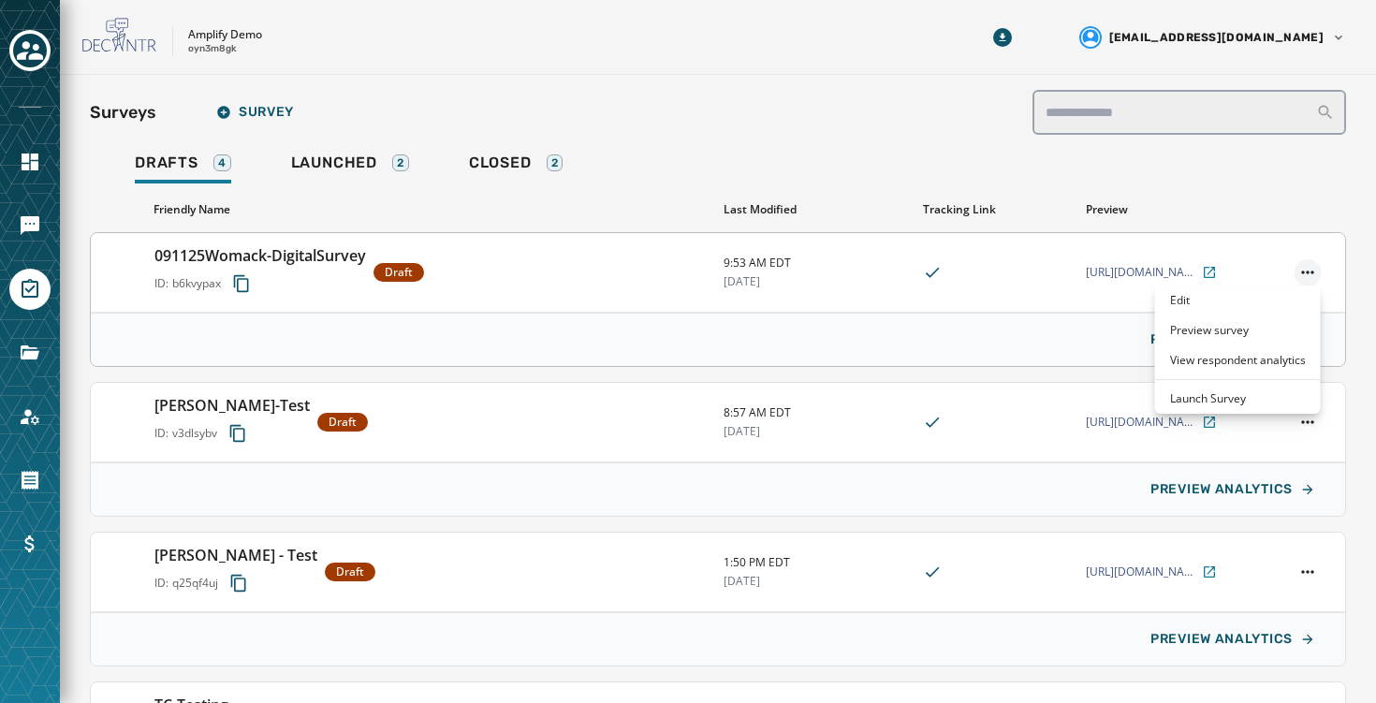
click at [1311, 262] on html "Skip To Main Content Amplify Demo oyn3m8gk neha@meetamplify.com Surveys Survey …" at bounding box center [688, 351] width 1376 height 703
click at [1096, 150] on html "Skip To Main Content Amplify Demo oyn3m8gk neha@meetamplify.com Surveys Survey …" at bounding box center [688, 351] width 1376 height 703
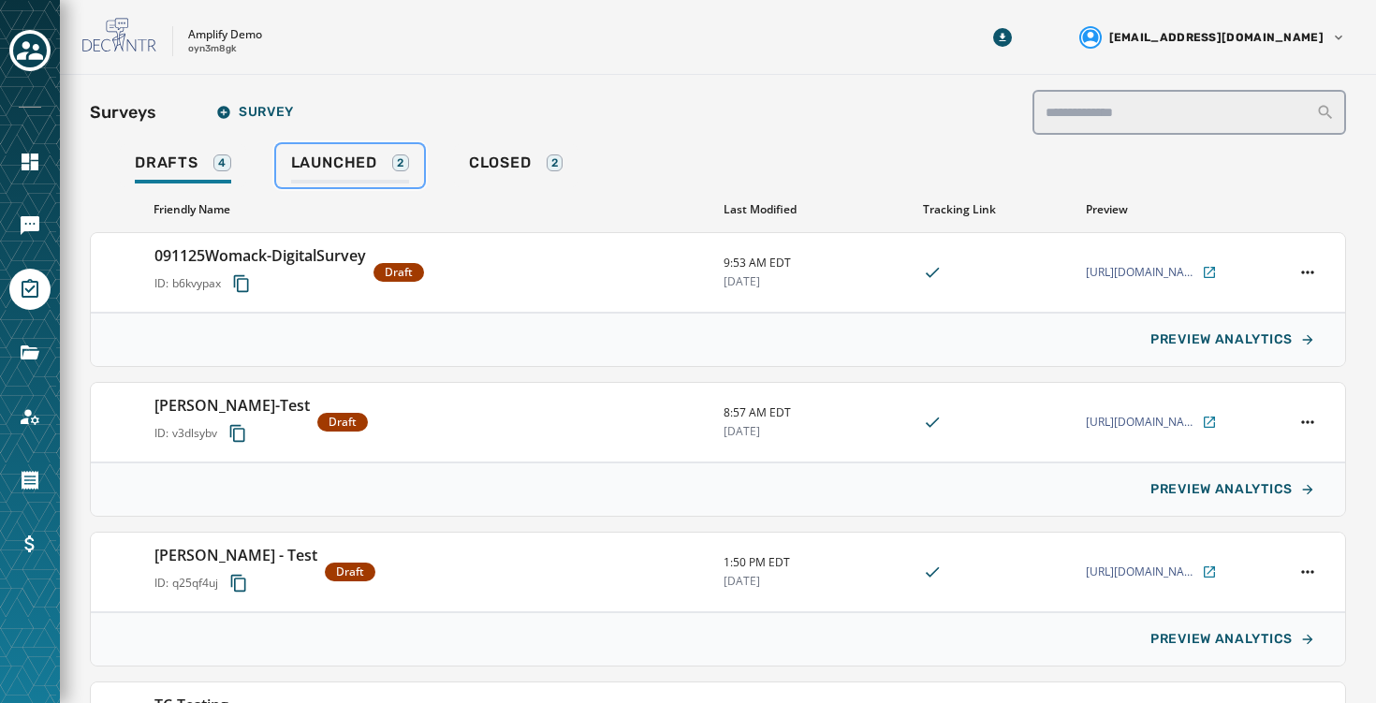
click at [301, 166] on span "Launched" at bounding box center [334, 163] width 86 height 19
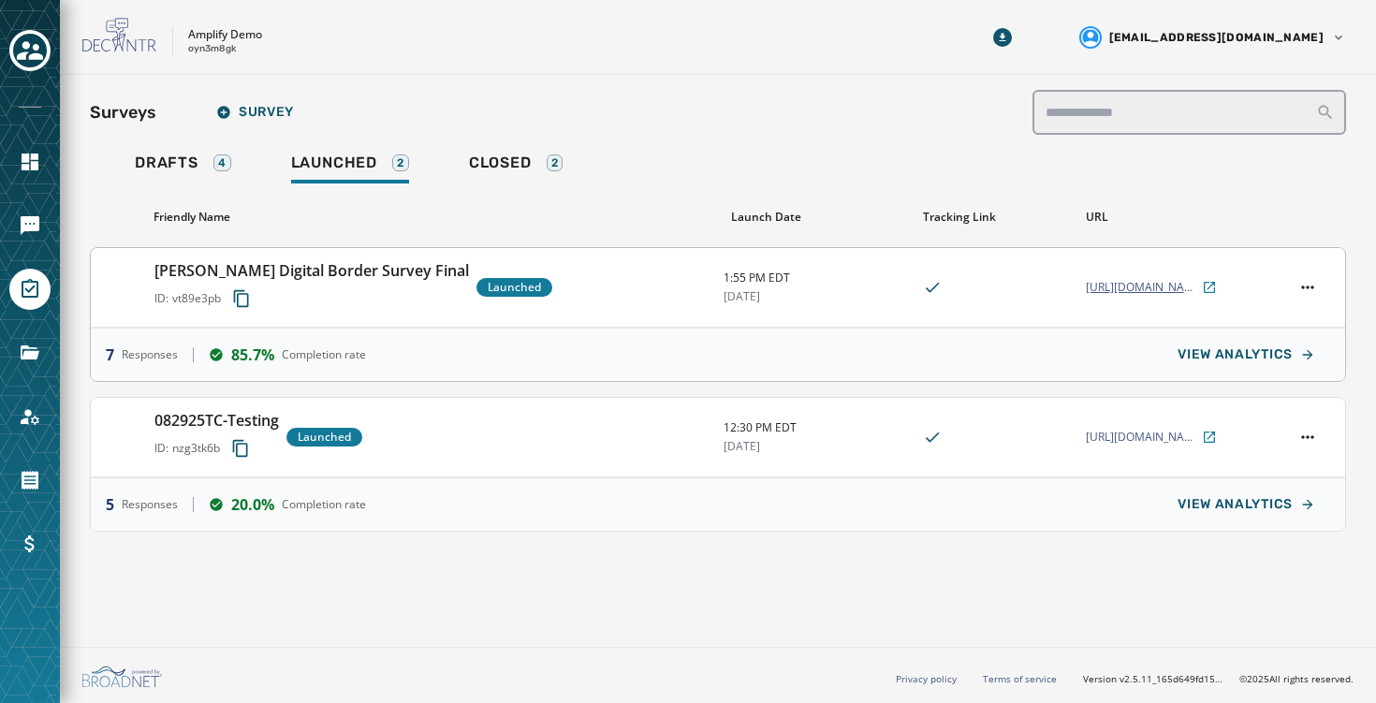
click at [1162, 294] on span "[URL][DOMAIN_NAME][PERSON_NAME]" at bounding box center [1142, 287] width 112 height 15
click at [36, 50] on icon "Toggle account select drawer" at bounding box center [30, 50] width 26 height 19
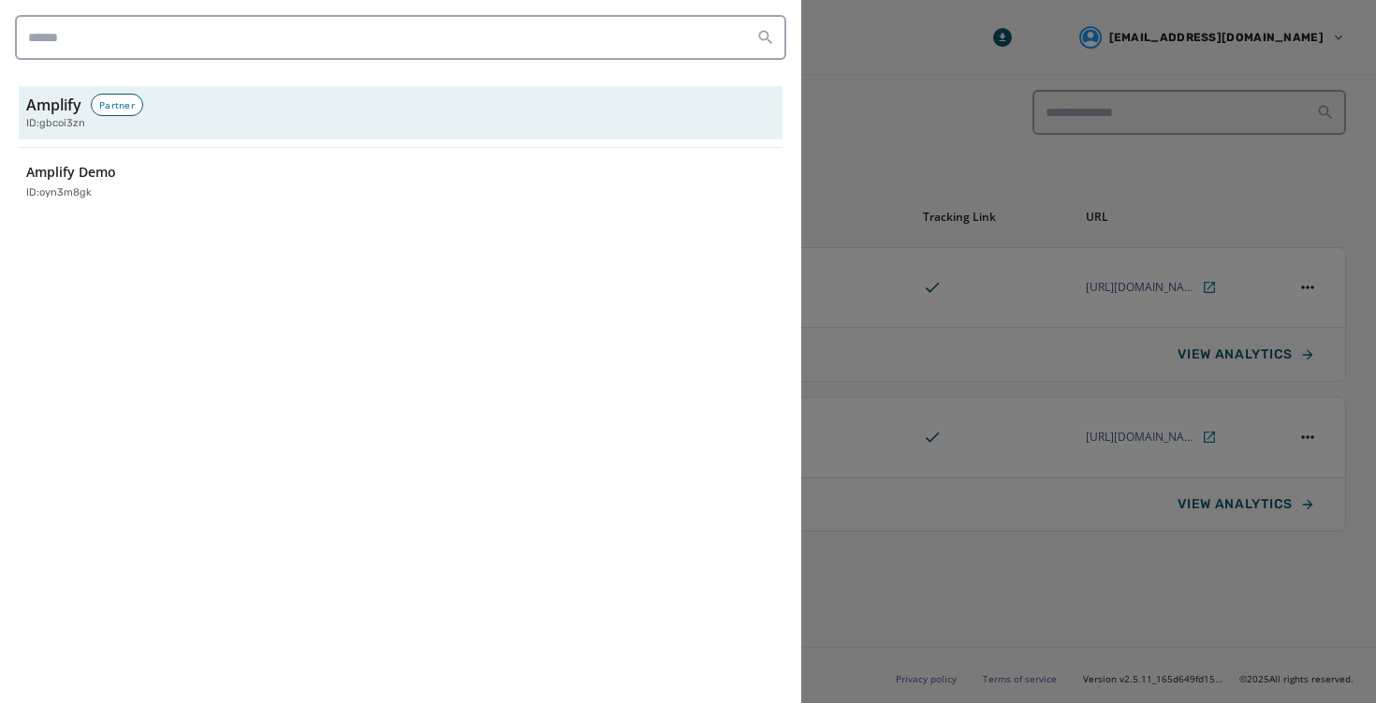
click at [952, 51] on div at bounding box center [688, 351] width 1376 height 703
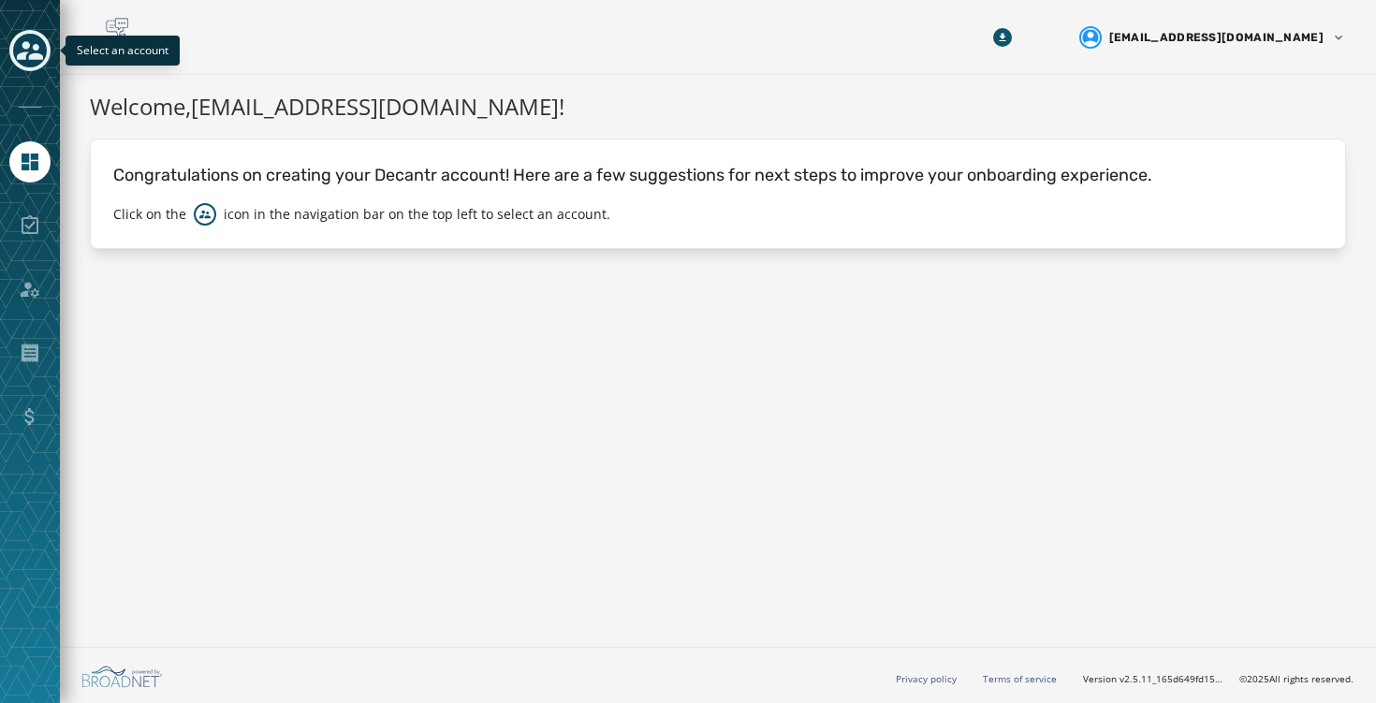
click at [26, 52] on icon "Toggle account select drawer" at bounding box center [30, 50] width 26 height 19
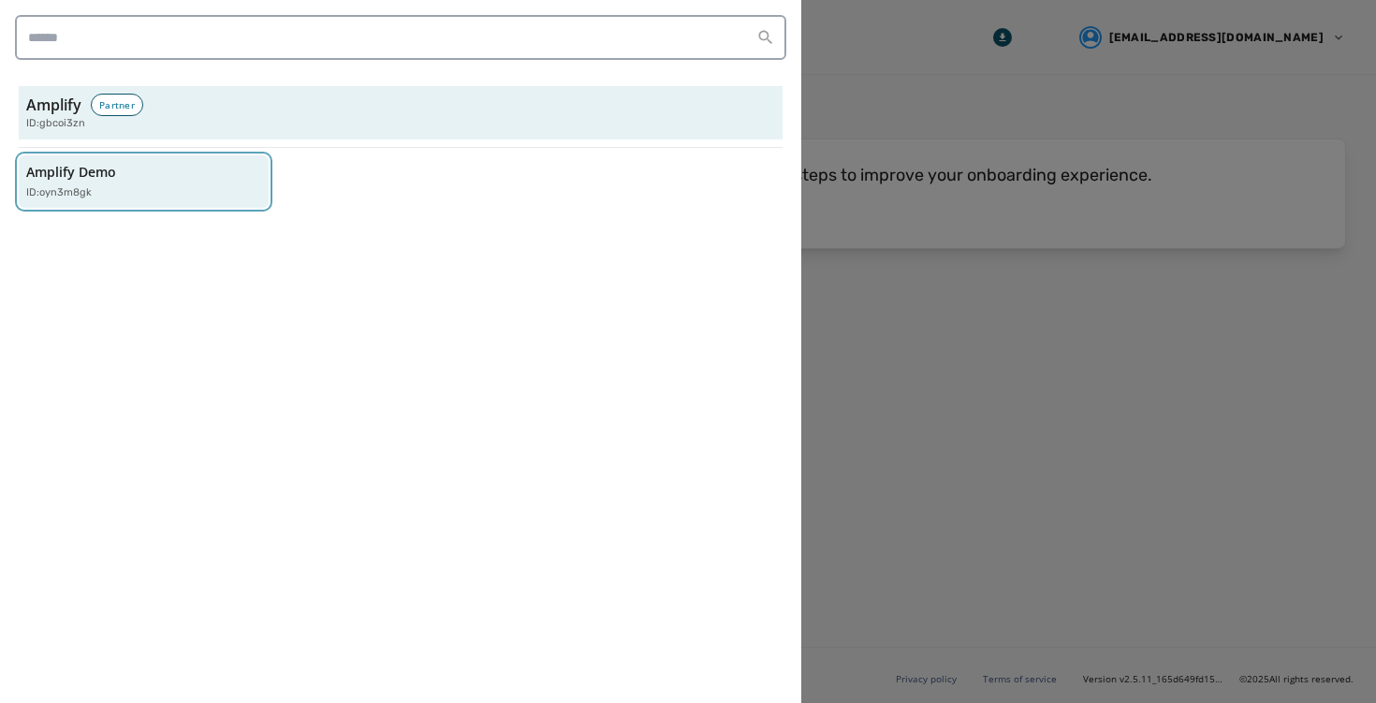
click at [105, 170] on p "Amplify Demo" at bounding box center [71, 172] width 90 height 19
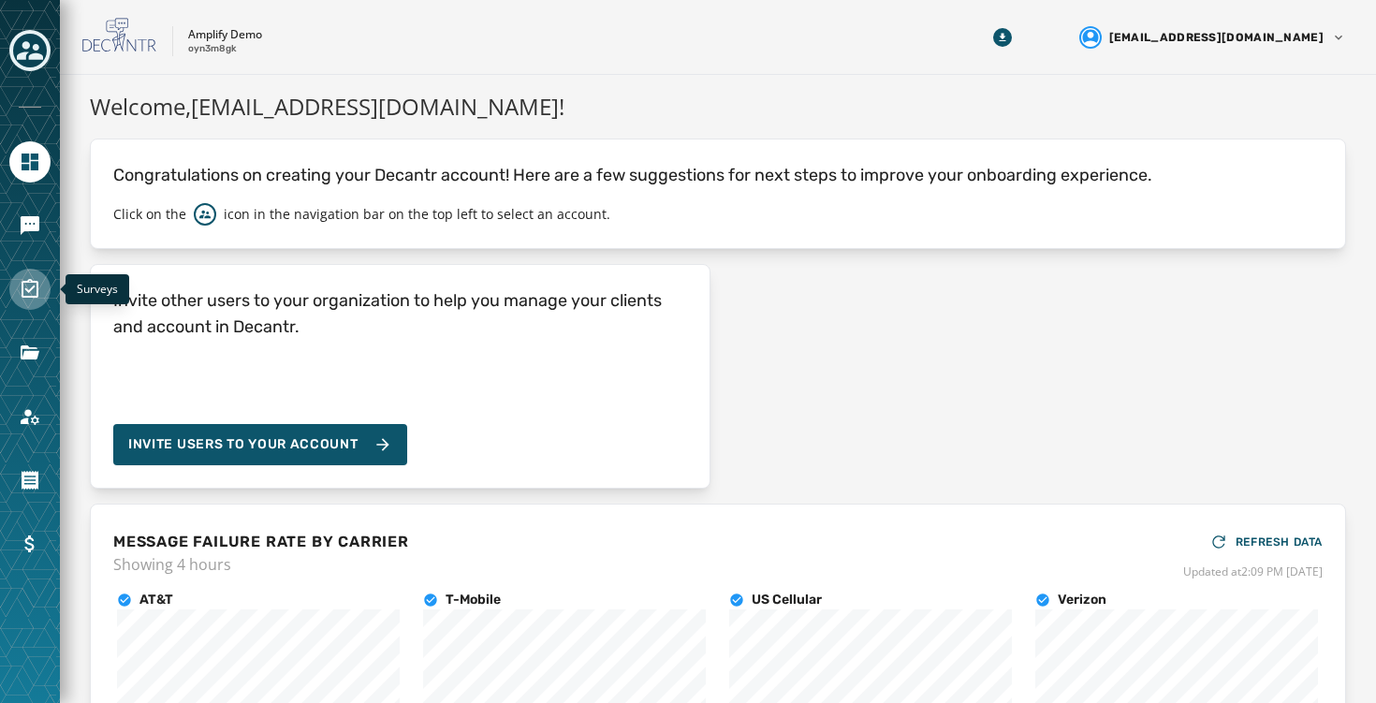
click at [43, 292] on link "Navigate to Surveys" at bounding box center [29, 289] width 41 height 41
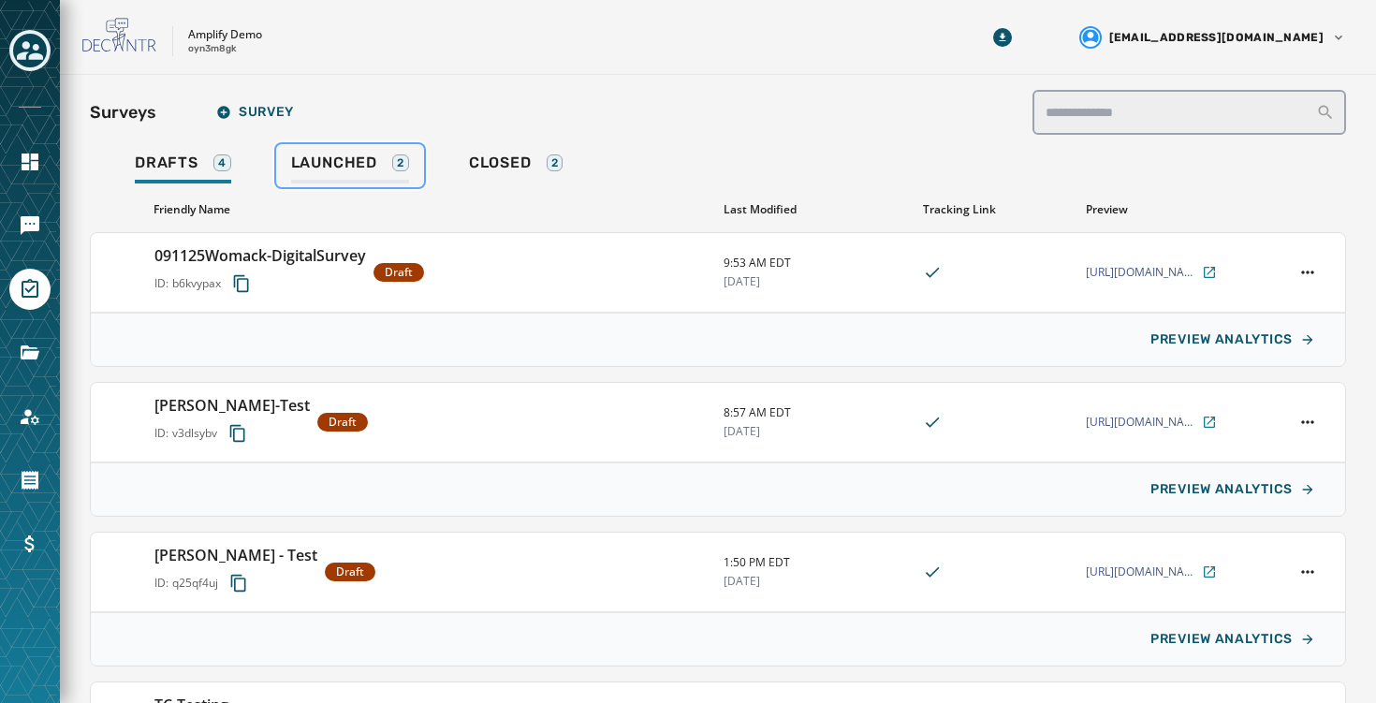
click at [353, 161] on span "Launched" at bounding box center [334, 163] width 86 height 19
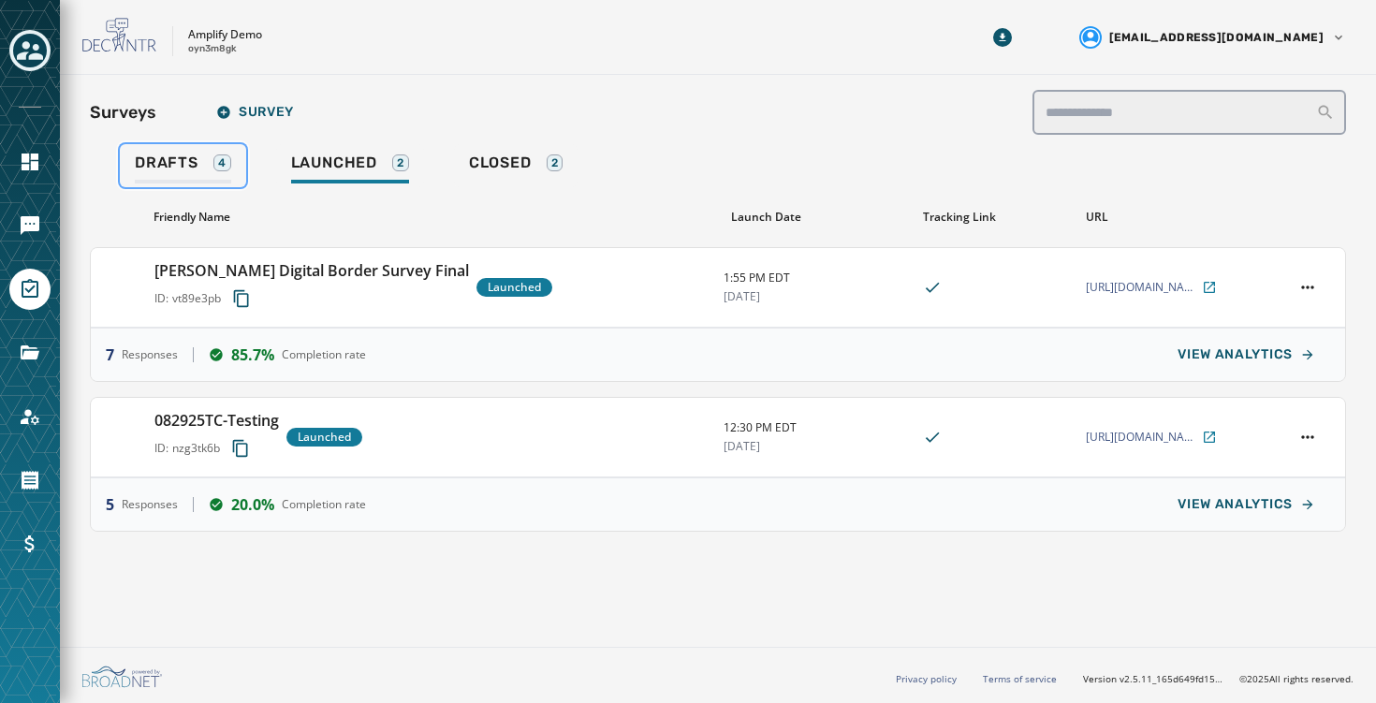
click at [202, 154] on div "Drafts 4" at bounding box center [183, 169] width 96 height 30
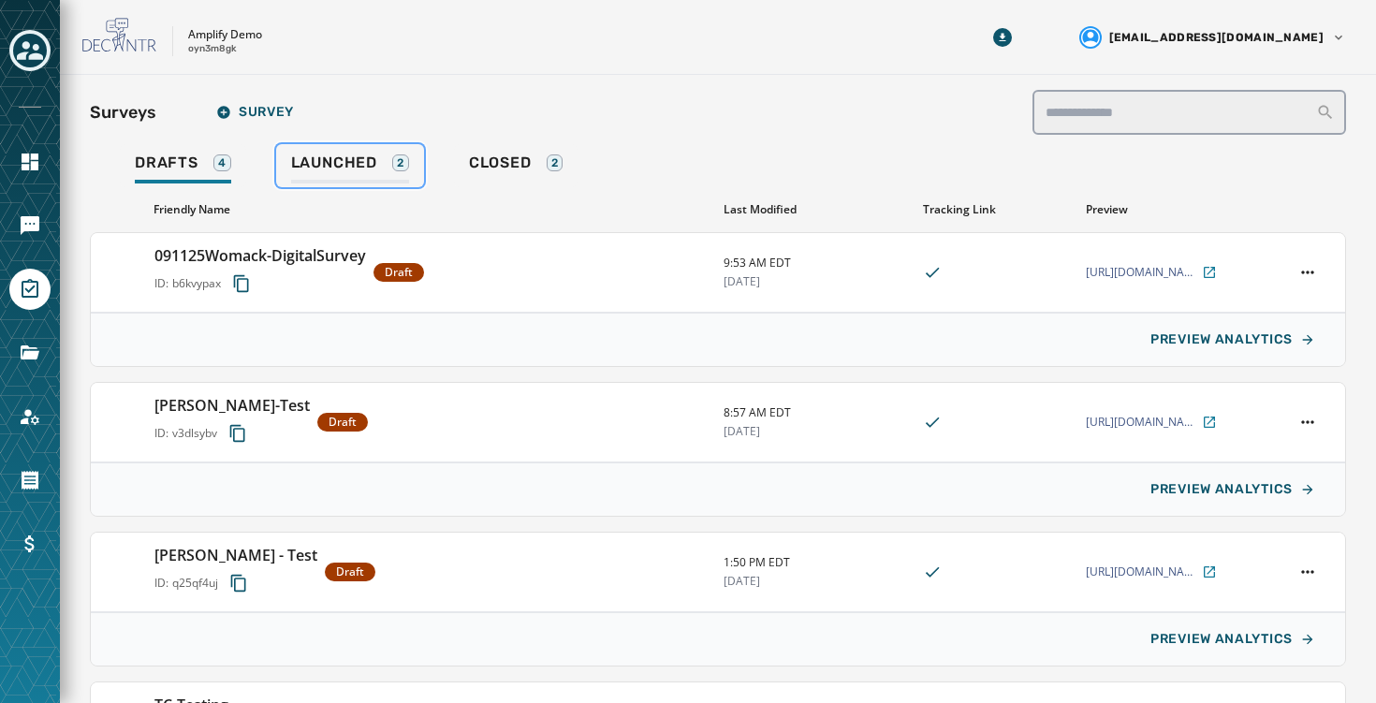
click at [331, 168] on span "Launched" at bounding box center [334, 163] width 86 height 19
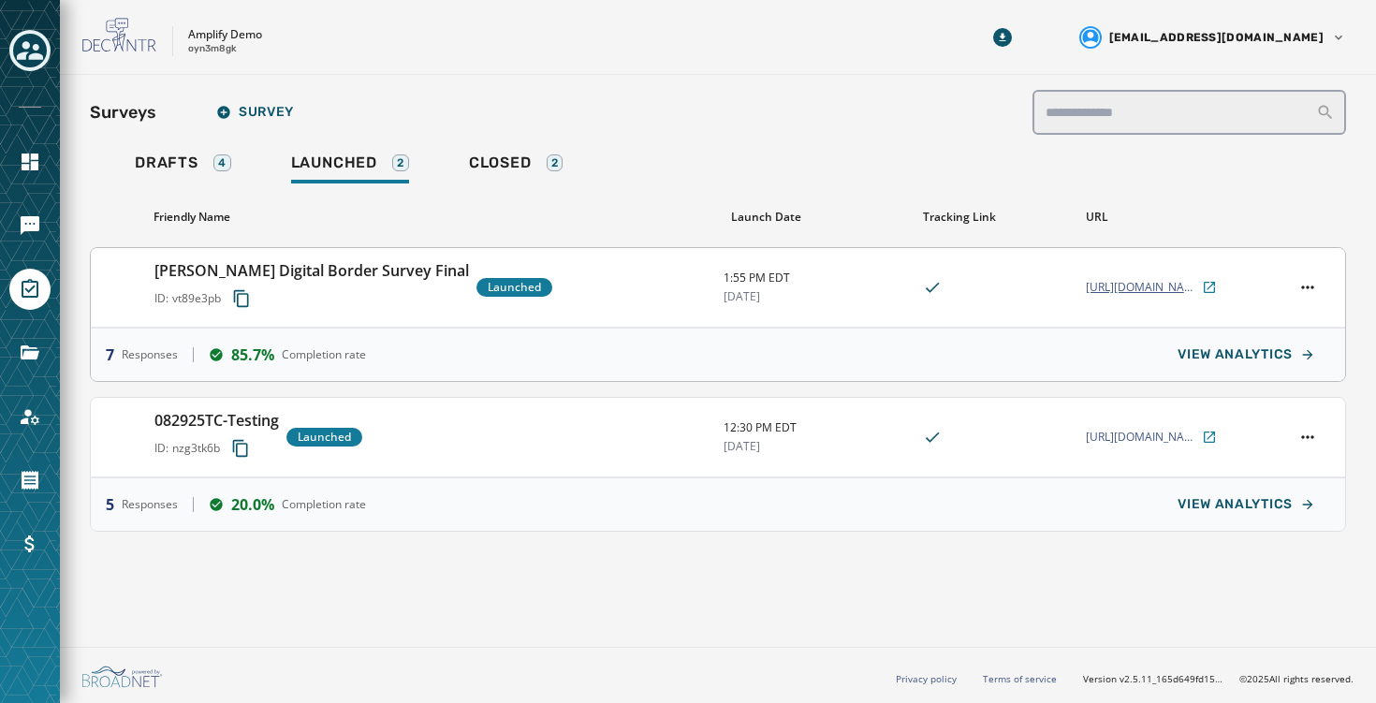
click at [1154, 290] on span "[URL][DOMAIN_NAME][PERSON_NAME]" at bounding box center [1142, 287] width 112 height 15
click at [327, 302] on div "ID: vt89e3pb" at bounding box center [311, 299] width 315 height 34
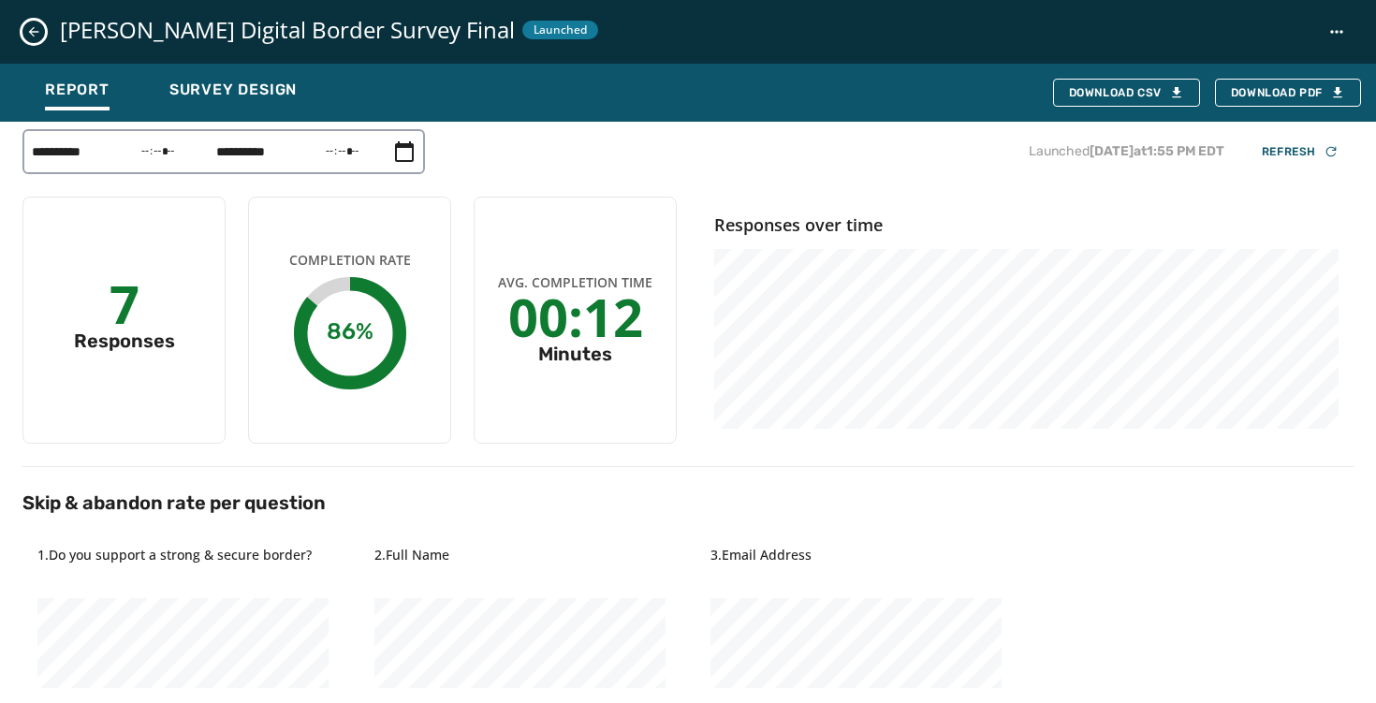
click at [810, 220] on h4 "Responses over time" at bounding box center [1026, 225] width 624 height 26
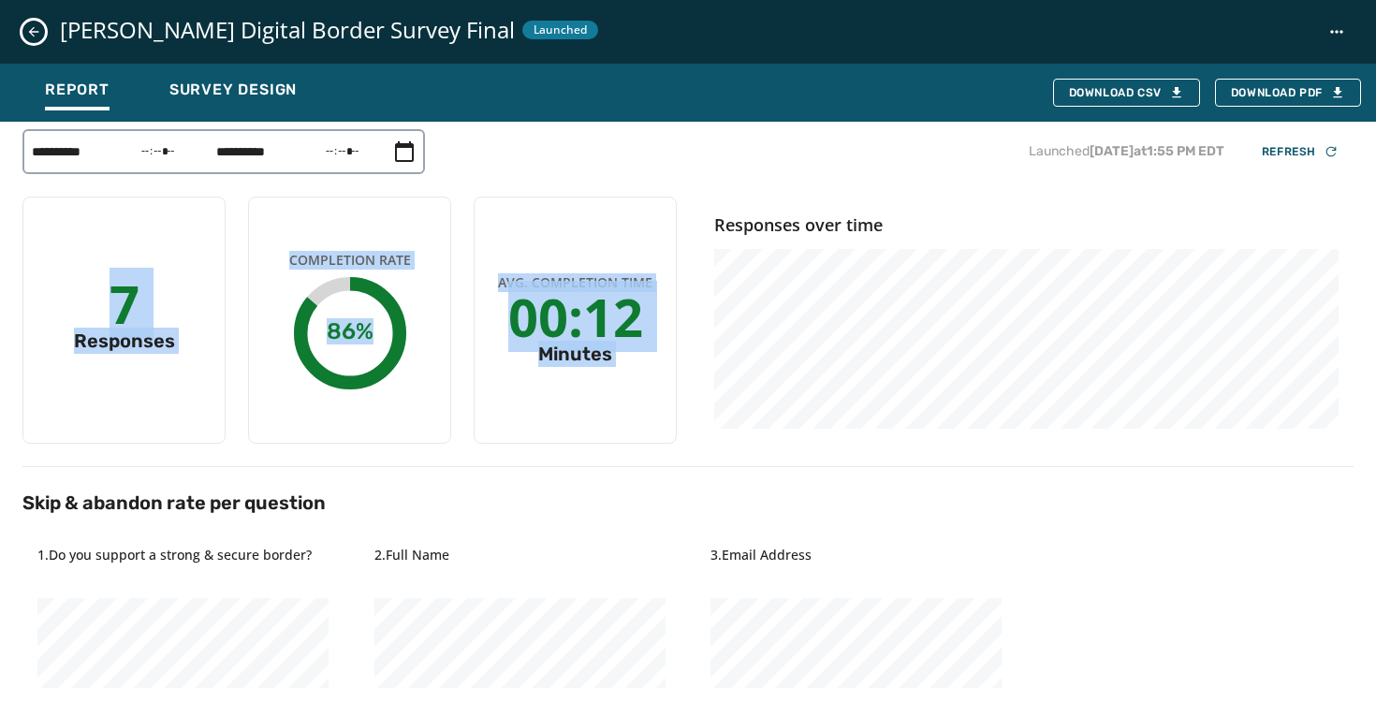
click at [810, 220] on h4 "Responses over time" at bounding box center [1026, 225] width 624 height 26
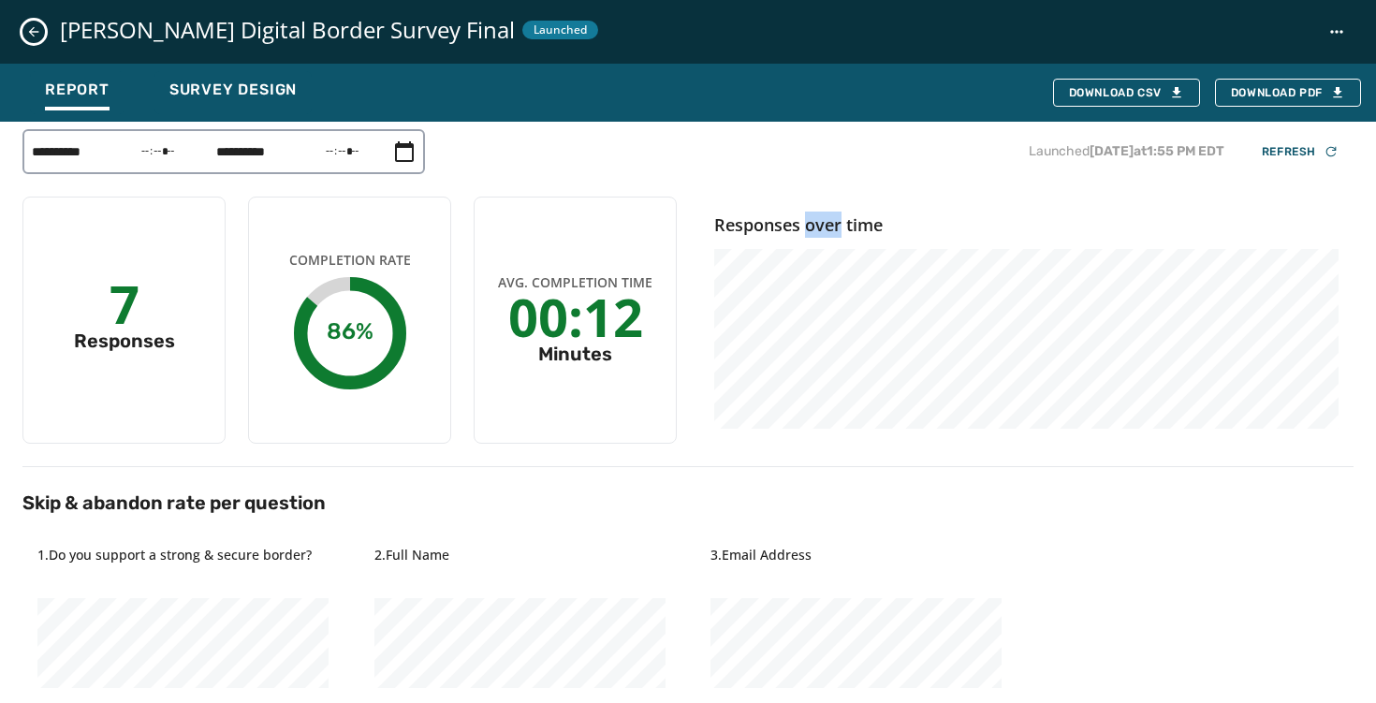
click at [810, 220] on h4 "Responses over time" at bounding box center [1026, 225] width 624 height 26
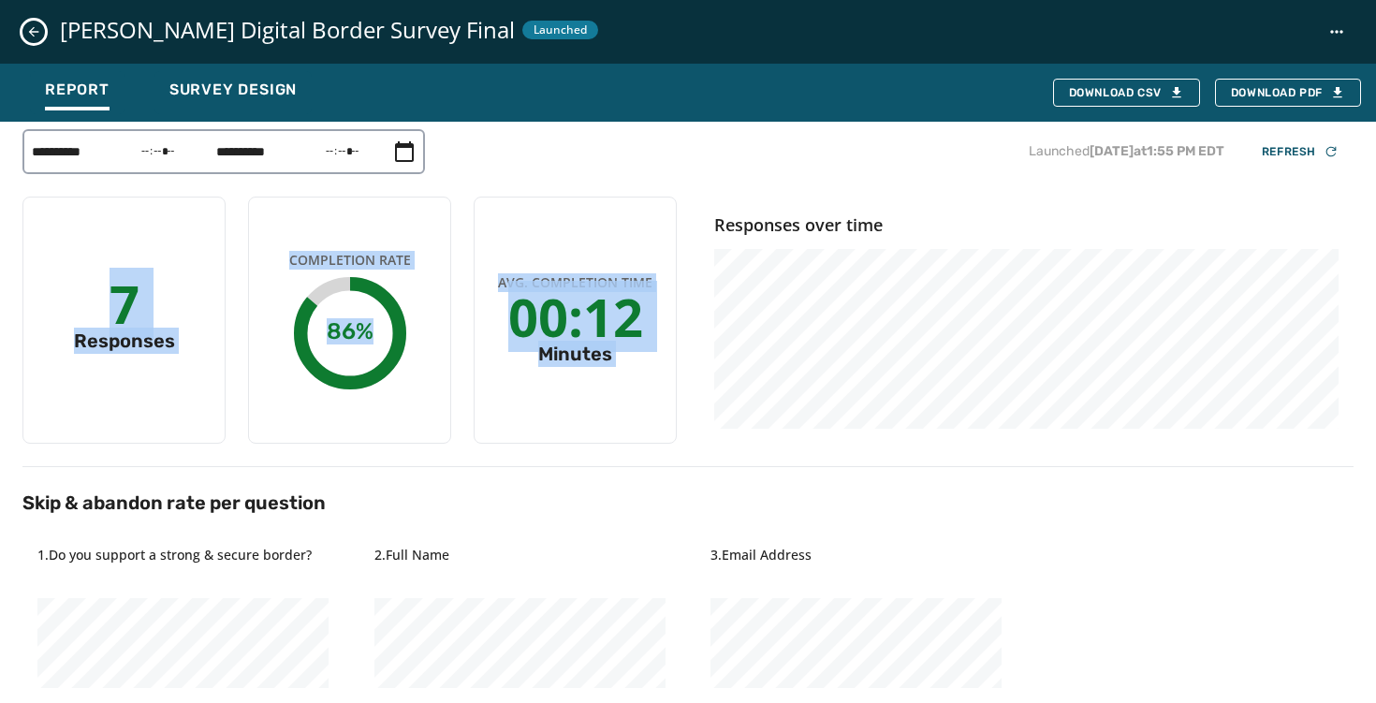
click at [810, 220] on h4 "Responses over time" at bounding box center [1026, 225] width 624 height 26
click at [718, 227] on h4 "Responses over time" at bounding box center [1026, 225] width 624 height 26
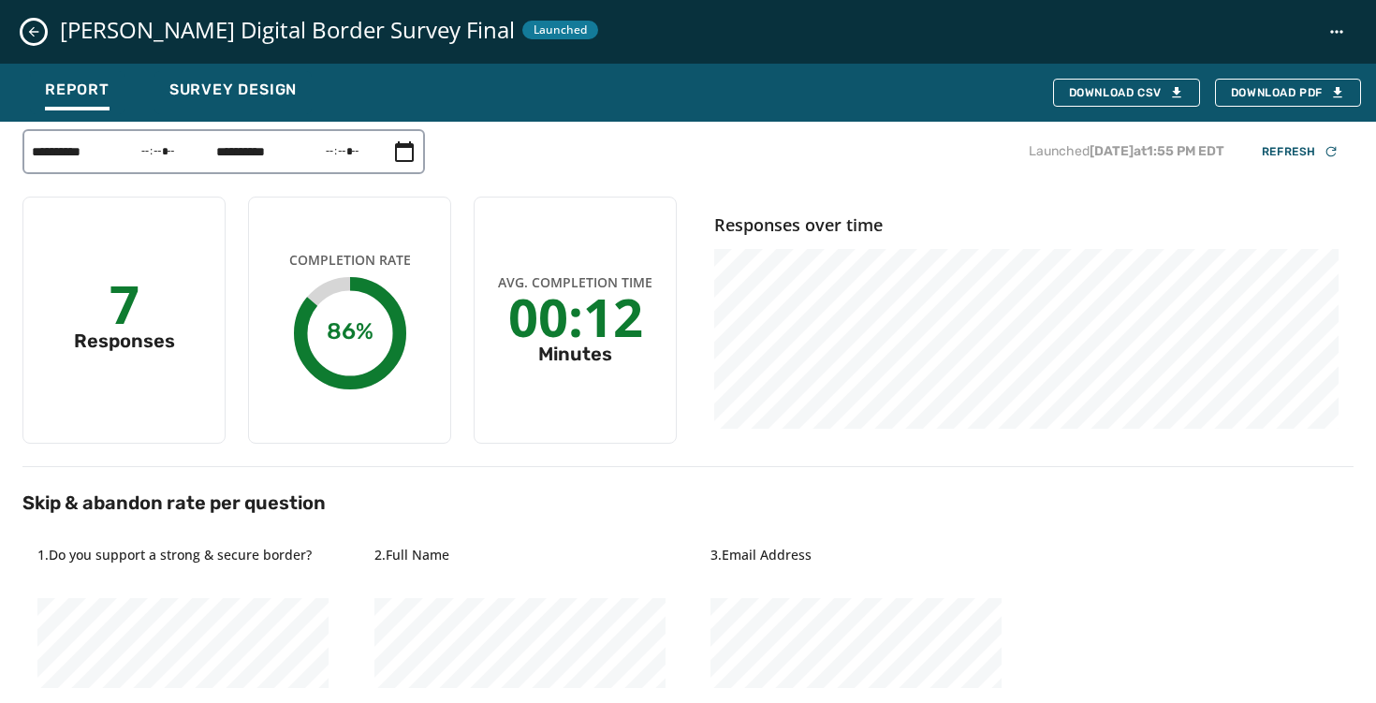
click at [42, 37] on button "Close survey details drawer" at bounding box center [33, 32] width 22 height 22
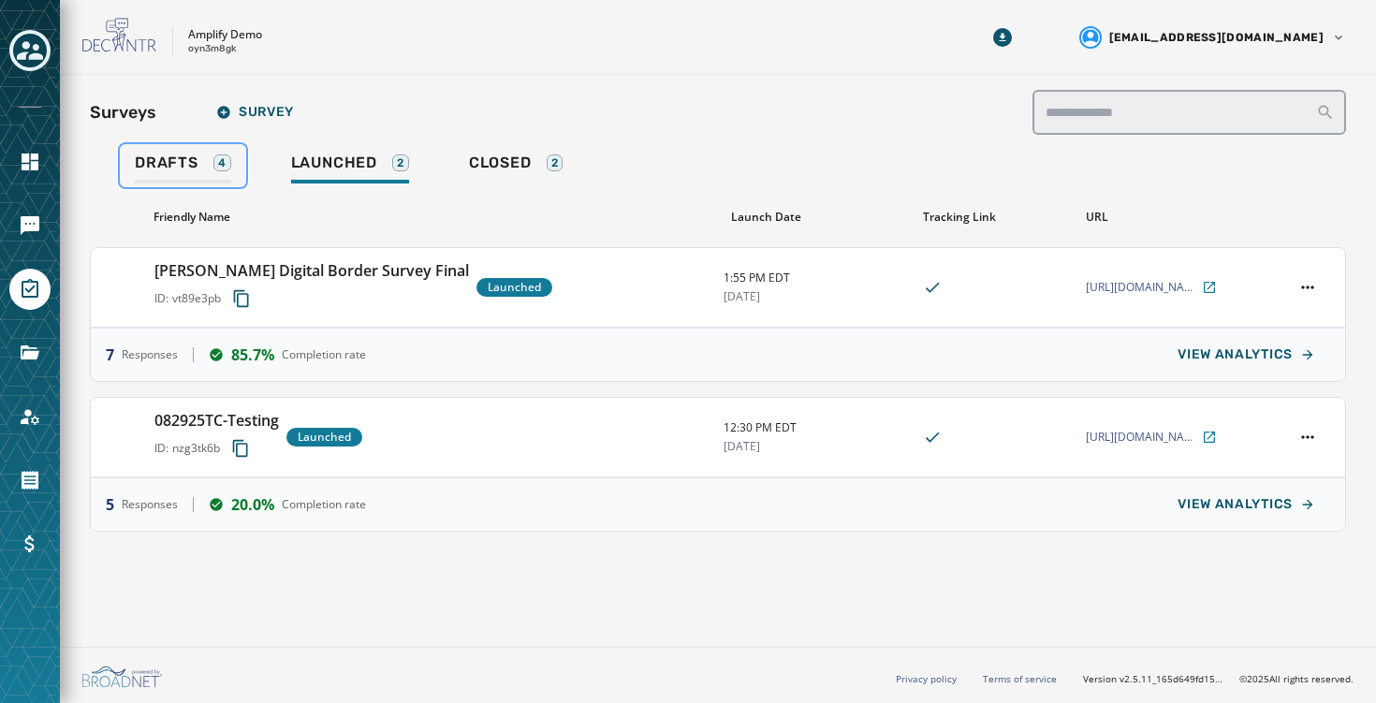
click at [166, 151] on link "Drafts 4" at bounding box center [183, 165] width 126 height 43
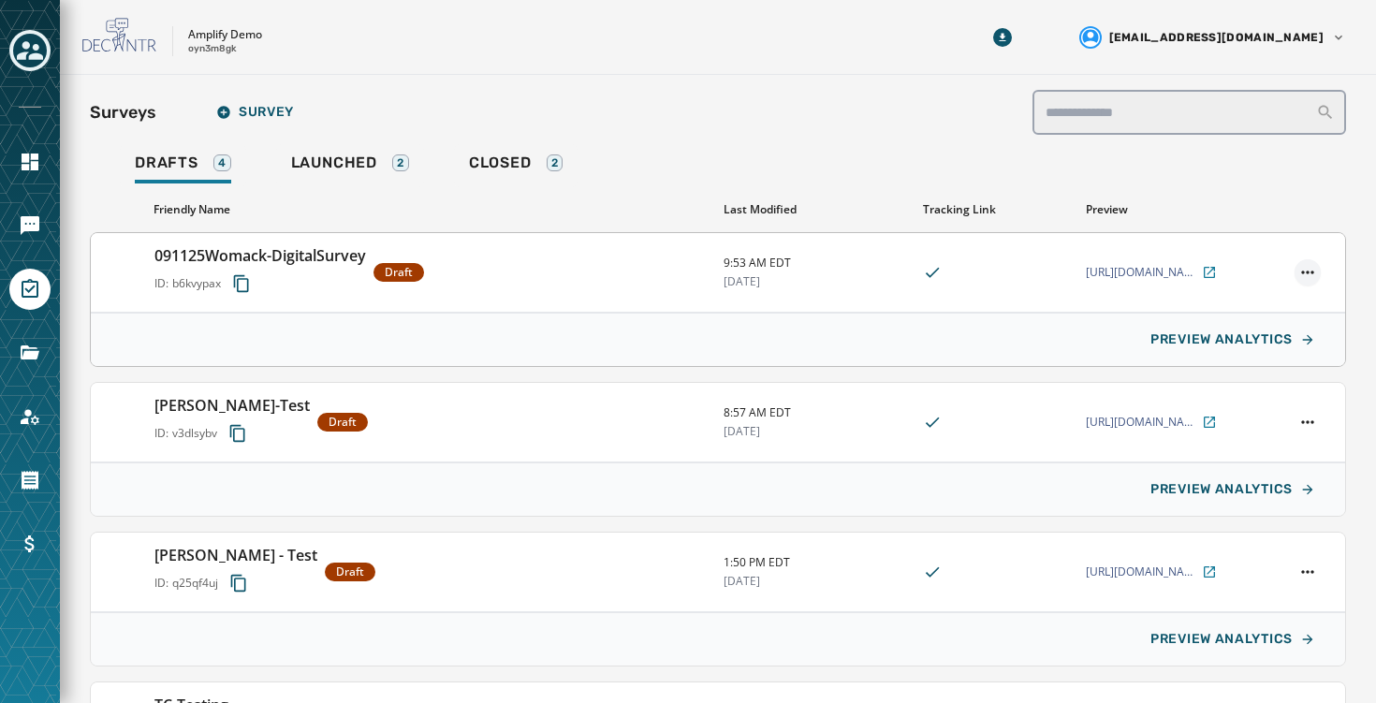
click at [1317, 268] on html "**********" at bounding box center [688, 351] width 1376 height 703
click at [1246, 394] on div "Launch Survey" at bounding box center [1238, 399] width 166 height 30
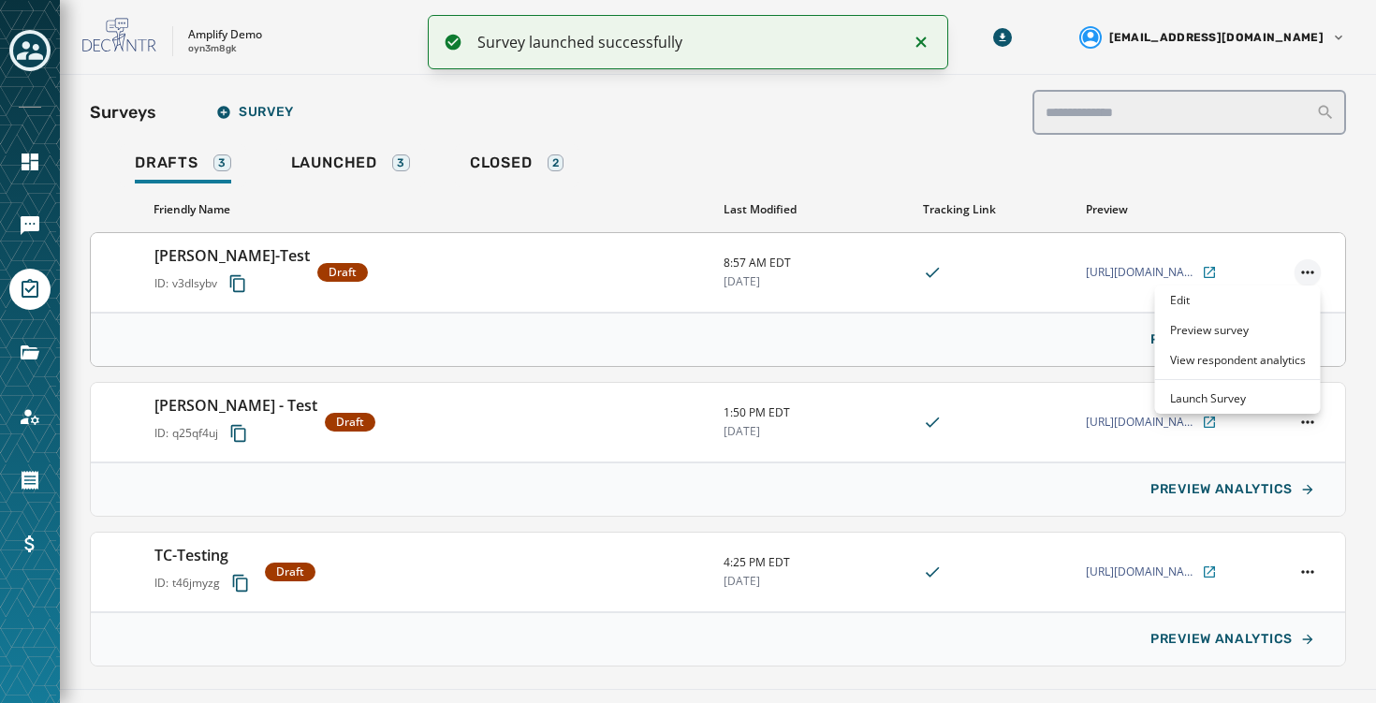
click at [1309, 272] on html "**********" at bounding box center [688, 351] width 1376 height 703
click at [1228, 396] on div "Launch Survey" at bounding box center [1238, 399] width 166 height 30
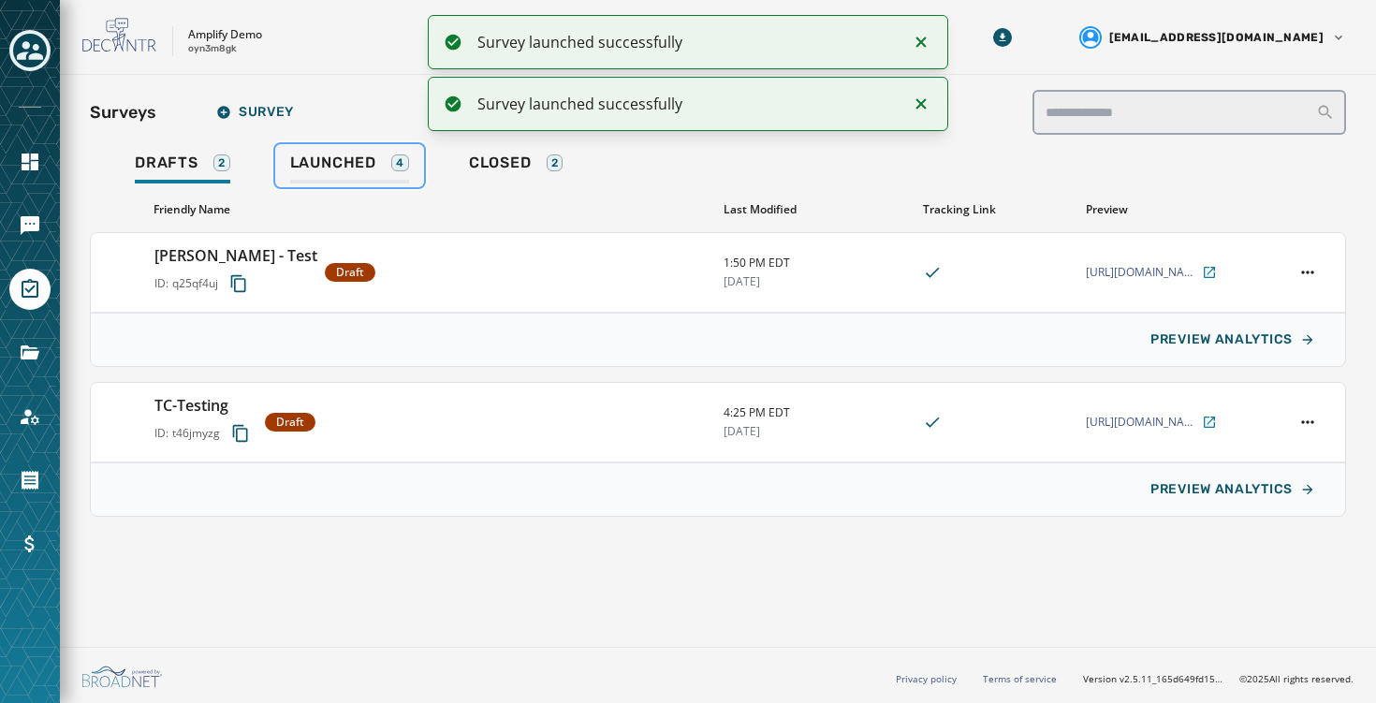
click at [357, 170] on span "Launched" at bounding box center [333, 163] width 86 height 19
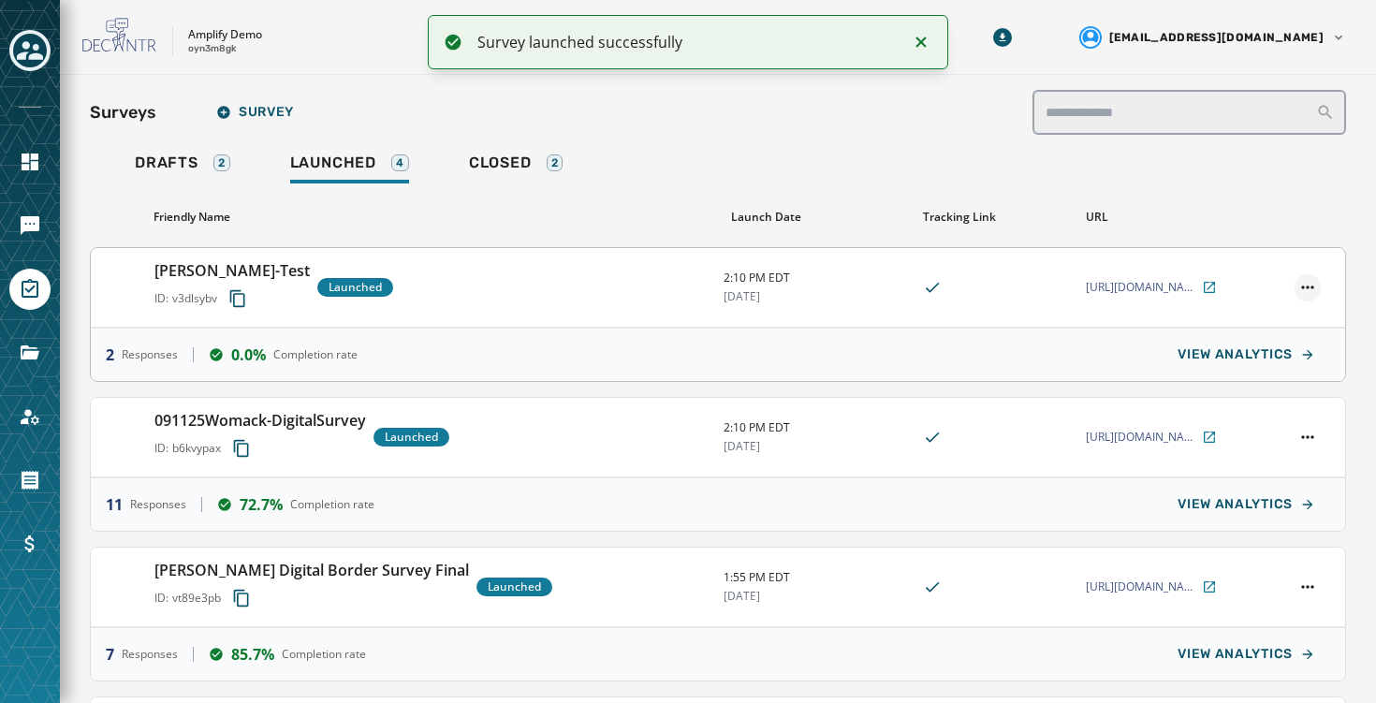
click at [1308, 283] on html "Survey launched successfully Skip To Main Content Amplify Demo oyn3m8gk neha@me…" at bounding box center [688, 351] width 1376 height 703
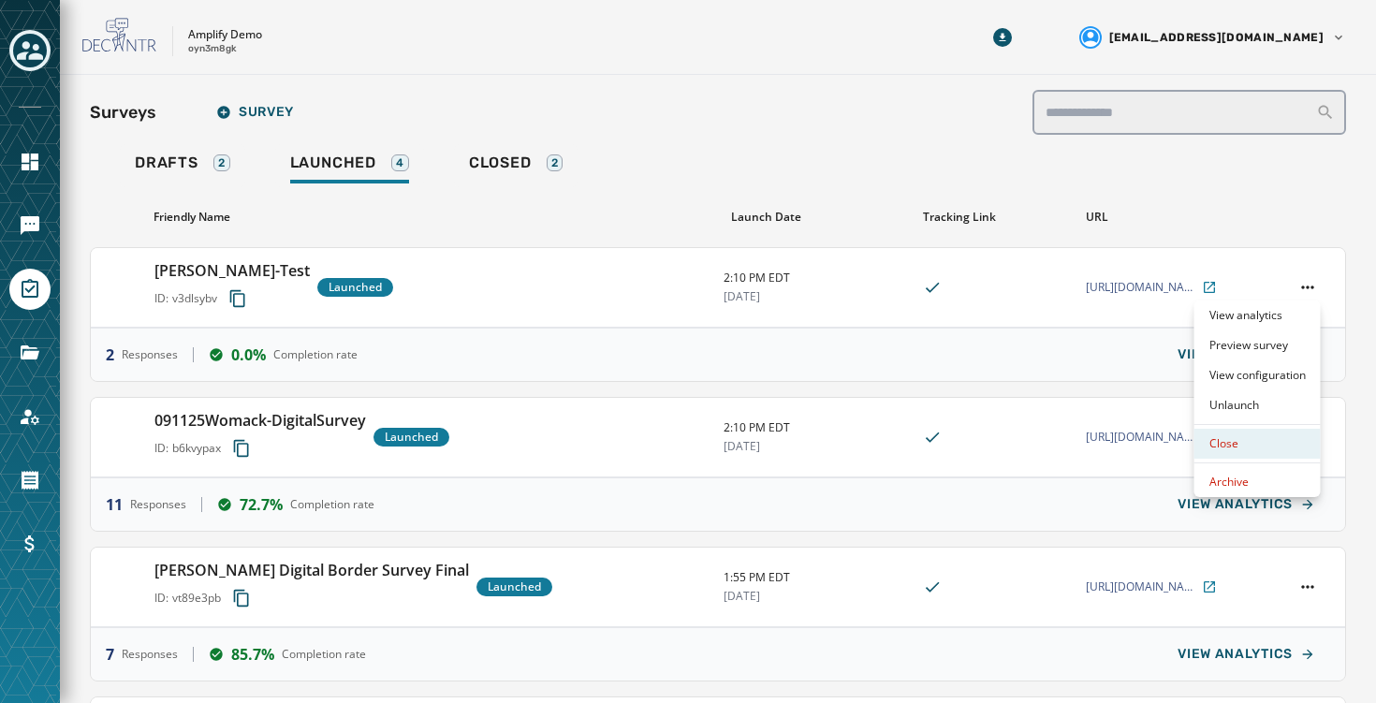
click at [1257, 454] on div "Close" at bounding box center [1258, 444] width 126 height 30
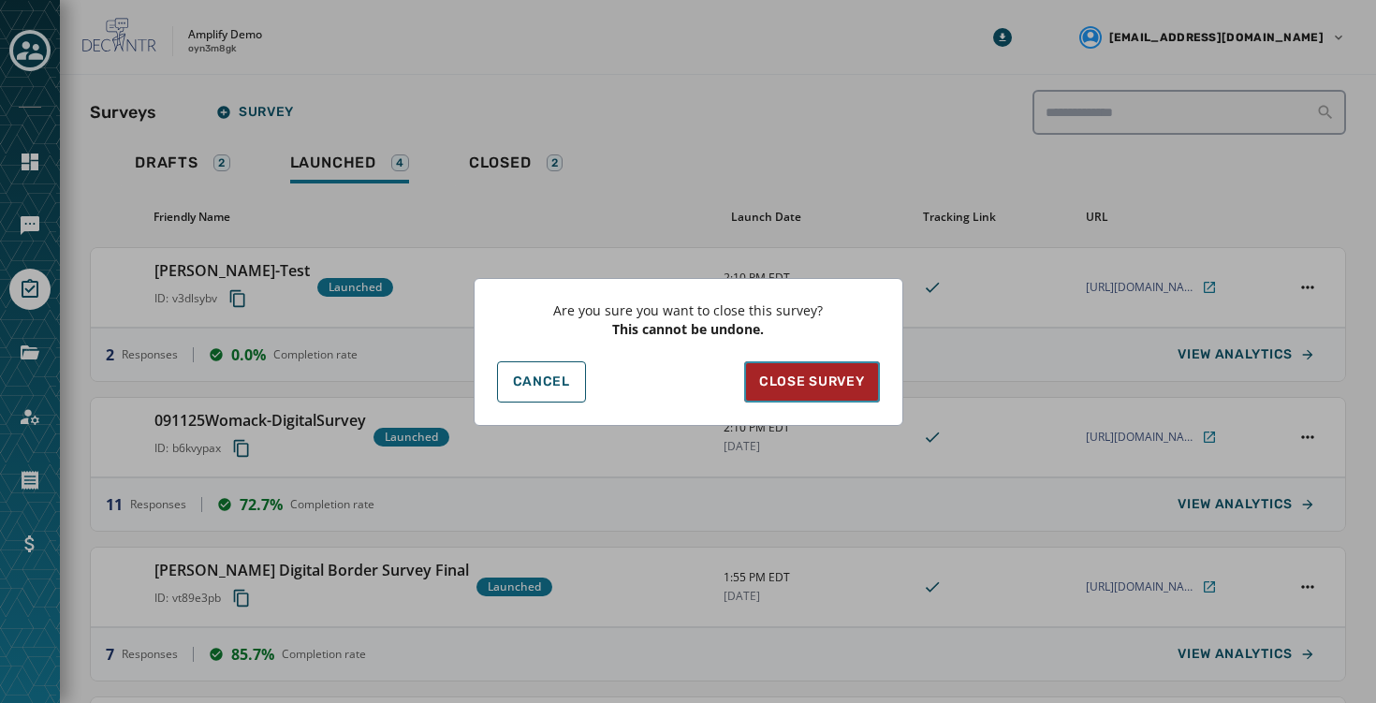
click at [847, 377] on span "Close Survey" at bounding box center [811, 382] width 105 height 19
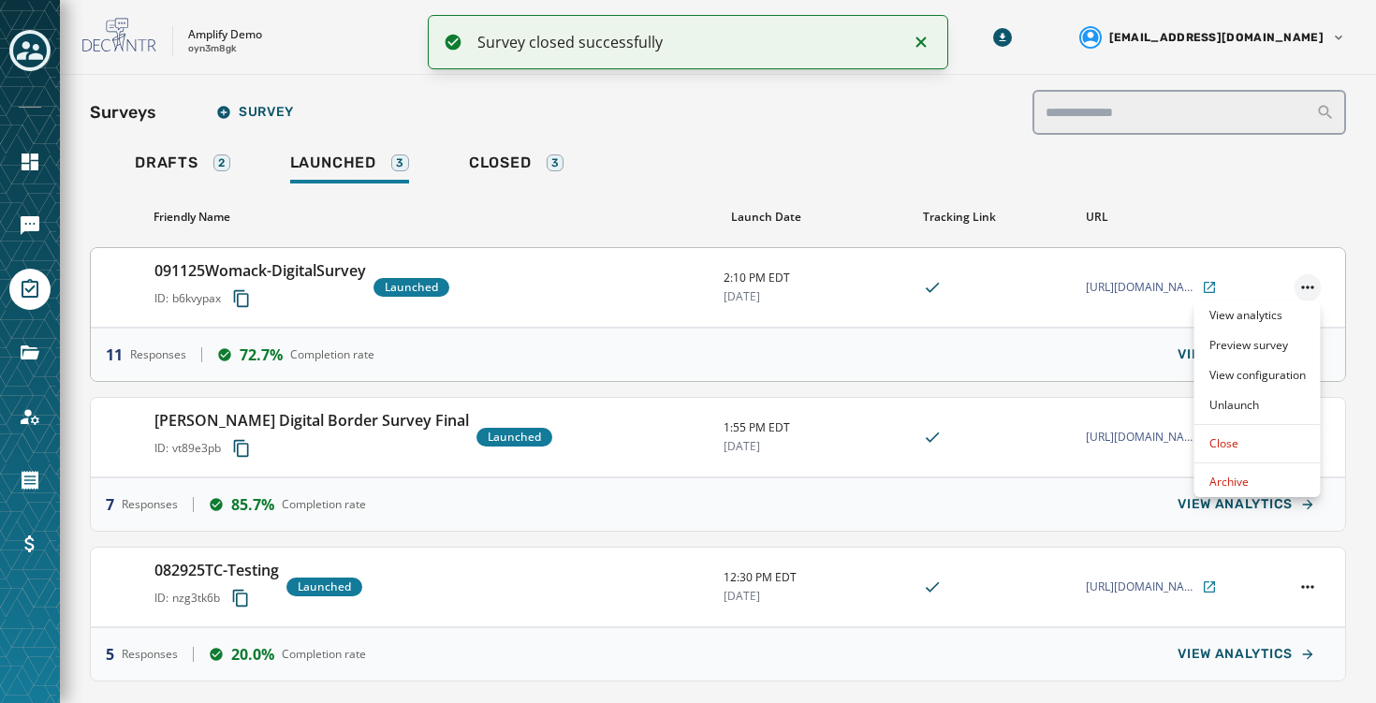
click at [1307, 290] on html "**********" at bounding box center [688, 351] width 1376 height 703
click at [1290, 440] on div "Close" at bounding box center [1258, 444] width 126 height 30
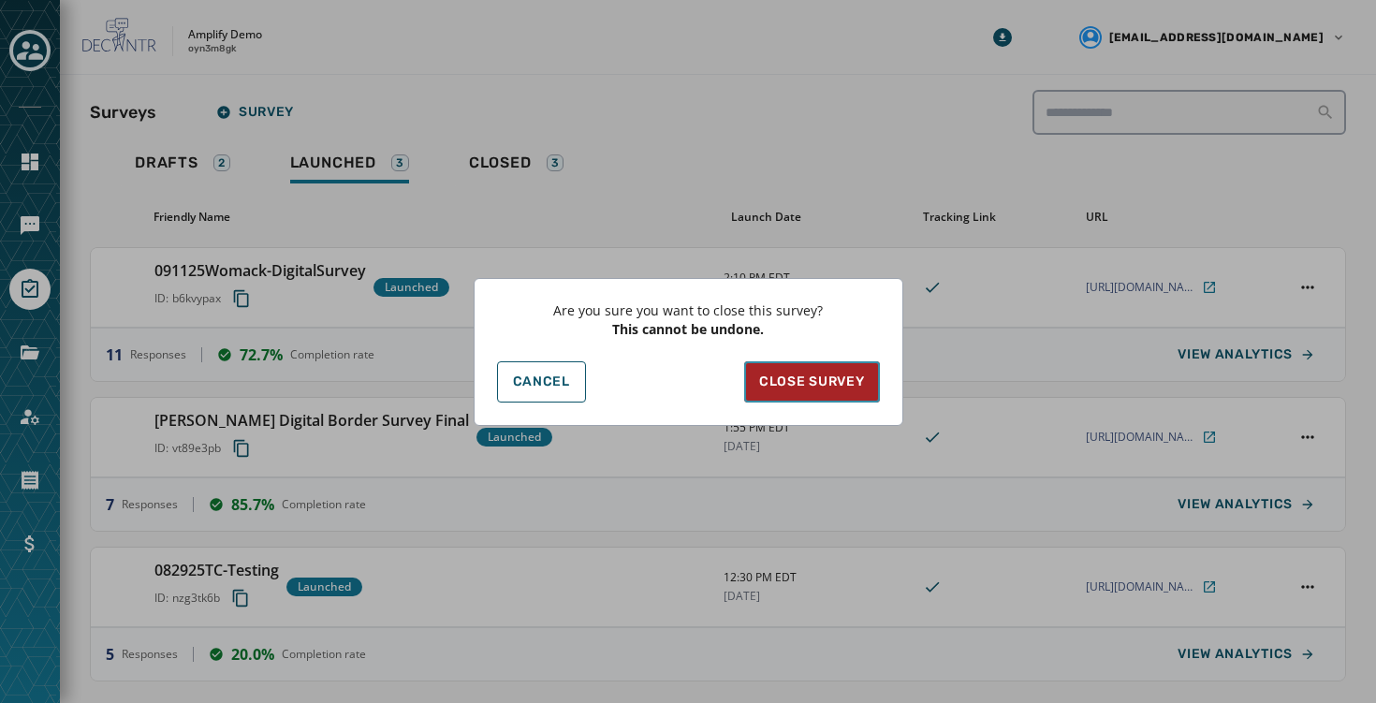
click at [848, 385] on span "Close Survey" at bounding box center [811, 382] width 105 height 19
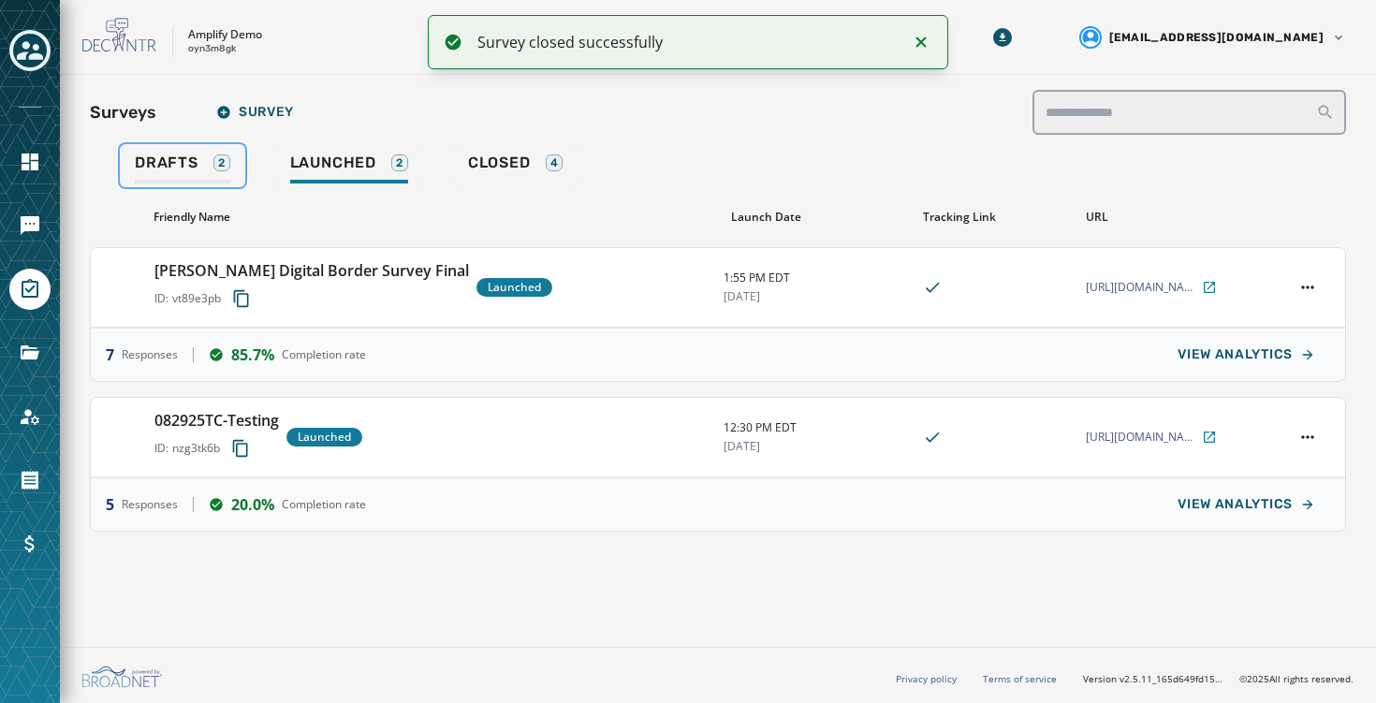
click at [190, 159] on span "Drafts" at bounding box center [167, 163] width 64 height 19
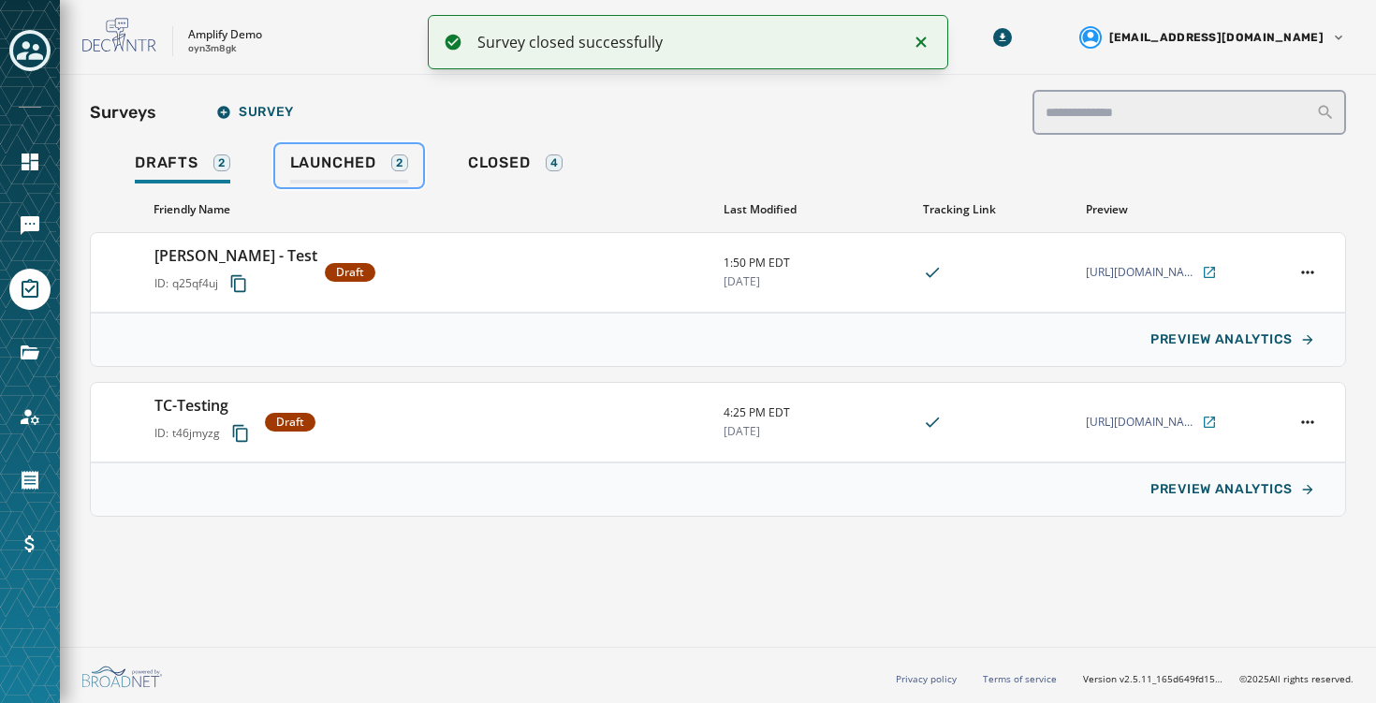
click at [304, 157] on span "Launched" at bounding box center [333, 163] width 86 height 19
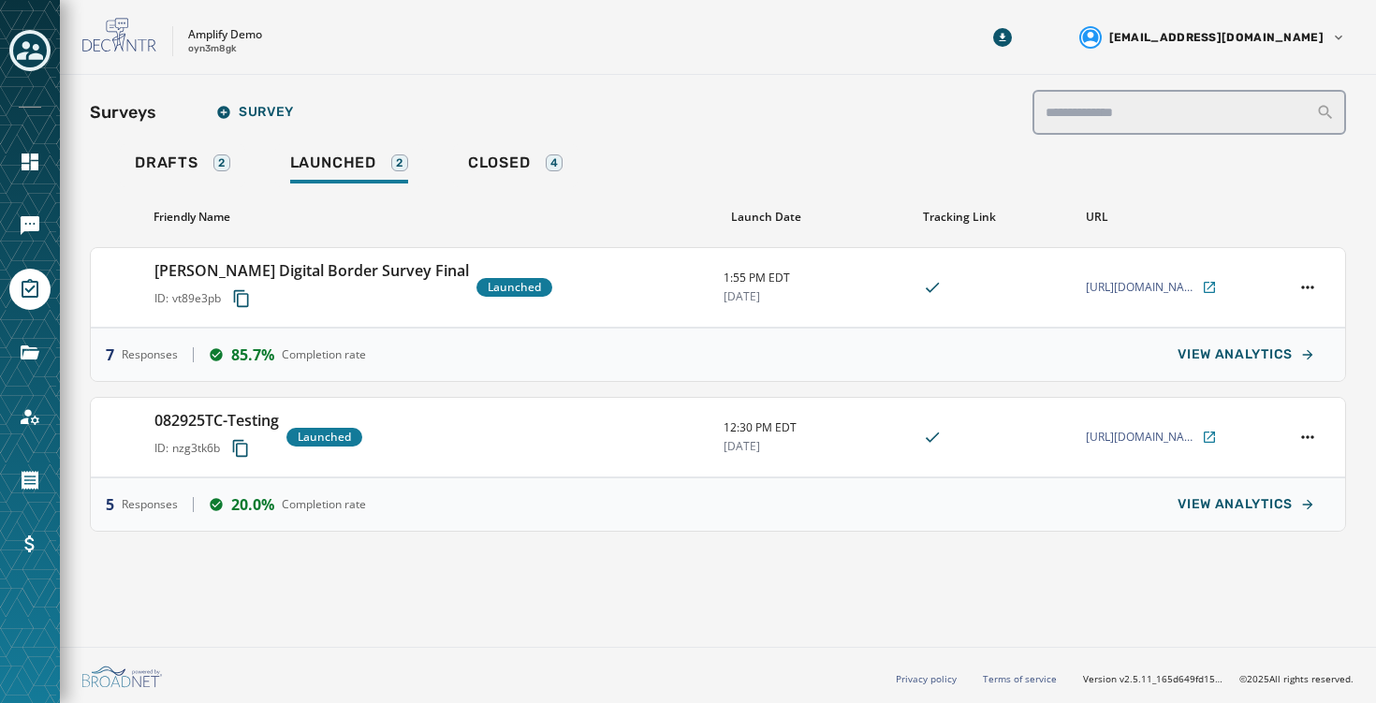
click at [132, 39] on icon at bounding box center [119, 36] width 75 height 36
click at [23, 65] on div "Toggle account select drawer" at bounding box center [30, 51] width 34 height 34
